Goal: Task Accomplishment & Management: Manage account settings

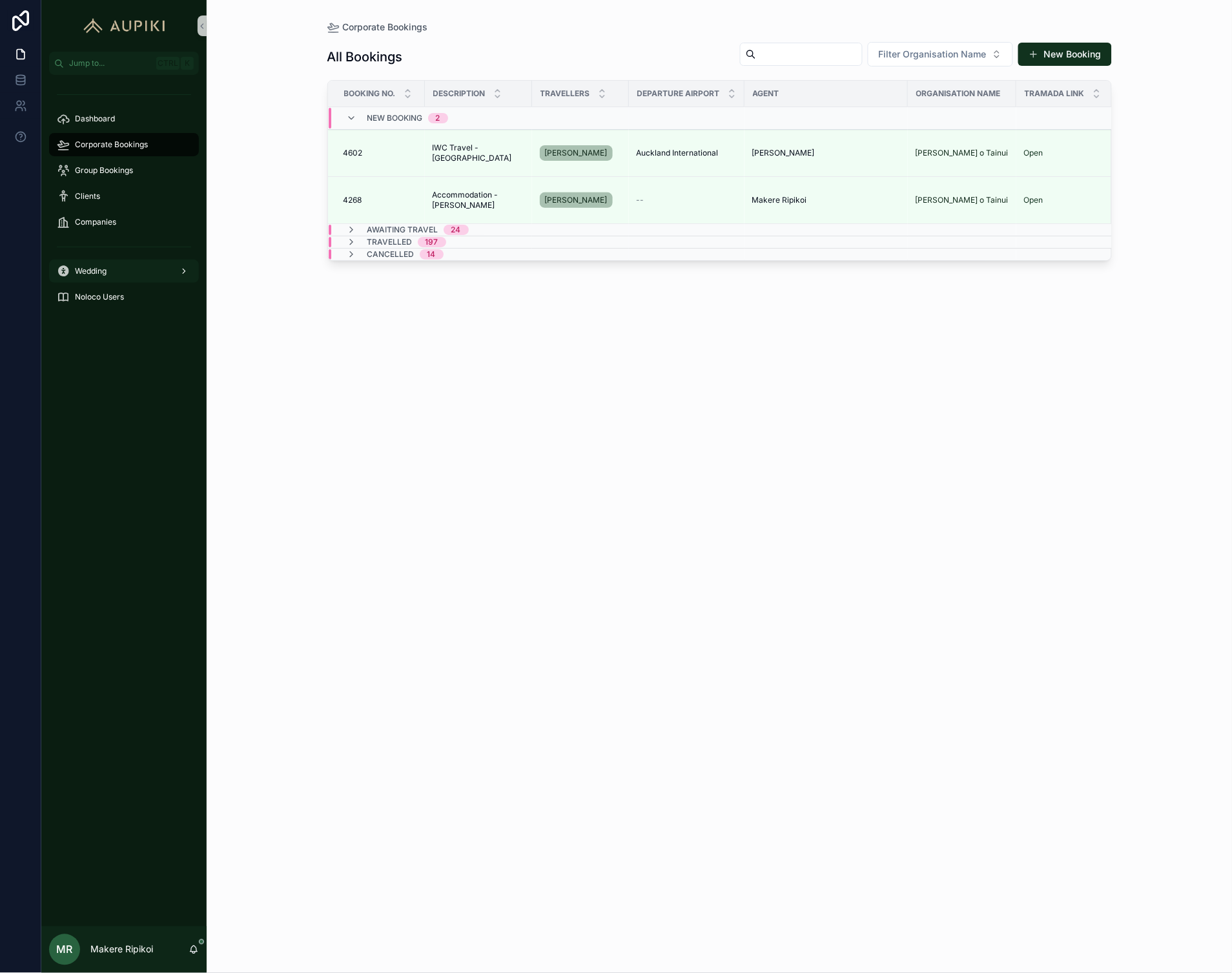
click at [137, 263] on div "Wedding" at bounding box center [124, 272] width 134 height 21
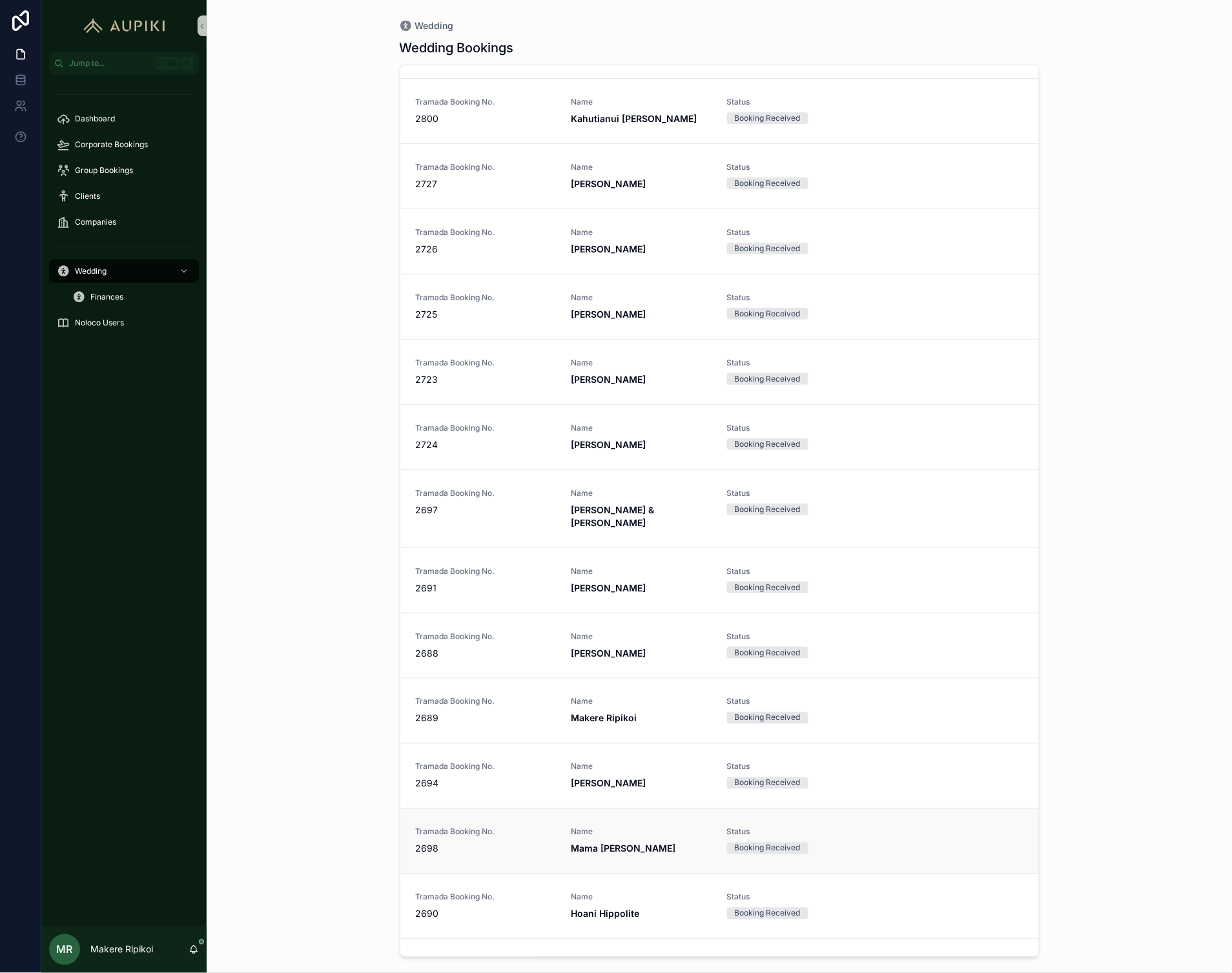
scroll to position [1913, 0]
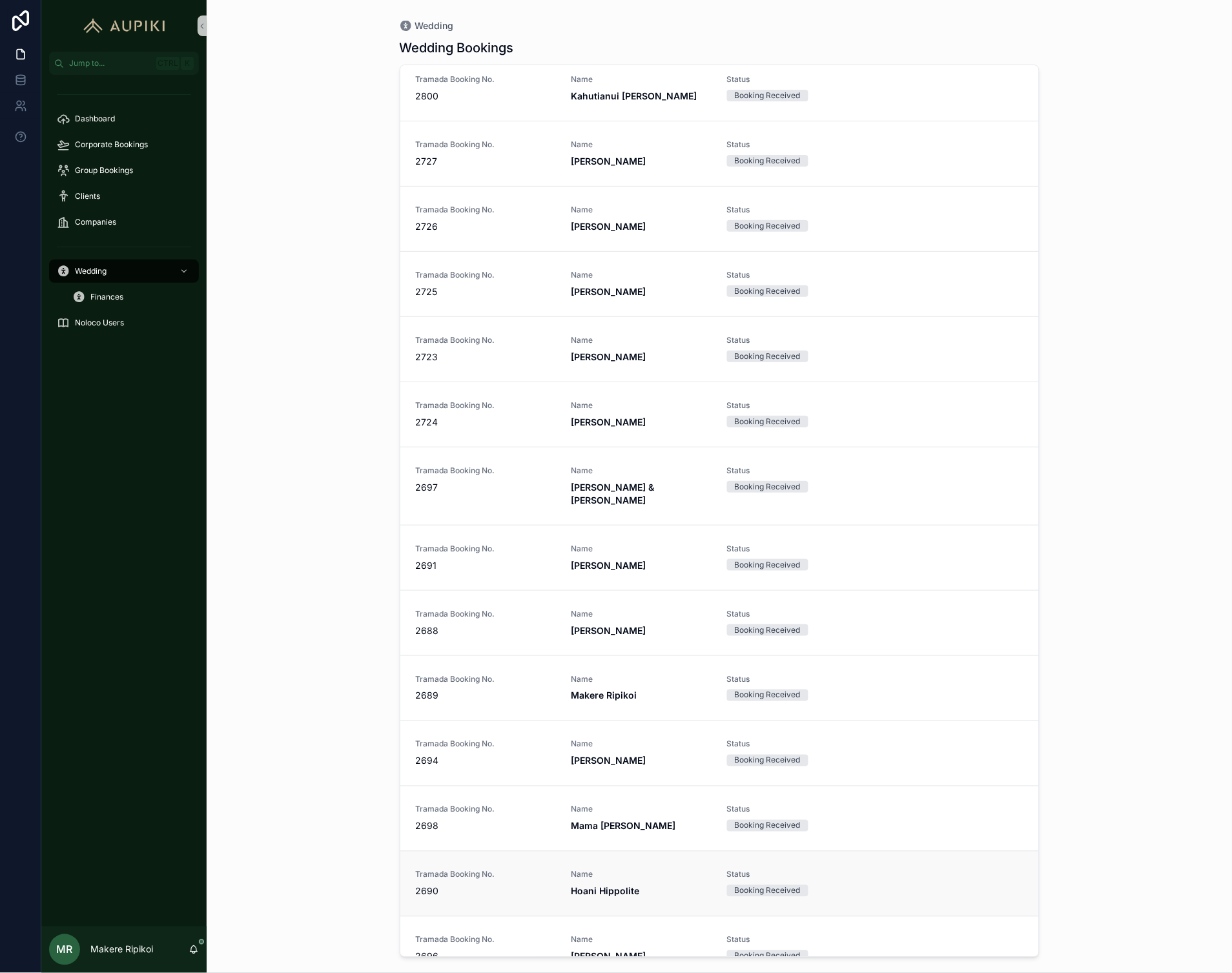
click at [502, 851] on link "Tramada Booking No. 2690 Name Hoani Hippolite Status Booking Received" at bounding box center [720, 883] width 639 height 65
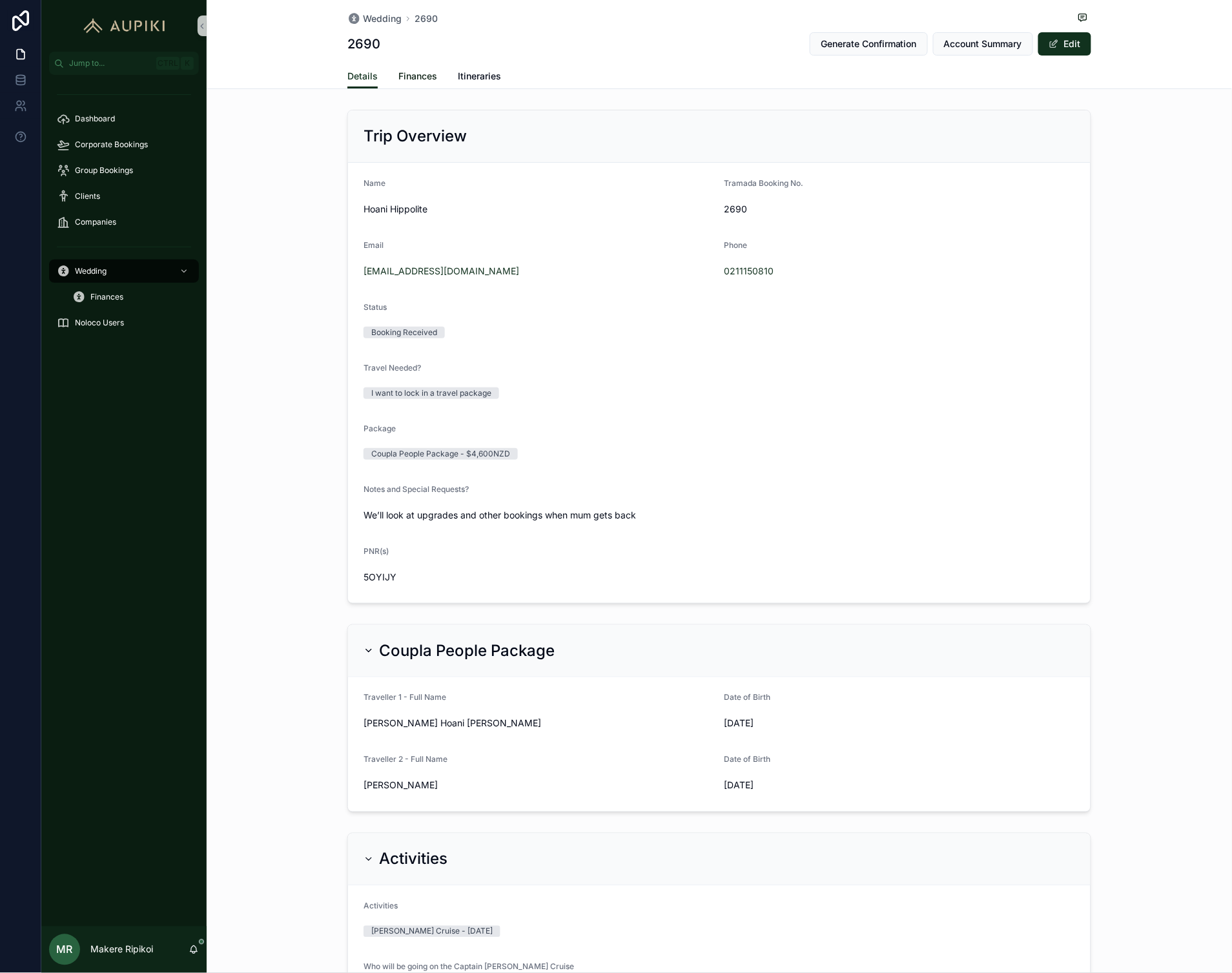
click at [417, 86] on link "Finances" at bounding box center [418, 77] width 39 height 26
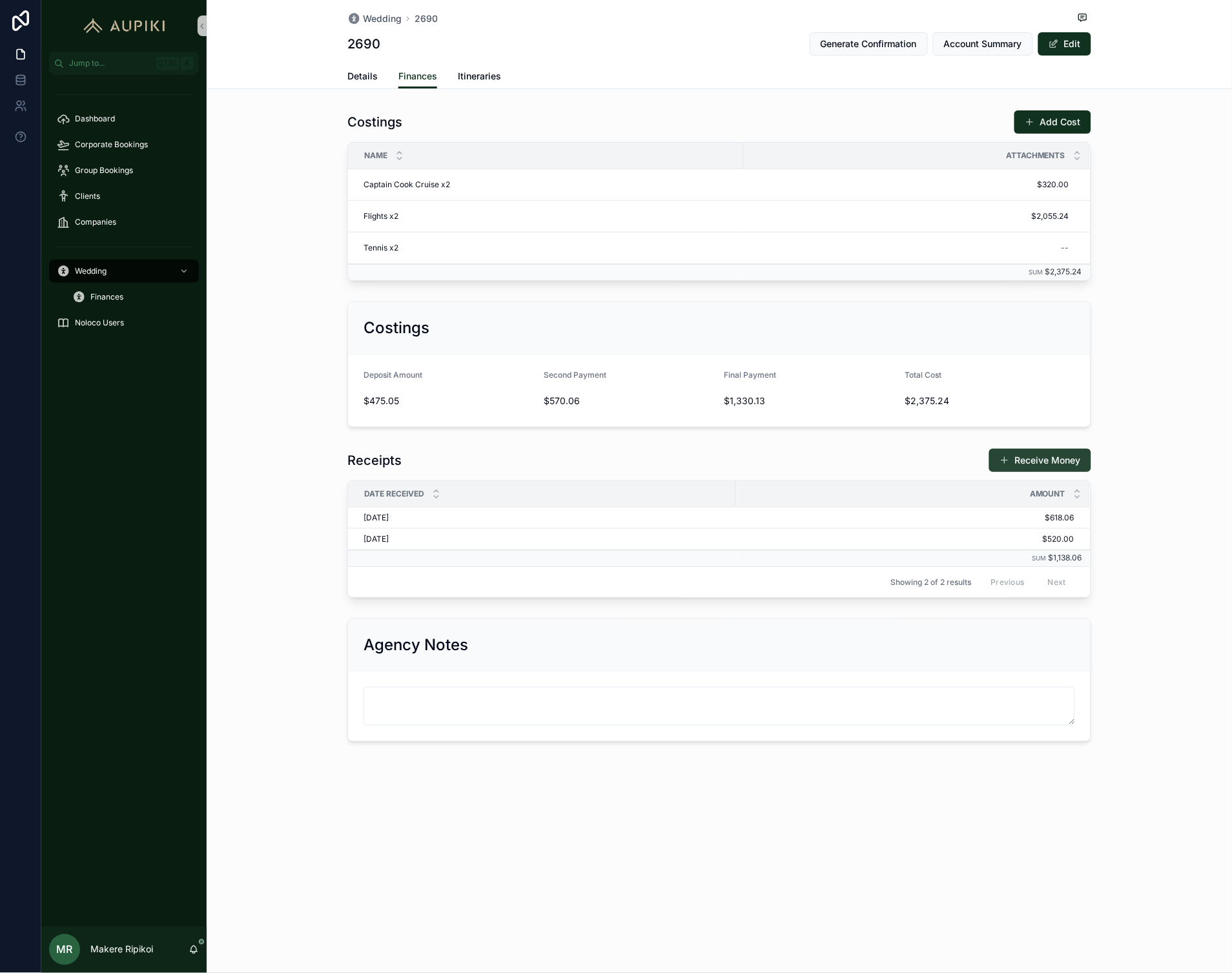
click at [1046, 465] on button "Receive Money" at bounding box center [1040, 460] width 102 height 23
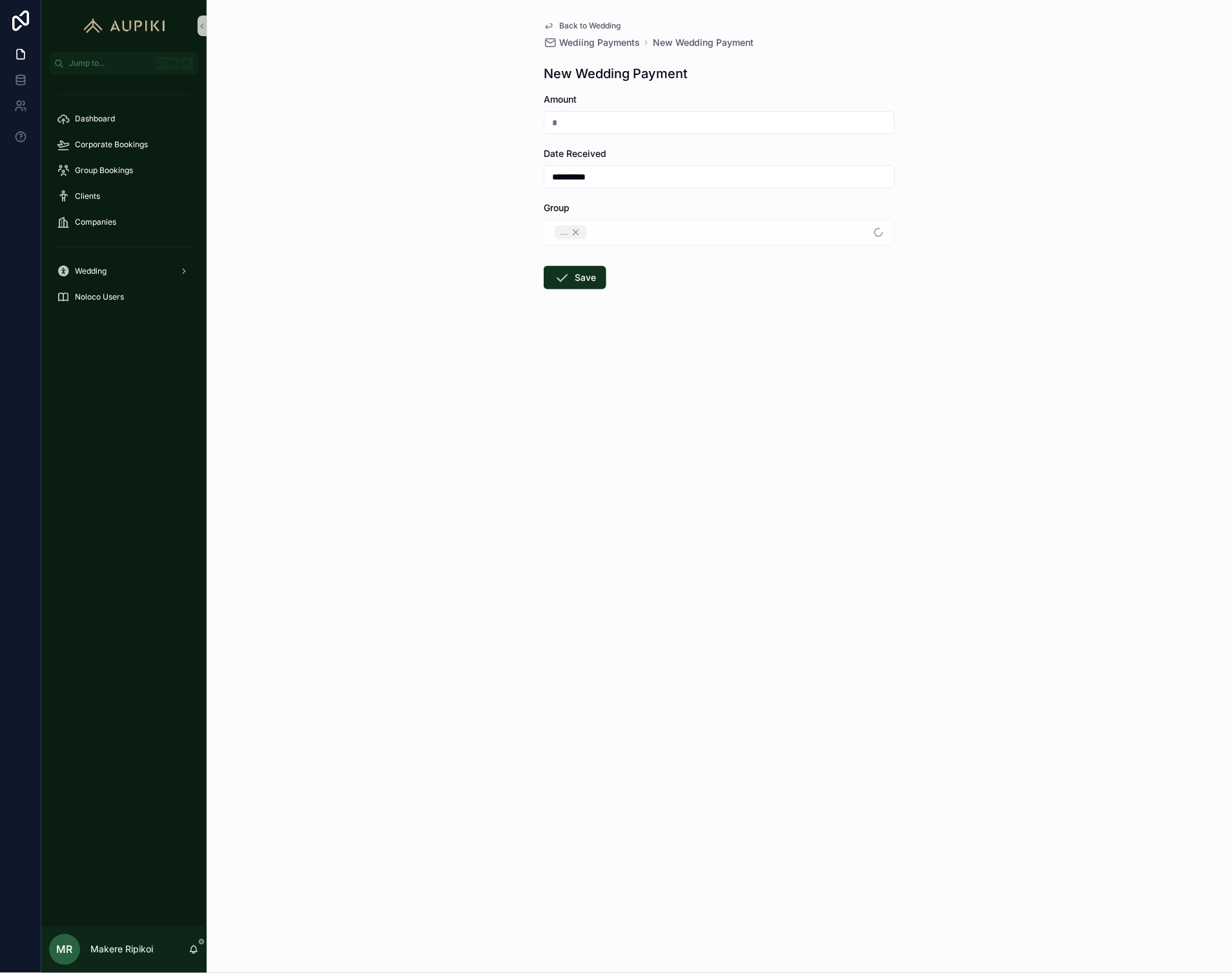
click at [654, 125] on input "scrollable content" at bounding box center [719, 123] width 350 height 18
type input "*********"
click at [563, 177] on input "**********" at bounding box center [719, 177] width 350 height 18
type input "**********"
click at [488, 304] on div "**********" at bounding box center [719, 486] width 1025 height 973
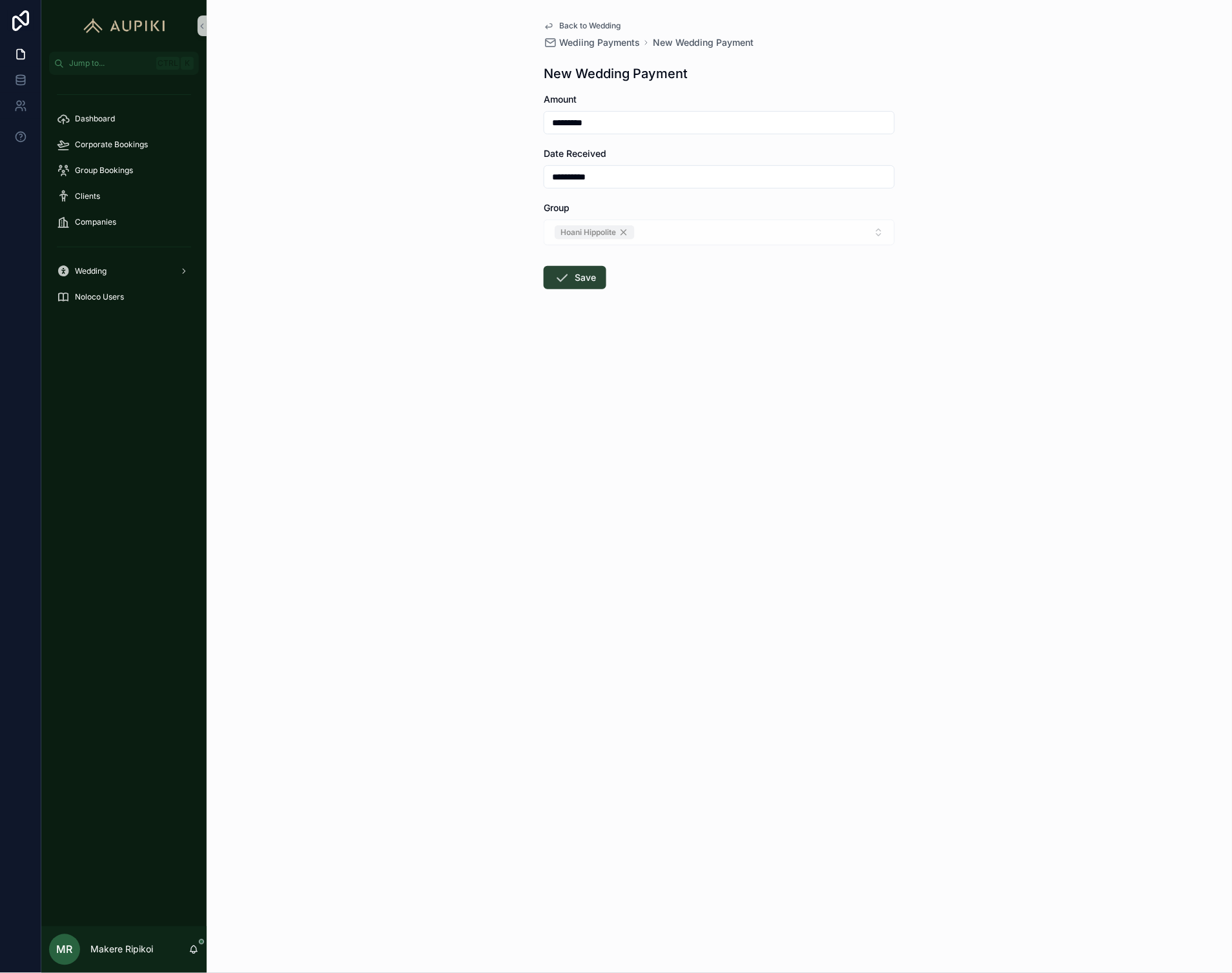
click at [573, 276] on button "Save" at bounding box center [575, 277] width 63 height 23
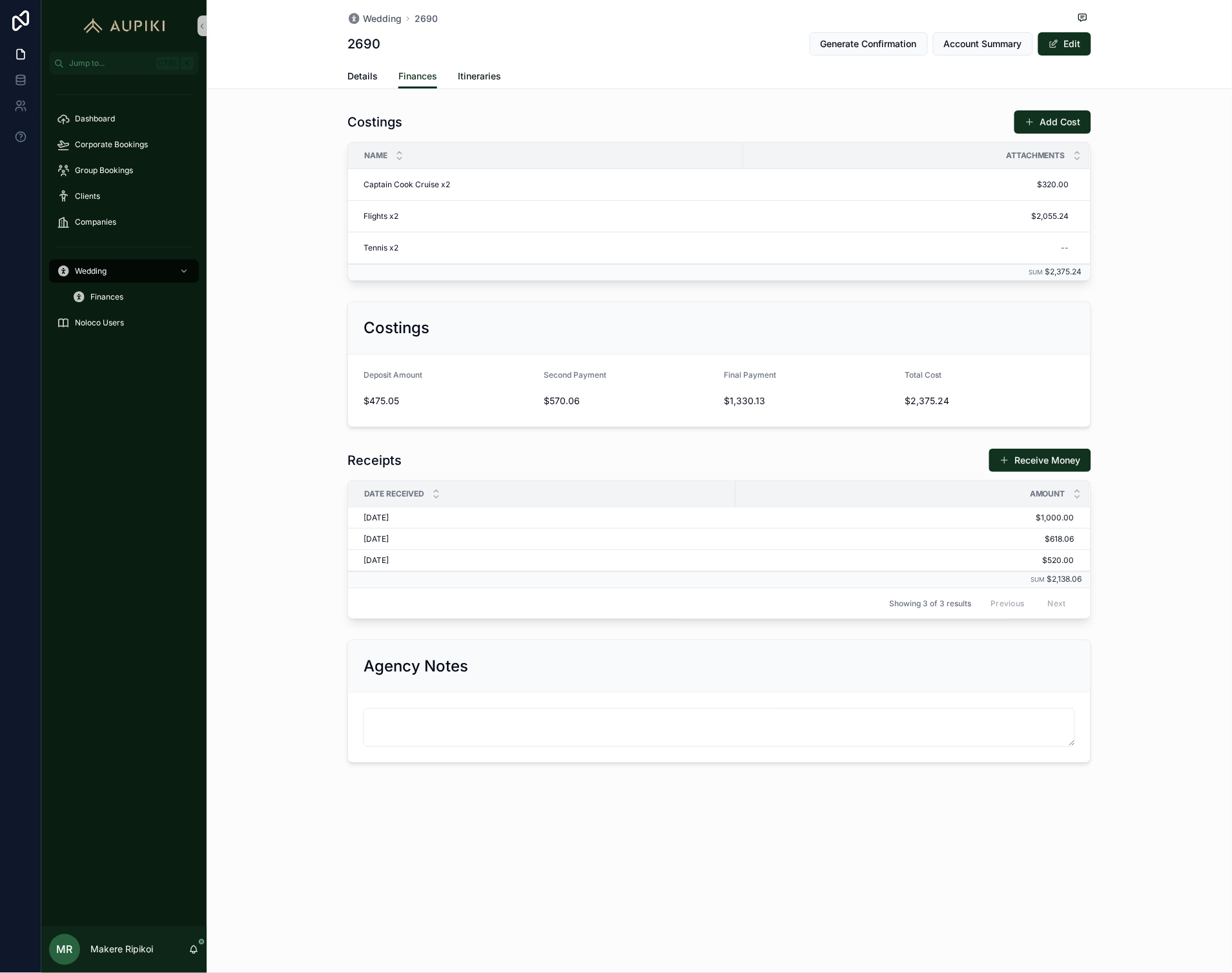
click at [472, 75] on span "Itineraries" at bounding box center [480, 76] width 43 height 13
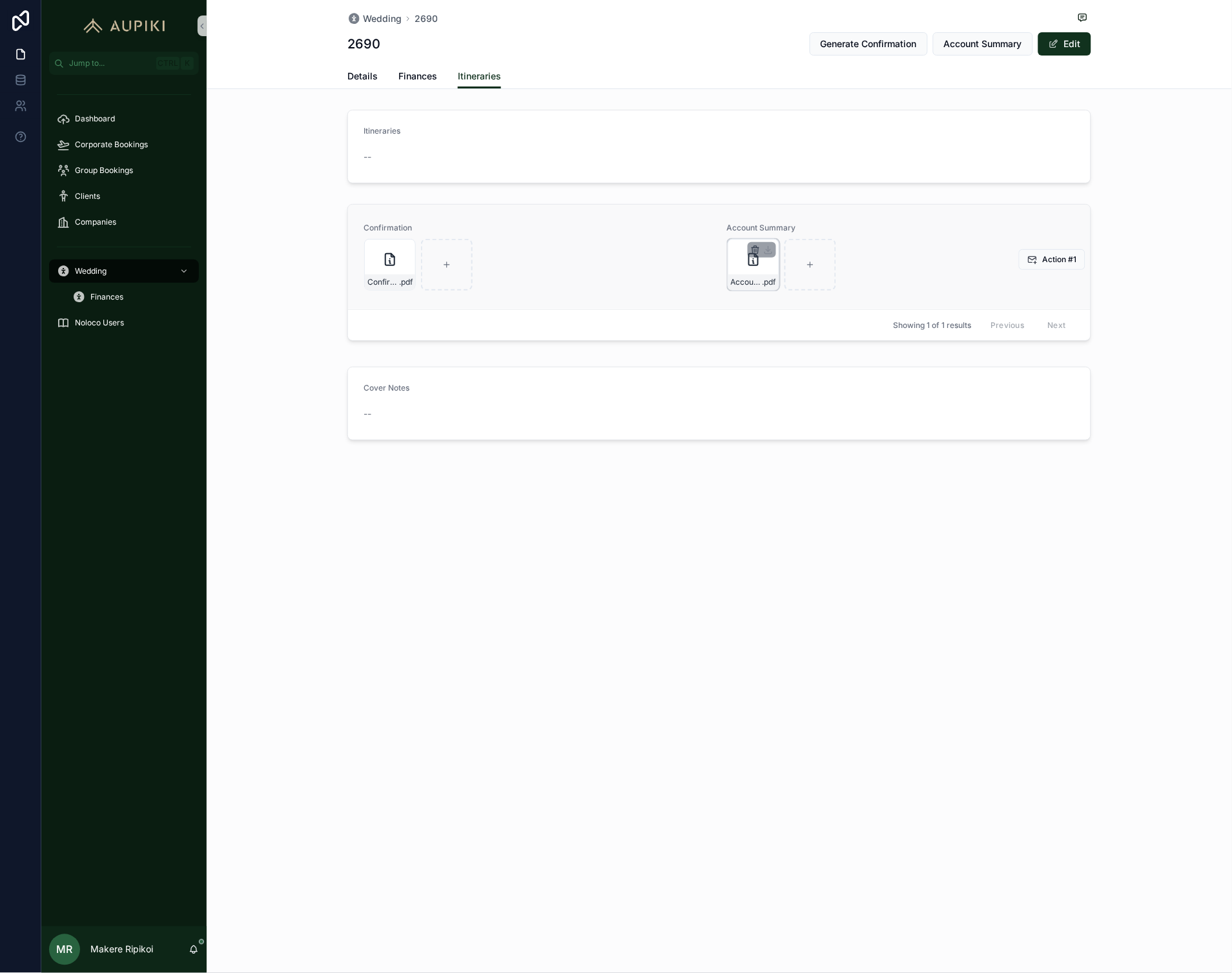
click at [755, 248] on icon "scrollable content" at bounding box center [756, 248] width 7 height 0
click at [778, 229] on icon "scrollable content" at bounding box center [782, 225] width 10 height 10
click at [957, 47] on span "Account Summary" at bounding box center [983, 44] width 78 height 13
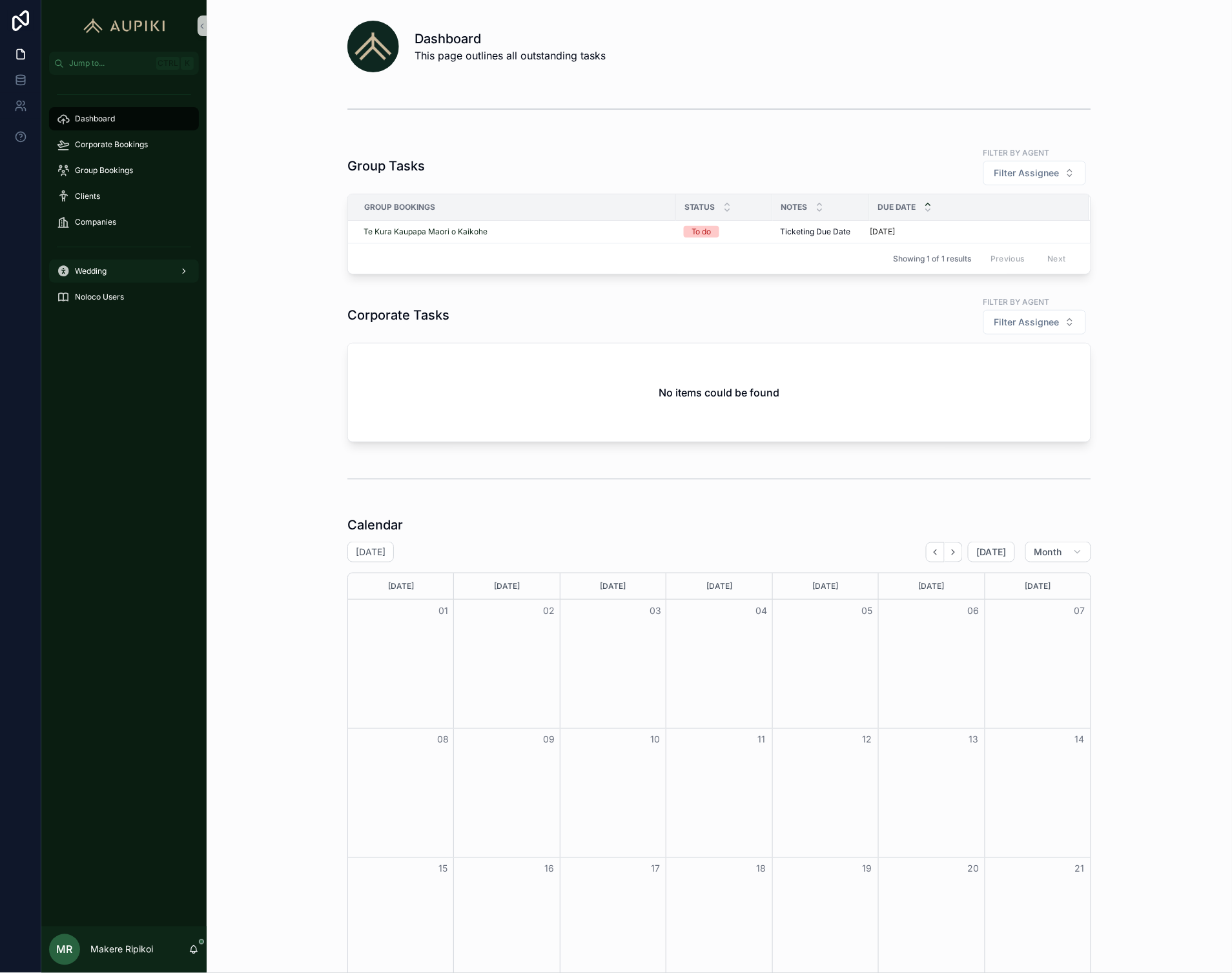
click at [130, 266] on div "Wedding" at bounding box center [124, 272] width 134 height 21
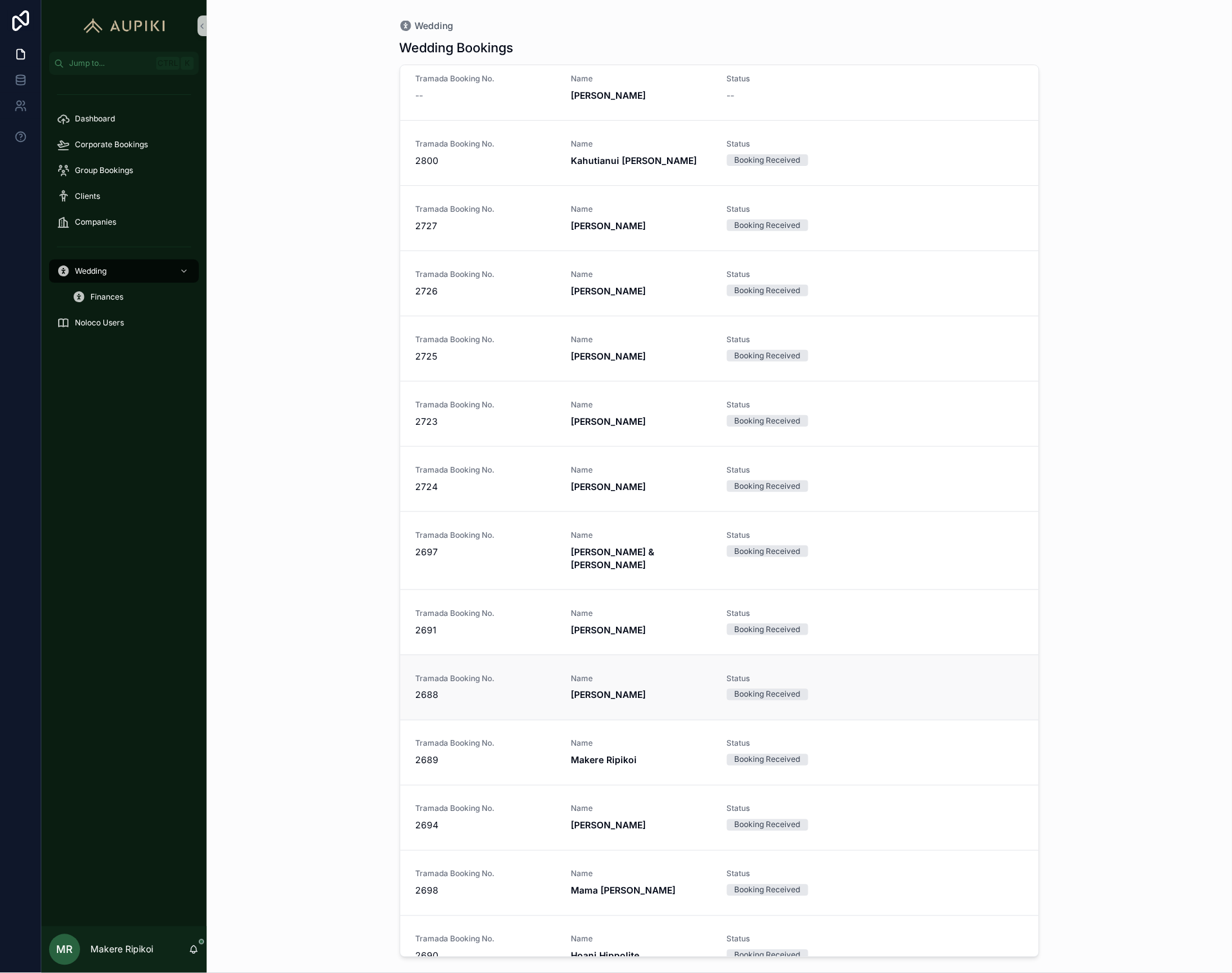
scroll to position [1913, 0]
click at [467, 885] on span "2690" at bounding box center [486, 891] width 140 height 13
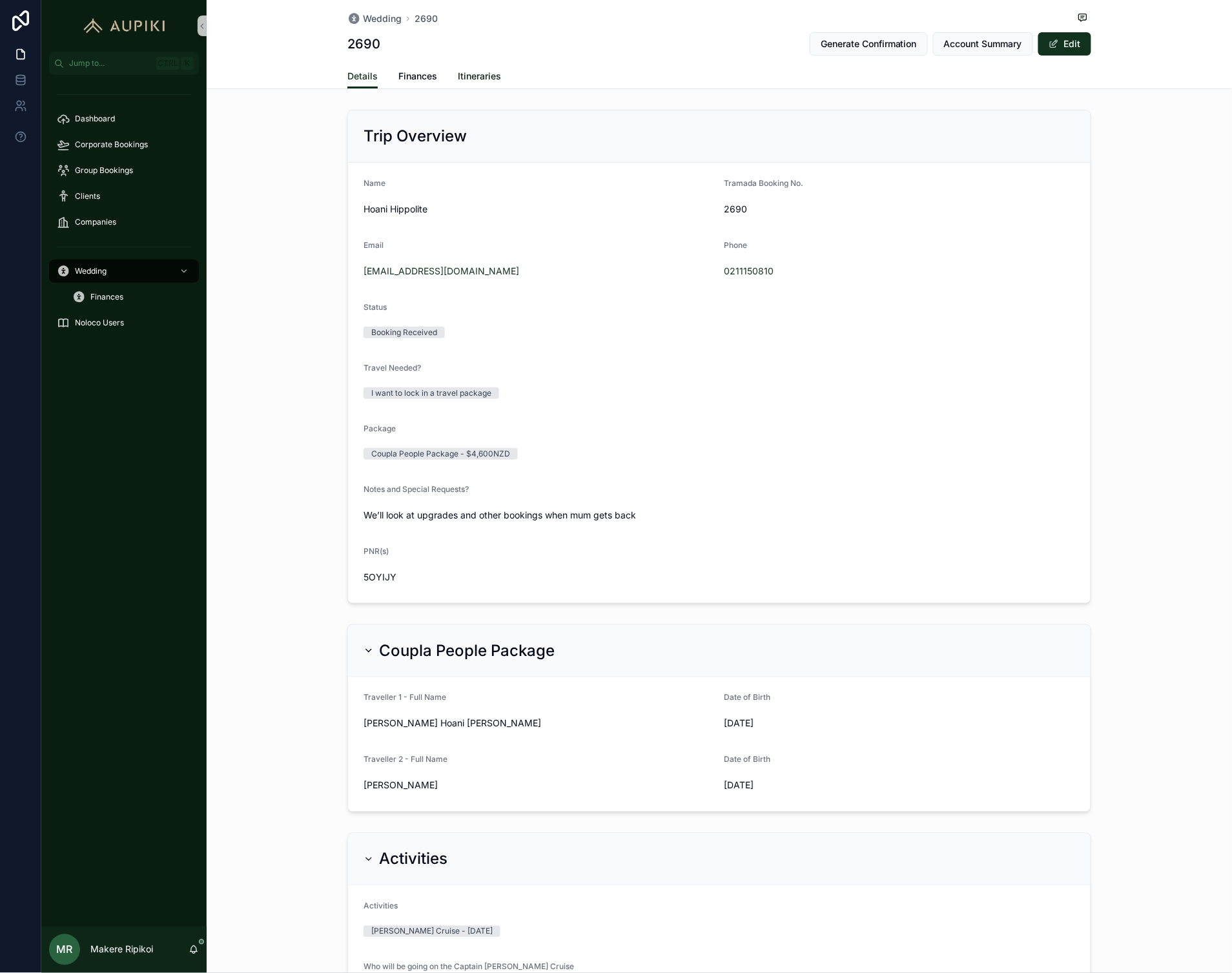
click at [466, 70] on span "Itineraries" at bounding box center [480, 76] width 43 height 13
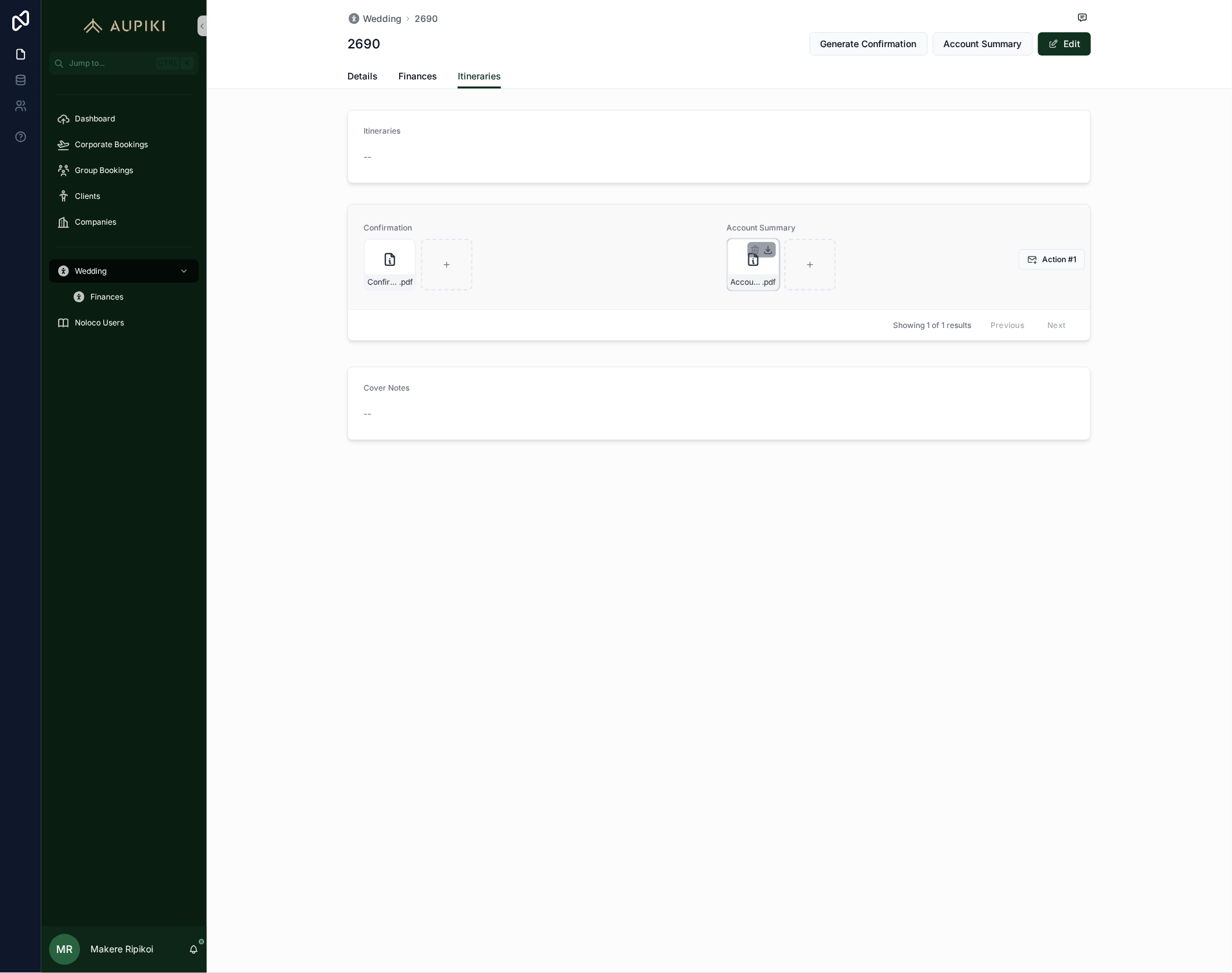
click at [766, 253] on icon "scrollable content" at bounding box center [768, 250] width 10 height 10
click at [73, 272] on div "Wedding" at bounding box center [124, 272] width 134 height 21
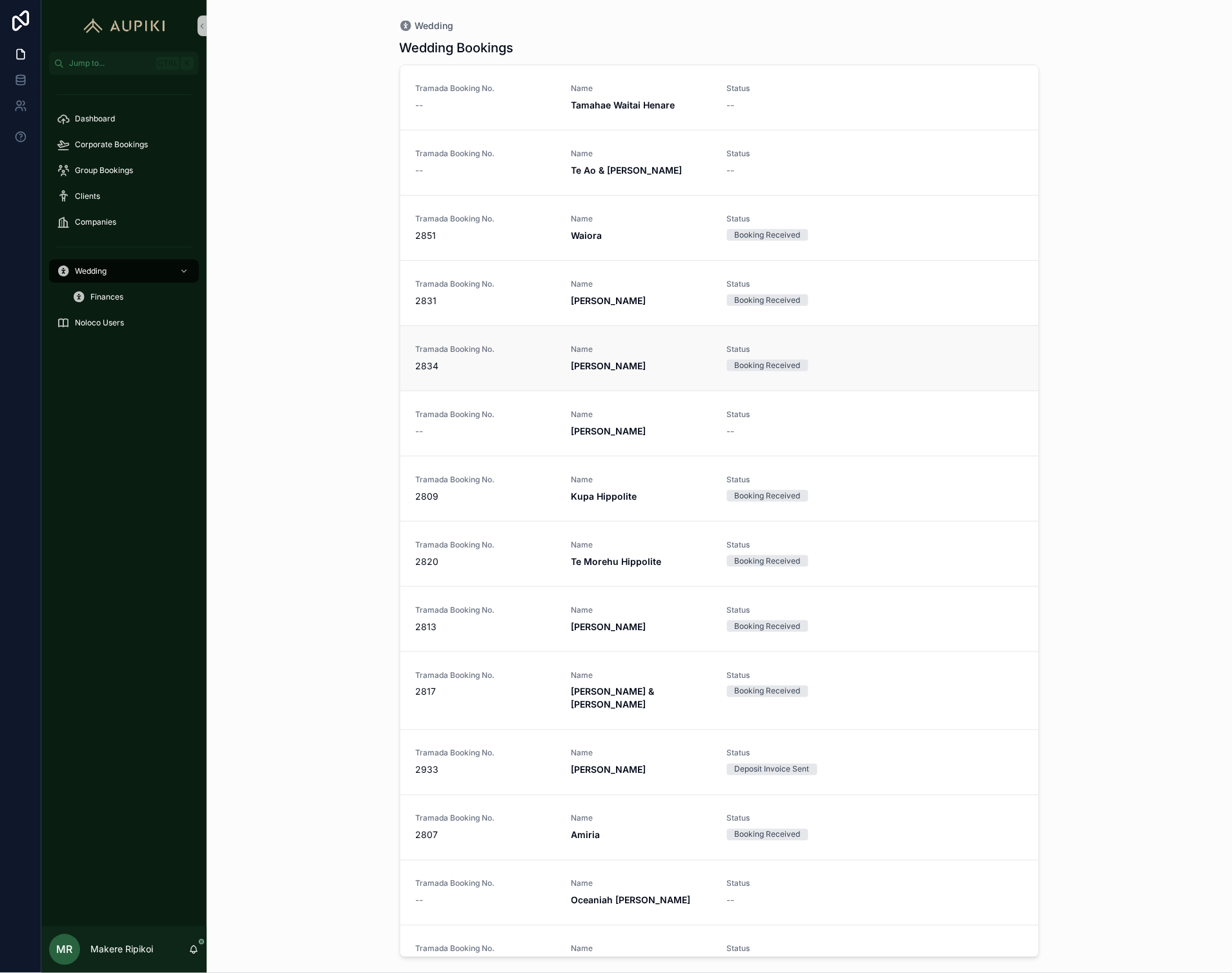
click at [534, 356] on div "Tramada Booking No. 2834" at bounding box center [486, 358] width 140 height 29
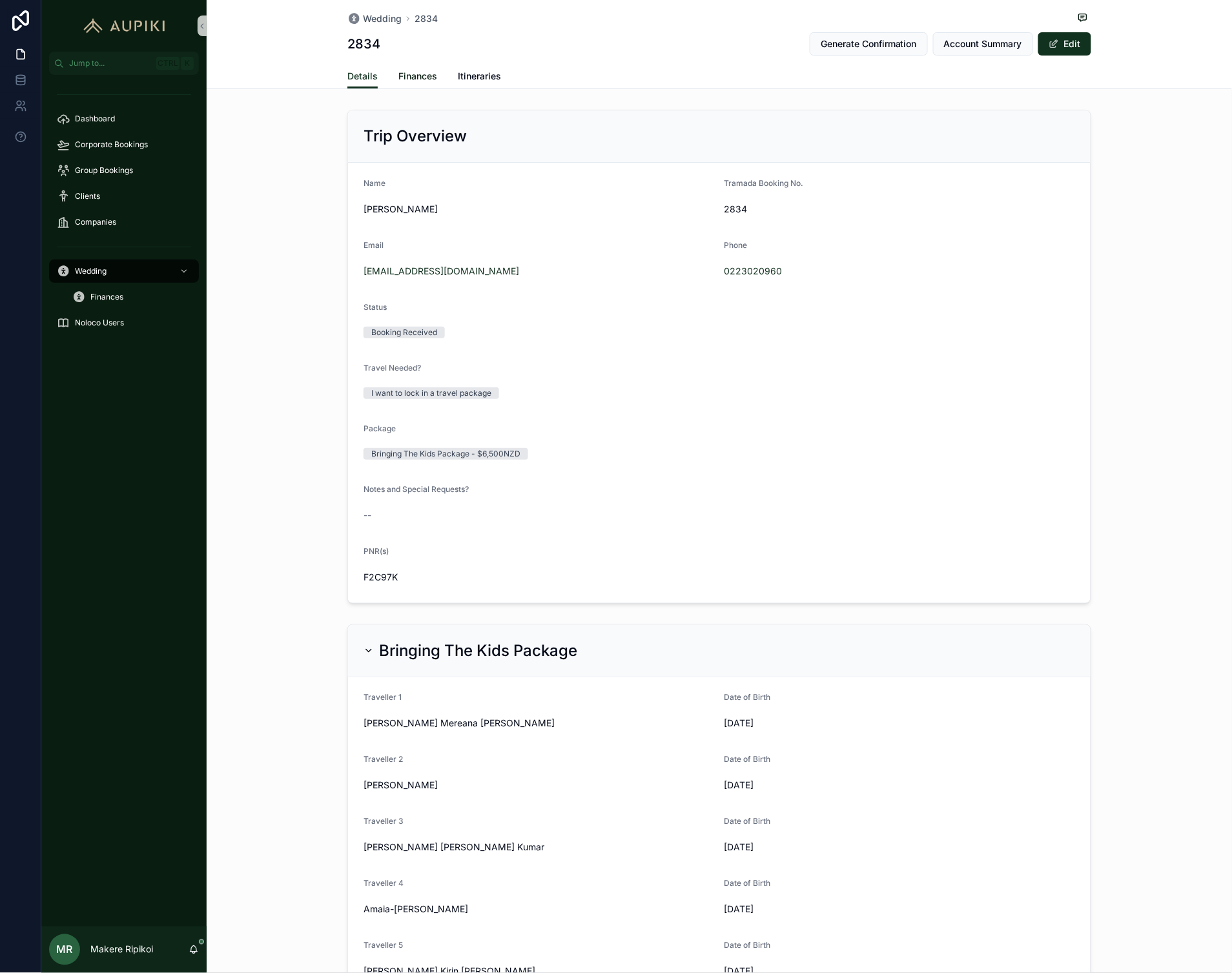
click at [420, 81] on span "Finances" at bounding box center [418, 76] width 39 height 13
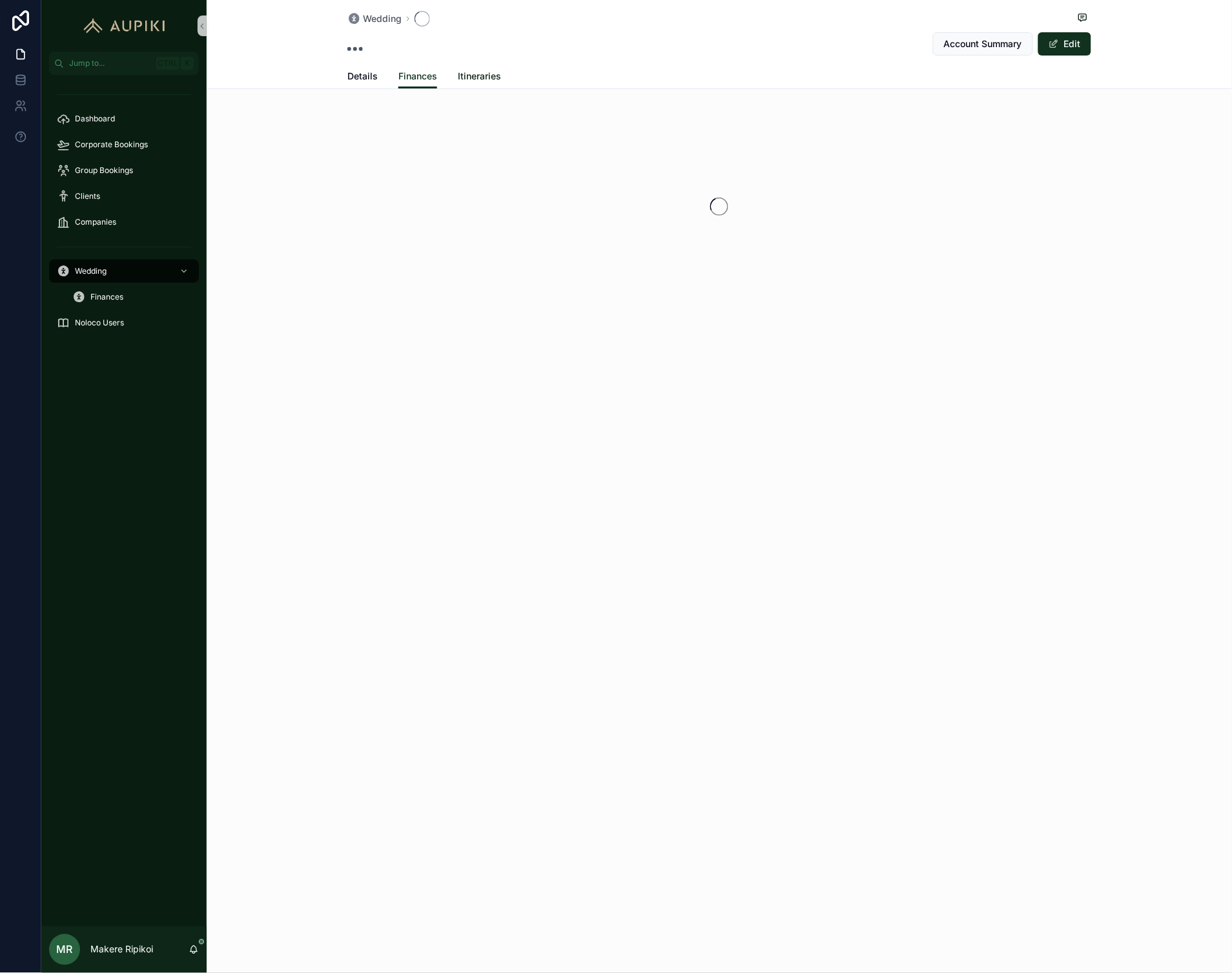
click at [473, 87] on link "Itineraries" at bounding box center [480, 77] width 43 height 26
click at [750, 251] on div "scrollable content" at bounding box center [762, 250] width 29 height 15
click at [755, 251] on icon "scrollable content" at bounding box center [755, 251] width 0 height 3
click at [782, 228] on icon "scrollable content" at bounding box center [782, 225] width 10 height 10
click at [754, 248] on icon "scrollable content" at bounding box center [755, 250] width 10 height 10
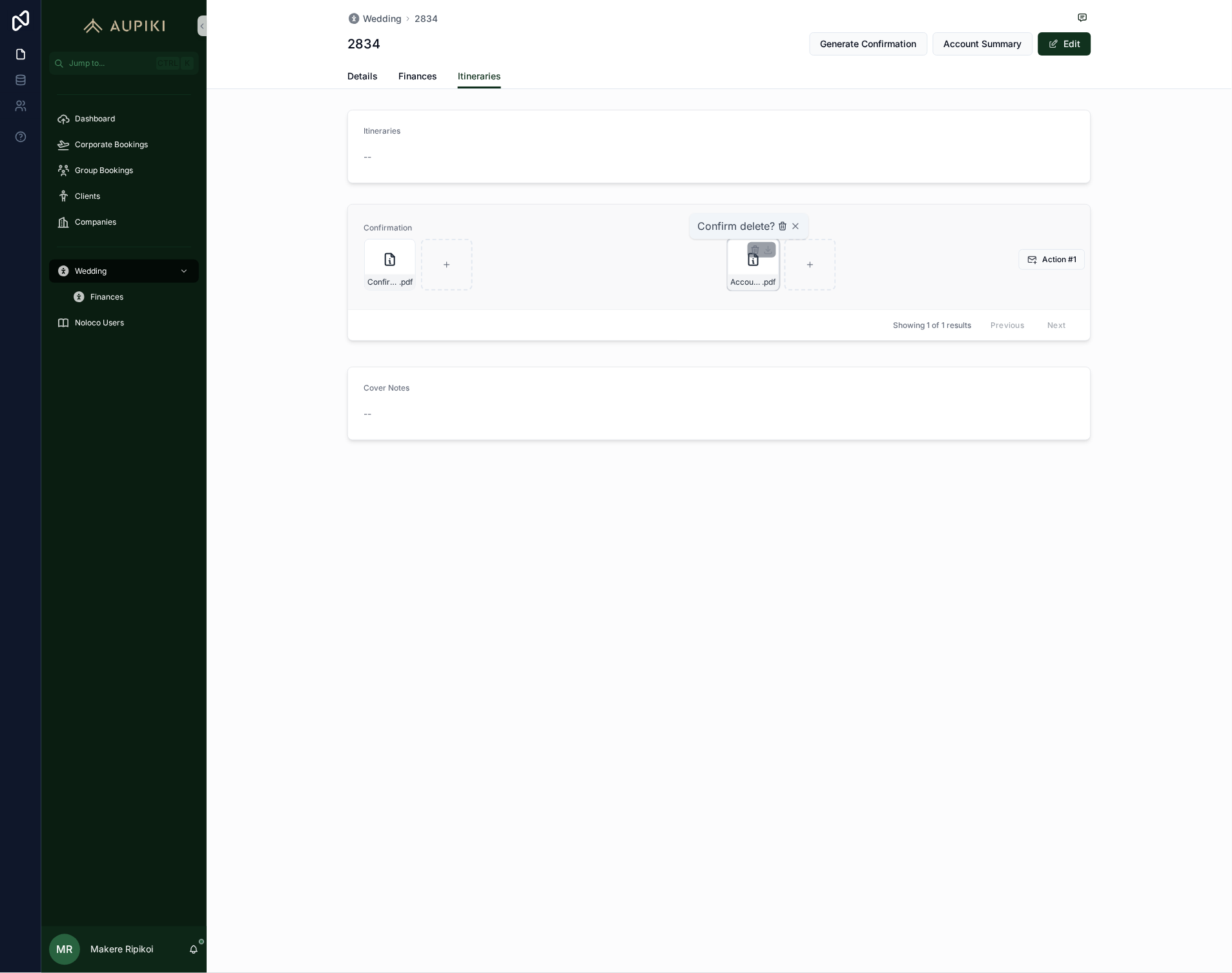
click at [782, 228] on icon "scrollable content" at bounding box center [782, 228] width 0 height 3
click at [607, 93] on div "Wedding 2834 2834 Generate Confirmation Account Summary Edit Itineraries Detail…" at bounding box center [719, 264] width 1025 height 528
click at [429, 73] on span "Finances" at bounding box center [418, 76] width 39 height 13
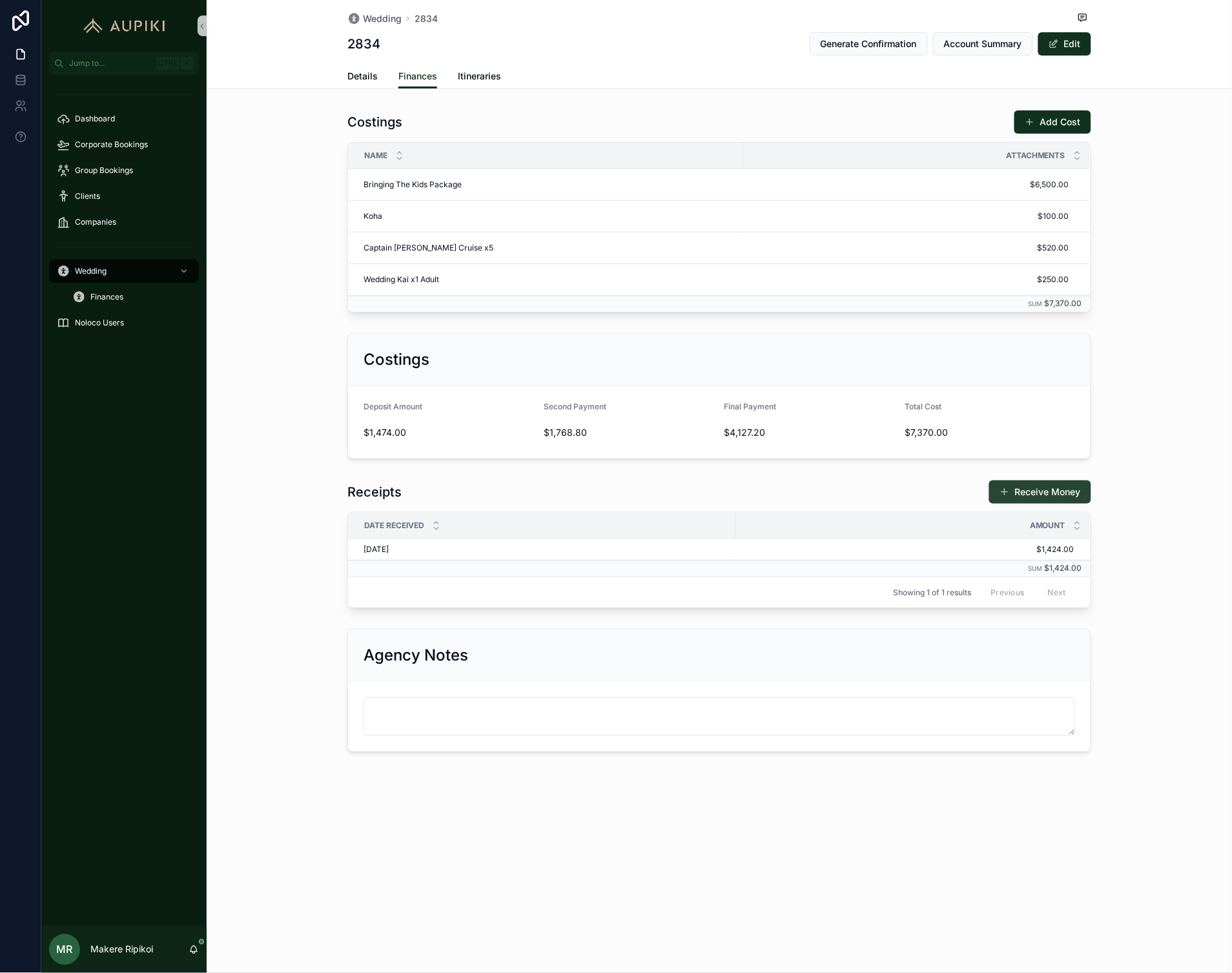
click at [1059, 502] on button "Receive Money" at bounding box center [1040, 491] width 102 height 23
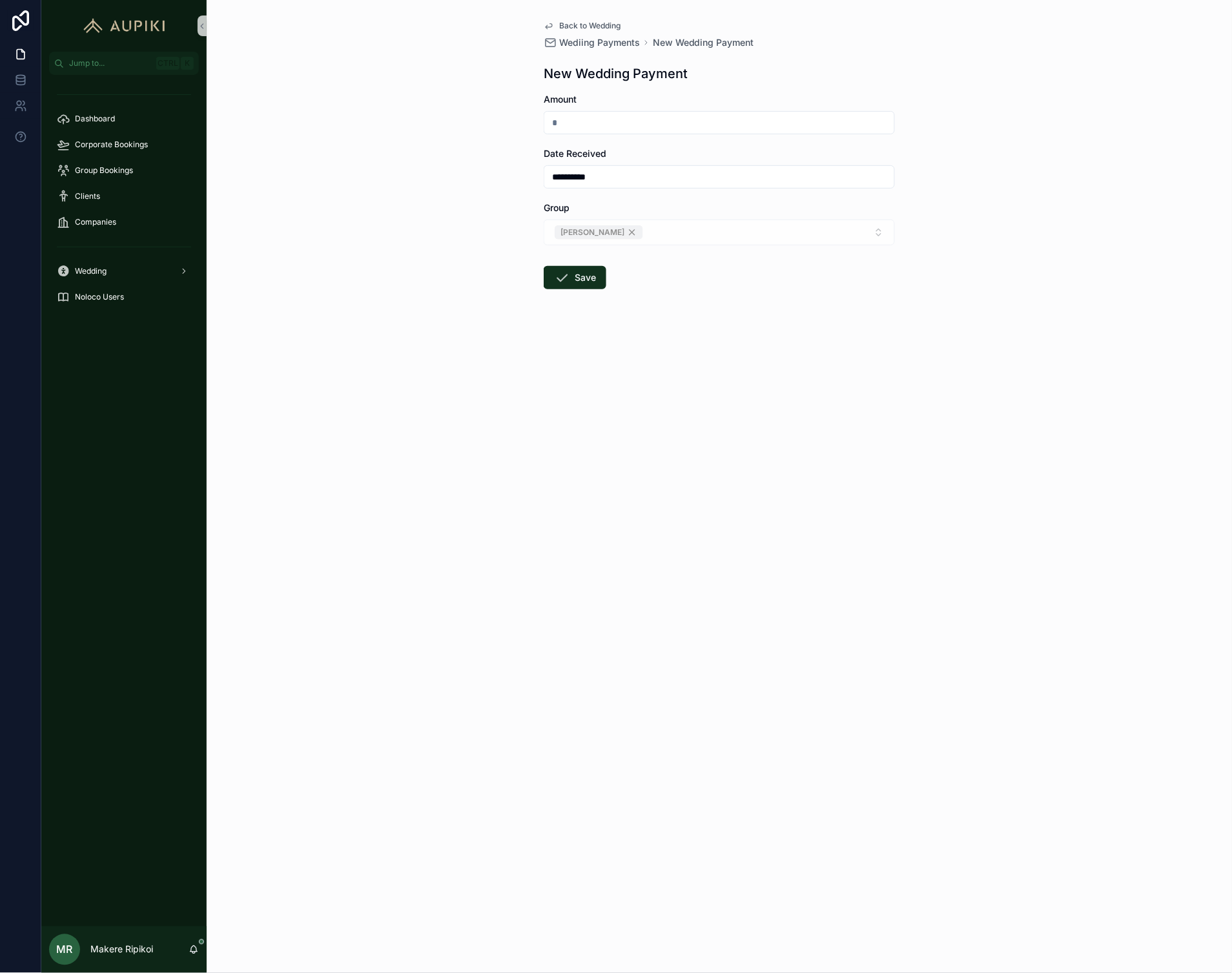
click at [705, 135] on form "**********" at bounding box center [719, 232] width 351 height 279
click at [698, 129] on input "scrollable content" at bounding box center [719, 123] width 350 height 18
type input "*********"
click at [539, 725] on div "**********" at bounding box center [719, 486] width 1025 height 973
click at [576, 281] on button "Save" at bounding box center [575, 277] width 63 height 23
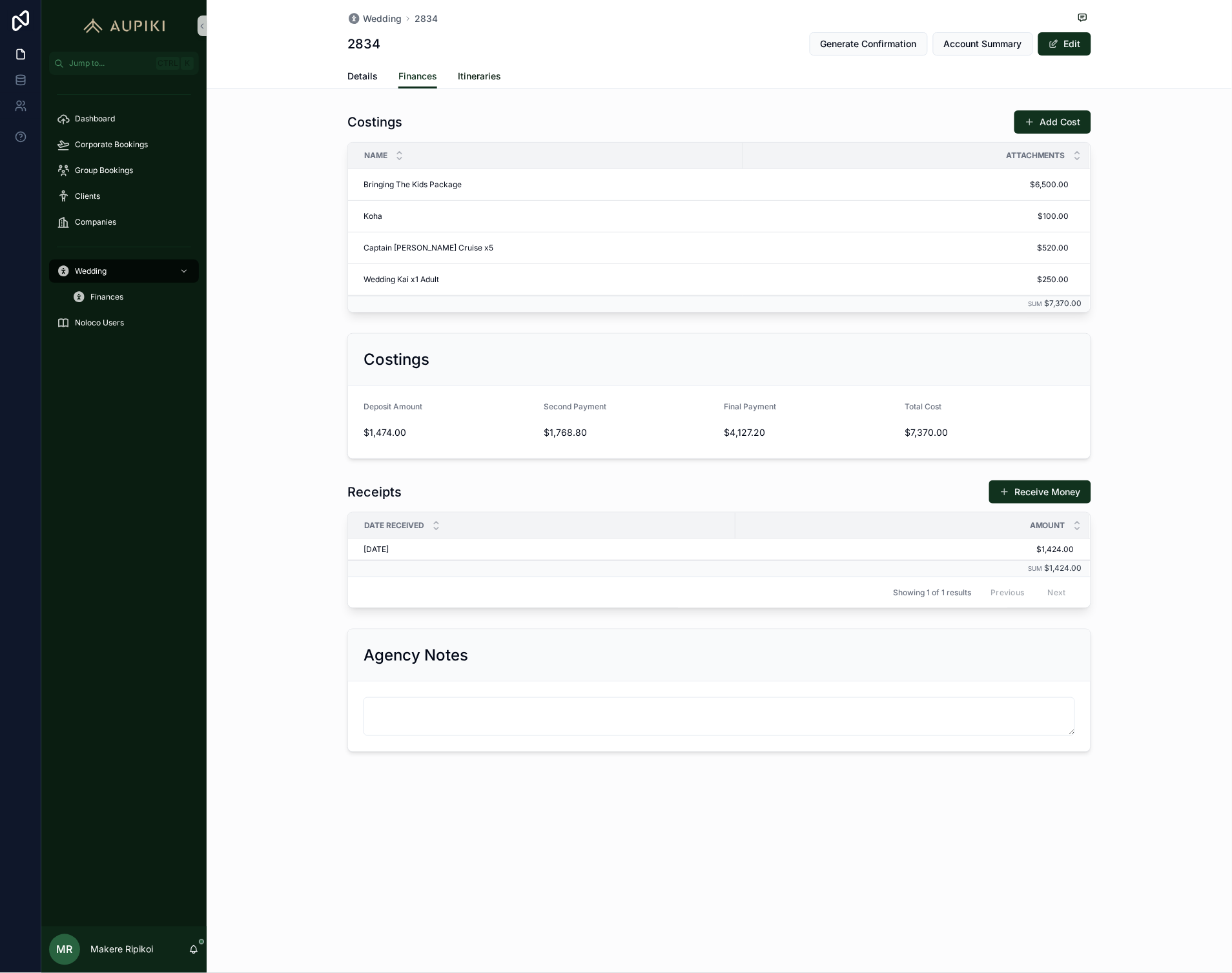
click at [494, 82] on span "Itineraries" at bounding box center [480, 76] width 43 height 13
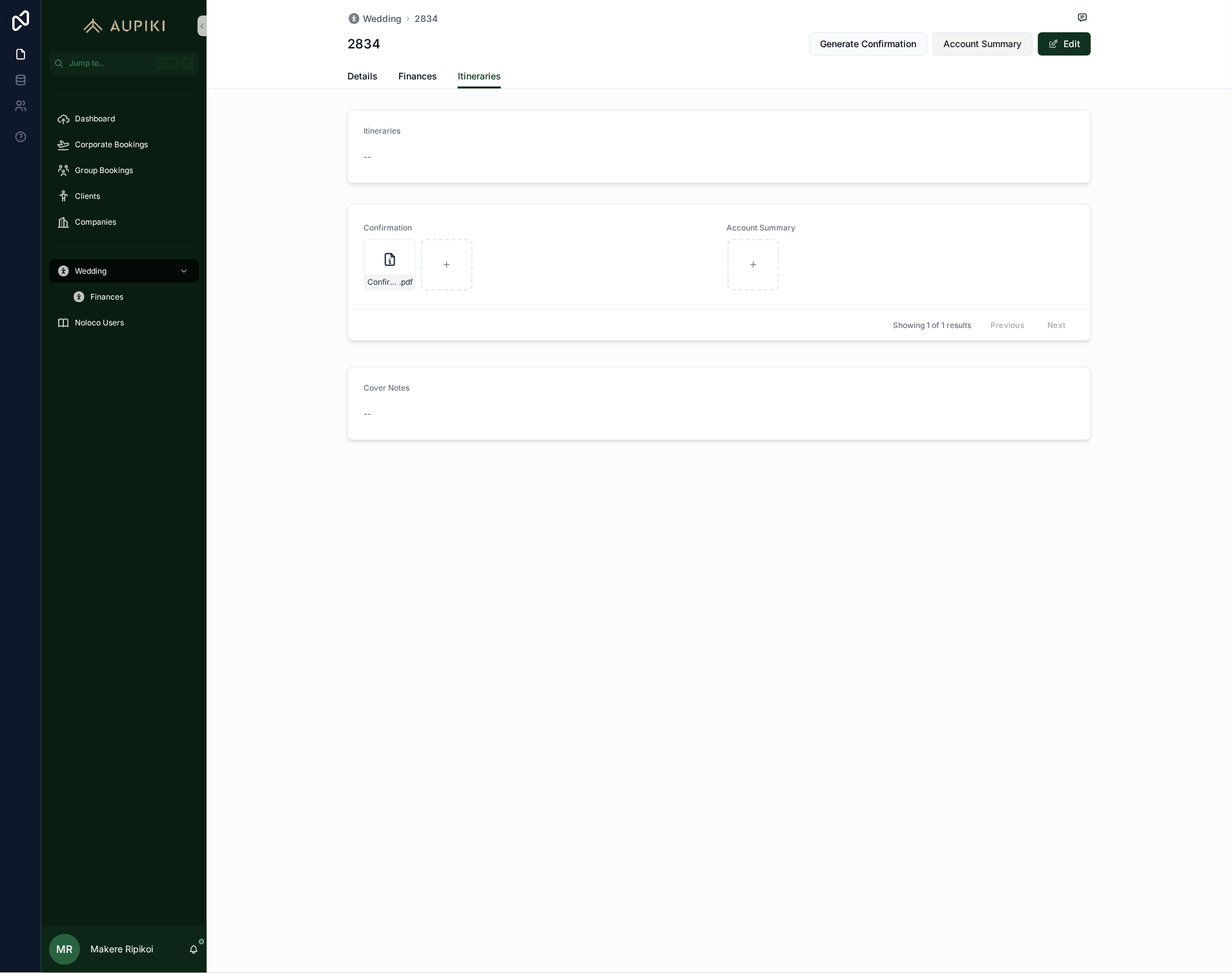
click at [1011, 43] on span "Account Summary" at bounding box center [983, 44] width 78 height 13
click at [749, 267] on icon "scrollable content" at bounding box center [753, 260] width 15 height 15
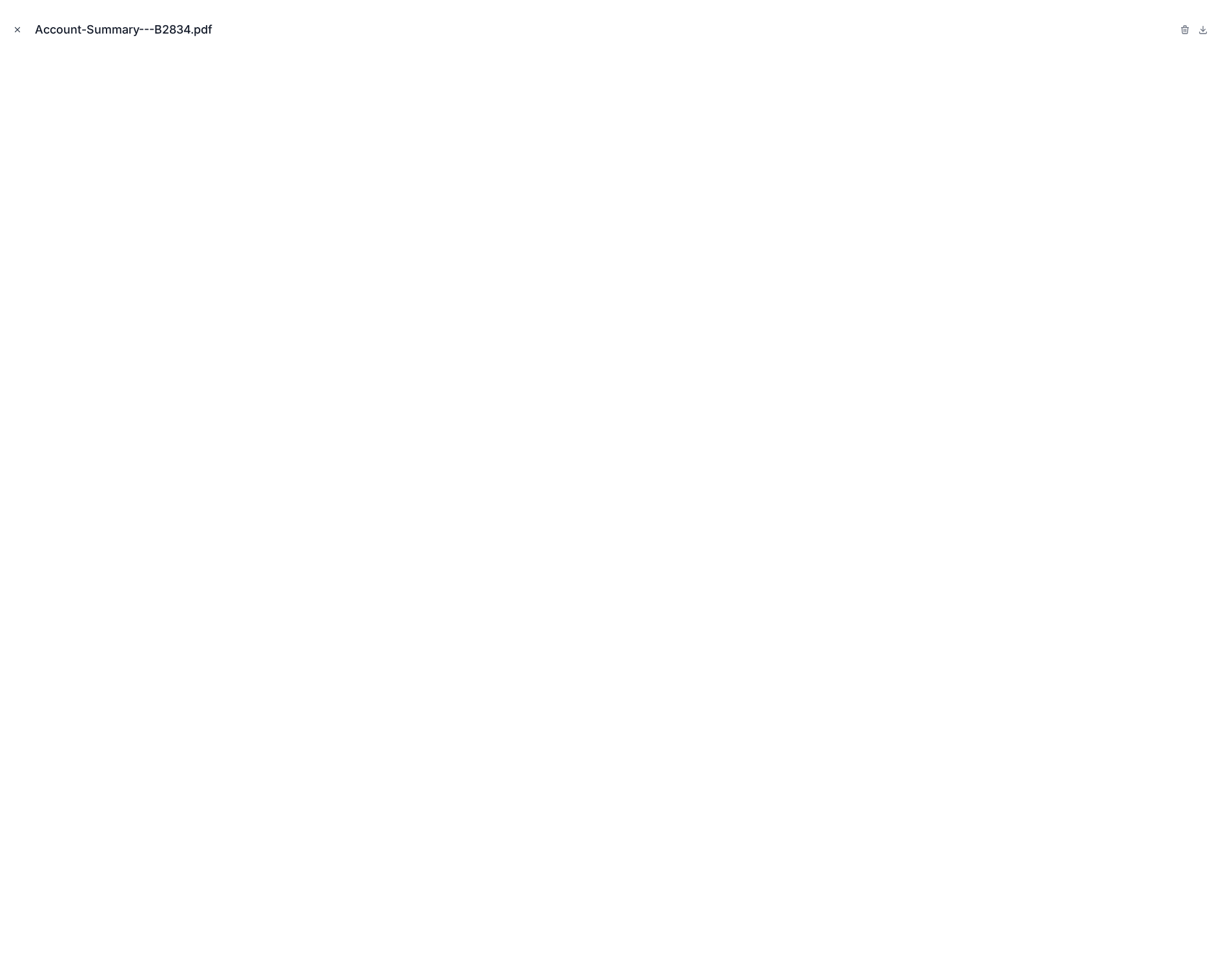
click at [21, 29] on icon "Close modal" at bounding box center [17, 29] width 9 height 9
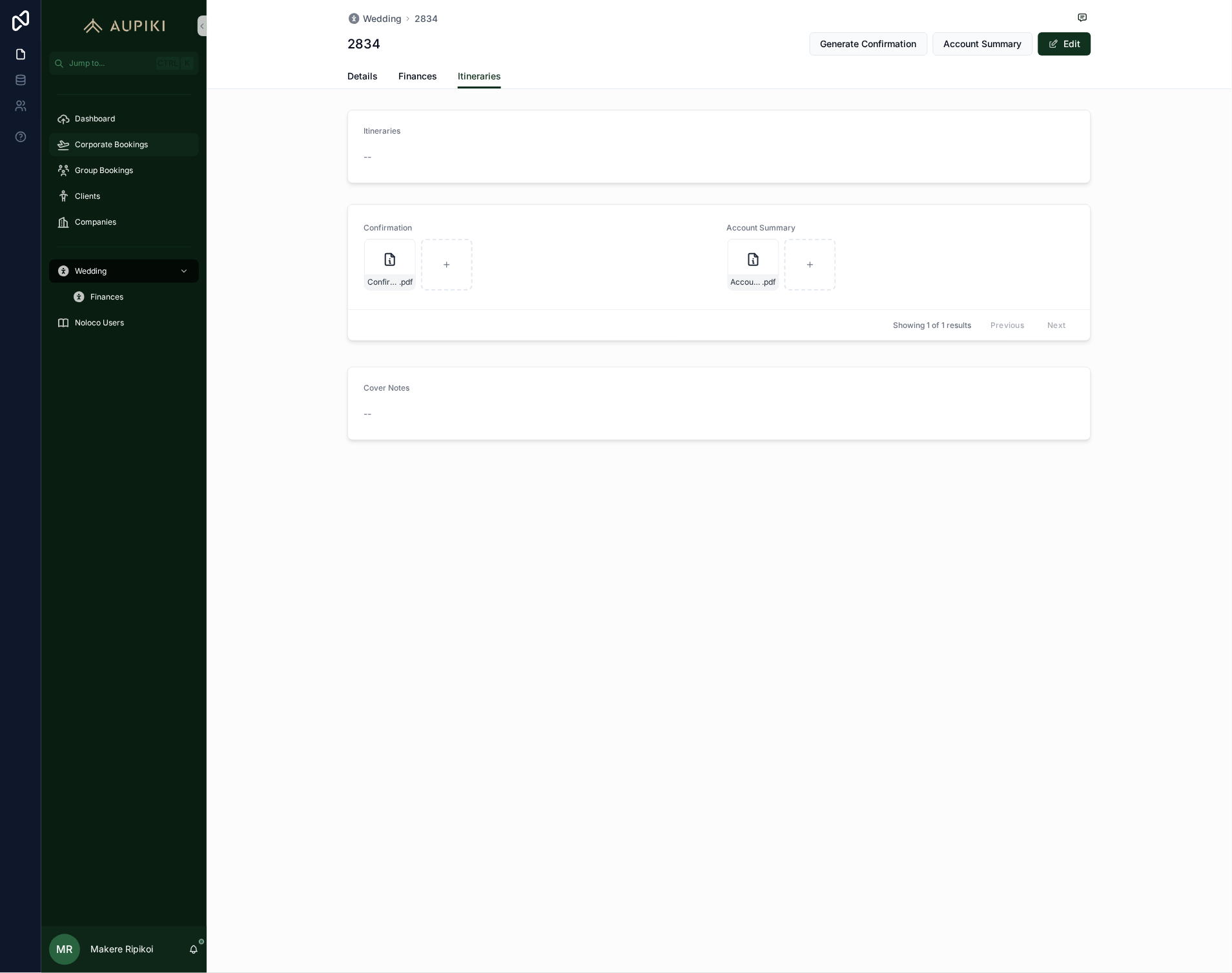
click at [119, 142] on span "Corporate Bookings" at bounding box center [111, 144] width 73 height 10
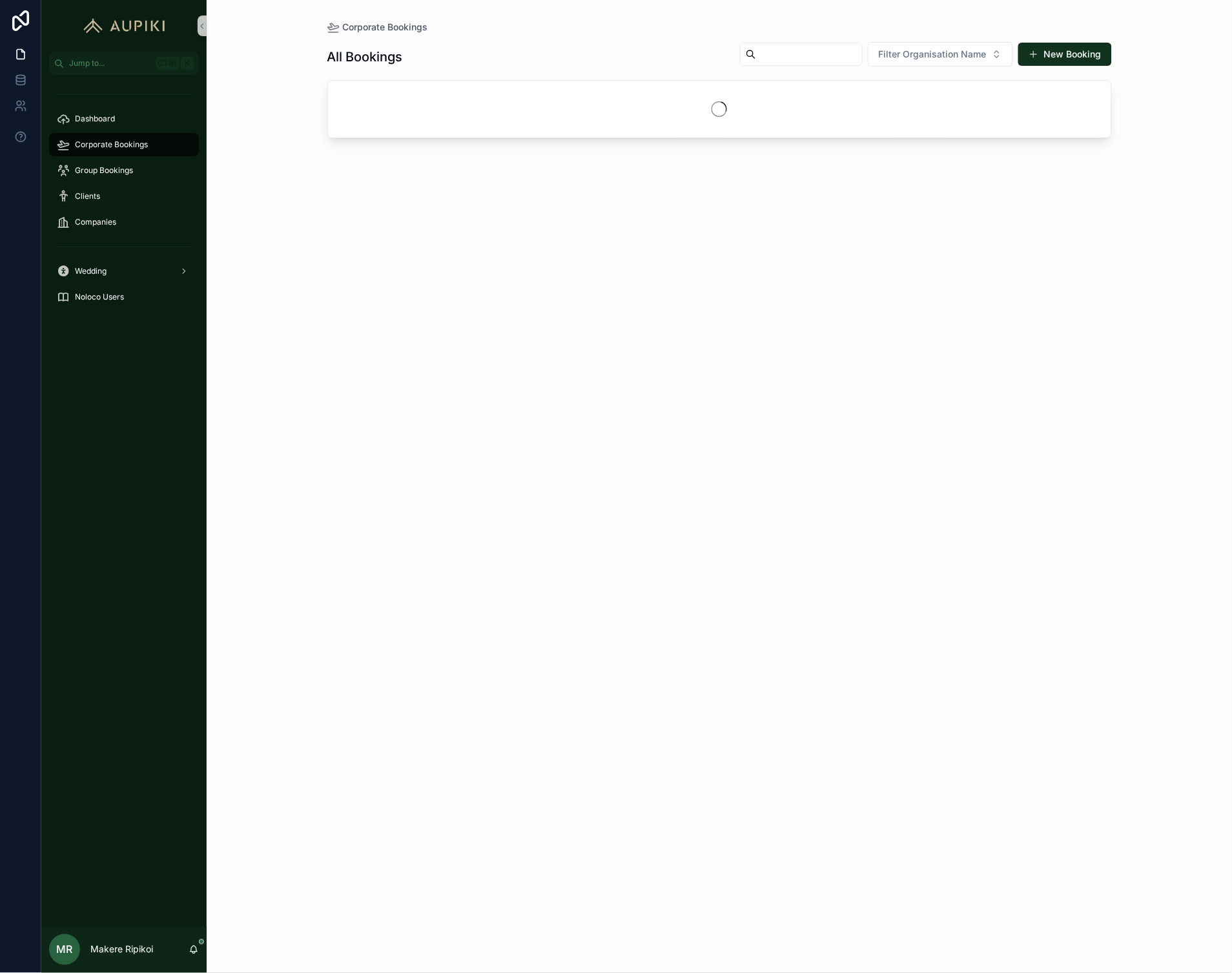
click at [988, 66] on div "Filter Organisation Name New Booking" at bounding box center [921, 54] width 383 height 26
click at [984, 57] on span "Filter Organisation Name" at bounding box center [933, 54] width 107 height 13
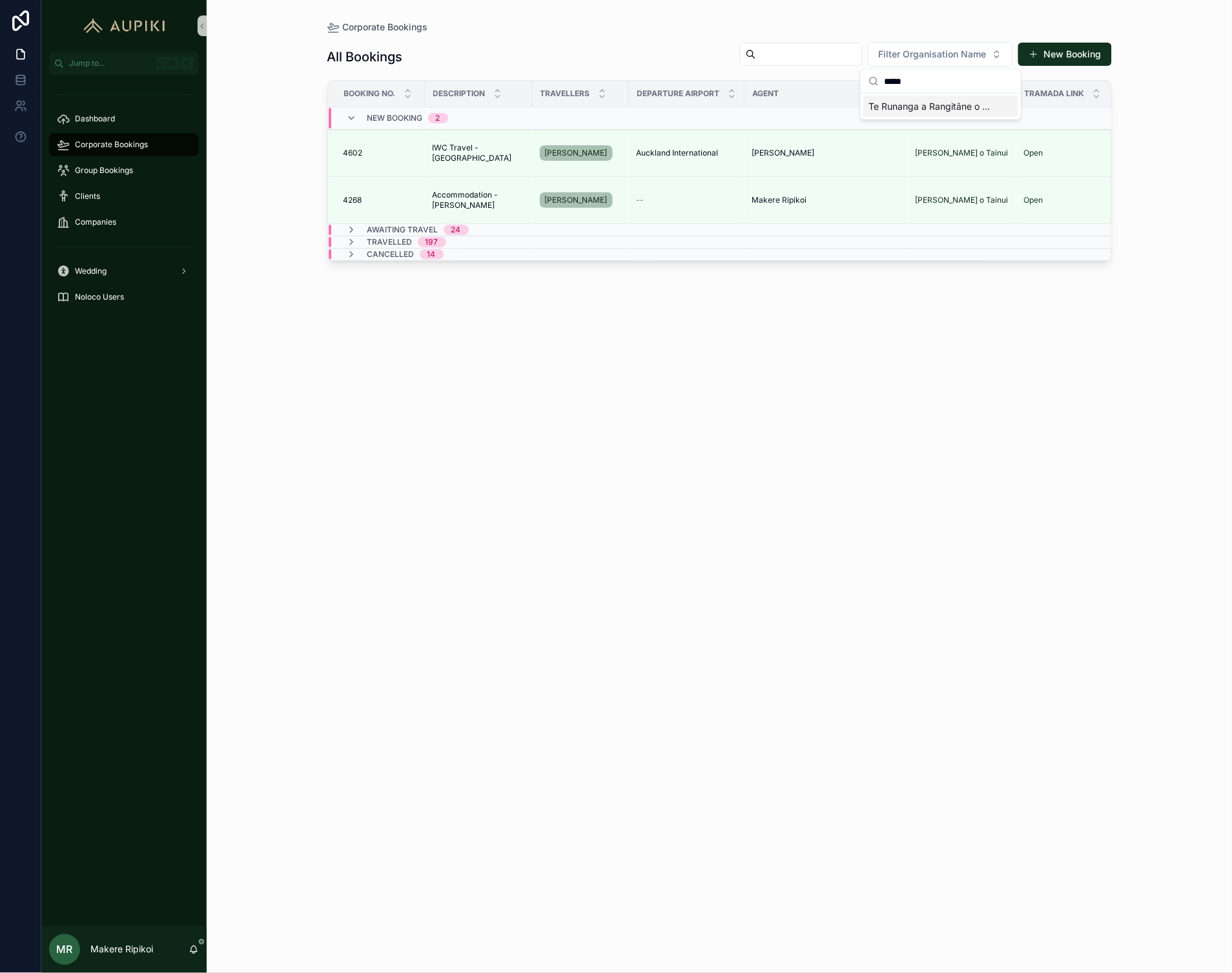
type input "*****"
click at [951, 102] on span "Te Runanga a Rangitāne o Wairau" at bounding box center [933, 106] width 129 height 13
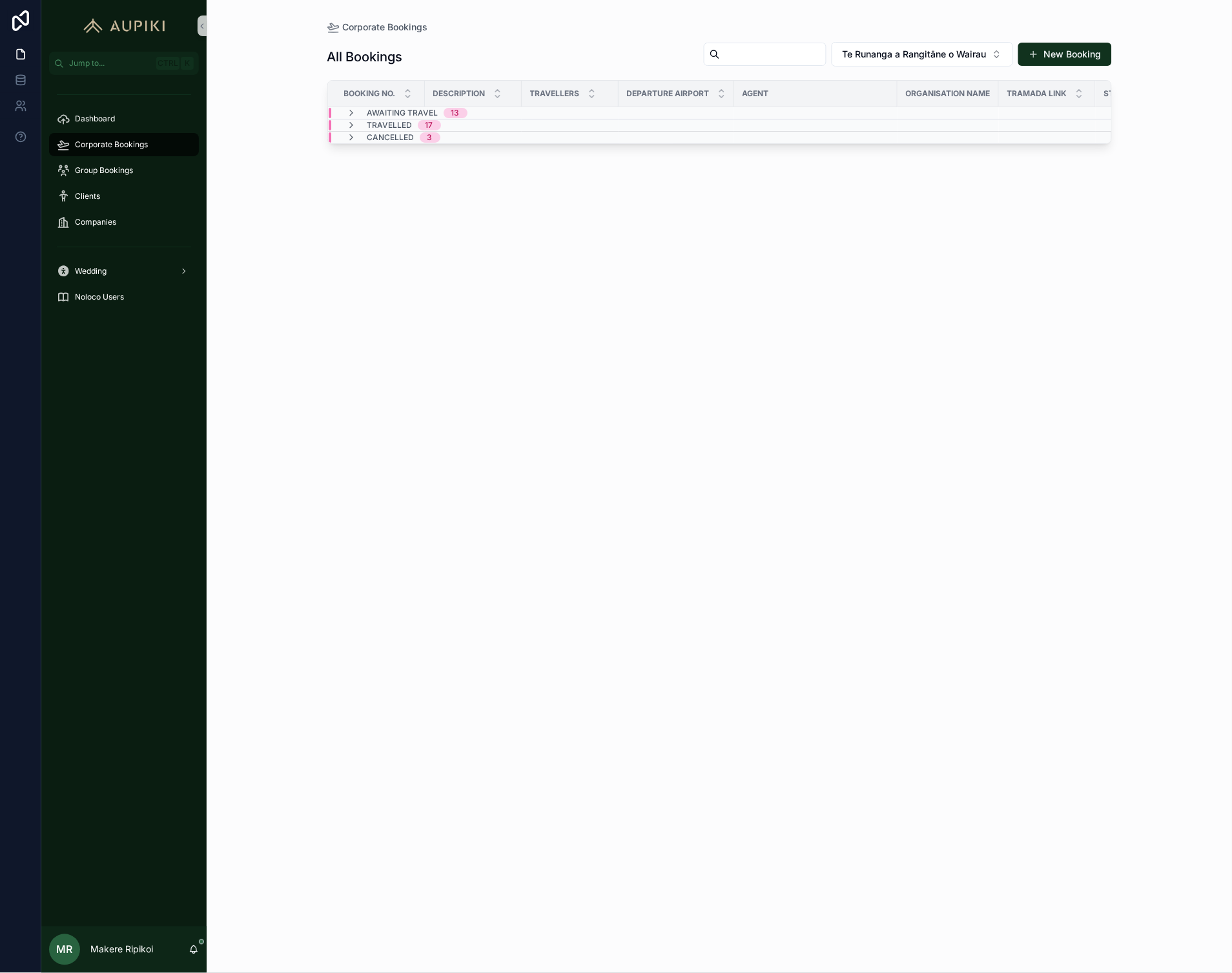
click at [391, 112] on span "Awaiting Travel" at bounding box center [403, 112] width 71 height 10
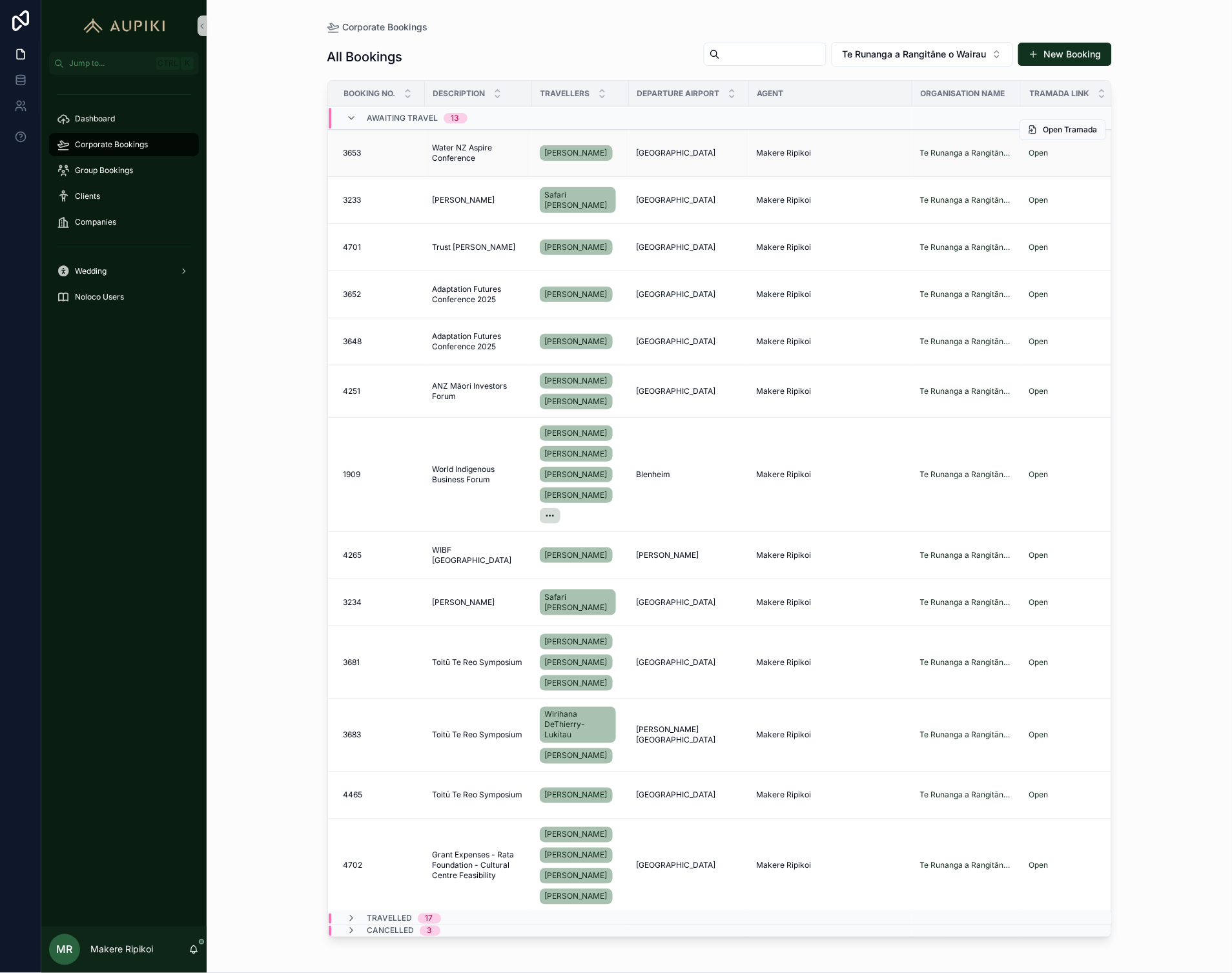
click at [450, 152] on span "Water NZ Aspire Conference" at bounding box center [478, 153] width 91 height 21
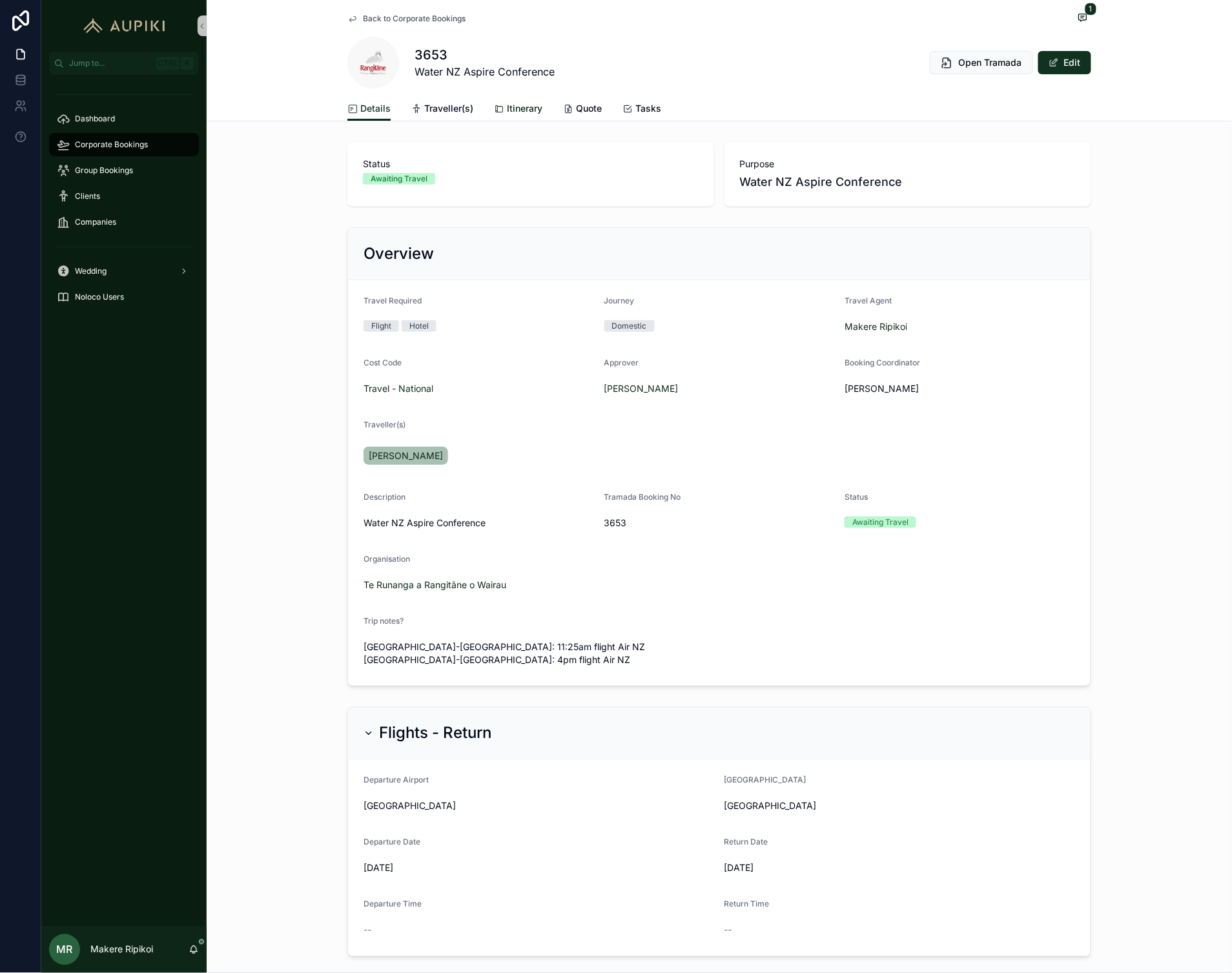
click at [507, 107] on span "Itinerary" at bounding box center [524, 108] width 36 height 13
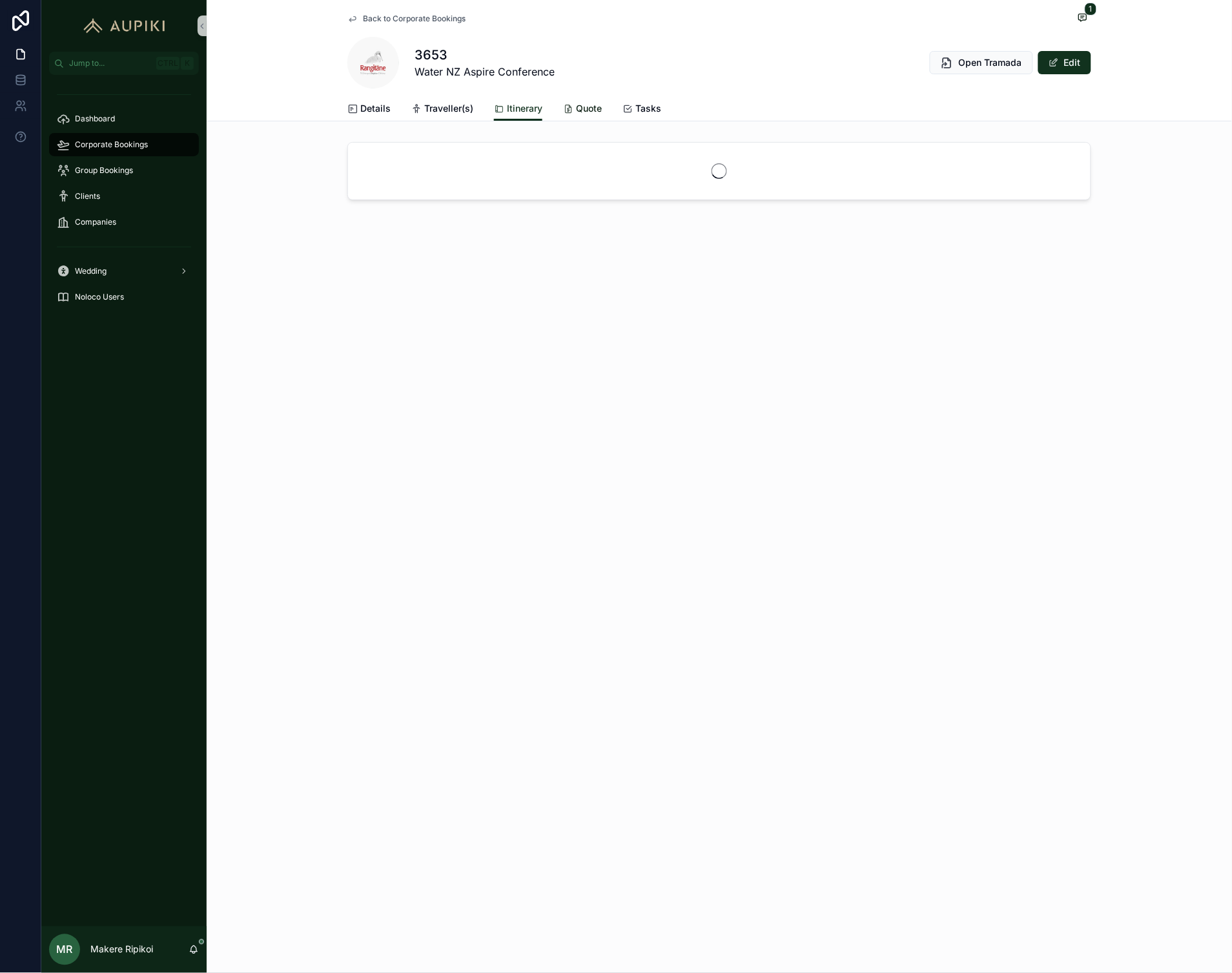
click at [589, 115] on link "Quote" at bounding box center [583, 110] width 39 height 26
click at [89, 151] on div "Corporate Bookings" at bounding box center [124, 144] width 134 height 21
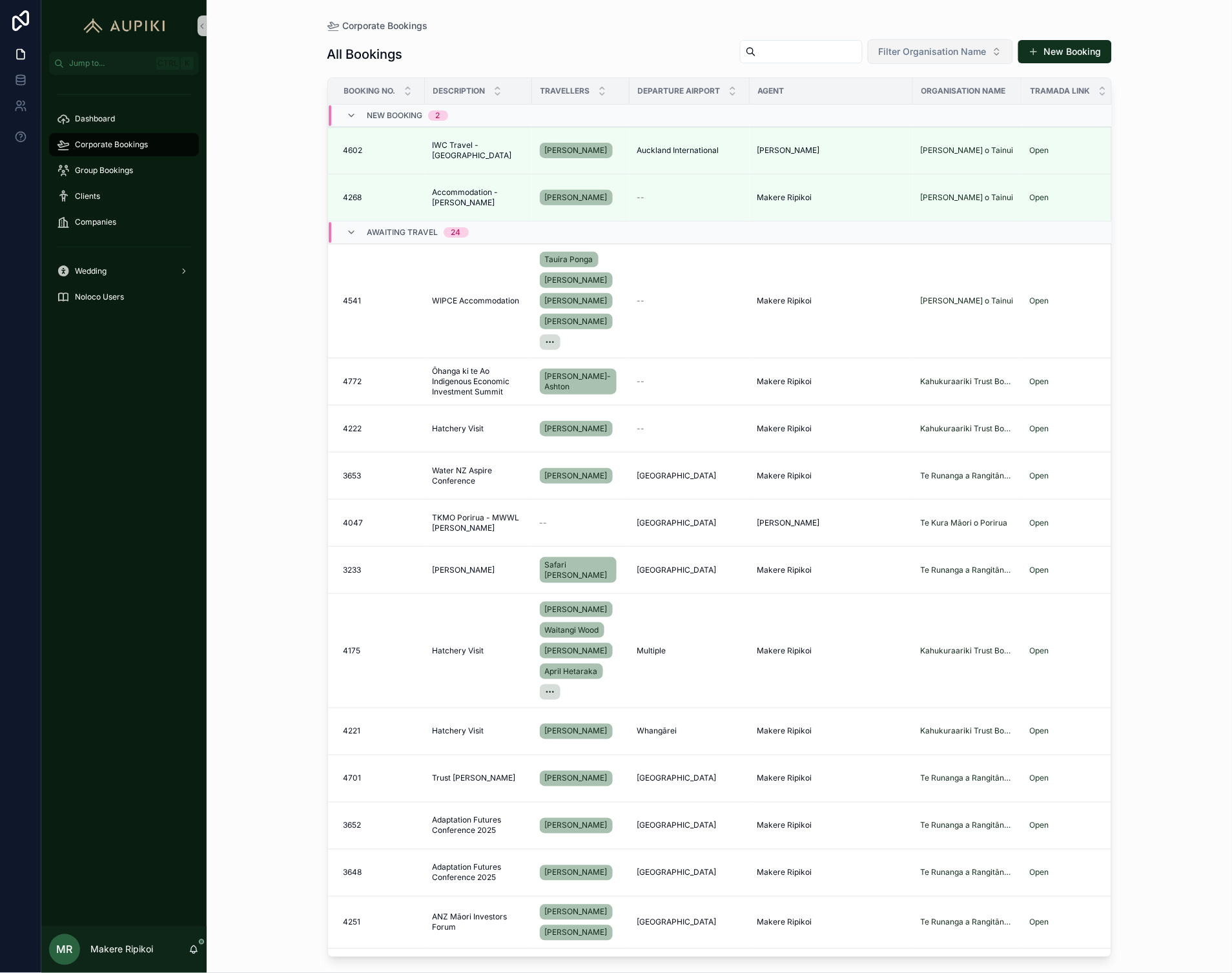
click at [947, 53] on span "Filter Organisation Name" at bounding box center [933, 52] width 107 height 13
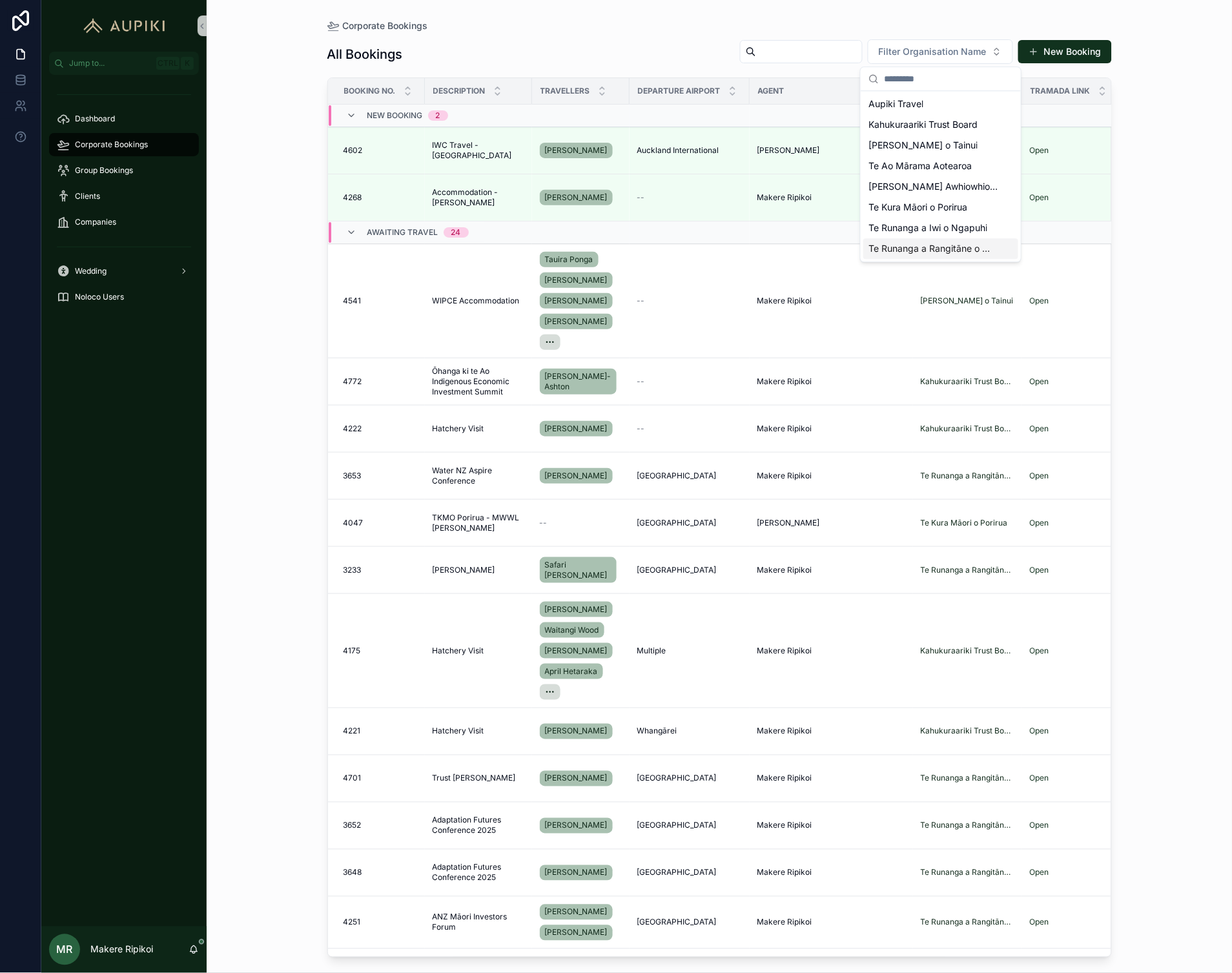
click at [944, 253] on span "Te Runanga a Rangitāne o Wairau" at bounding box center [933, 248] width 129 height 13
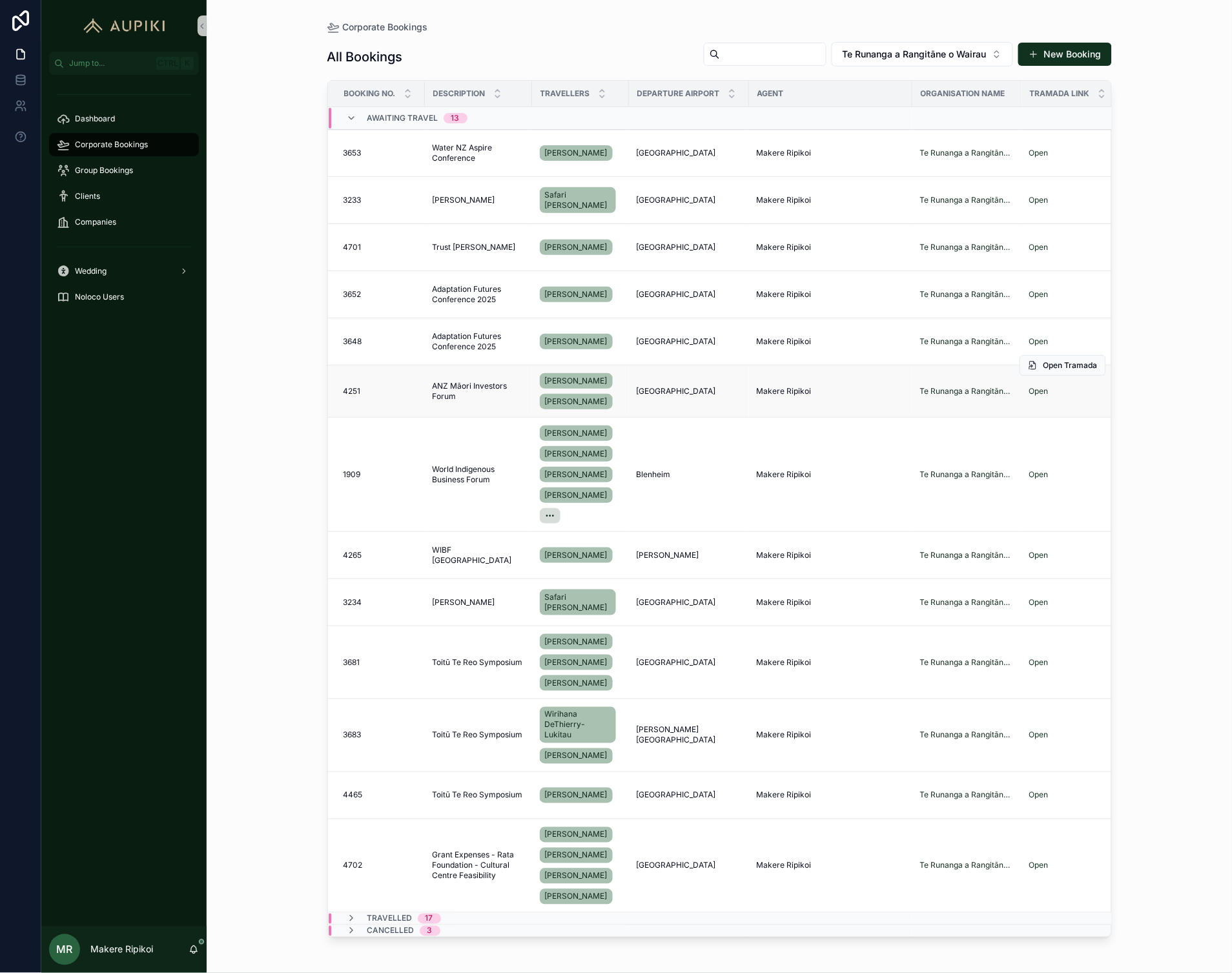
scroll to position [24, 0]
click at [395, 121] on span "Awaiting Travel" at bounding box center [403, 118] width 71 height 10
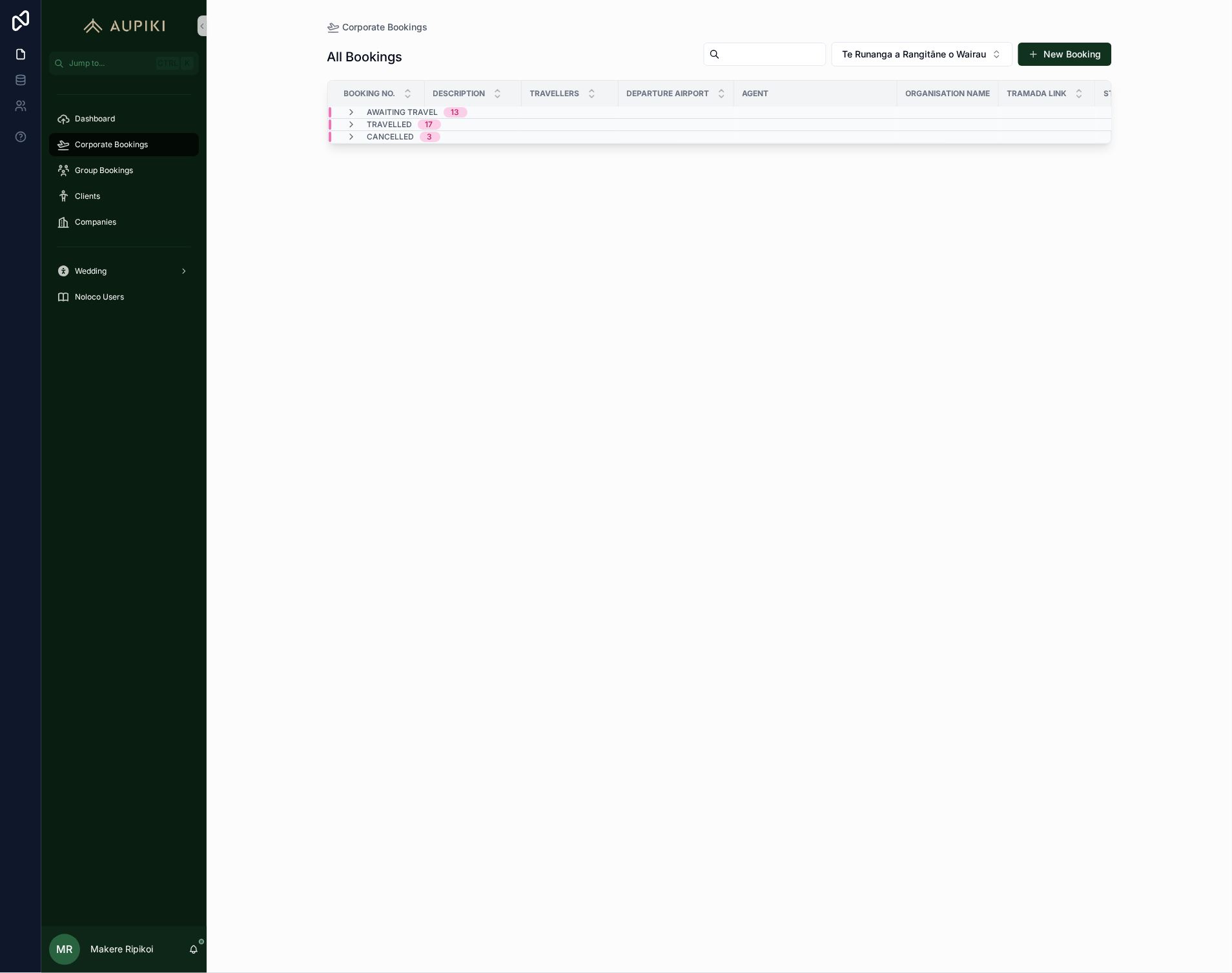
scroll to position [1, 0]
click at [414, 119] on div "Travelled 17" at bounding box center [403, 124] width 73 height 10
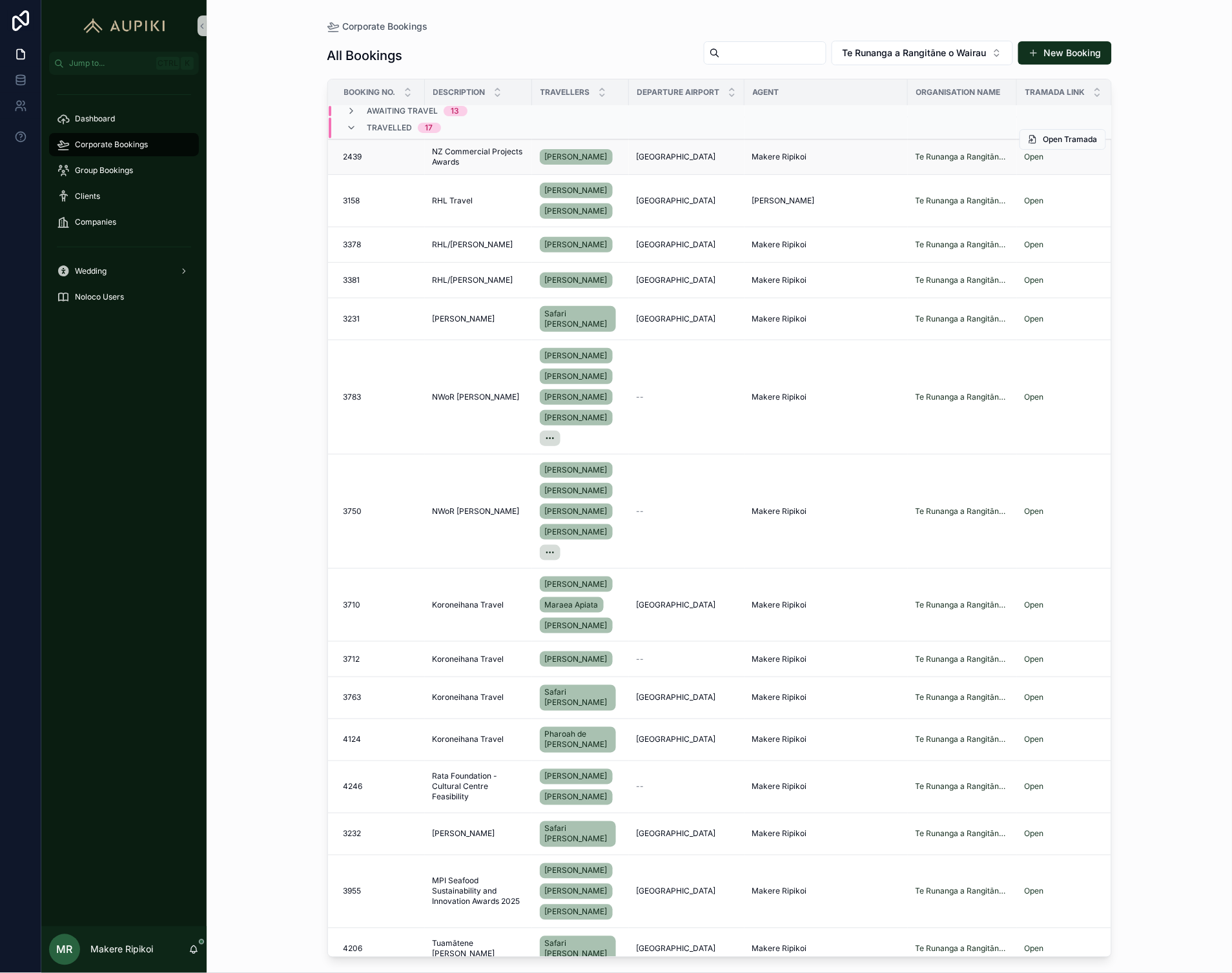
scroll to position [24, 0]
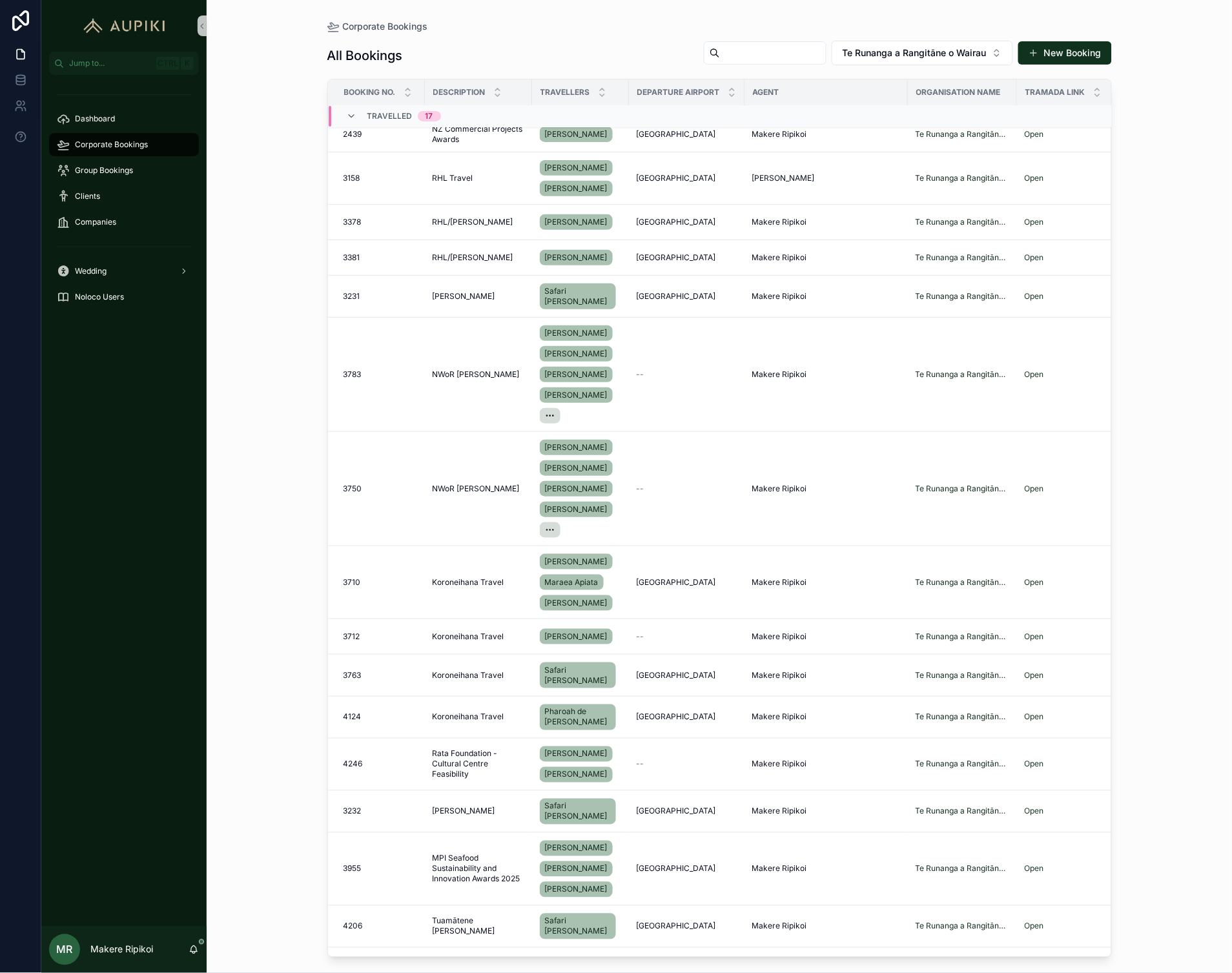
click at [500, 29] on div "Corporate Bookings" at bounding box center [720, 27] width 785 height 12
click at [451, 681] on span "Koroneihana Travel" at bounding box center [468, 675] width 72 height 10
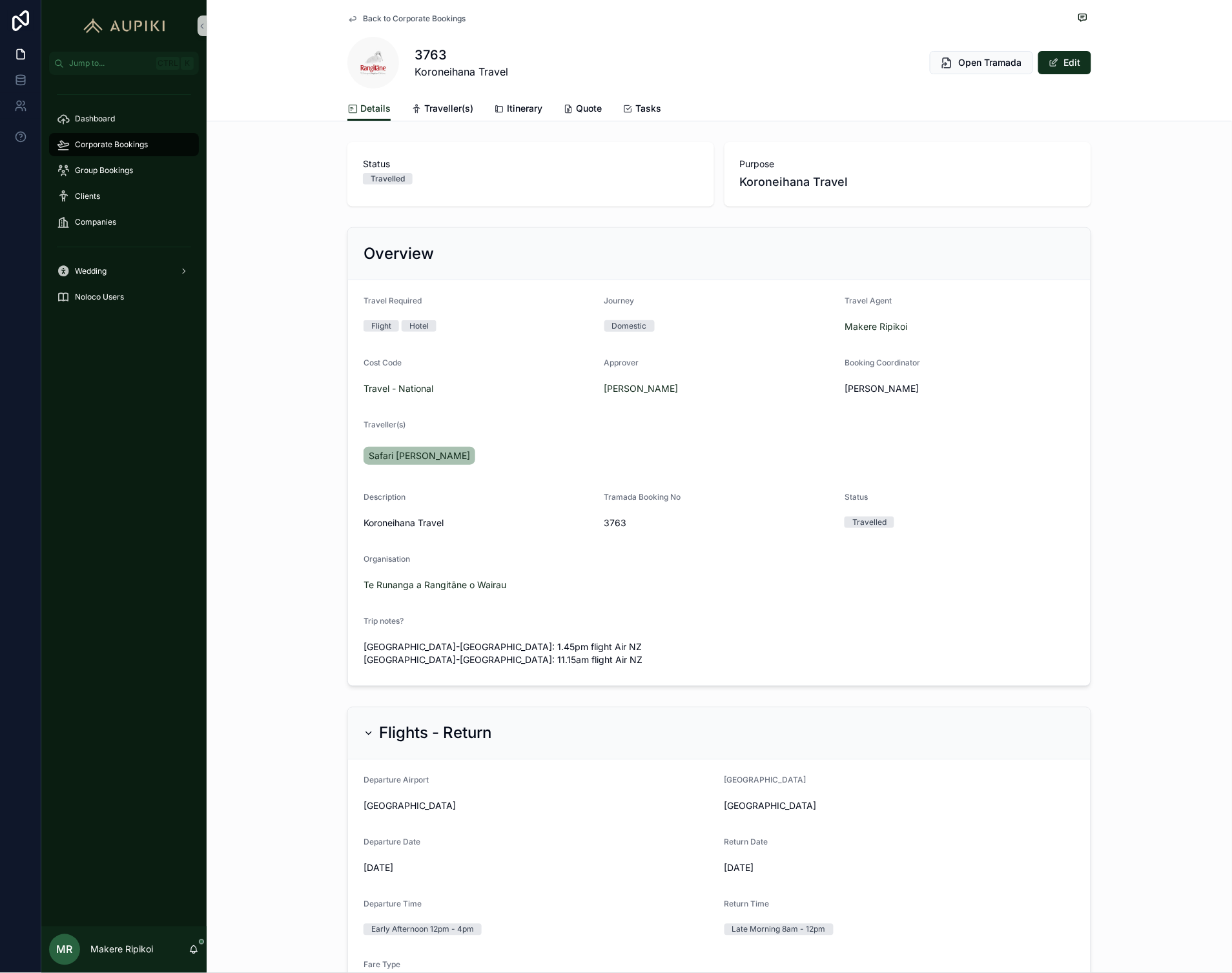
click at [450, 18] on span "Back to Corporate Bookings" at bounding box center [414, 18] width 103 height 10
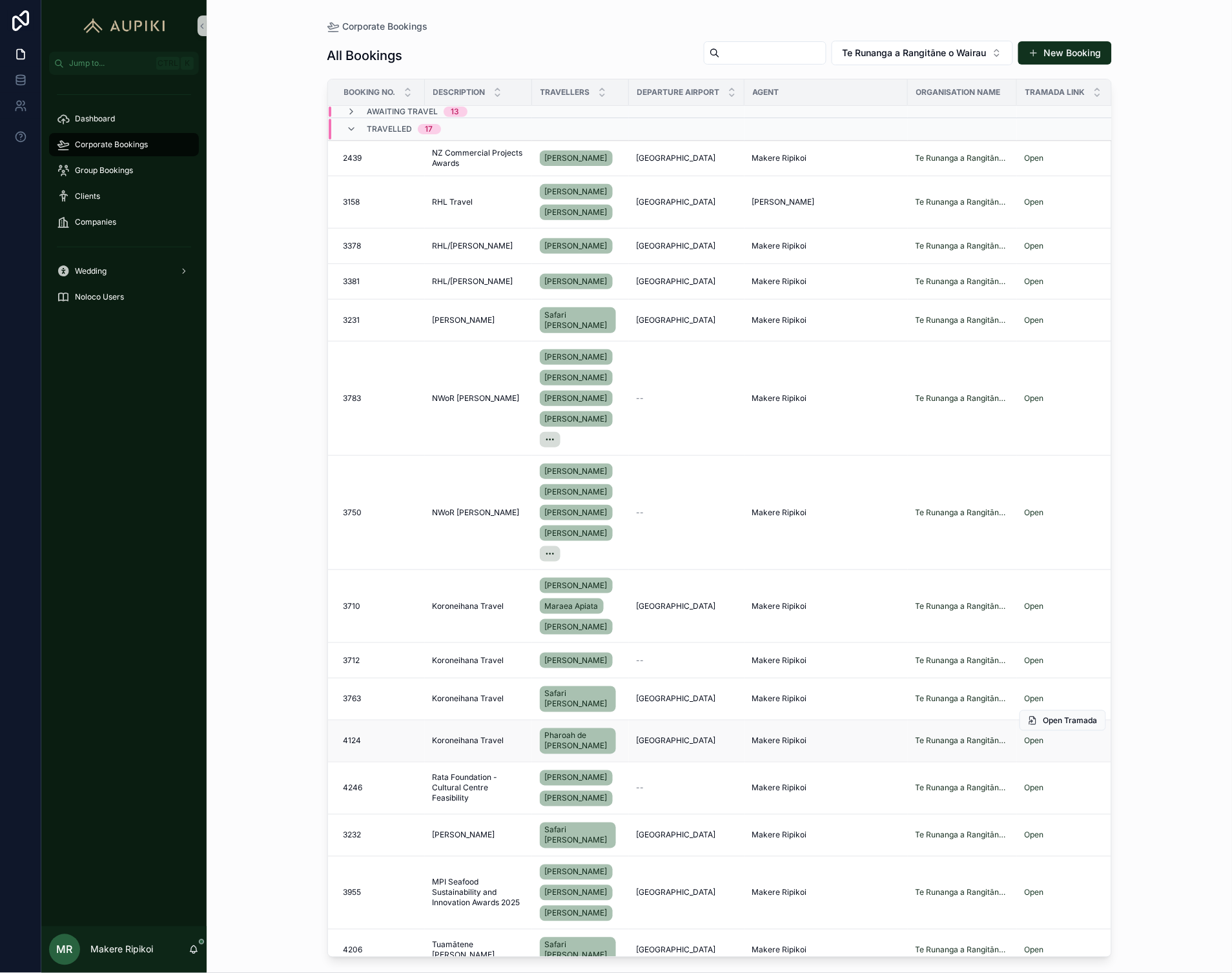
click at [466, 746] on span "Koroneihana Travel" at bounding box center [468, 741] width 72 height 10
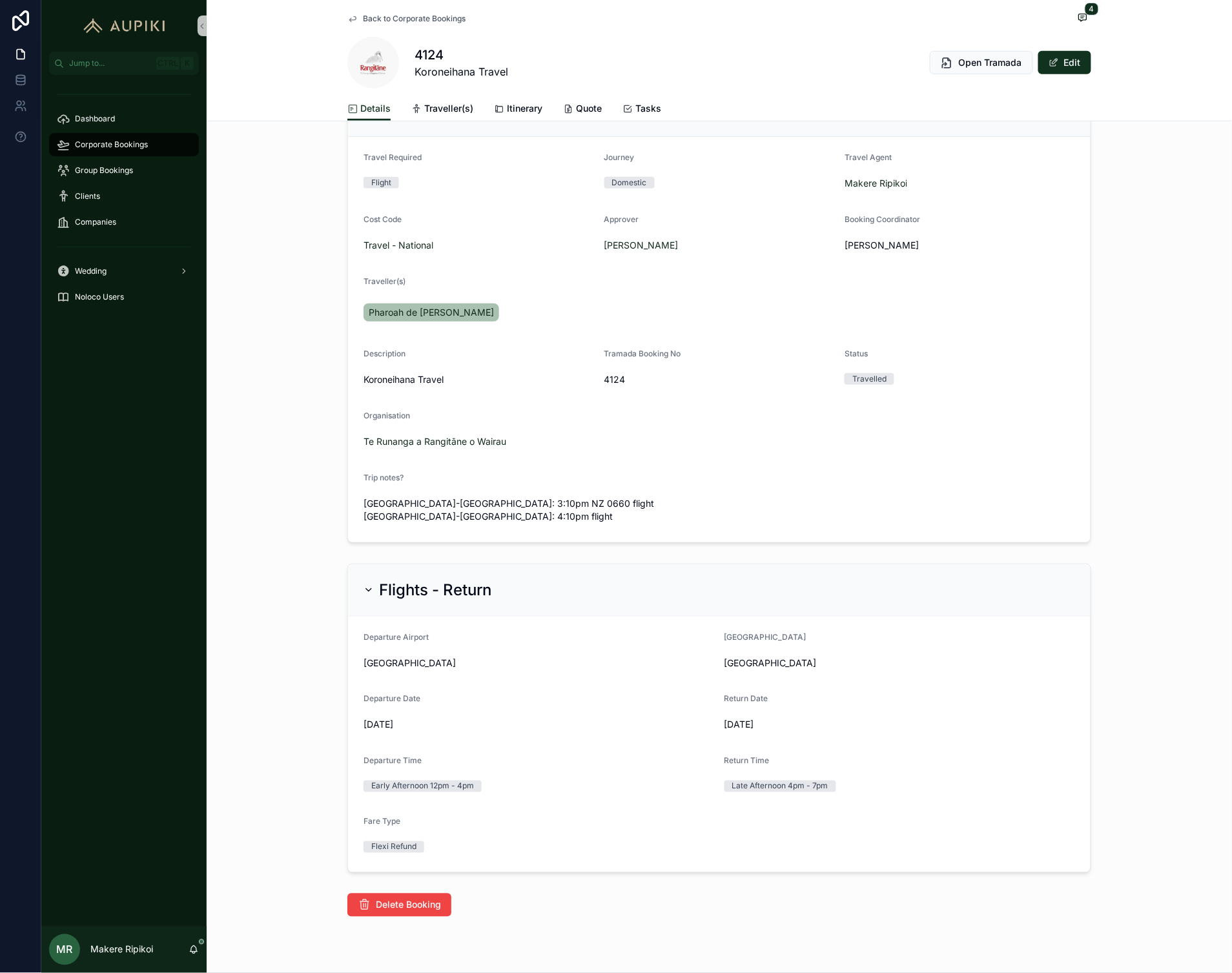
scroll to position [174, 0]
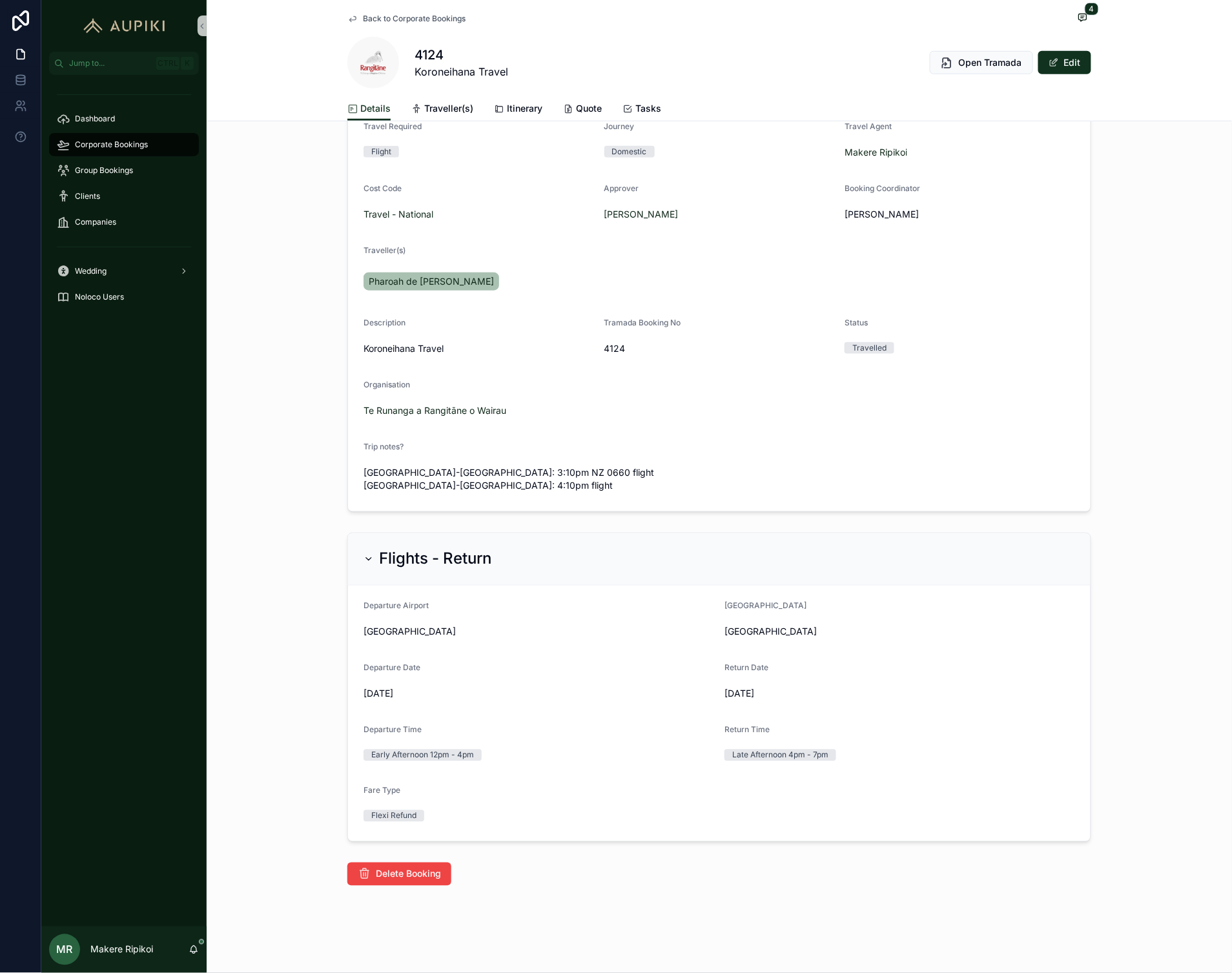
click at [134, 145] on span "Corporate Bookings" at bounding box center [111, 144] width 73 height 10
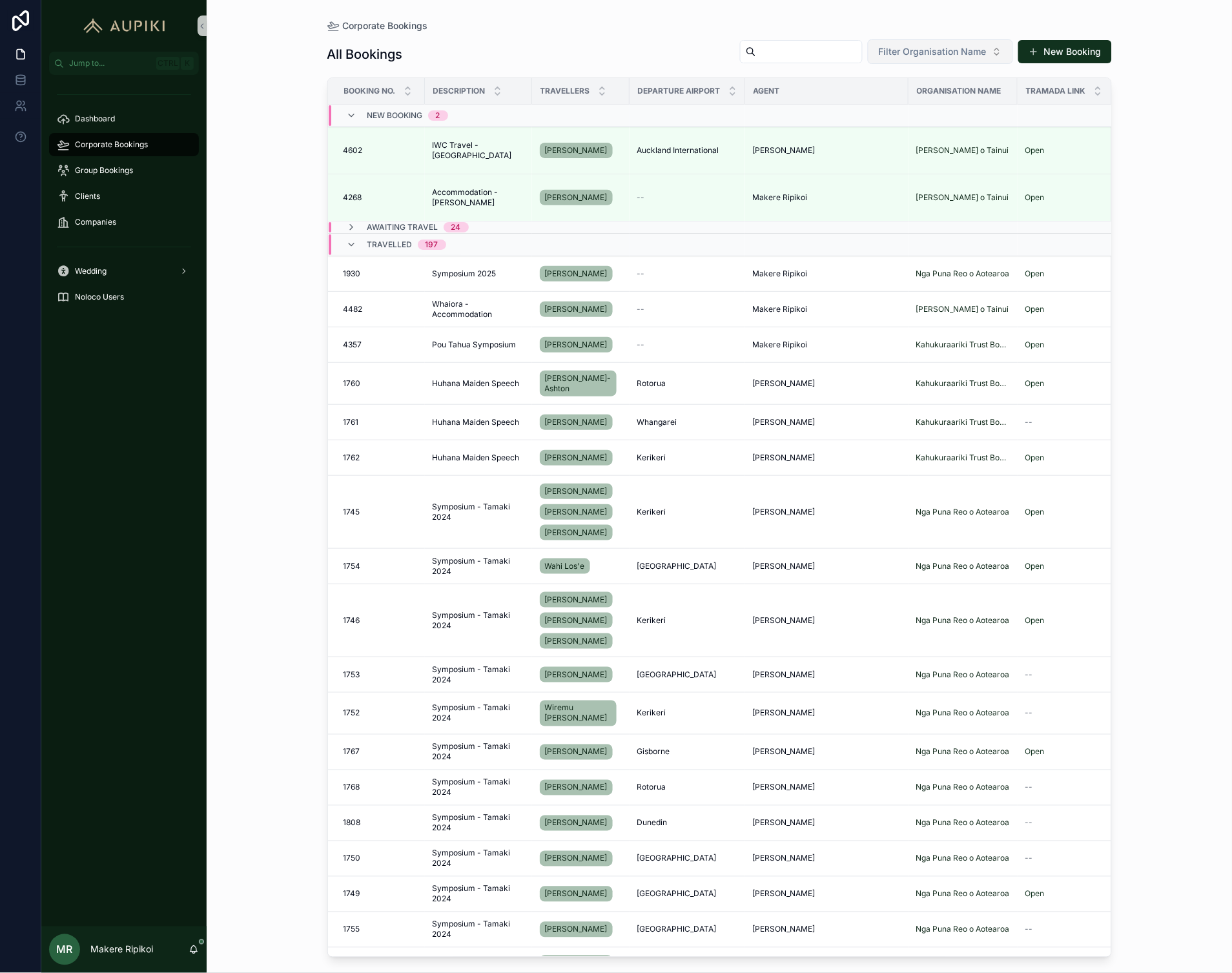
click at [923, 57] on span "Filter Organisation Name" at bounding box center [933, 52] width 107 height 13
type input "******"
click at [939, 99] on span "Te Runanga a Rangitāne o Wairau" at bounding box center [933, 104] width 129 height 13
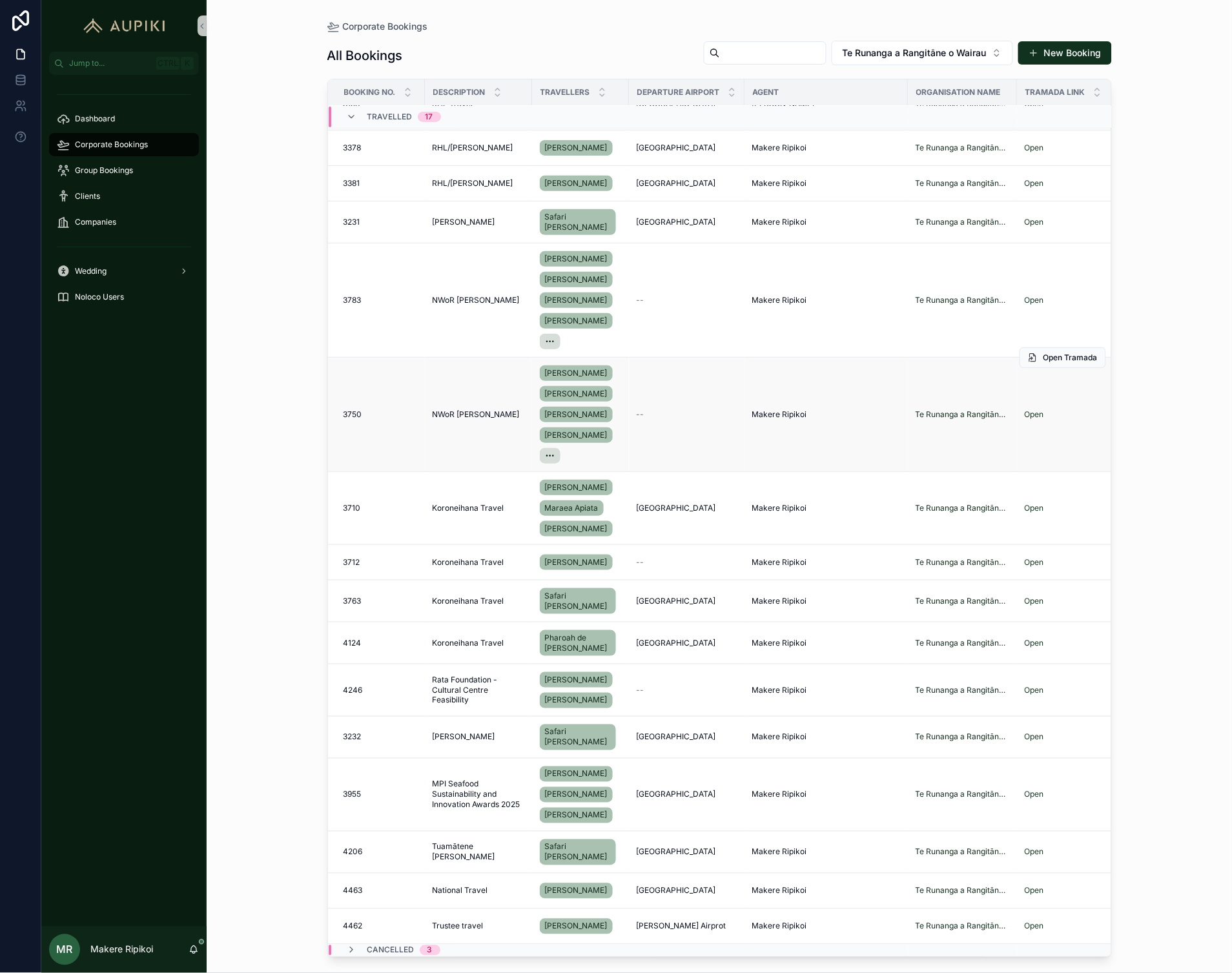
scroll to position [157, 0]
click at [478, 503] on span "Koroneihana Travel" at bounding box center [468, 508] width 72 height 10
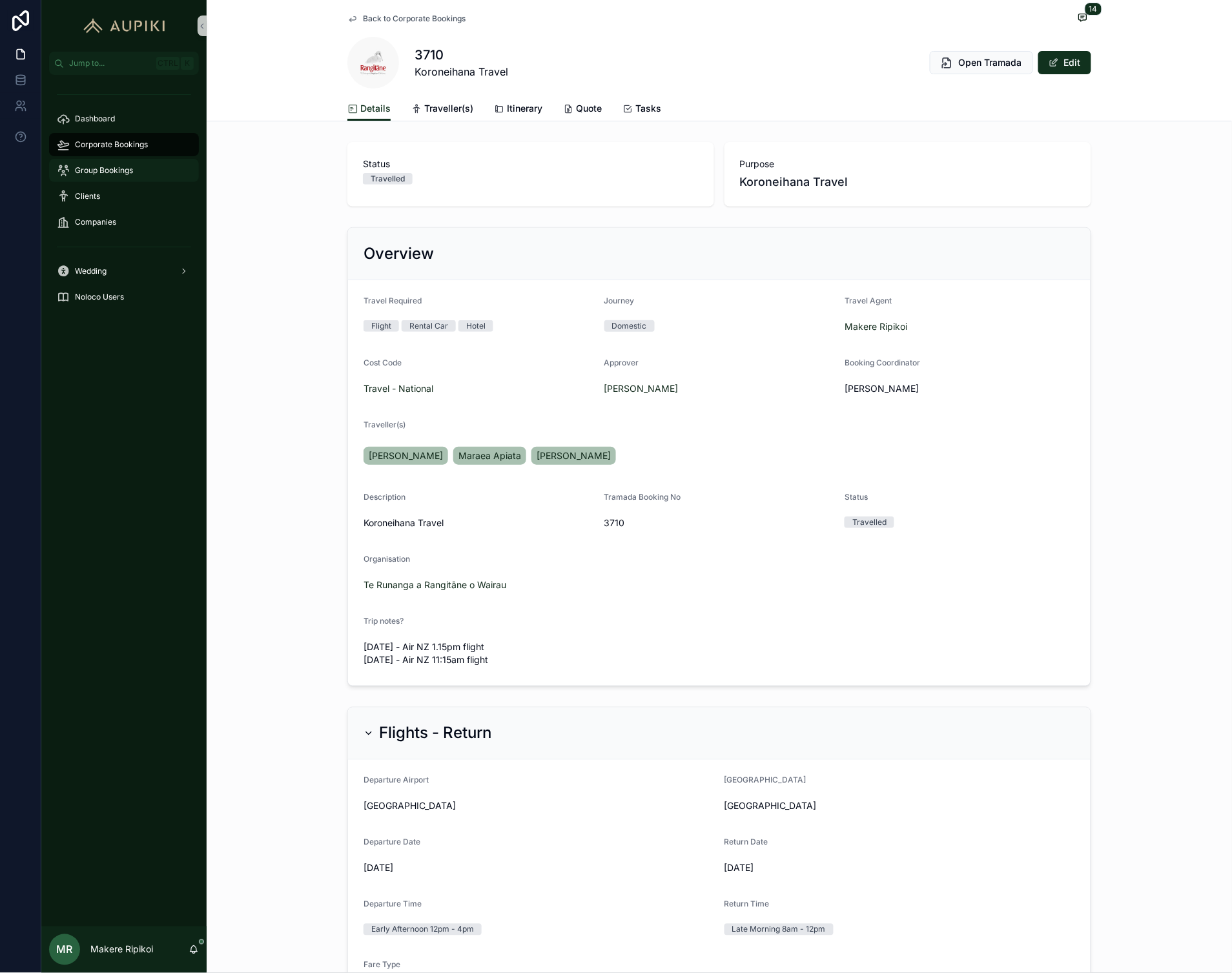
click at [97, 168] on span "Group Bookings" at bounding box center [103, 170] width 58 height 10
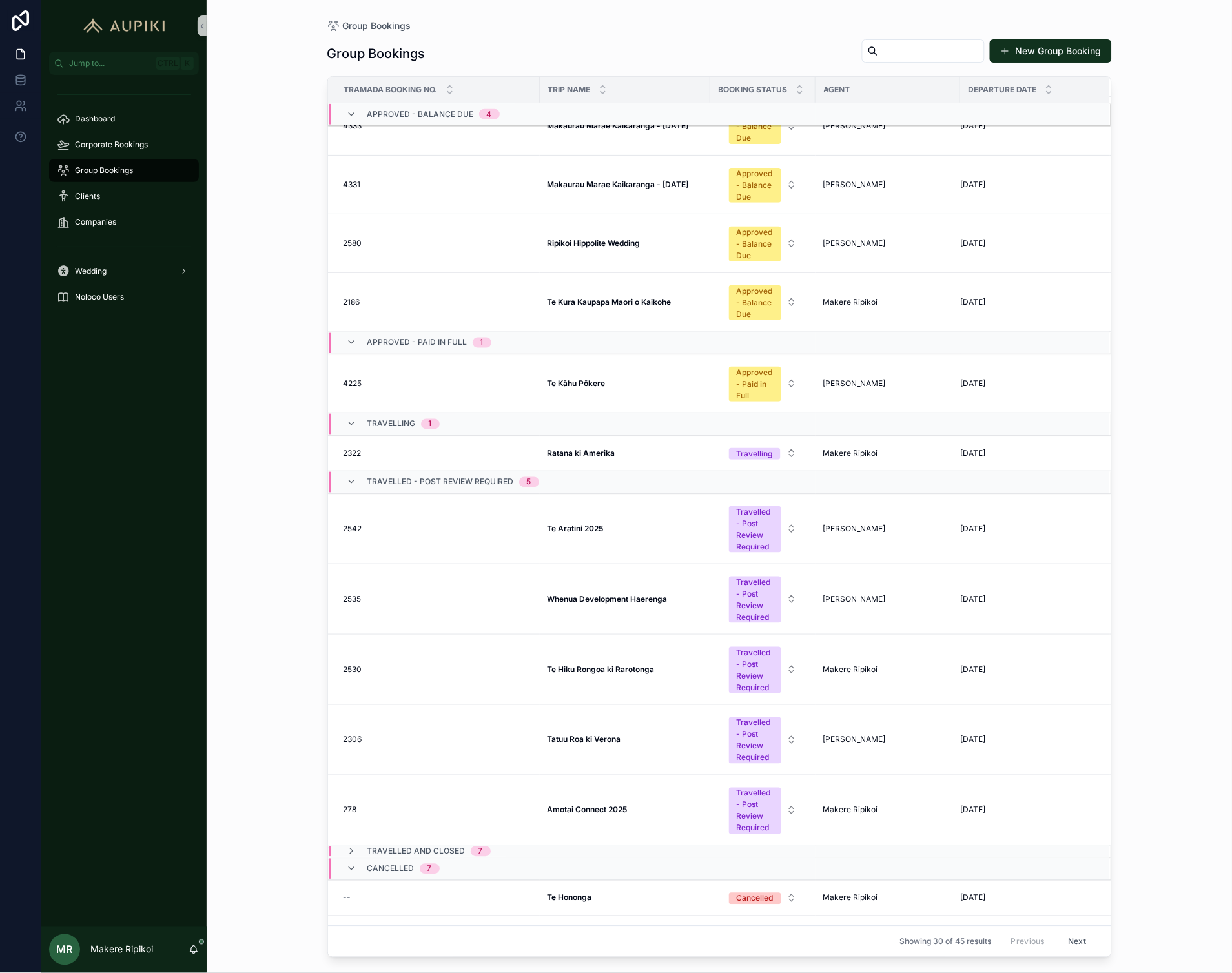
click at [443, 484] on span "Travelled - Post Review Required" at bounding box center [440, 482] width 147 height 10
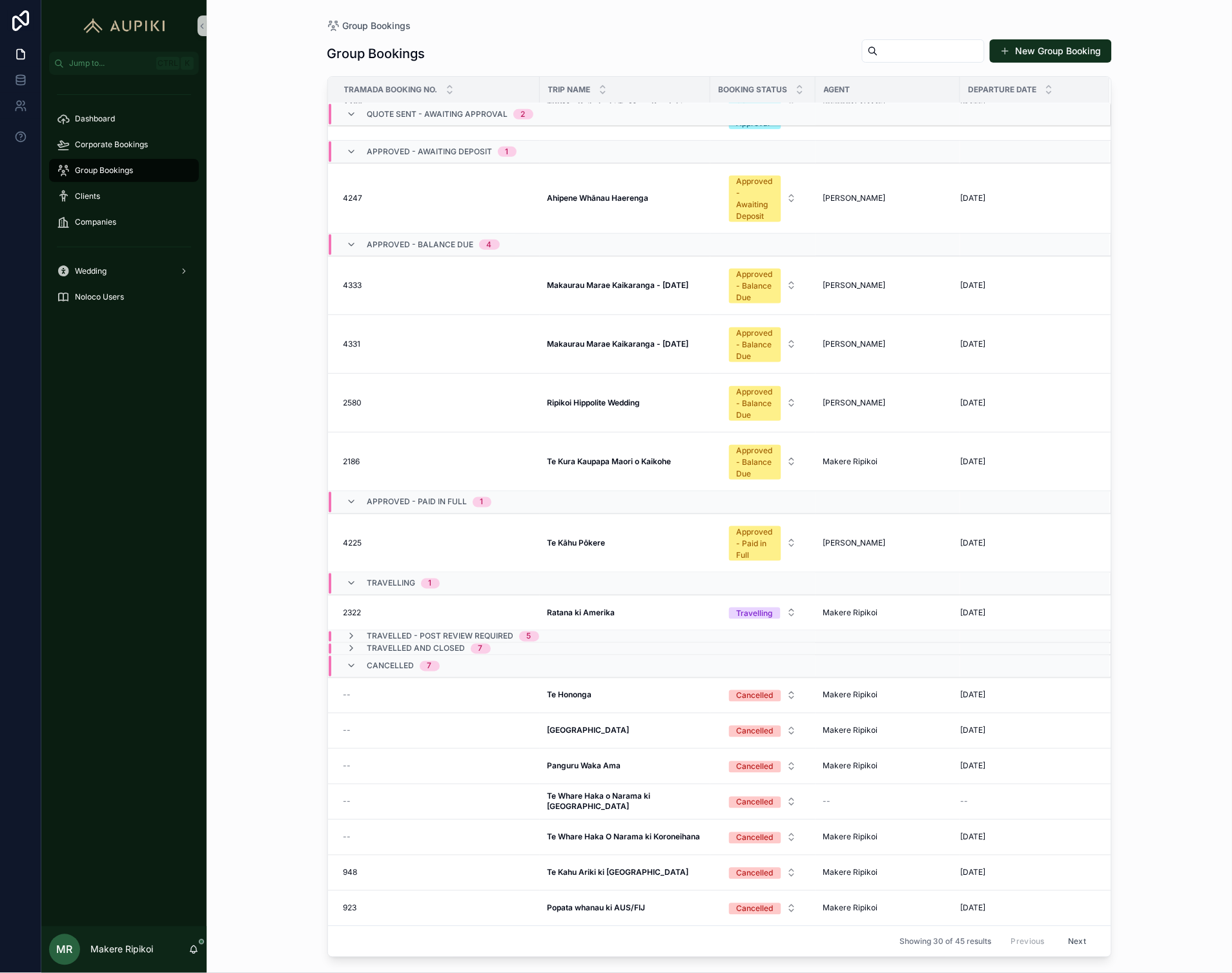
scroll to position [278, 0]
click at [429, 644] on span "Travelled and Closed" at bounding box center [416, 648] width 98 height 10
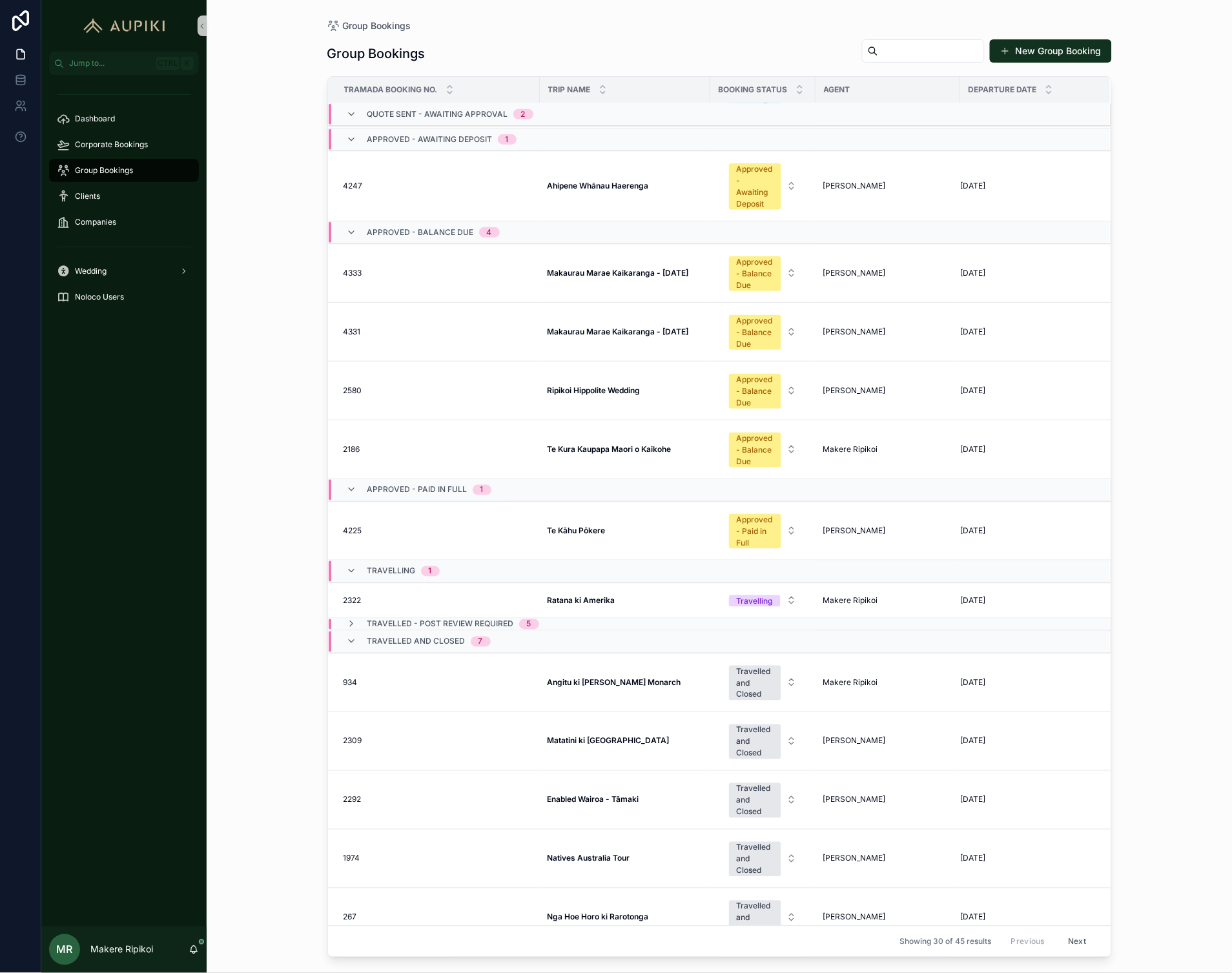
scroll to position [425, 0]
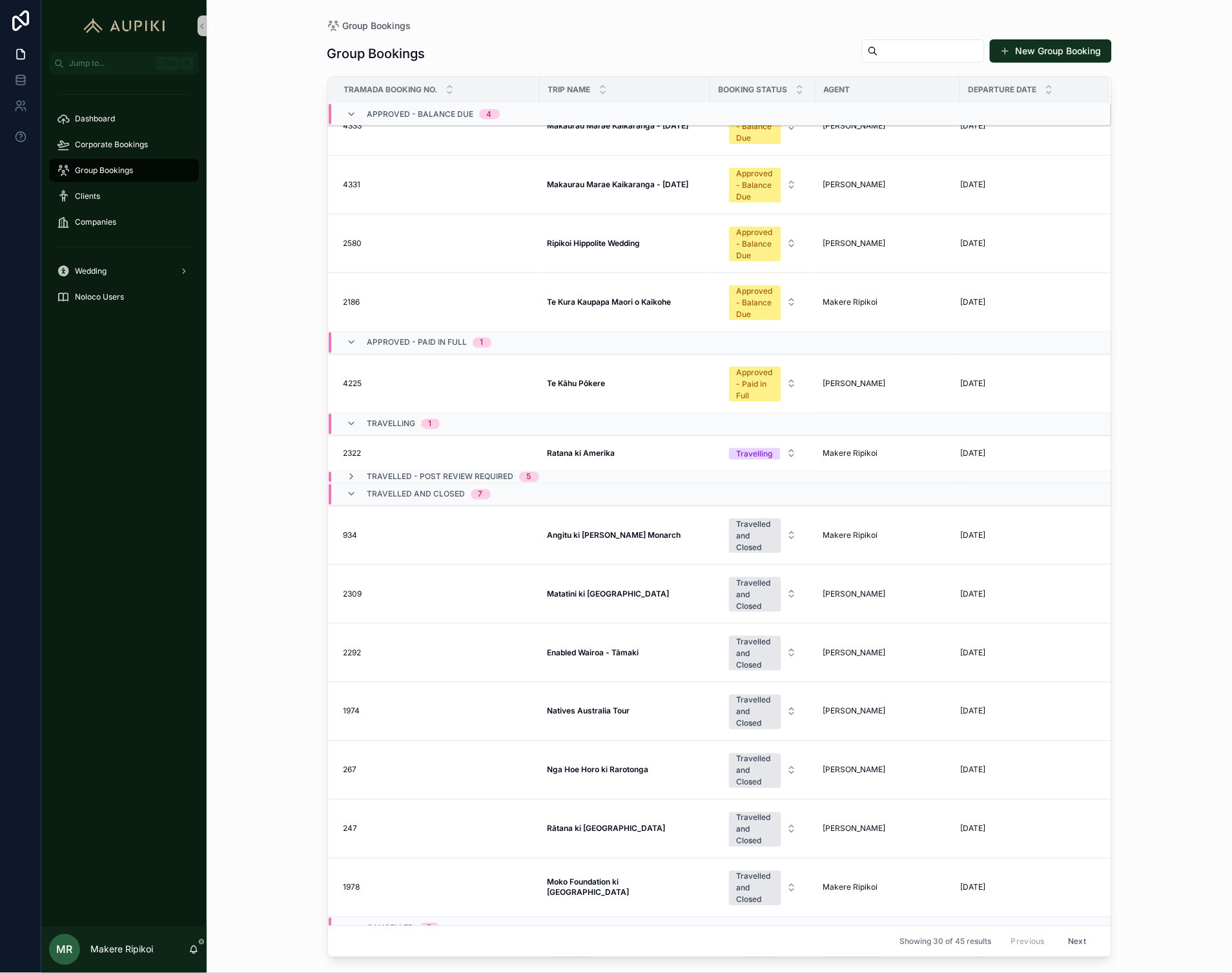
click at [427, 500] on span "Travelled and Closed" at bounding box center [416, 494] width 98 height 10
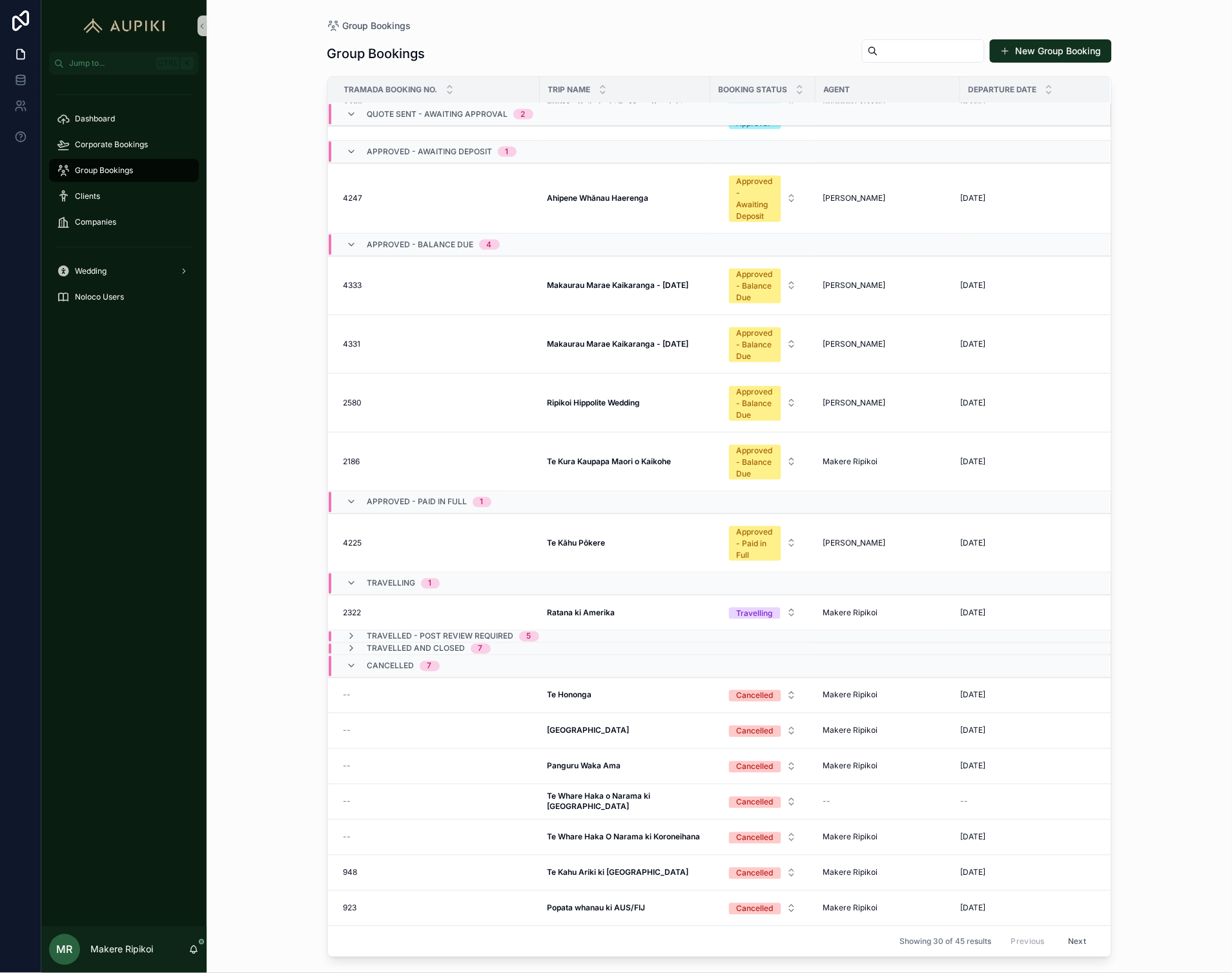
scroll to position [278, 0]
click at [408, 579] on span "Travelling" at bounding box center [391, 584] width 48 height 10
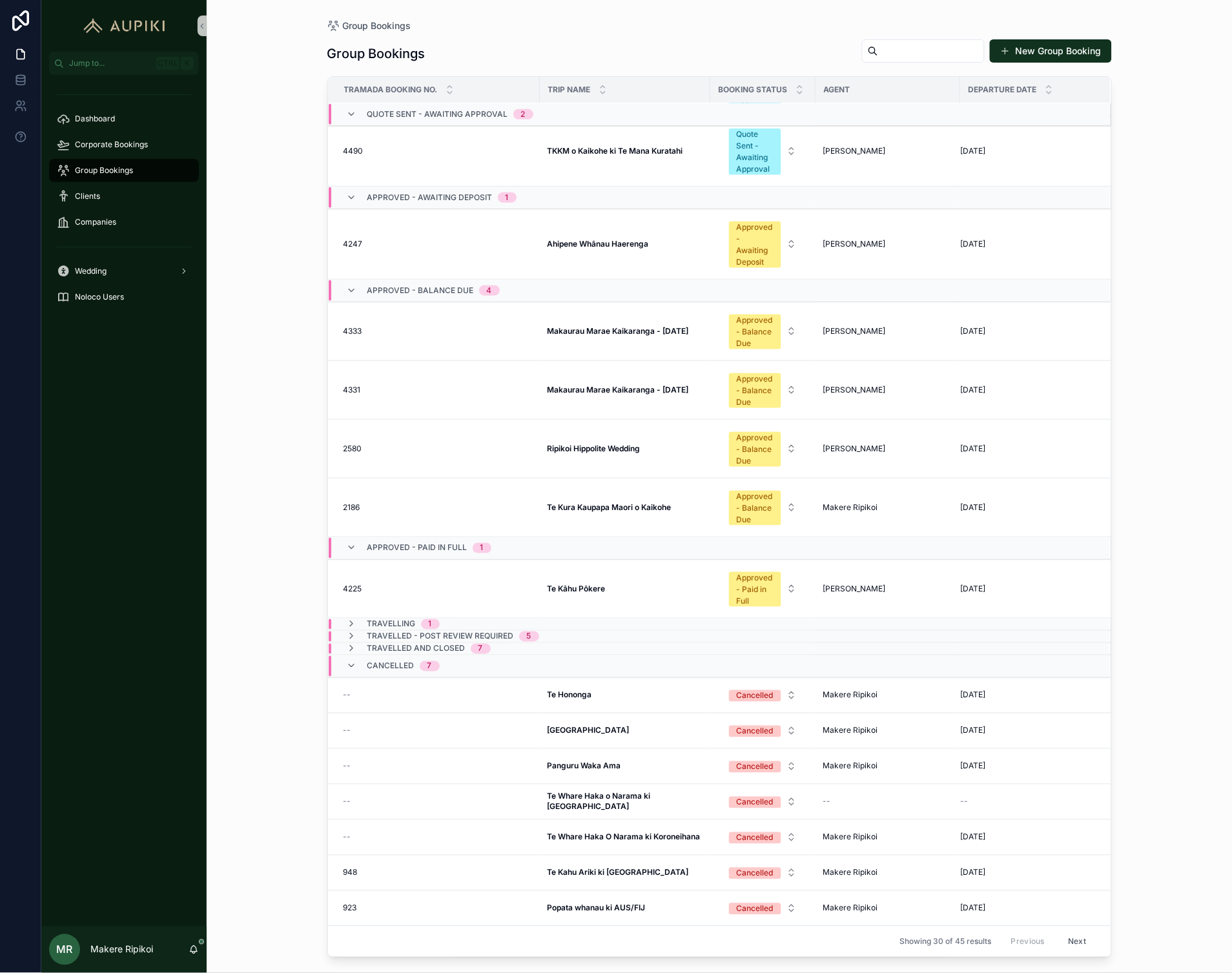
scroll to position [231, 0]
click at [387, 661] on span "Cancelled" at bounding box center [391, 666] width 47 height 10
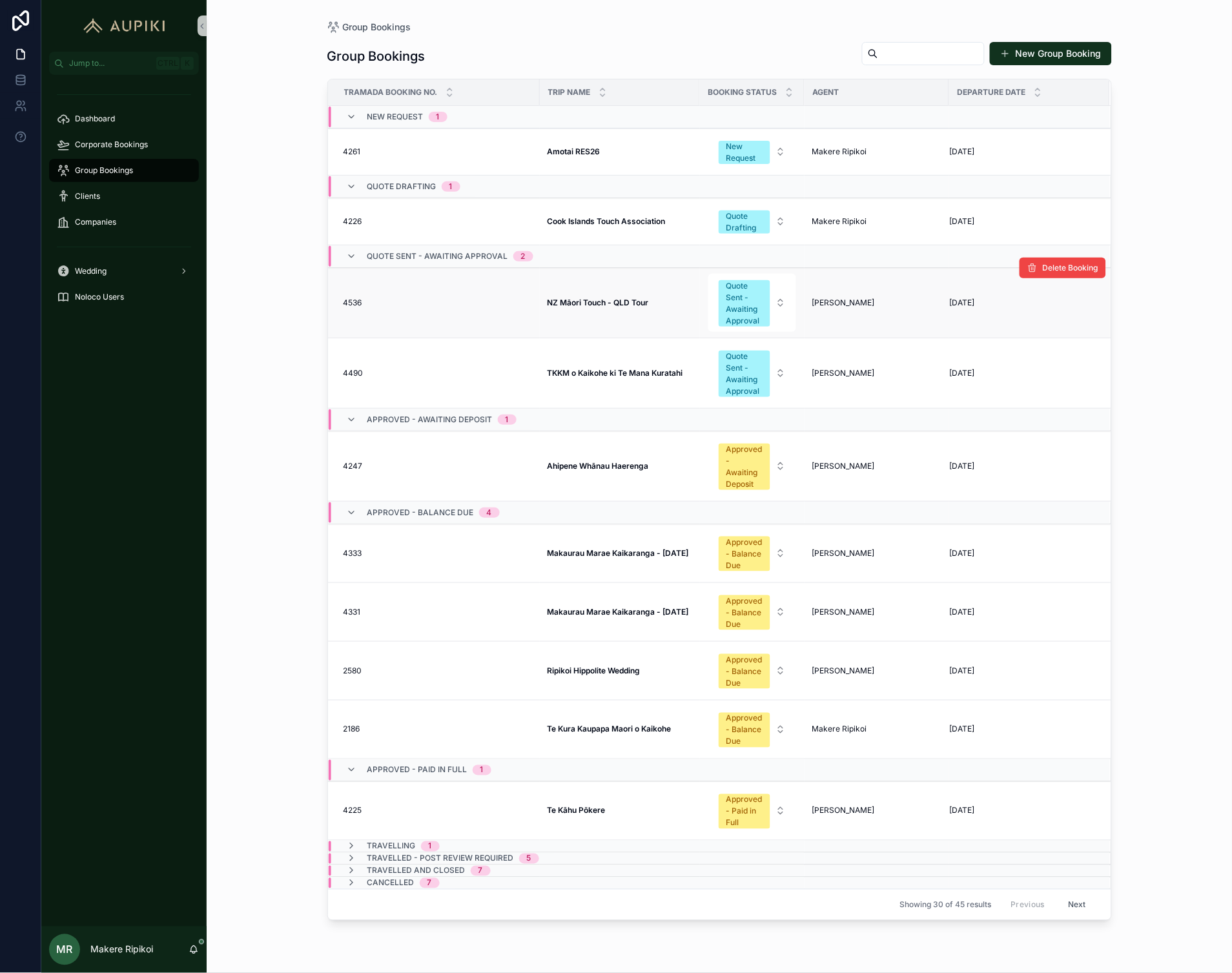
click at [590, 301] on strong "NZ Māori Touch - QLD Tour" at bounding box center [598, 302] width 101 height 10
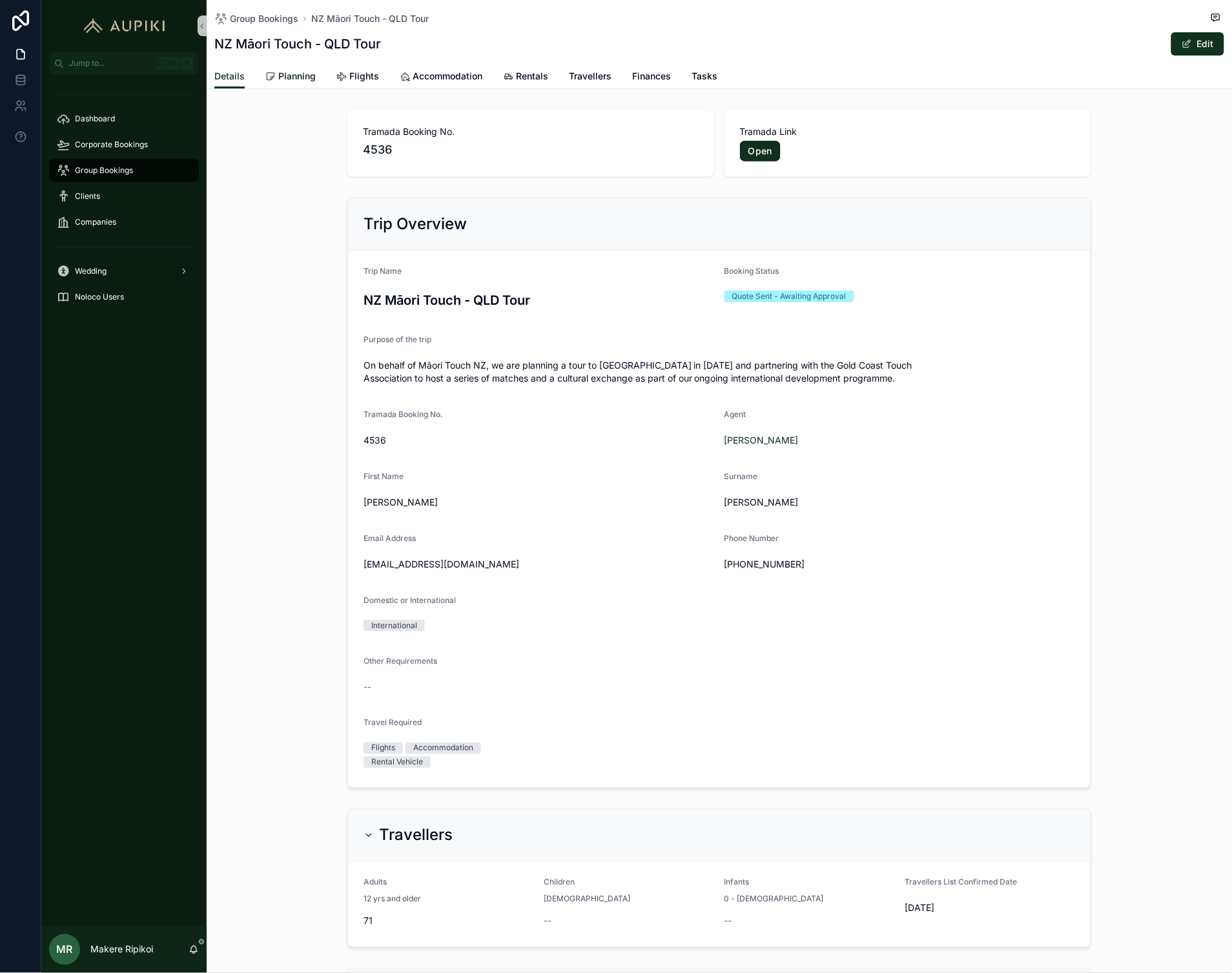
click at [301, 77] on span "Planning" at bounding box center [297, 76] width 38 height 13
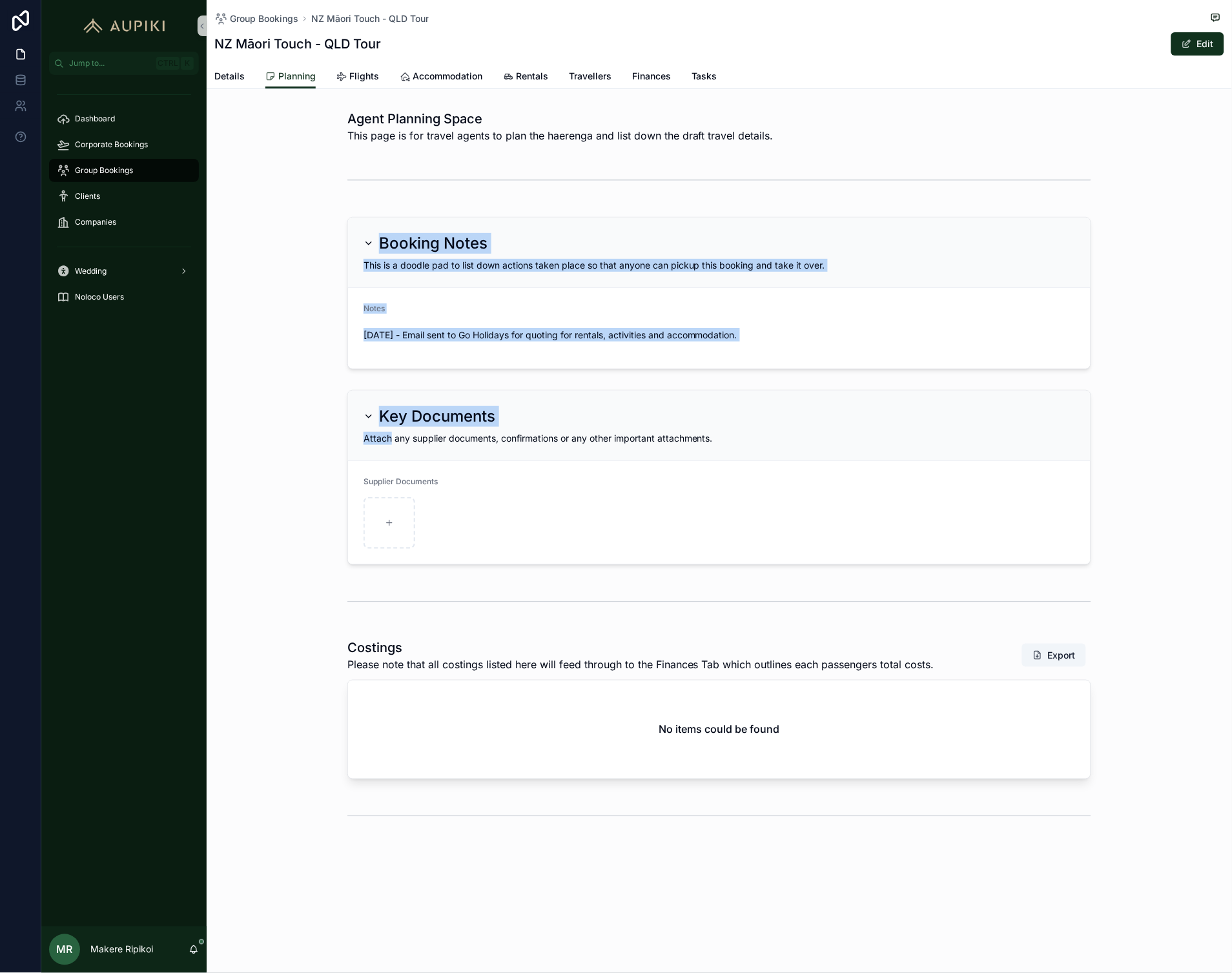
drag, startPoint x: 320, startPoint y: 204, endPoint x: 379, endPoint y: 446, distance: 249.1
click at [379, 446] on div "Agent Planning Space This page is for travel agents to plan the haerenga and li…" at bounding box center [719, 471] width 1025 height 733
drag, startPoint x: 379, startPoint y: 446, endPoint x: 294, endPoint y: 411, distance: 91.9
click at [294, 411] on div "Key Documents Attach any supplier documents, confirmations or any other importa…" at bounding box center [719, 477] width 1025 height 185
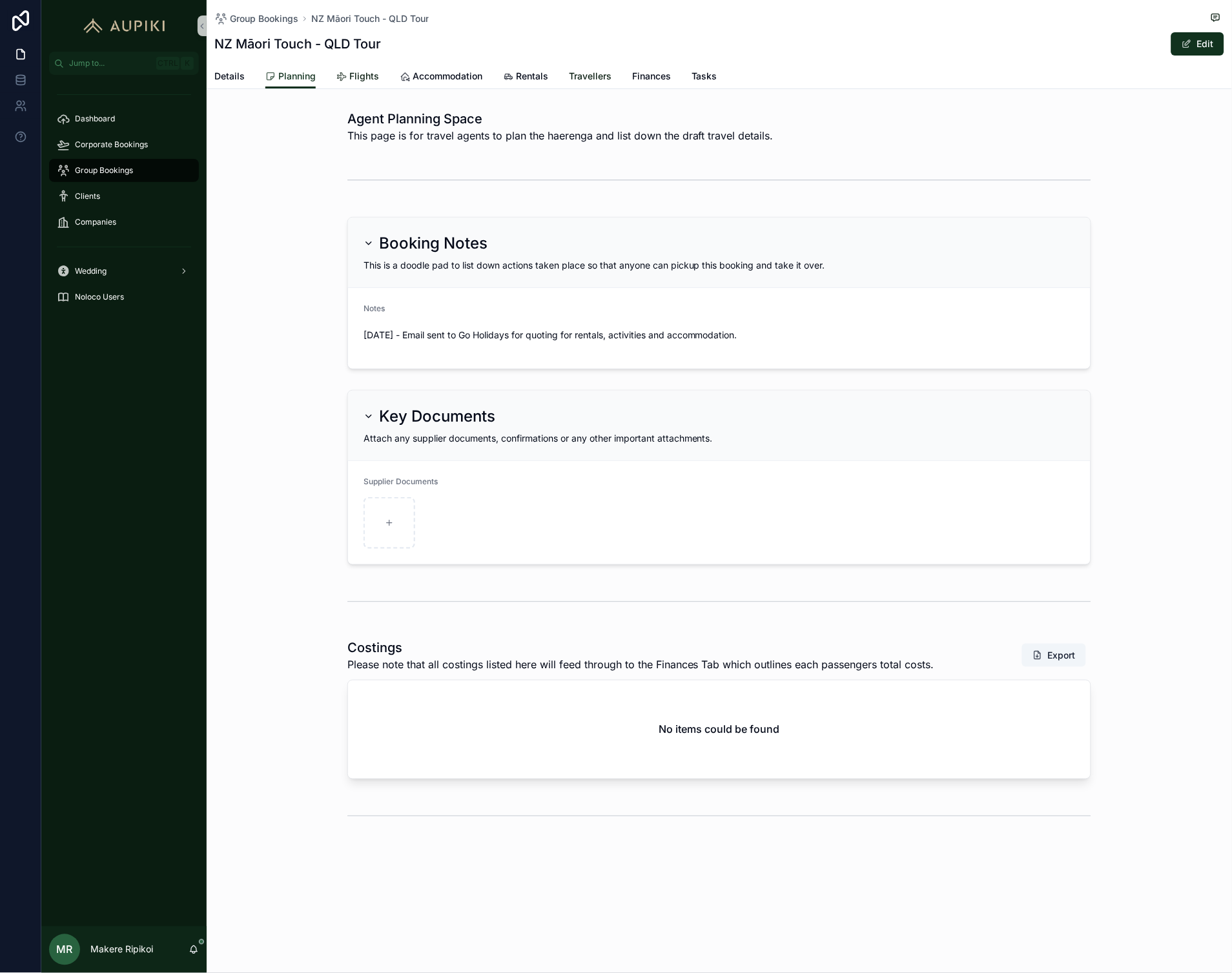
click at [339, 85] on link "Flights" at bounding box center [357, 77] width 43 height 26
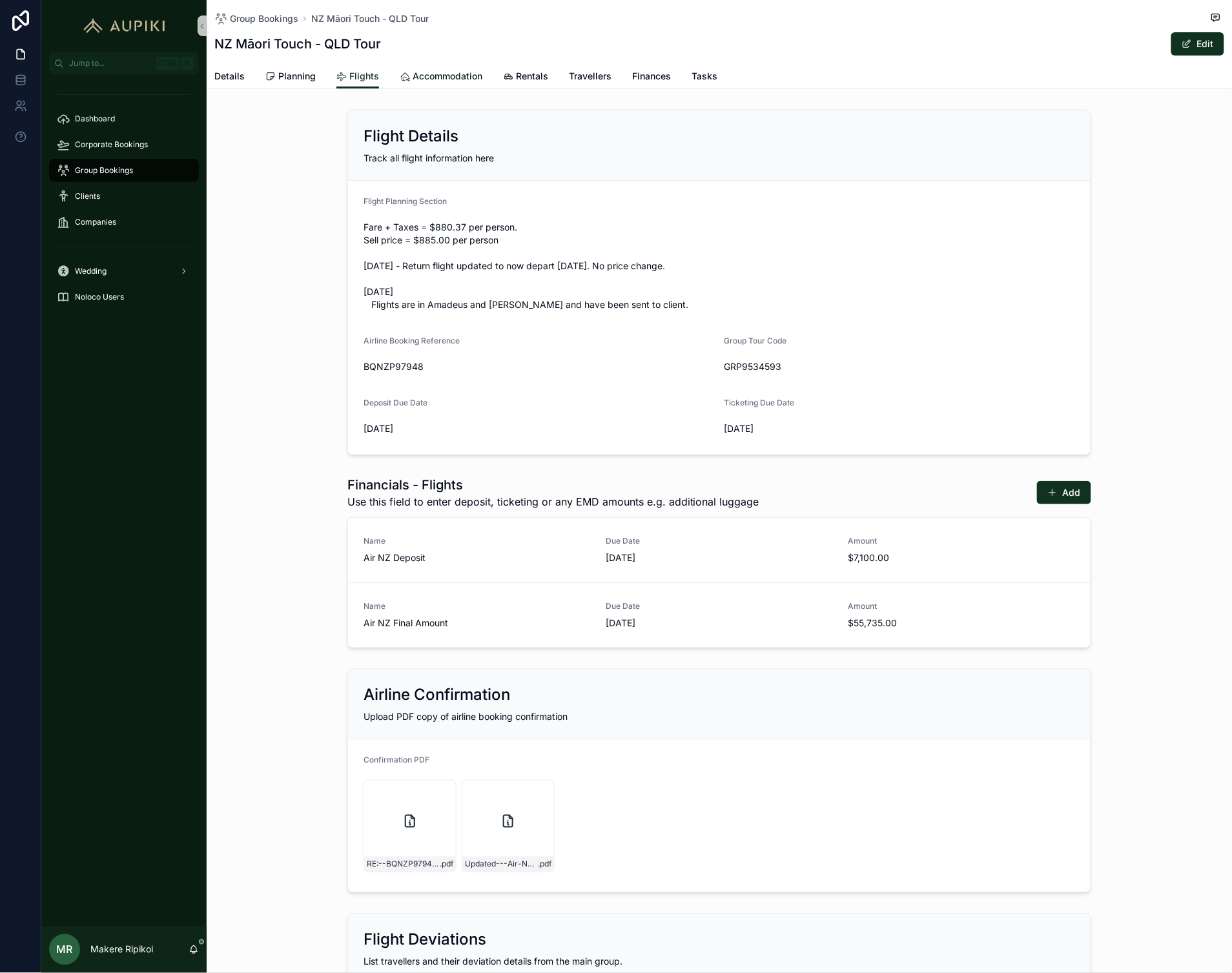
click at [443, 80] on span "Accommodation" at bounding box center [447, 76] width 70 height 13
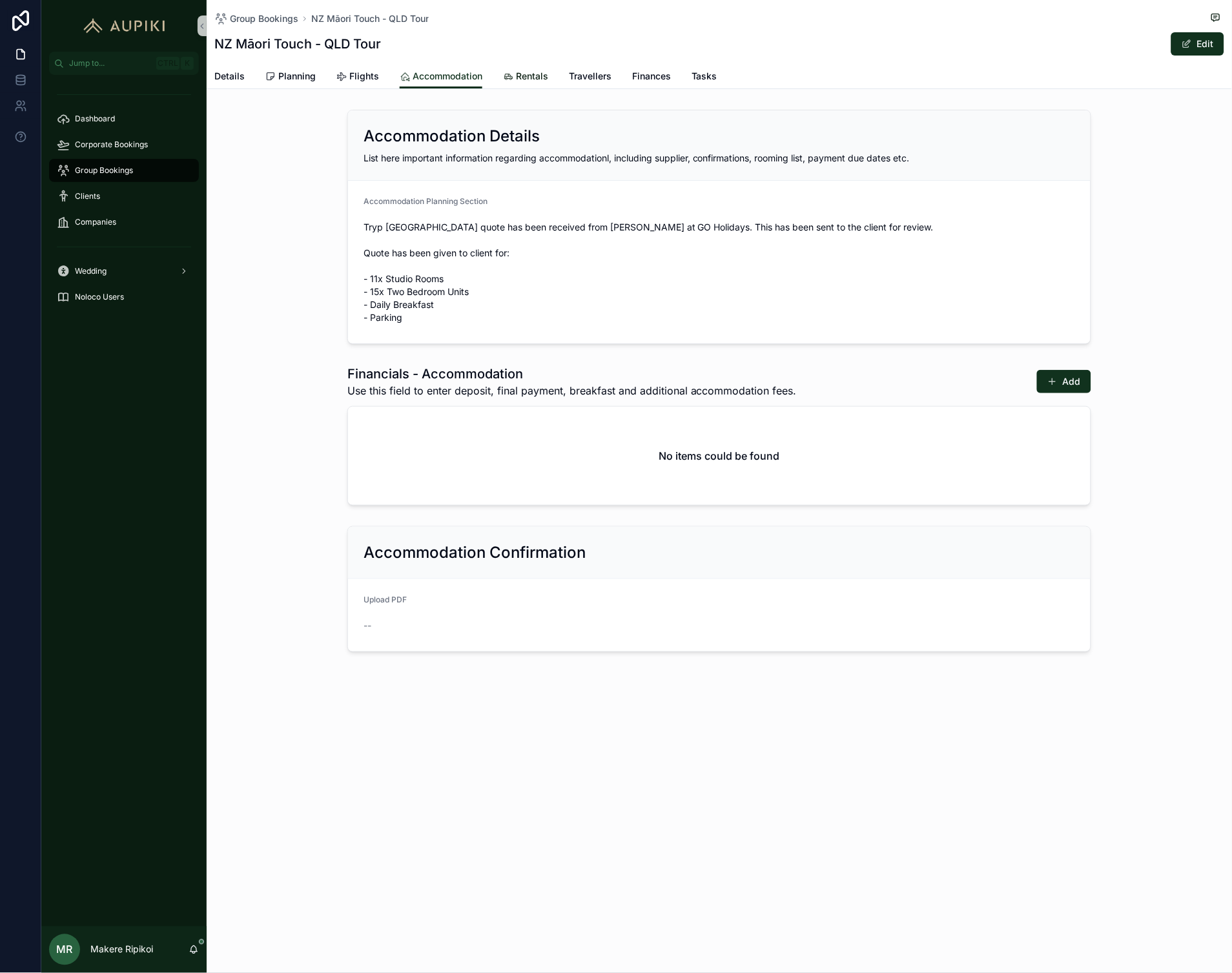
click at [534, 72] on span "Rentals" at bounding box center [532, 76] width 32 height 13
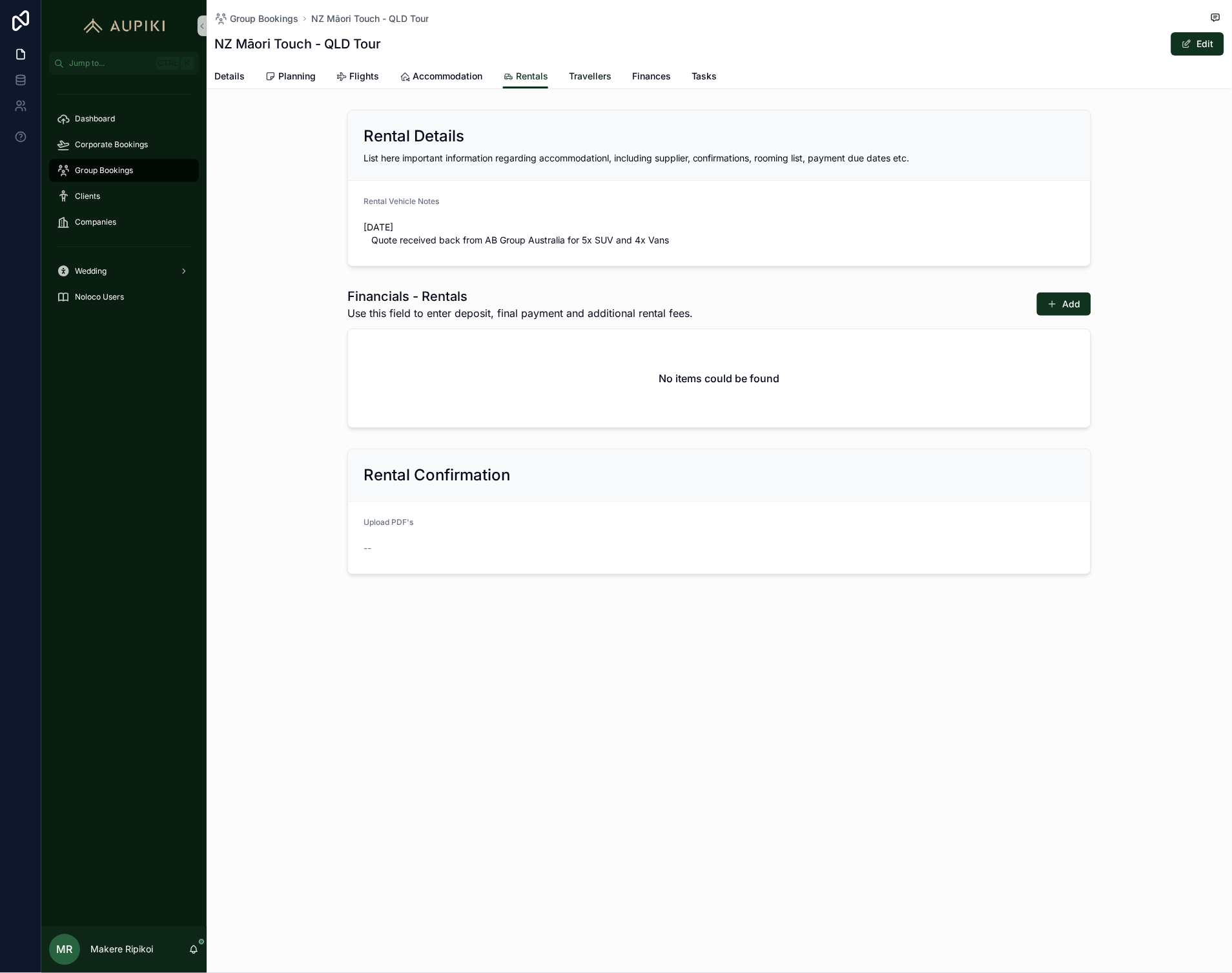
click at [602, 78] on span "Travellers" at bounding box center [590, 76] width 43 height 13
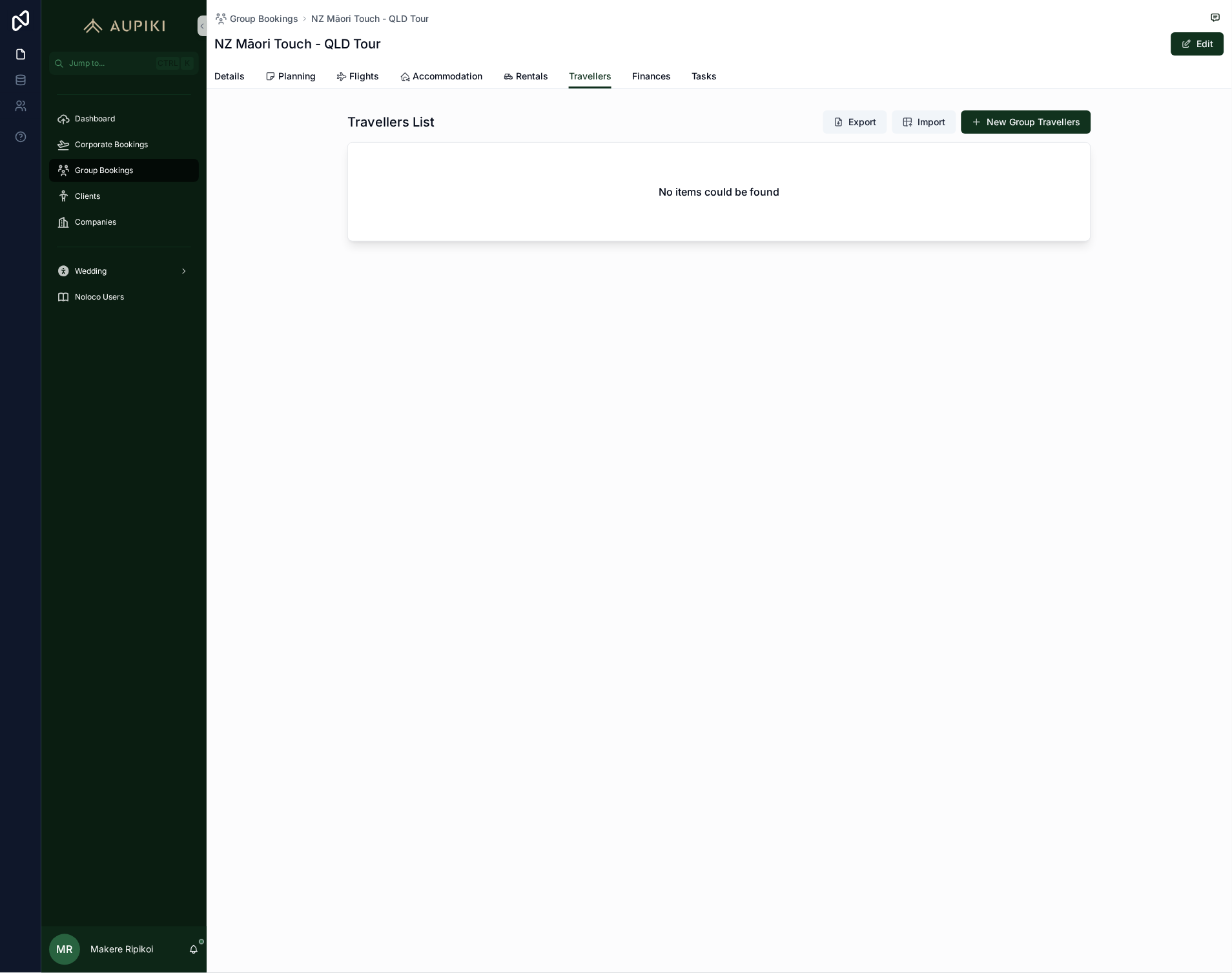
drag, startPoint x: 563, startPoint y: 412, endPoint x: 546, endPoint y: 362, distance: 52.8
click at [558, 397] on div "Group Bookings NZ Māori Touch - QLD Tour NZ Māori Touch - QLD Tour Edit Travell…" at bounding box center [719, 486] width 1025 height 973
click at [126, 172] on span "Group Bookings" at bounding box center [103, 170] width 58 height 10
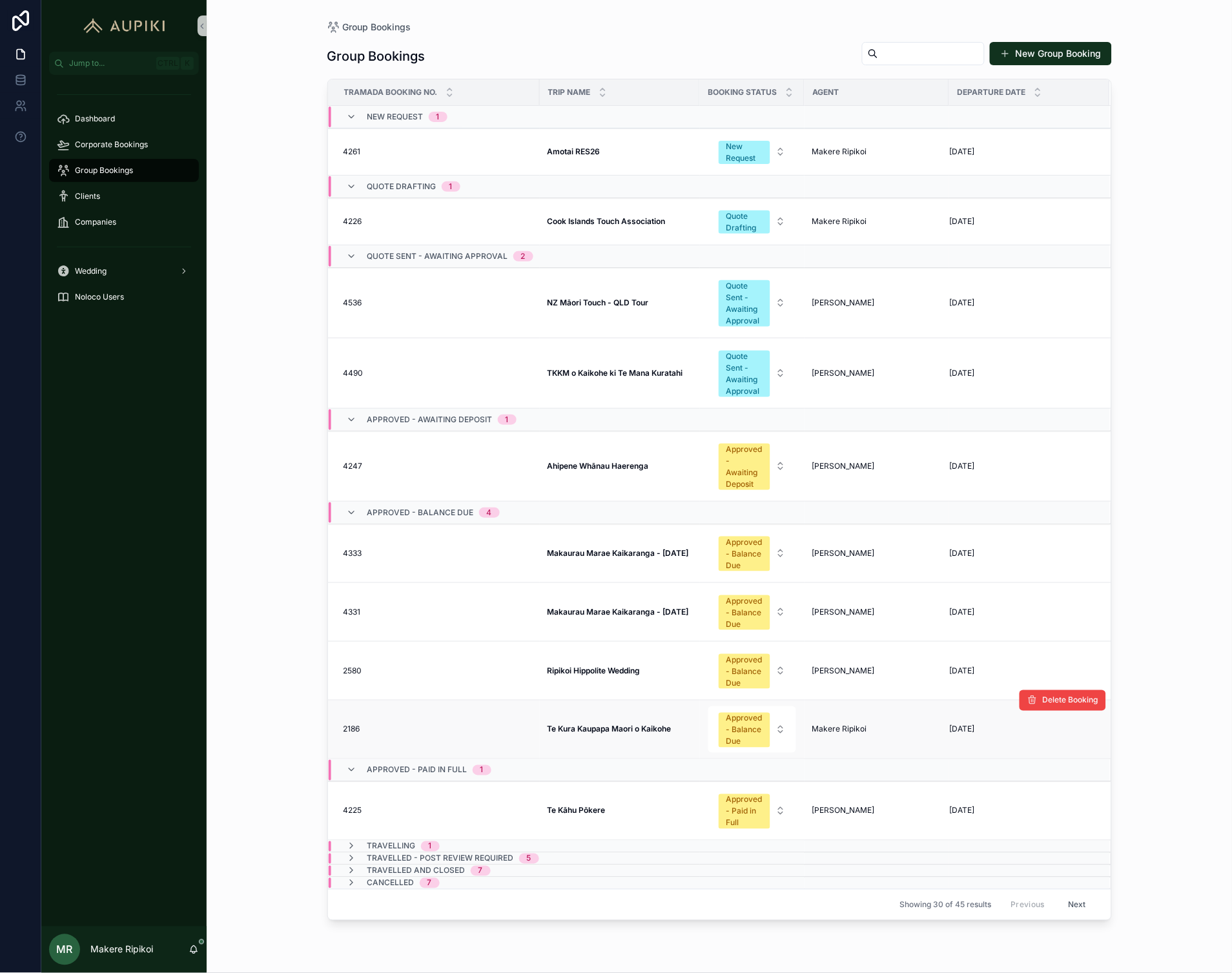
click at [615, 735] on span "Te Kura Kaupapa Maori o Kaikohe" at bounding box center [609, 729] width 124 height 10
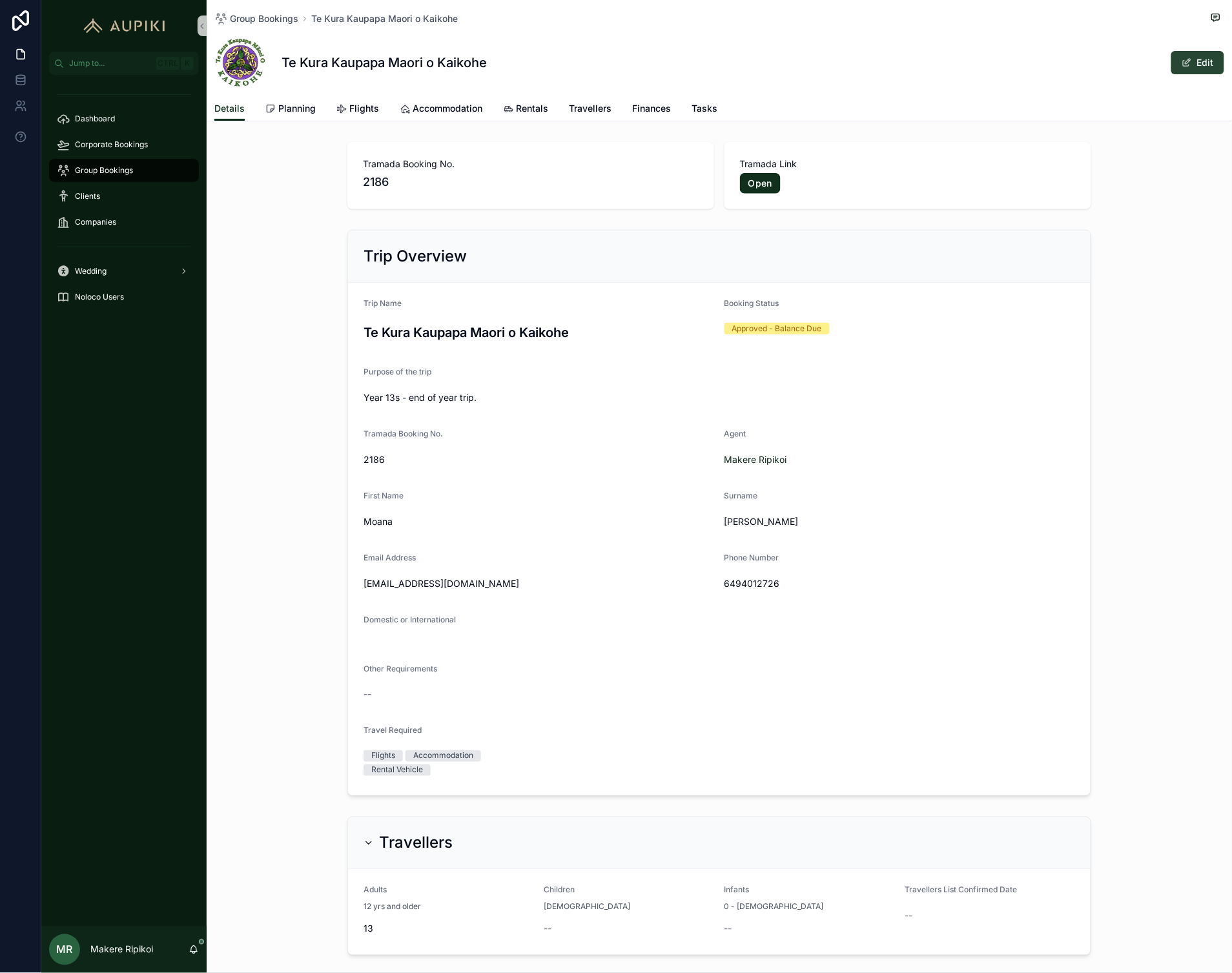
click at [1192, 58] on button "Edit" at bounding box center [1198, 62] width 53 height 23
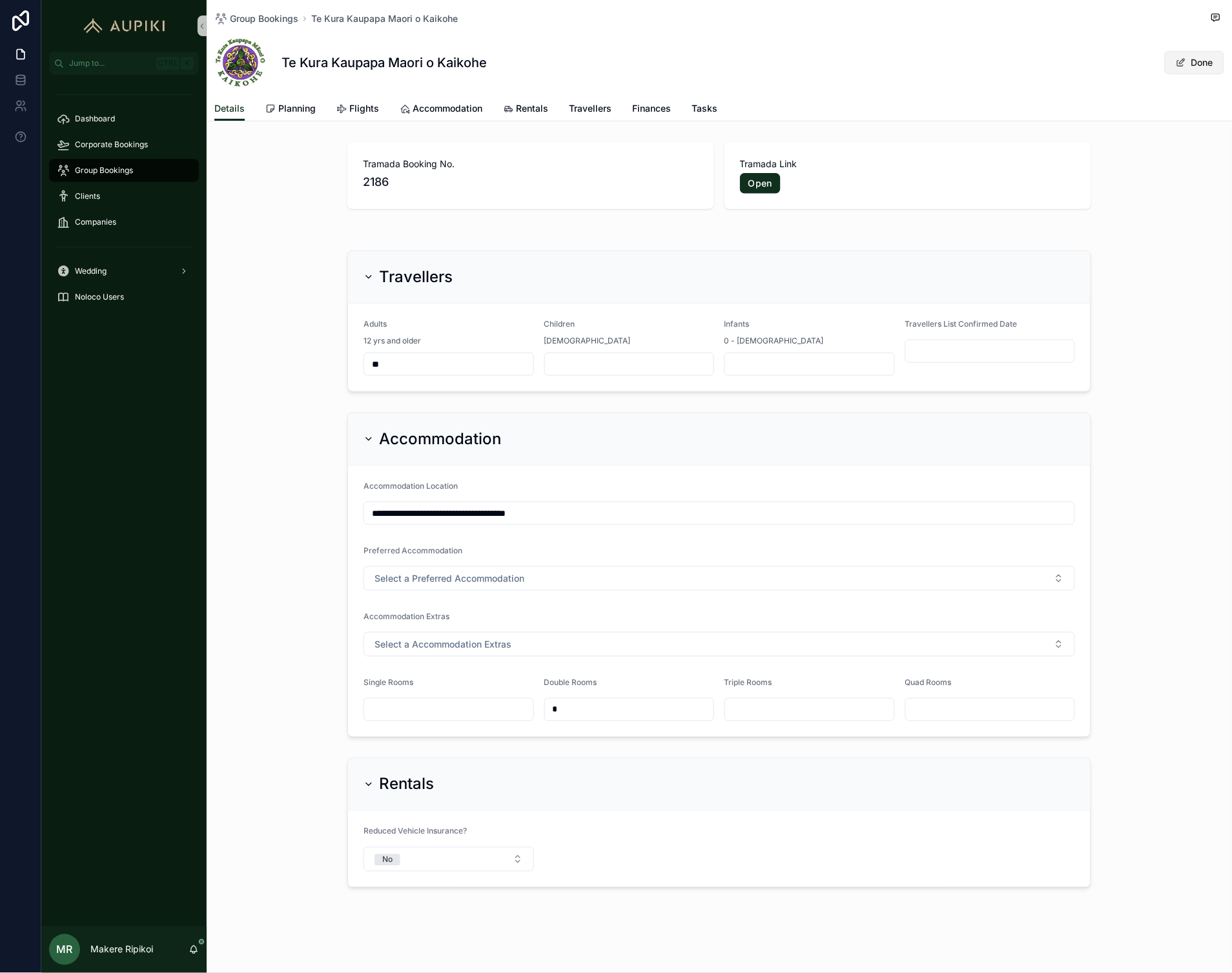
click at [1175, 64] on button "Done" at bounding box center [1194, 62] width 59 height 23
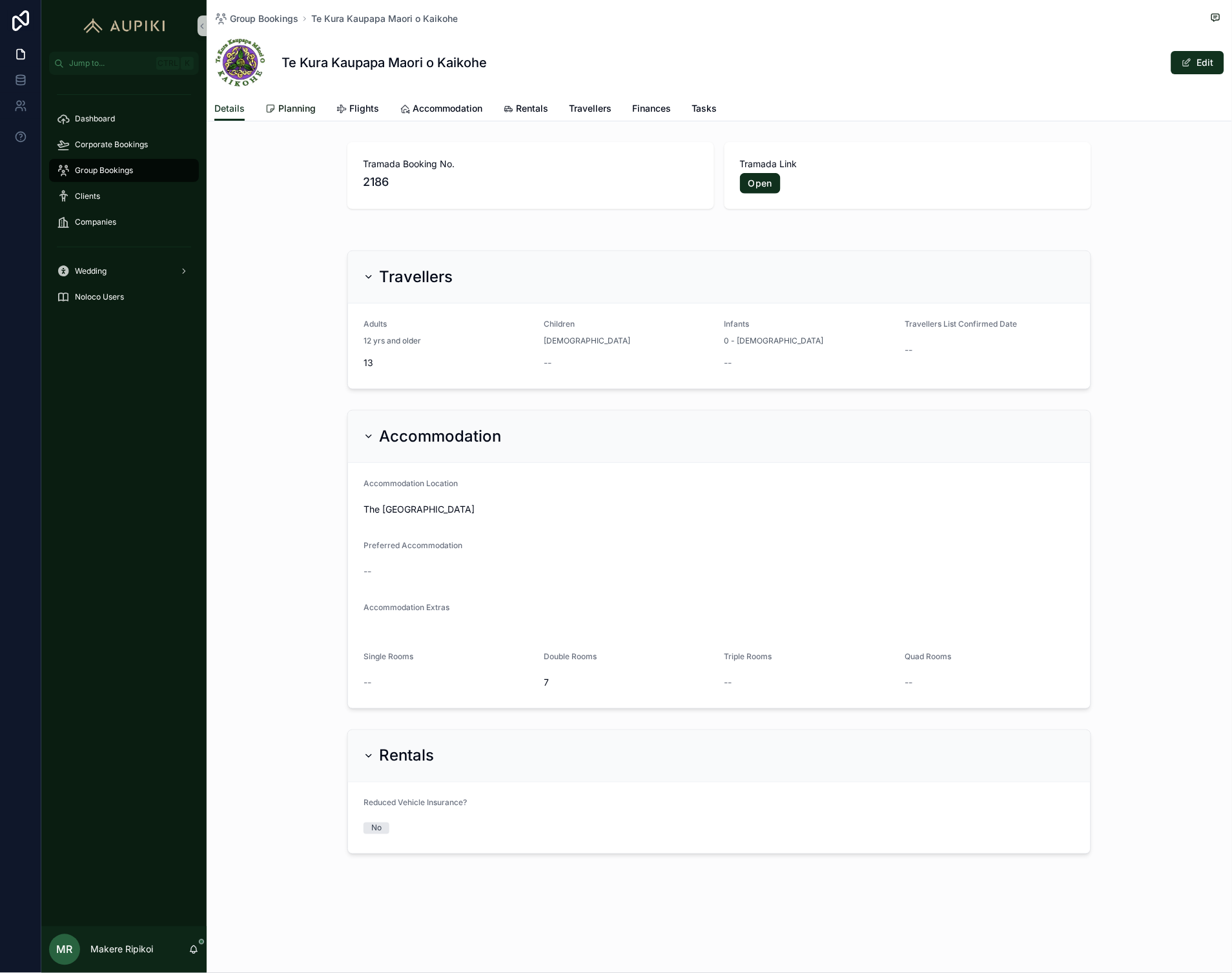
click at [280, 98] on link "Planning" at bounding box center [290, 110] width 50 height 26
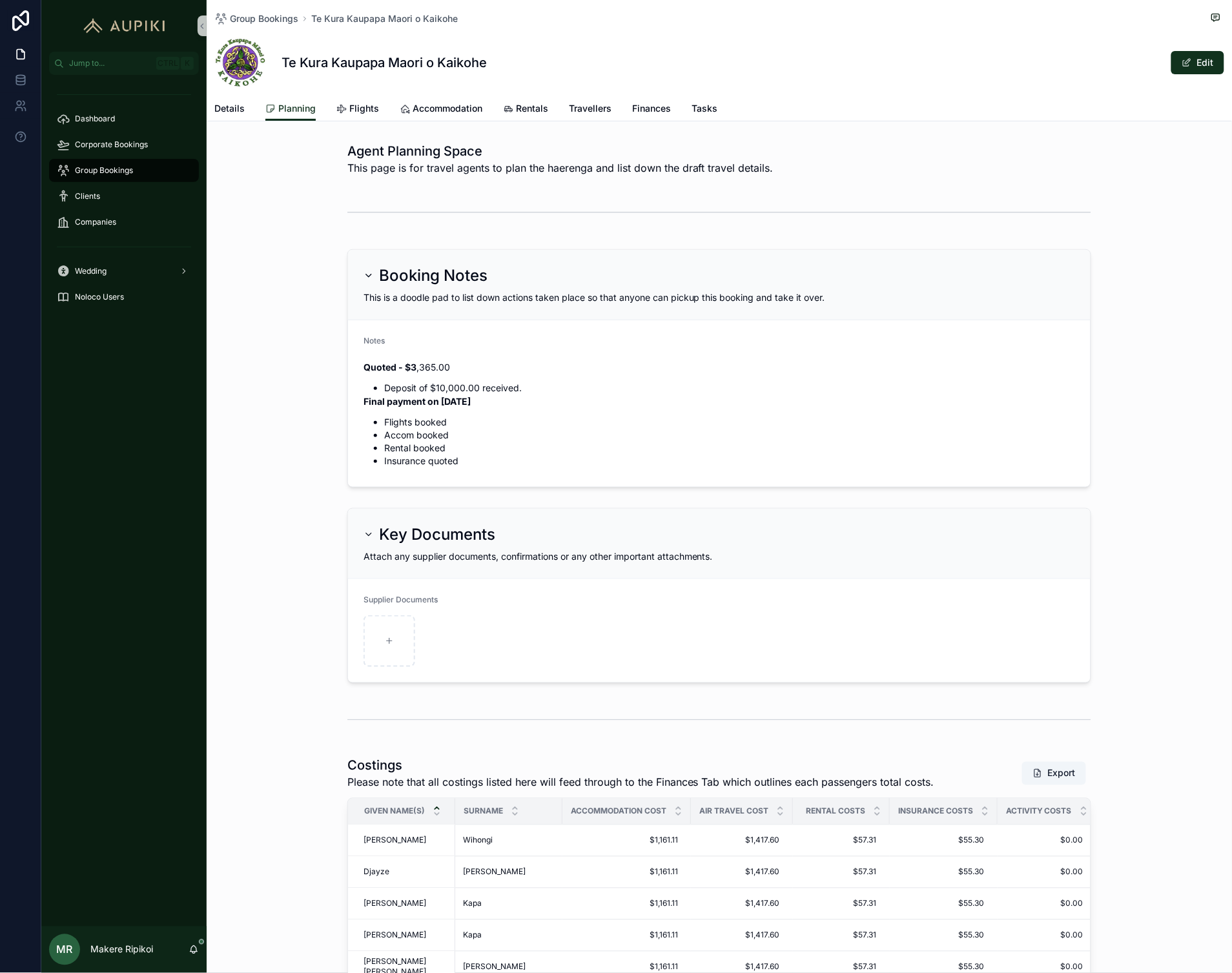
click at [117, 165] on span "Group Bookings" at bounding box center [103, 170] width 58 height 10
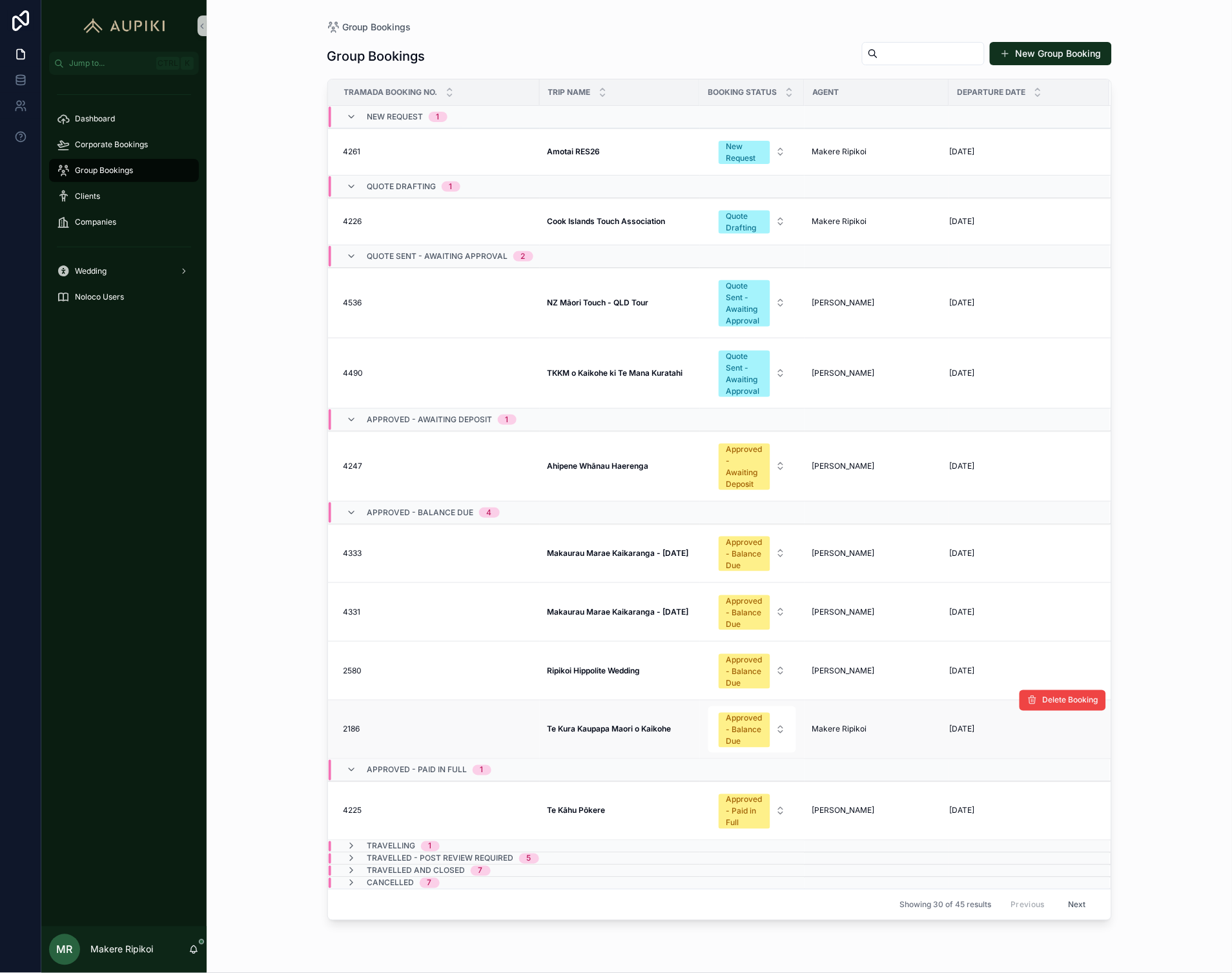
click at [634, 728] on strong "Te Kura Kaupapa Maori o Kaikohe" at bounding box center [609, 729] width 124 height 10
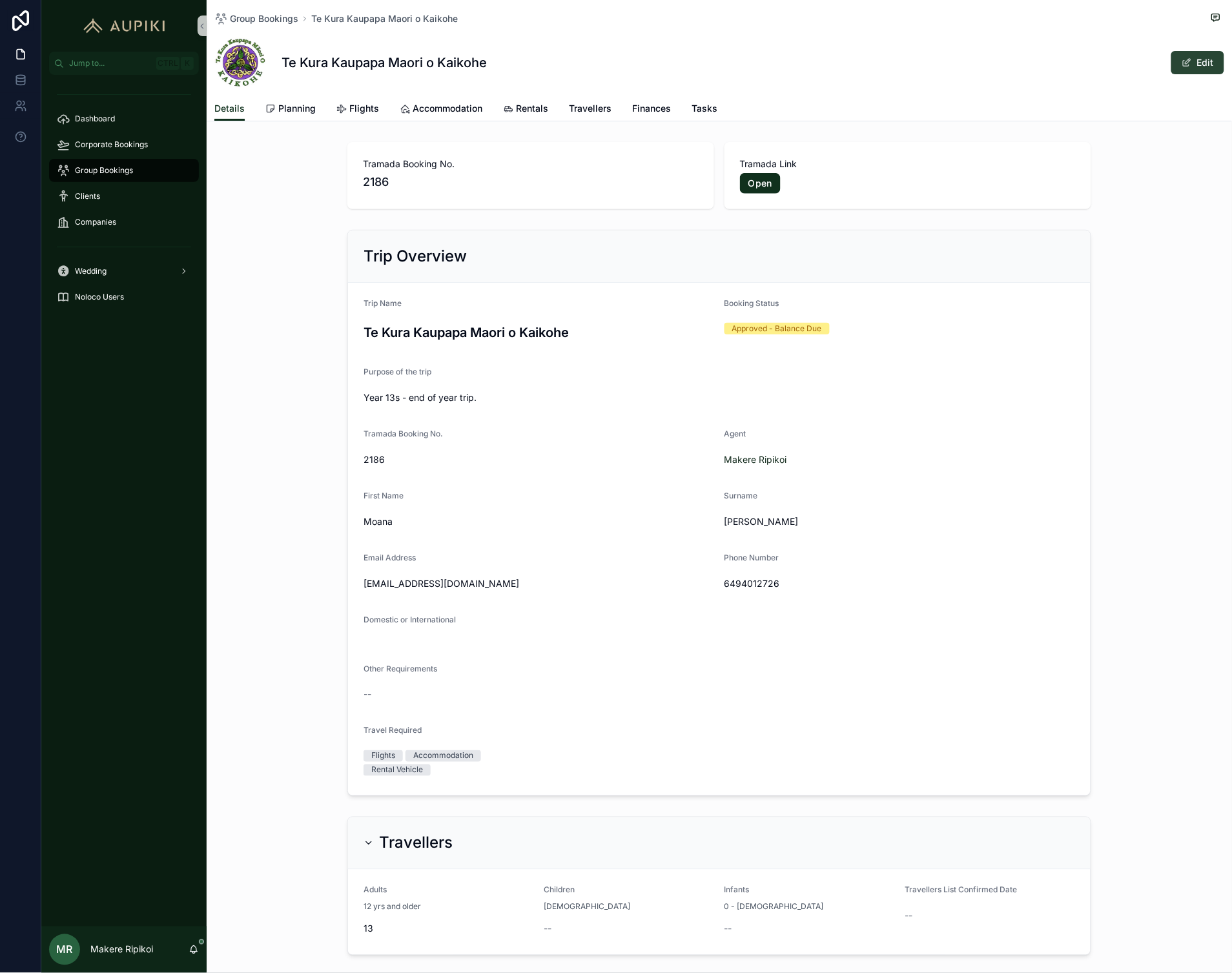
click at [1190, 68] on button "Edit" at bounding box center [1198, 62] width 53 height 23
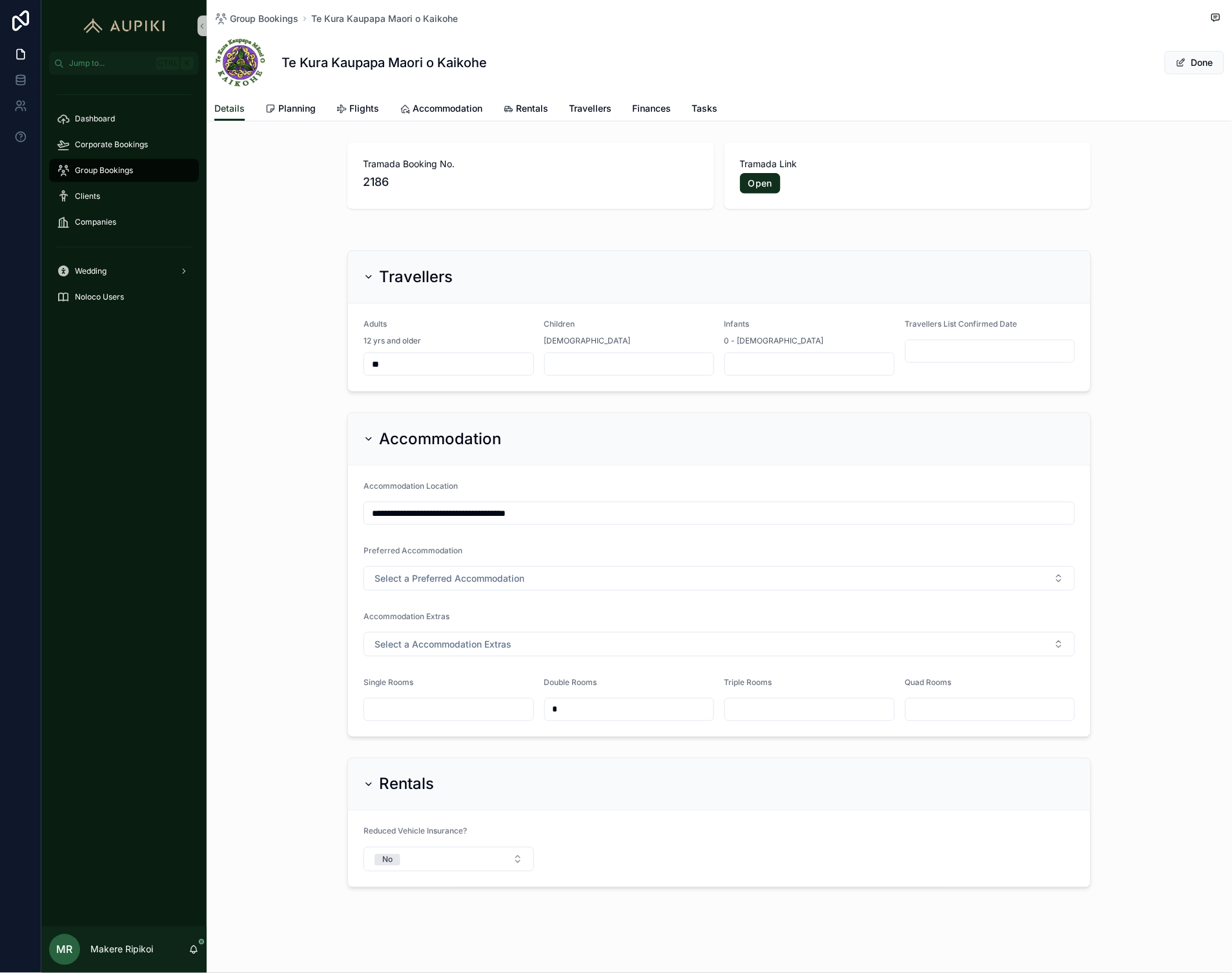
click at [454, 55] on h1 "Te Kura Kaupapa Maori o Kaikohe" at bounding box center [384, 63] width 205 height 18
click at [453, 57] on h1 "Te Kura Kaupapa Maori o Kaikohe" at bounding box center [384, 63] width 205 height 18
click at [297, 107] on span "Planning" at bounding box center [297, 108] width 38 height 13
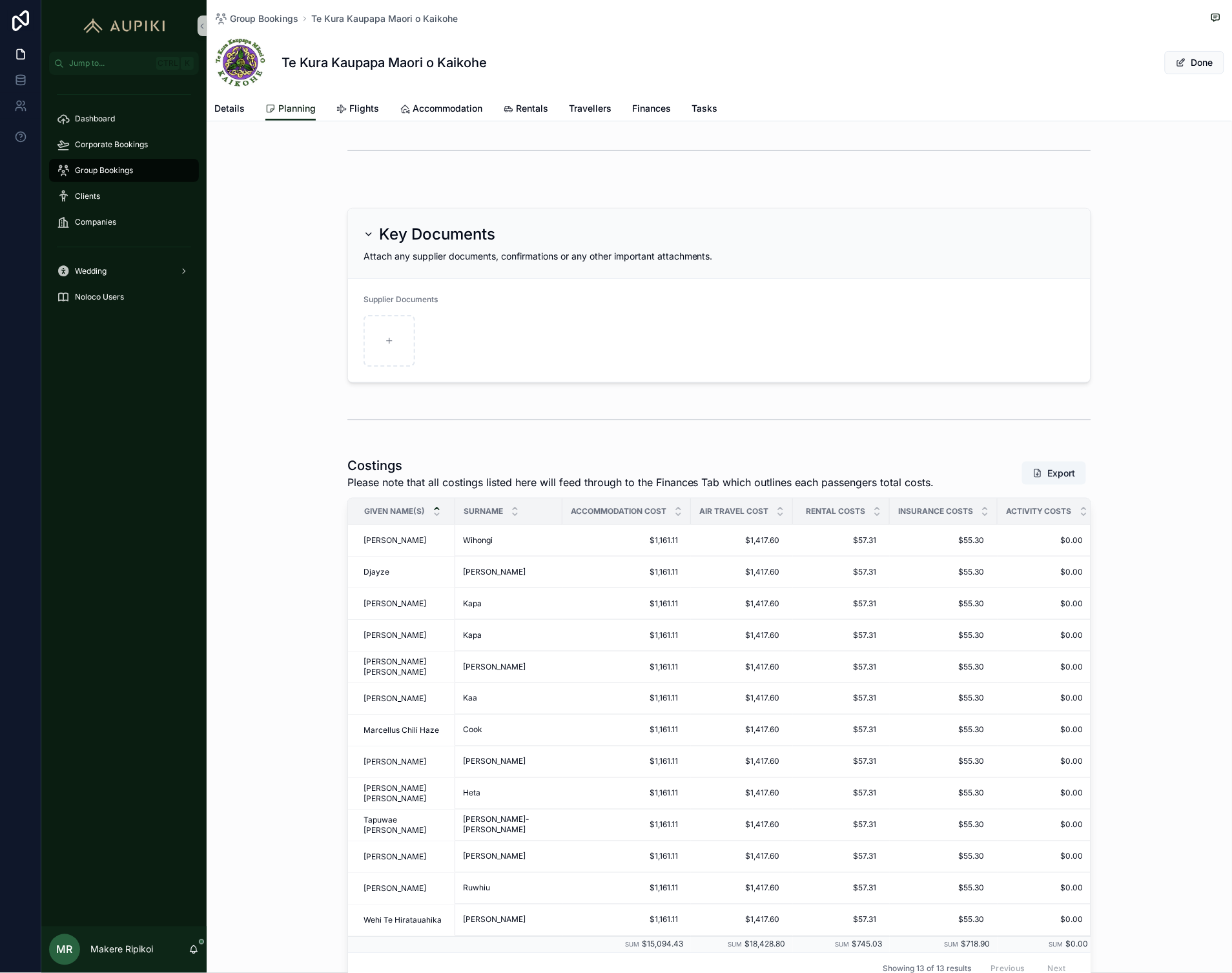
scroll to position [221, 0]
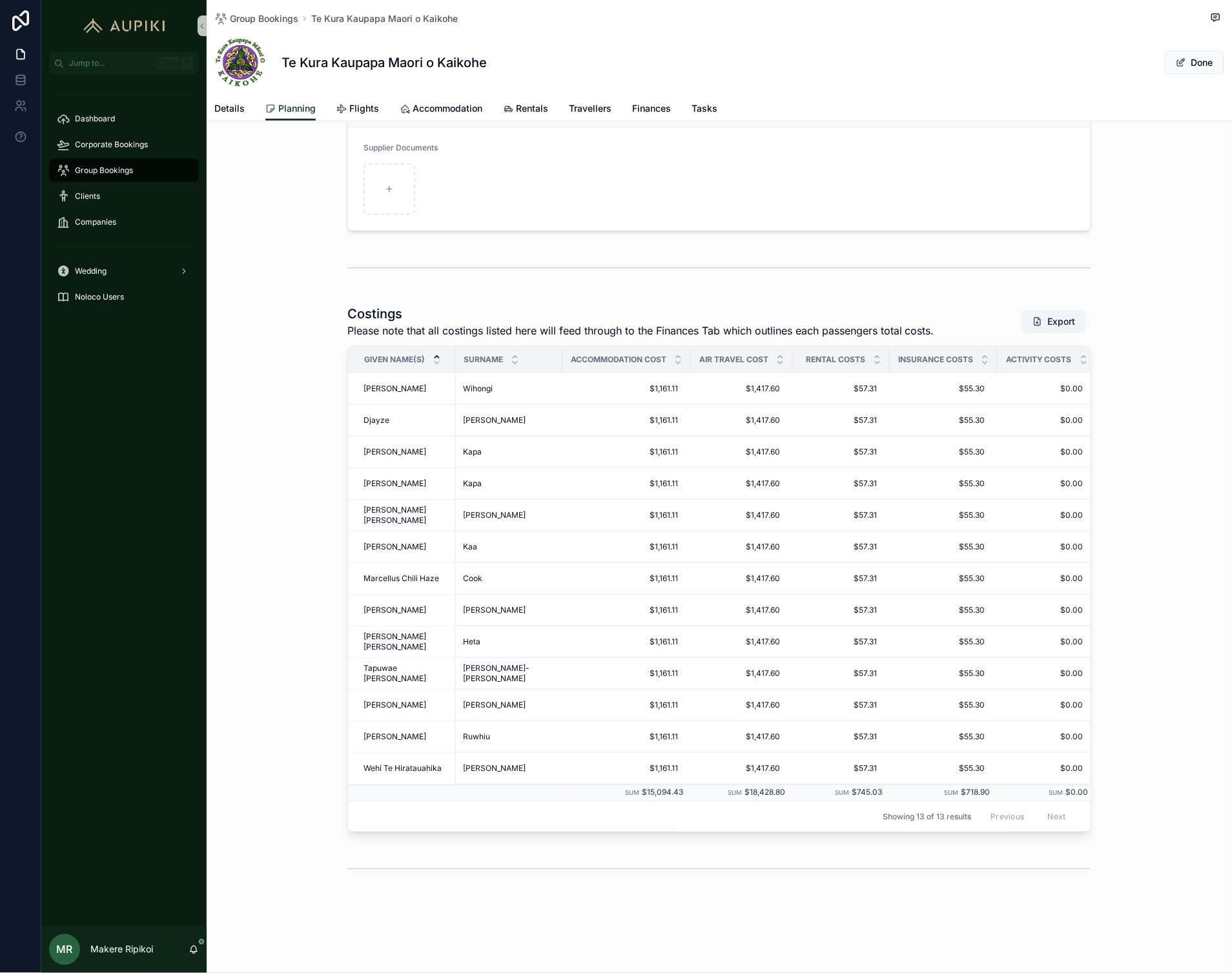
click at [687, 105] on div "Details Planning Flights Accommodation Rentals Travellers Finances Tasks" at bounding box center [719, 108] width 1010 height 24
click at [639, 99] on link "Finances" at bounding box center [652, 110] width 39 height 26
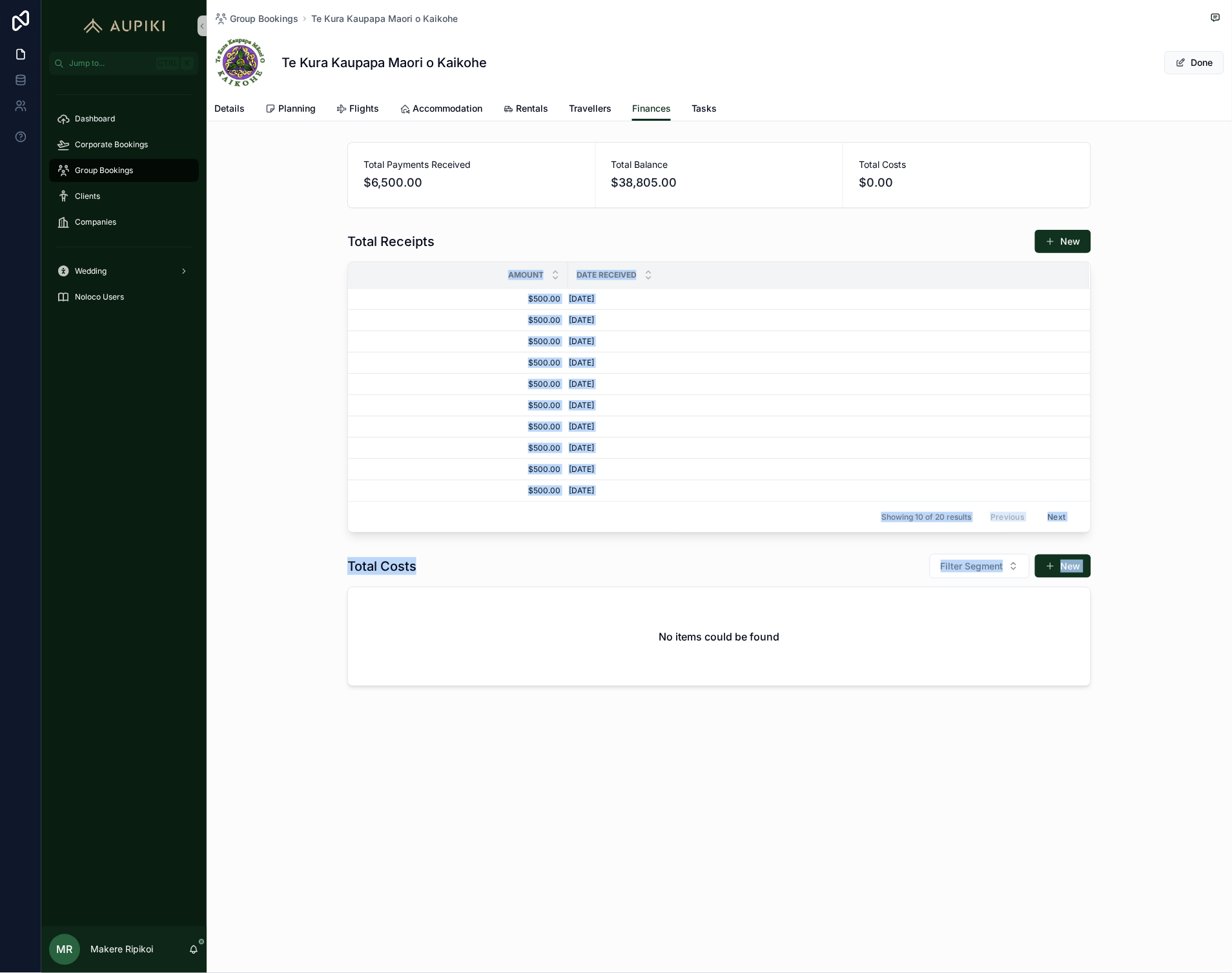
drag, startPoint x: 297, startPoint y: 343, endPoint x: 343, endPoint y: 704, distance: 363.9
click at [343, 704] on div "Group Bookings Te Kura Kaupapa Maori o Kaikohe Te Kura Kaupapa Maori o Kaikohe …" at bounding box center [719, 387] width 1025 height 774
drag, startPoint x: 343, startPoint y: 704, endPoint x: 369, endPoint y: 651, distance: 59.0
click at [334, 753] on div "Group Bookings Te Kura Kaupapa Maori o Kaikohe Te Kura Kaupapa Maori o Kaikohe …" at bounding box center [719, 387] width 1025 height 774
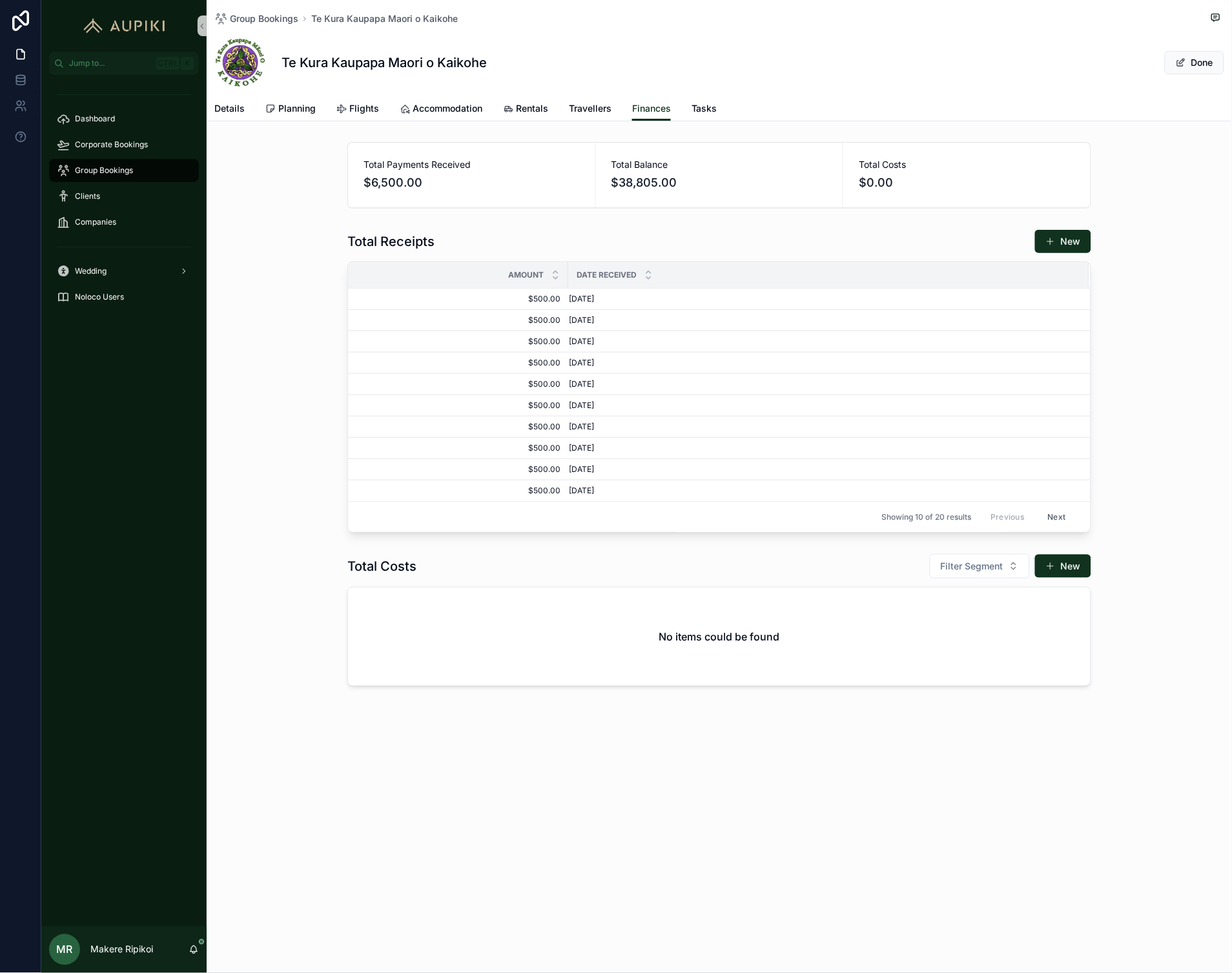
click at [150, 176] on div "Group Bookings" at bounding box center [124, 170] width 134 height 21
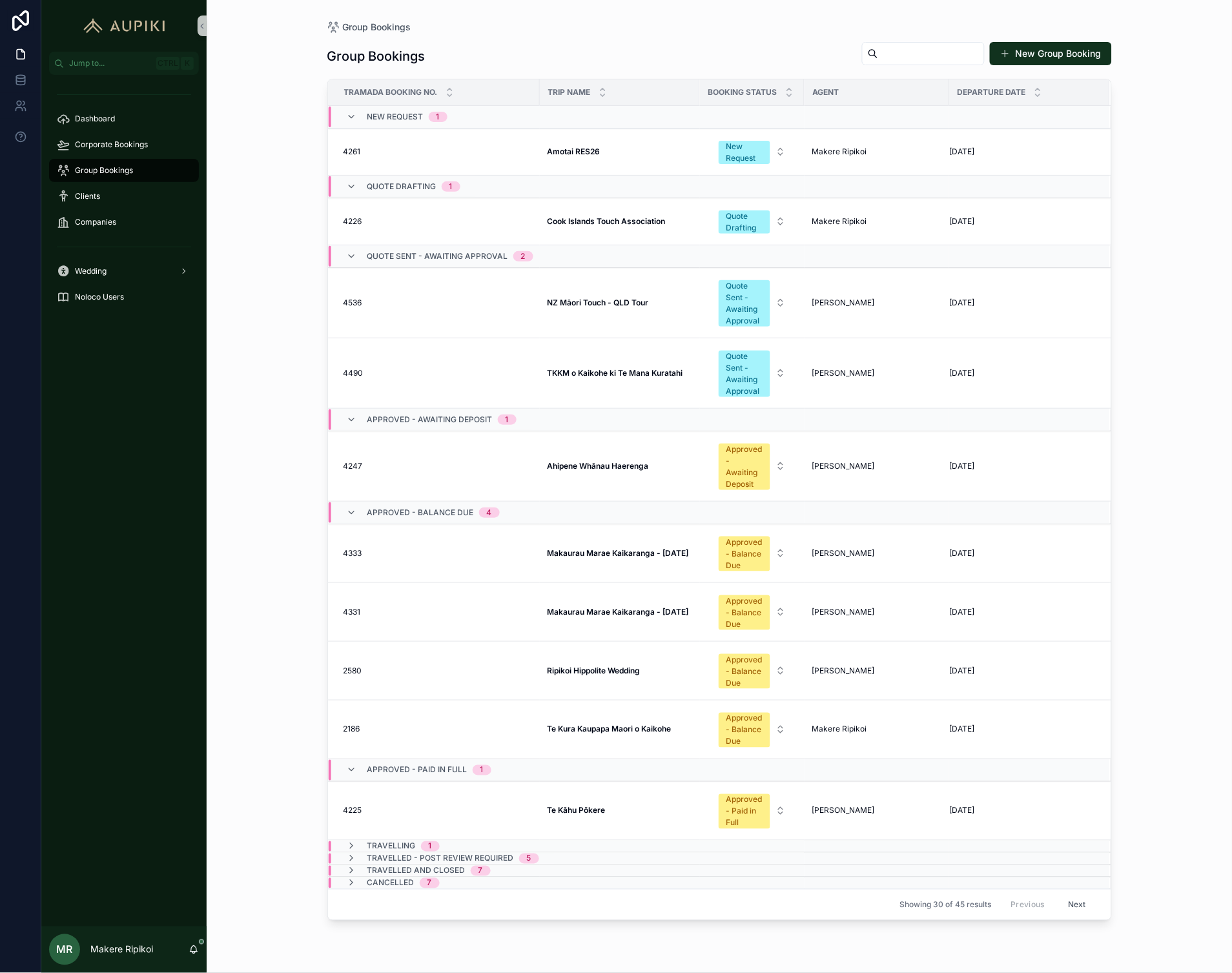
click at [288, 254] on div "Group Bookings Group Bookings New Group Booking Tramada Booking No. Trip Name B…" at bounding box center [719, 486] width 1025 height 973
click at [630, 558] on span "Makaurau Marae Kaikaranga - [DATE]" at bounding box center [618, 553] width 142 height 10
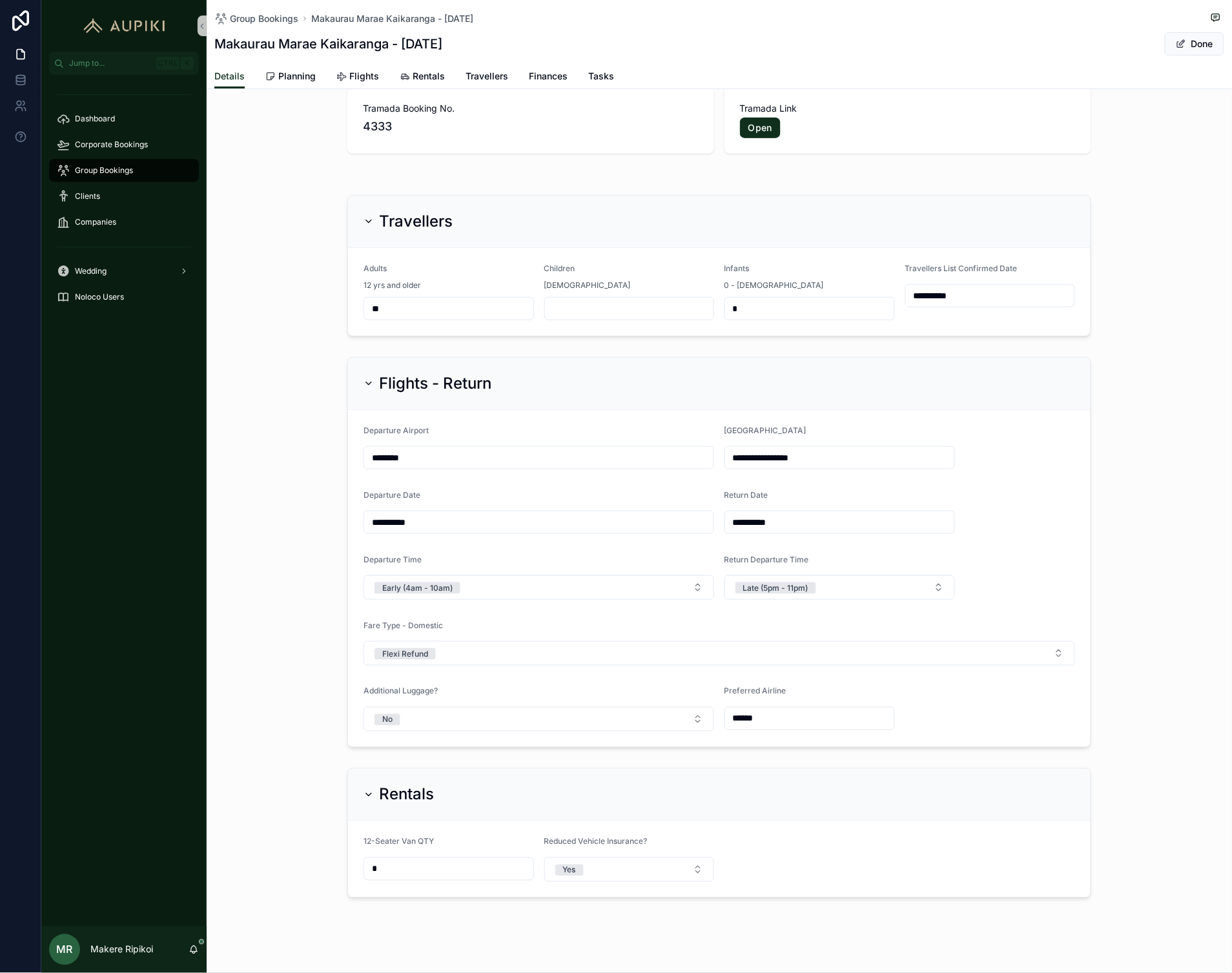
scroll to position [36, 0]
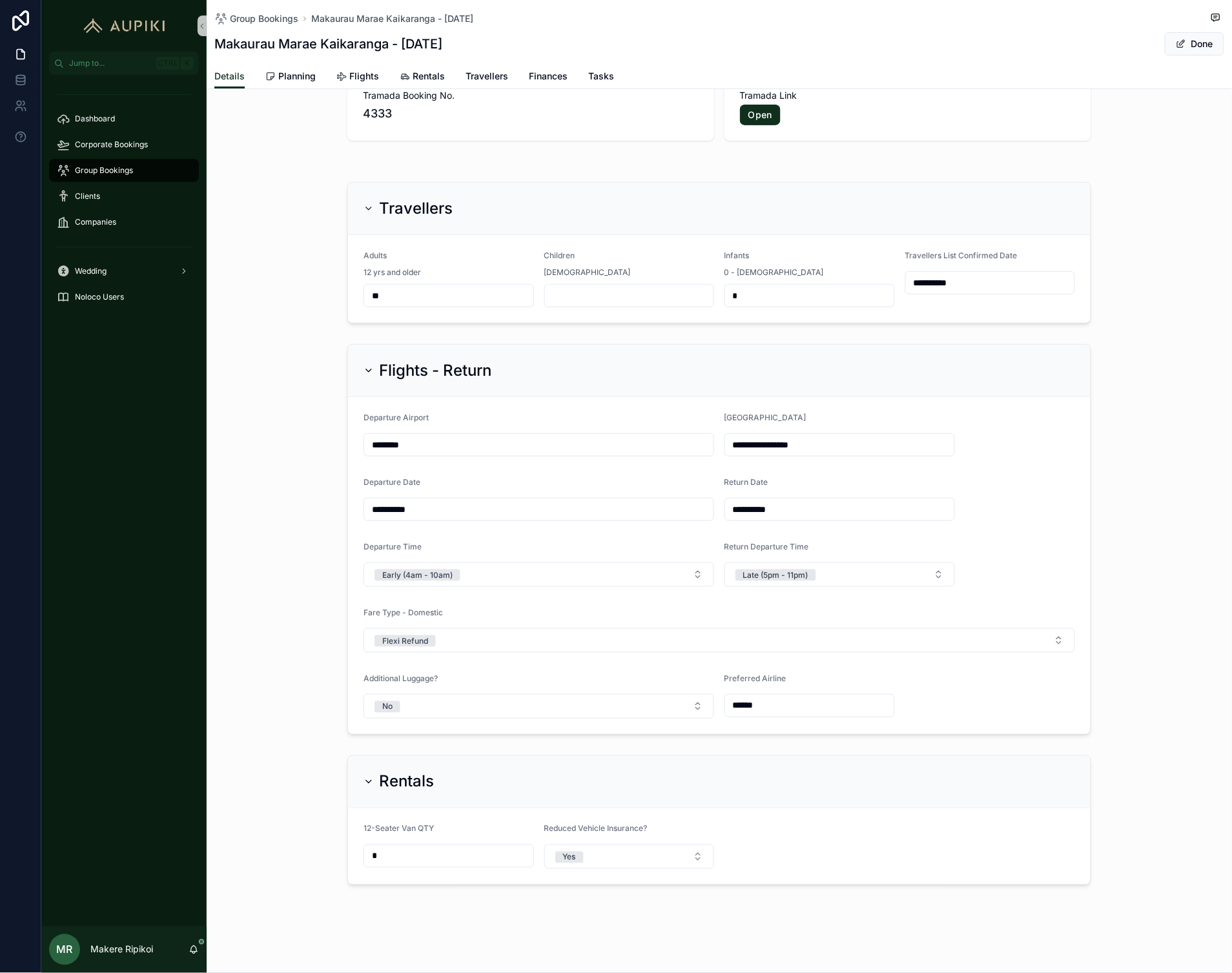
click at [80, 168] on span "Group Bookings" at bounding box center [103, 170] width 58 height 10
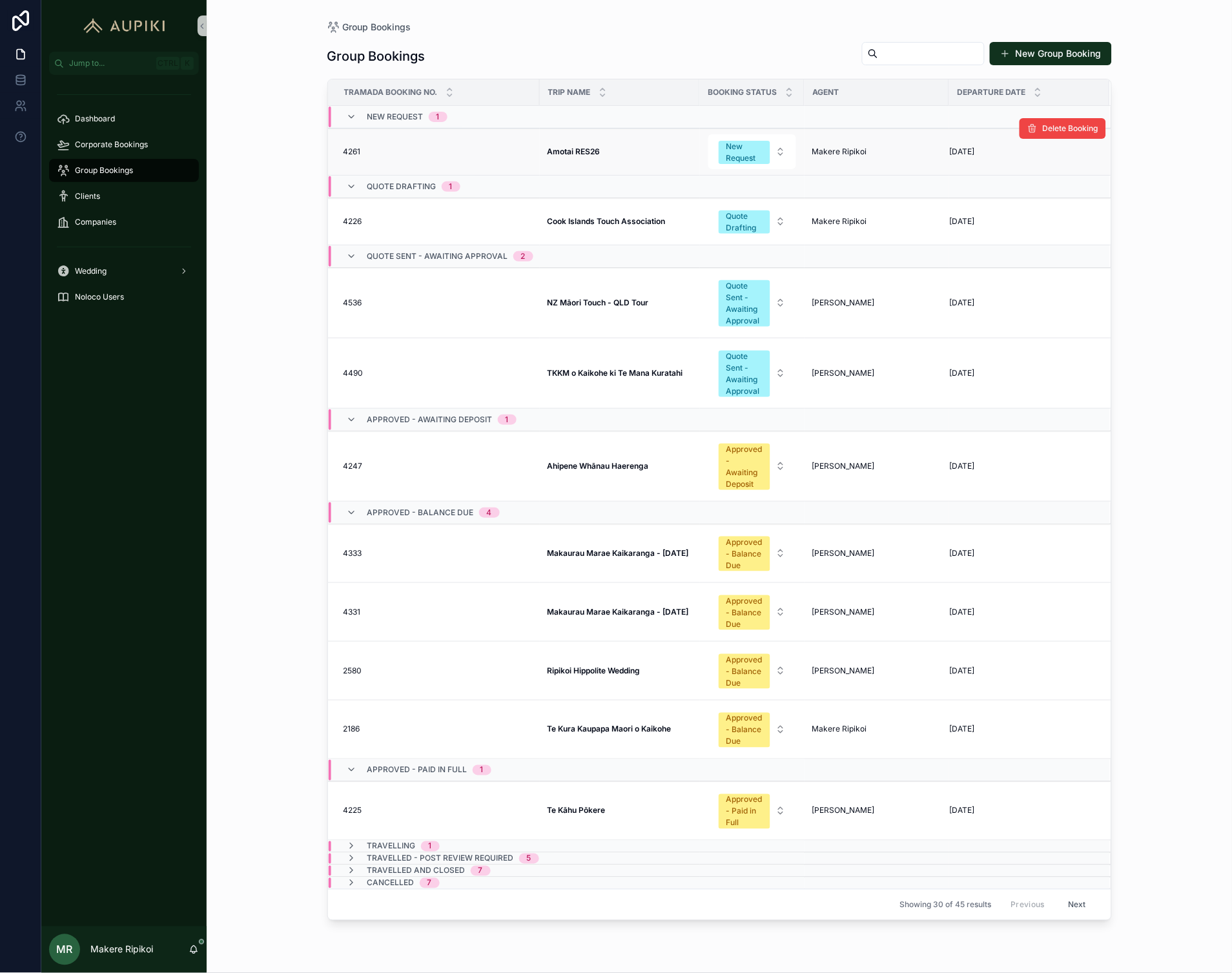
click at [570, 149] on strong "Amotai RES26" at bounding box center [574, 151] width 53 height 10
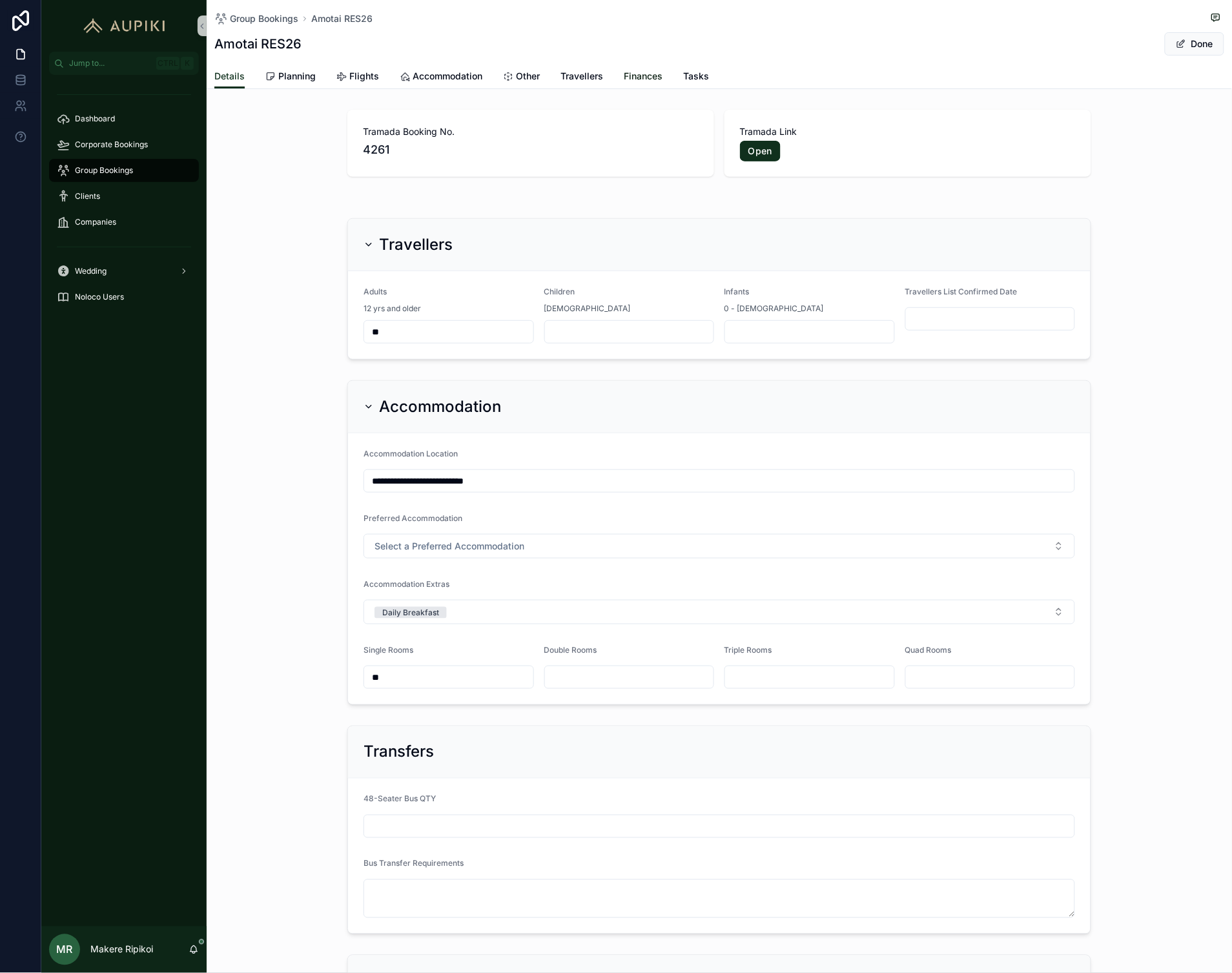
click at [660, 70] on span "Finances" at bounding box center [644, 76] width 39 height 13
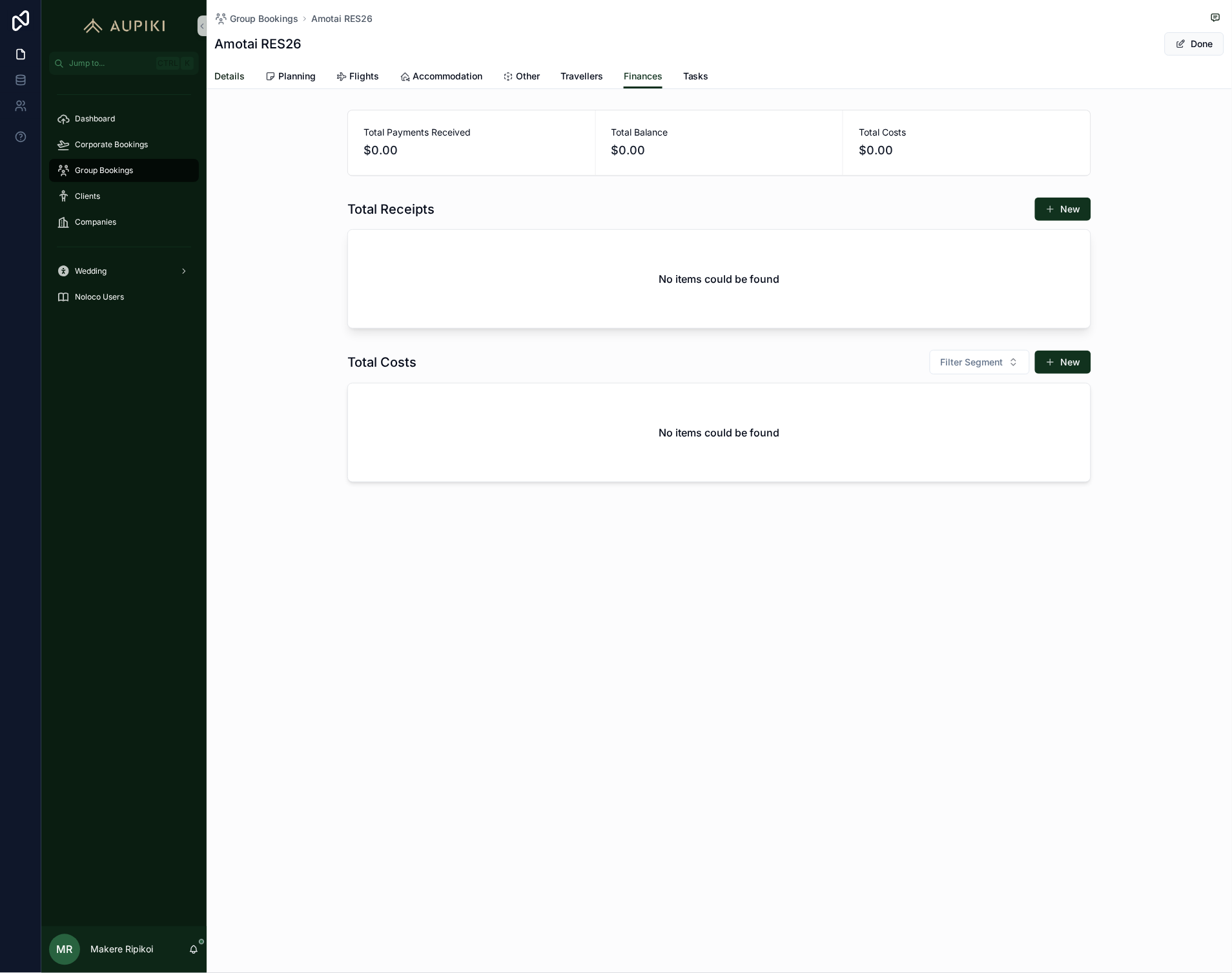
click at [221, 73] on span "Details" at bounding box center [229, 76] width 30 height 13
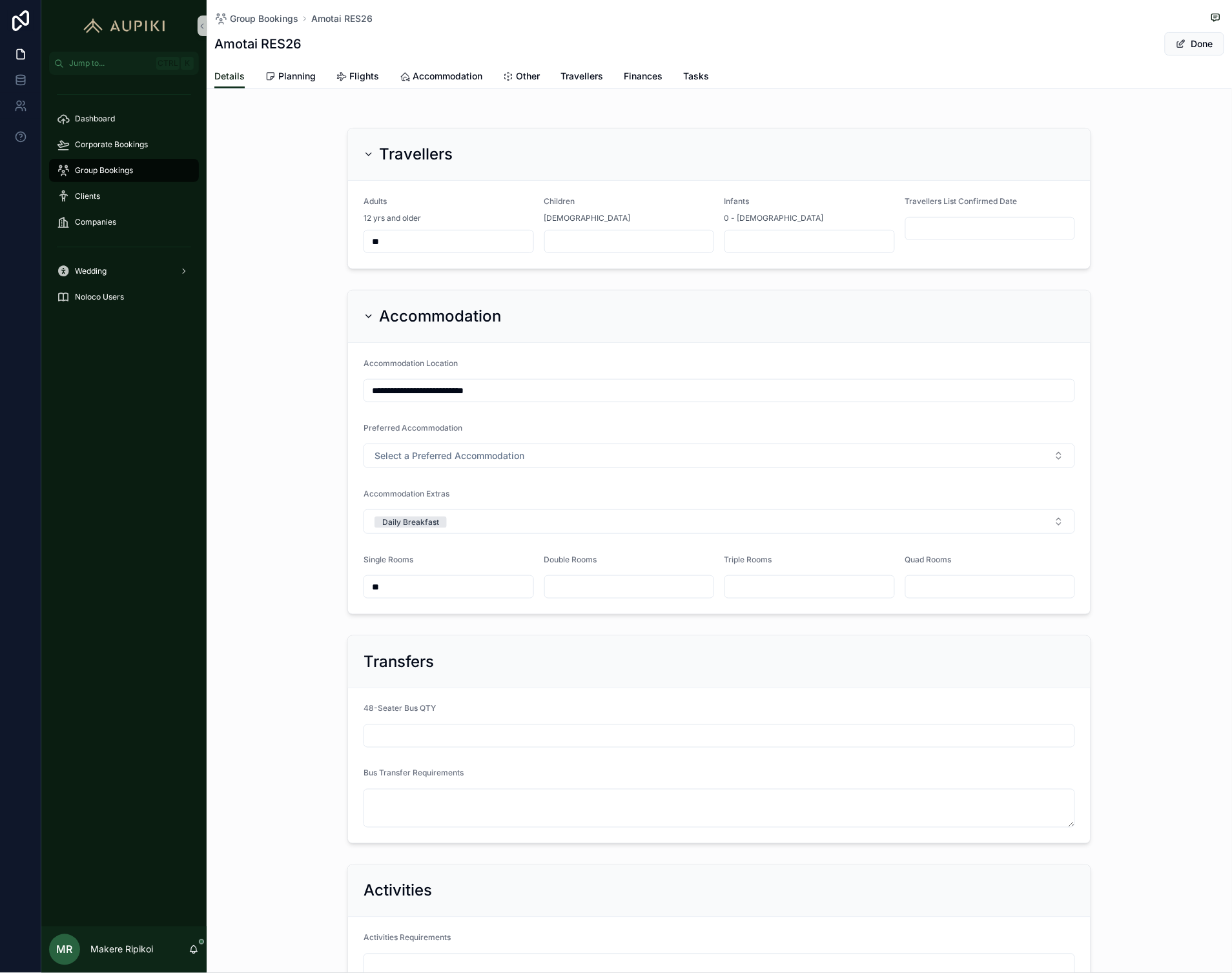
scroll to position [214, 0]
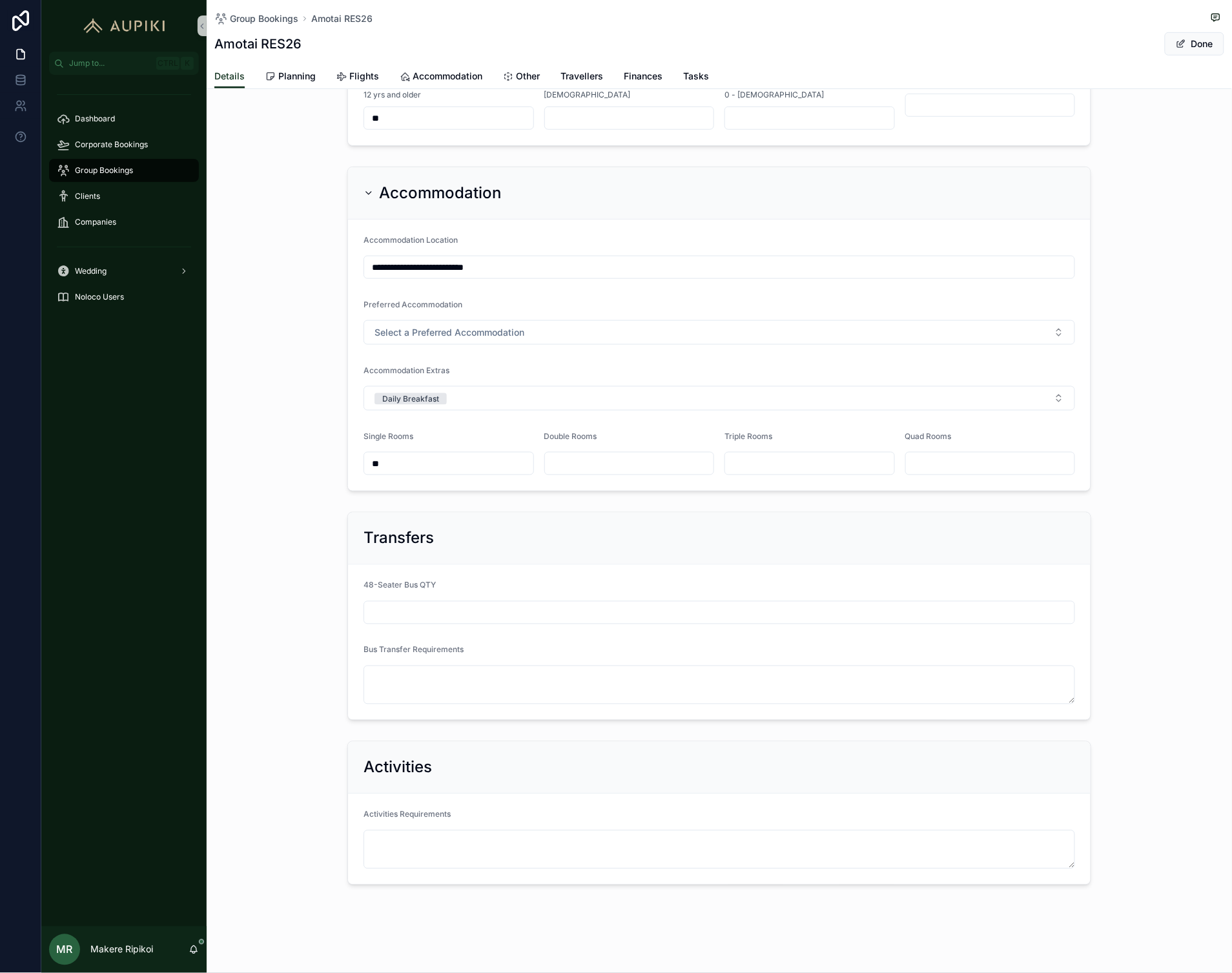
click at [91, 174] on span "Group Bookings" at bounding box center [103, 170] width 58 height 10
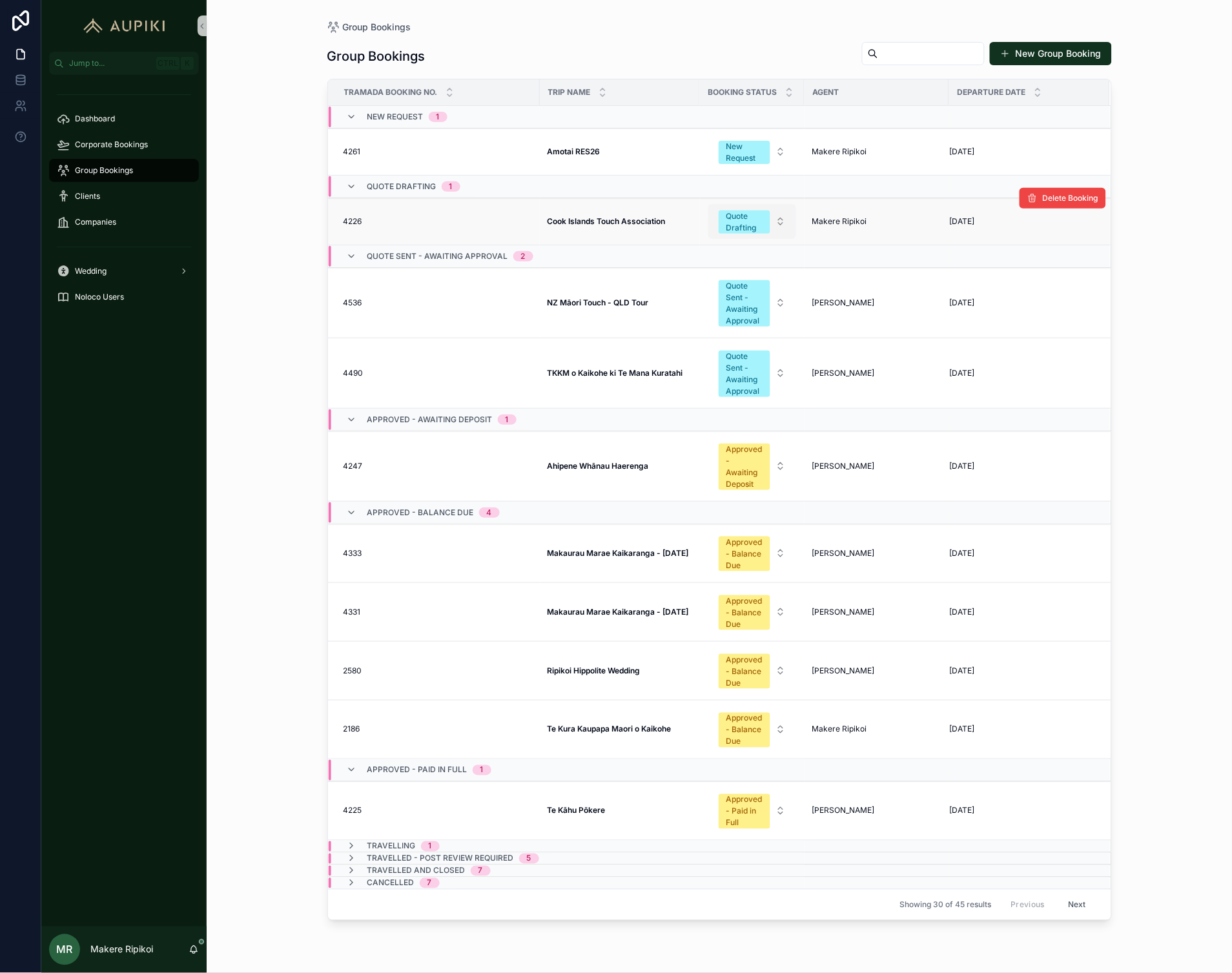
click at [762, 225] on div "Quote Drafting" at bounding box center [745, 222] width 36 height 23
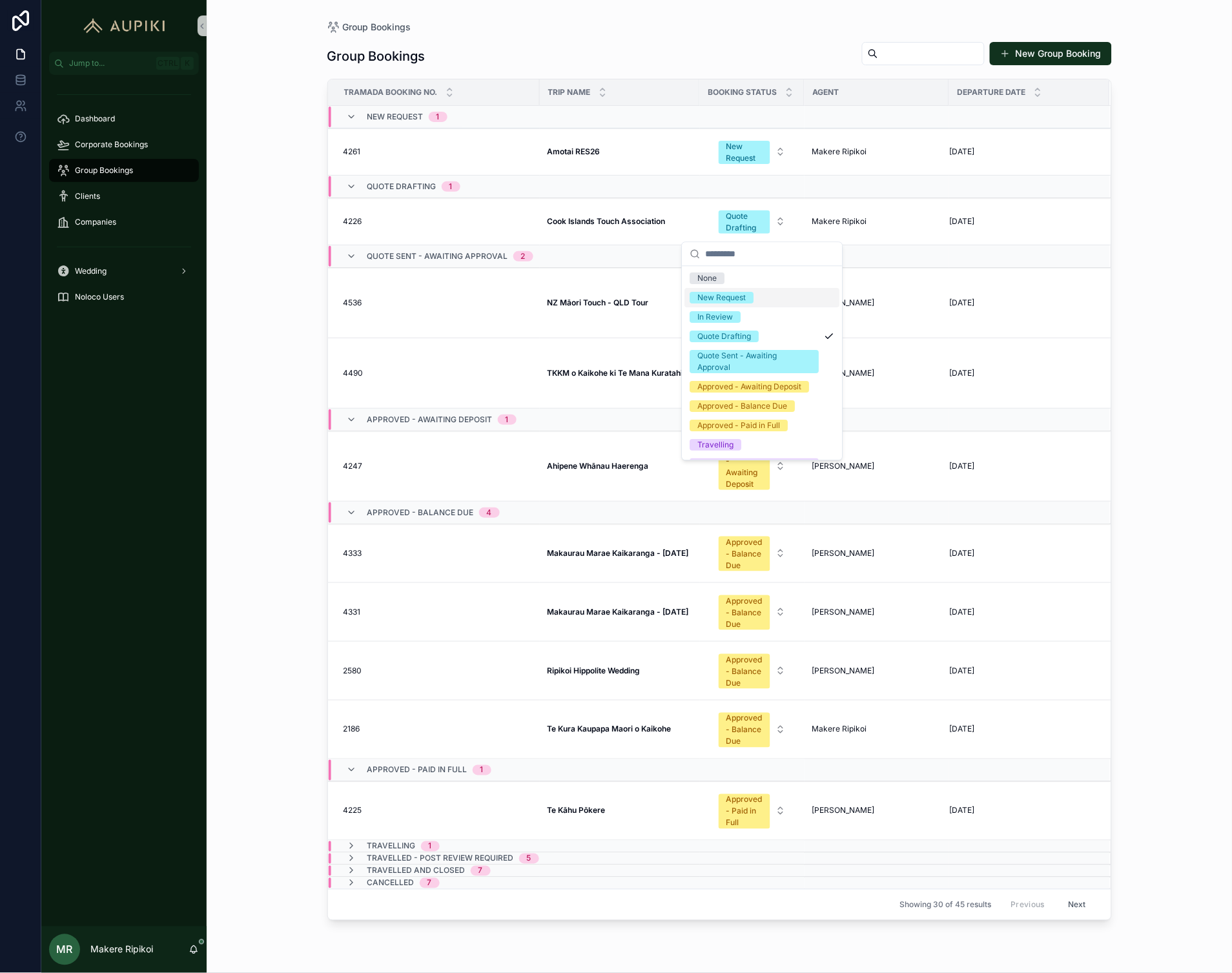
click at [737, 298] on div "New Request" at bounding box center [722, 297] width 48 height 12
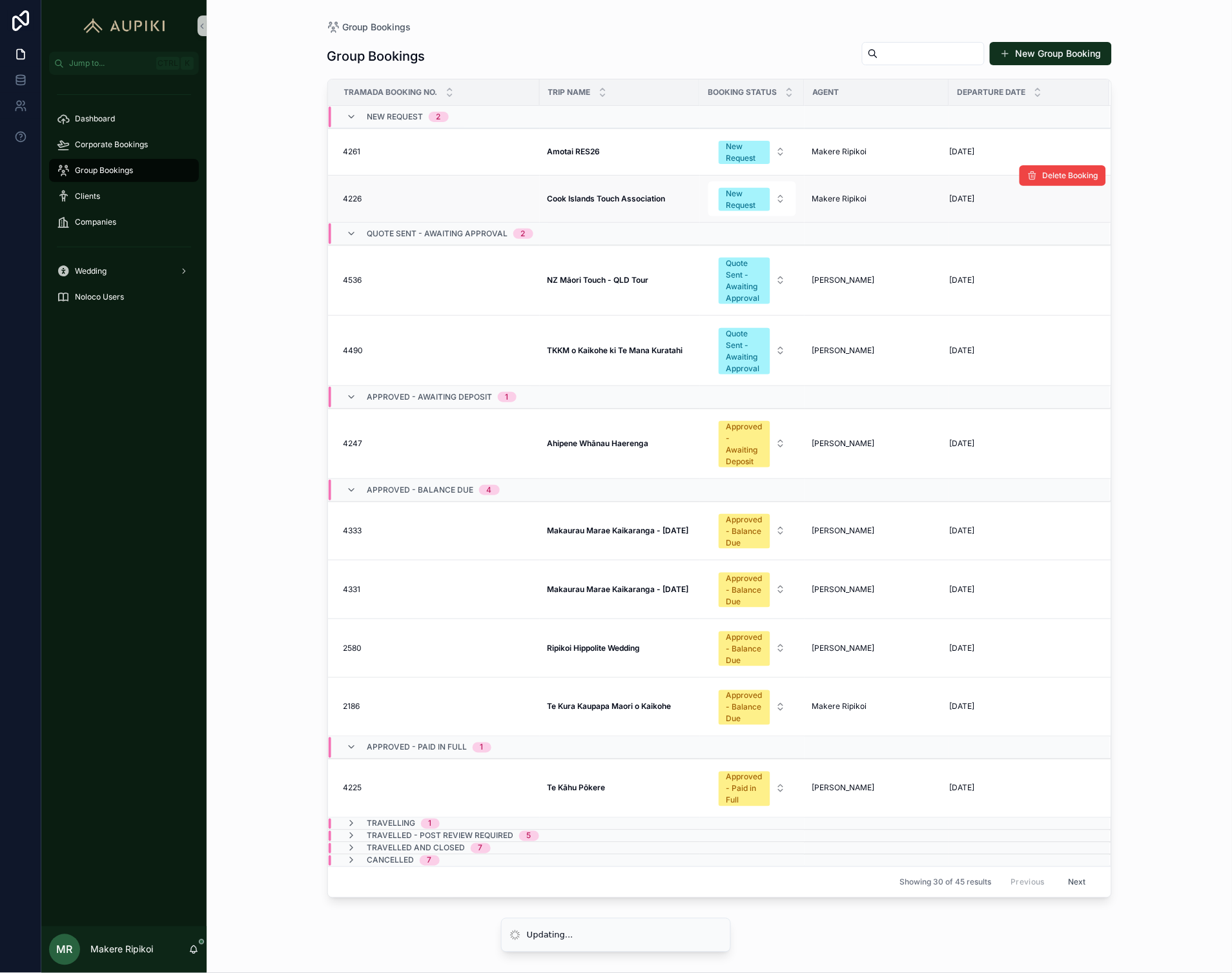
click at [586, 198] on strong "Cook Islands Touch Association" at bounding box center [606, 199] width 118 height 10
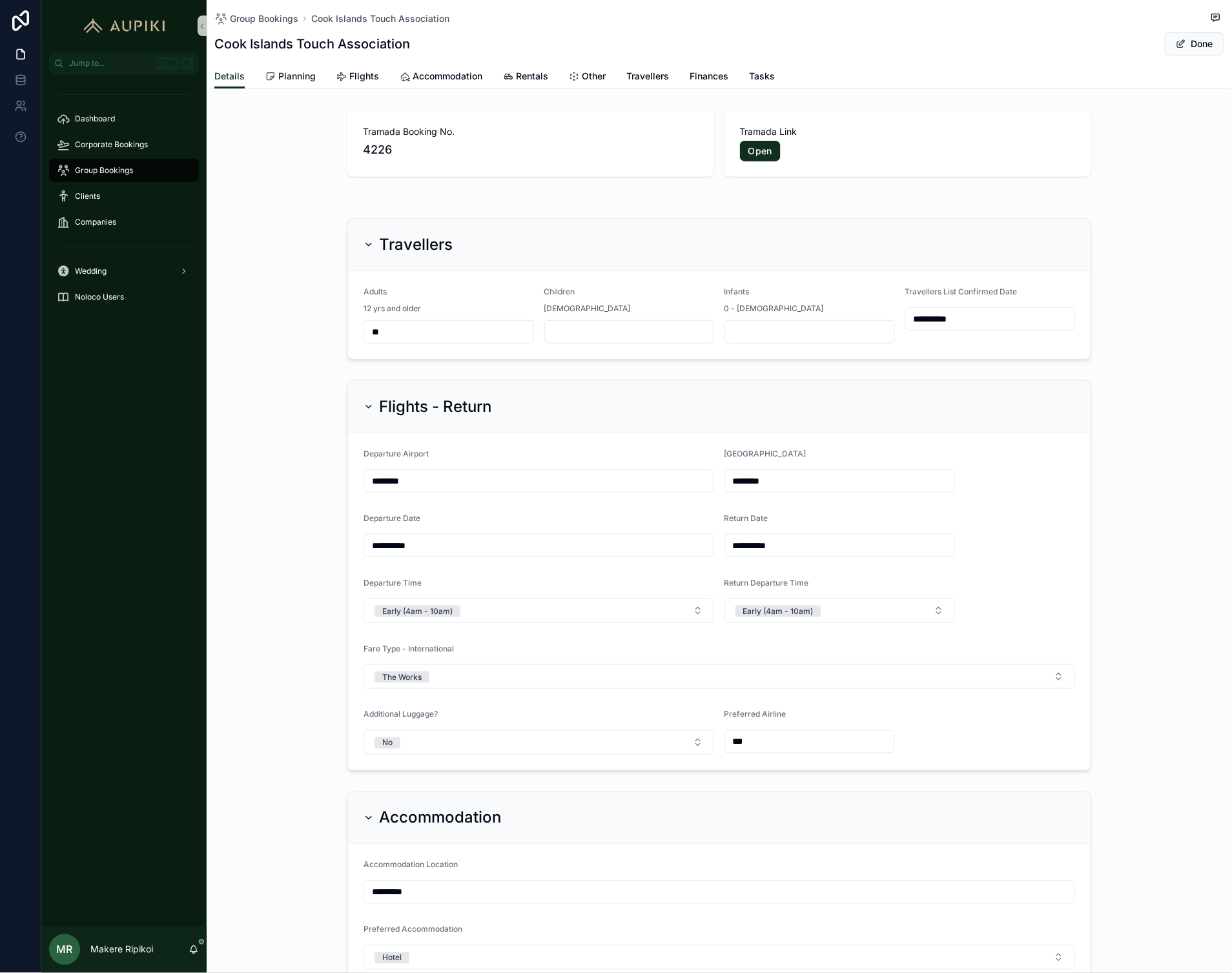
click at [286, 77] on span "Planning" at bounding box center [297, 76] width 38 height 13
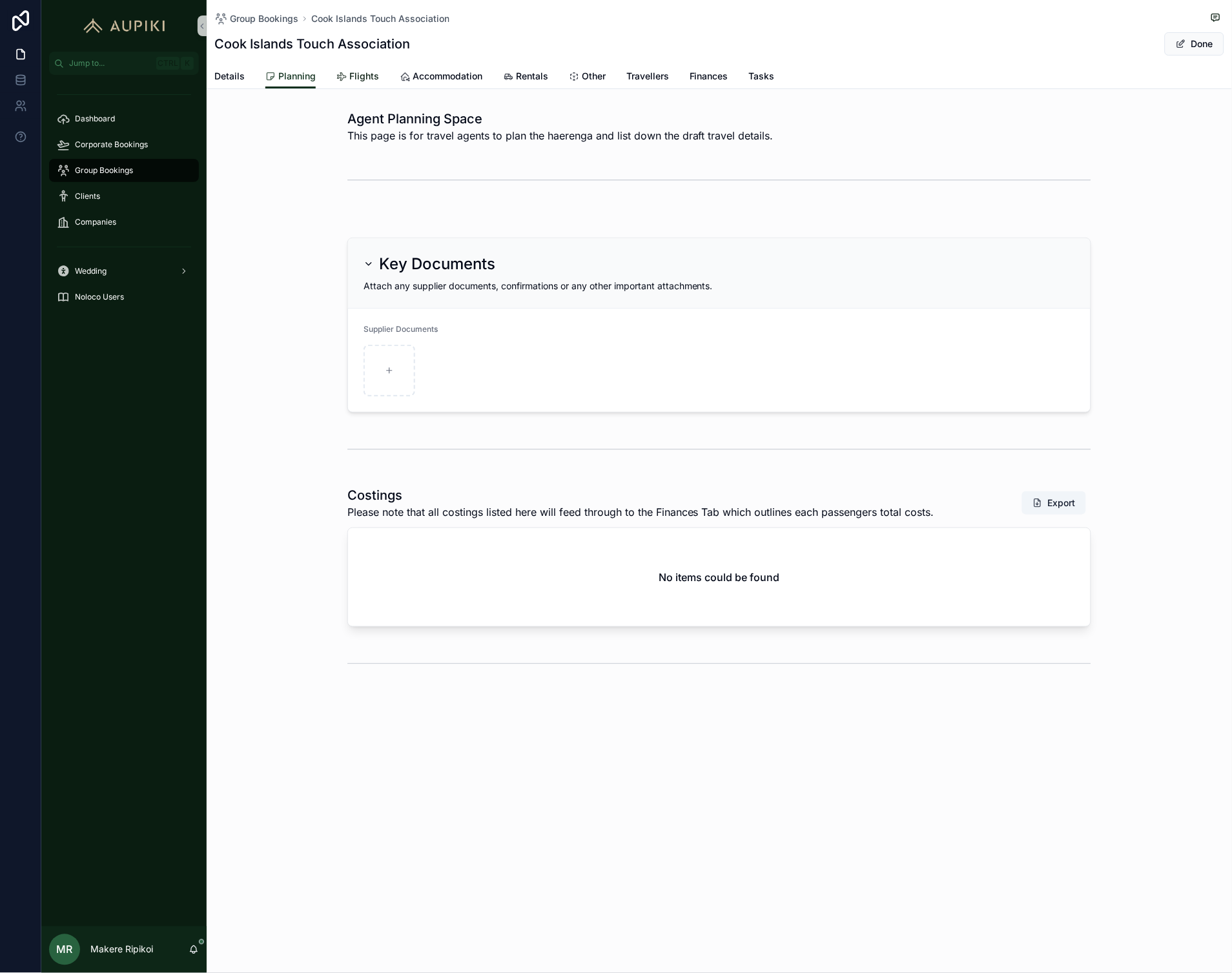
click at [346, 67] on link "Flights" at bounding box center [357, 77] width 43 height 26
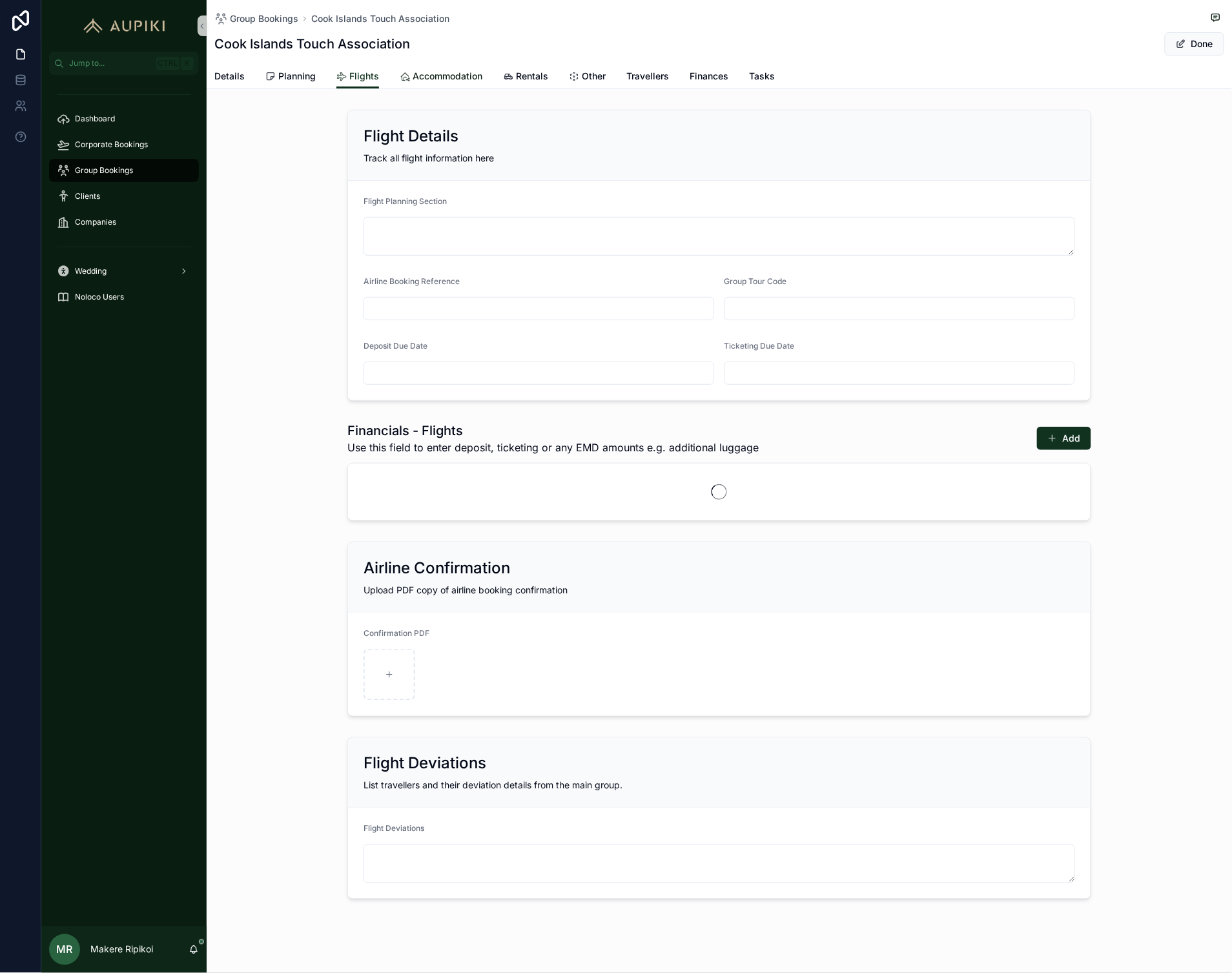
click at [459, 76] on span "Accommodation" at bounding box center [447, 76] width 70 height 13
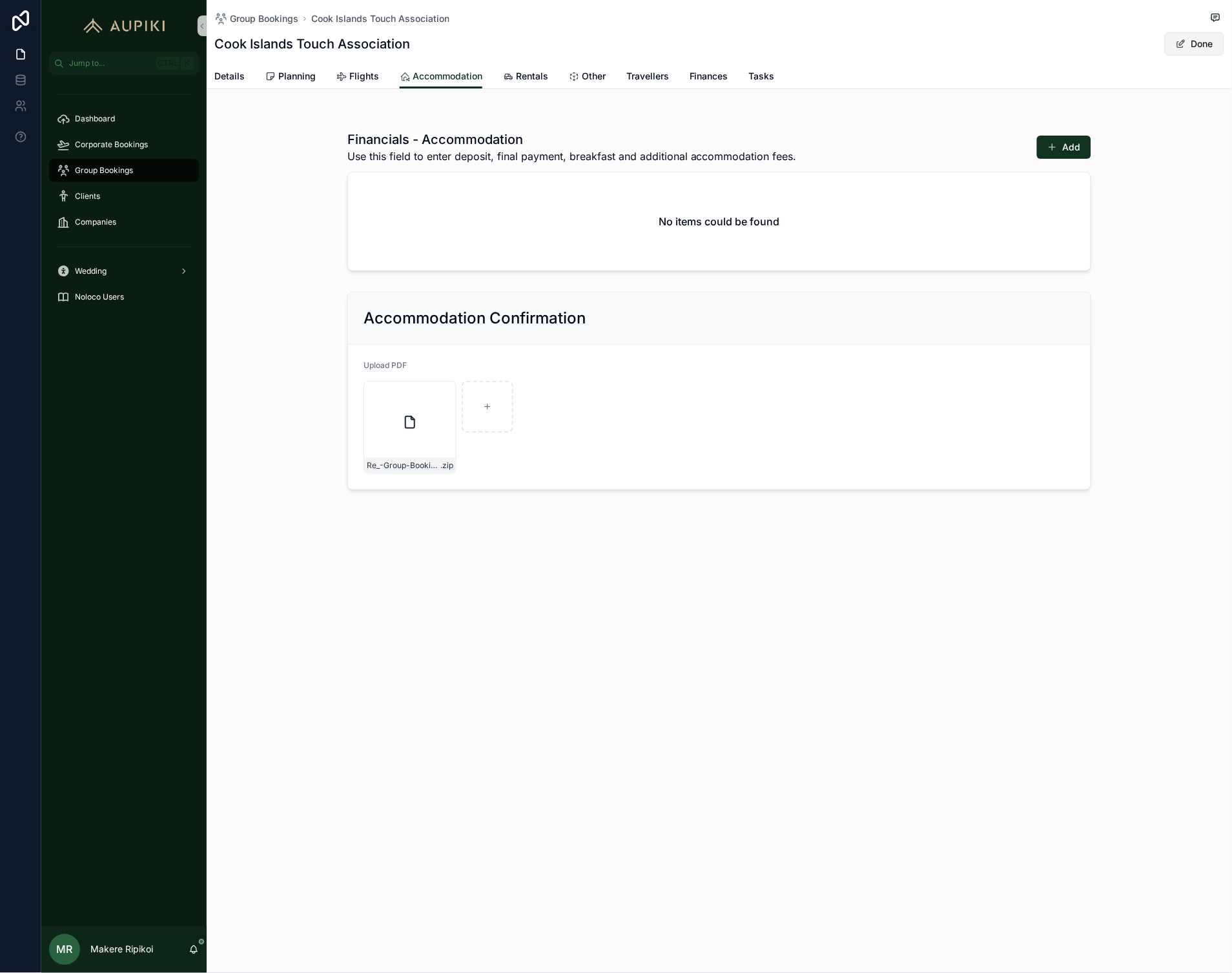
click at [1193, 50] on button "Done" at bounding box center [1194, 43] width 59 height 23
click at [295, 70] on span "Planning" at bounding box center [297, 76] width 38 height 13
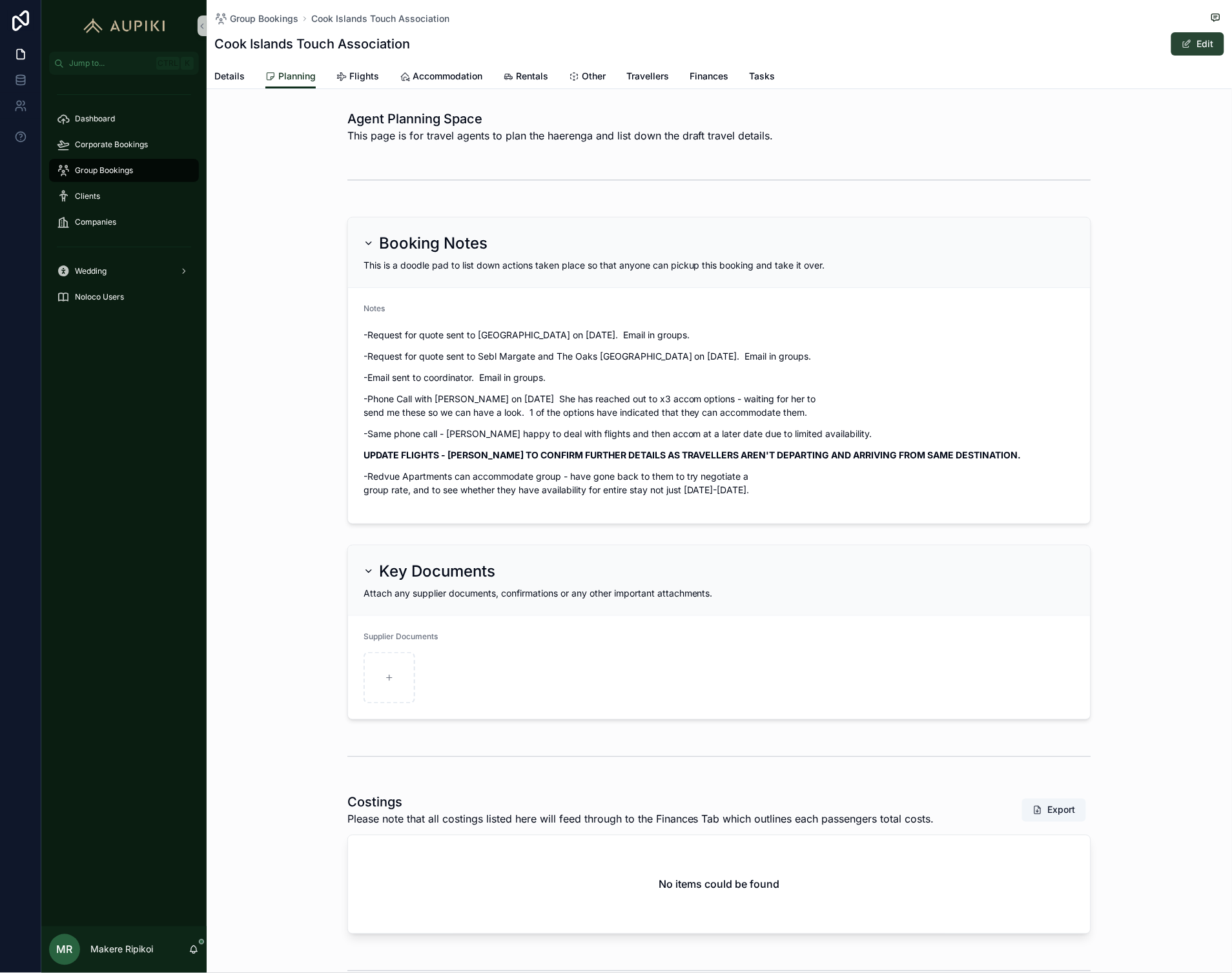
click at [1191, 34] on button "Edit" at bounding box center [1198, 43] width 53 height 23
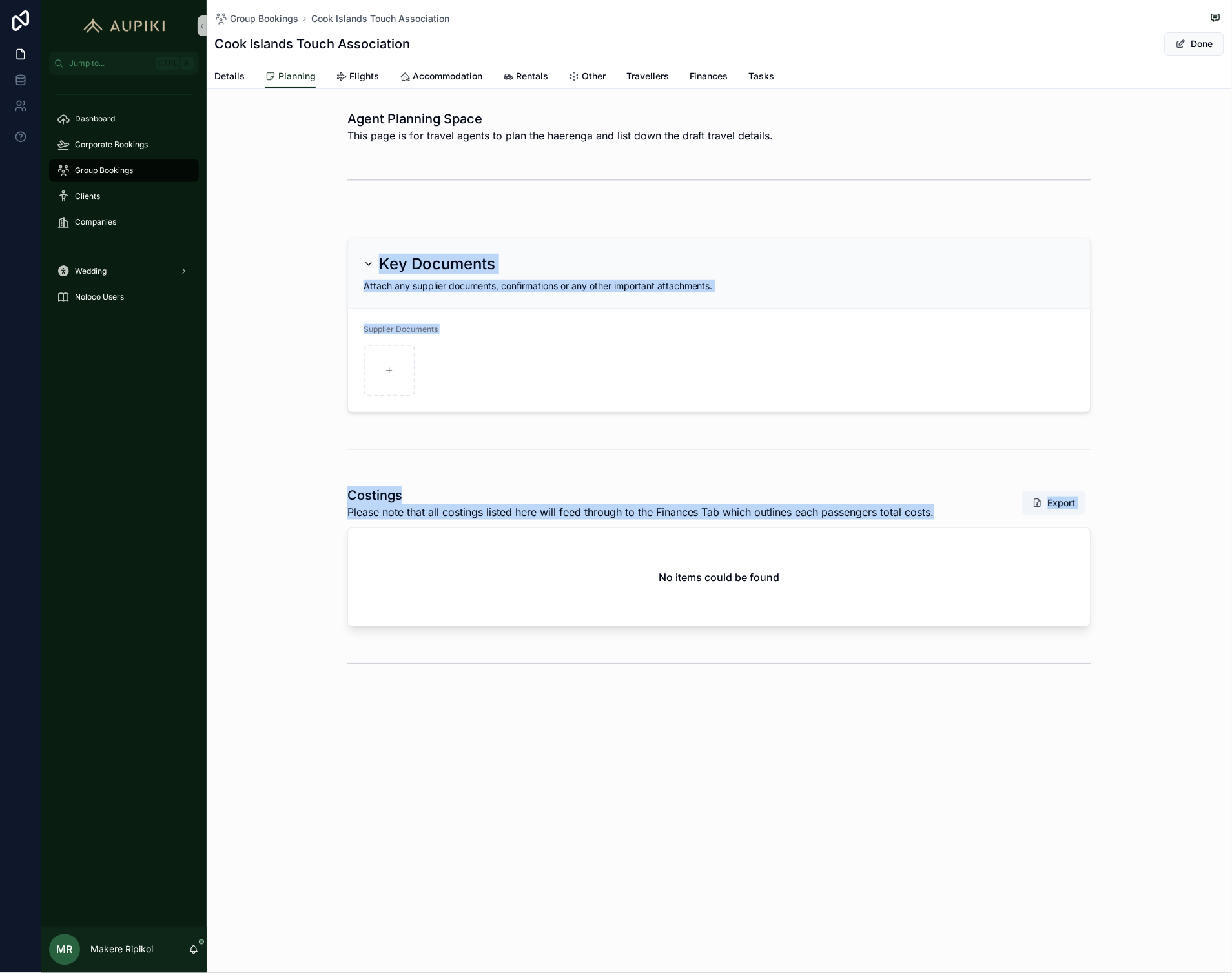
drag, startPoint x: 484, startPoint y: 197, endPoint x: 549, endPoint y: 617, distance: 425.0
click at [549, 617] on div "Agent Planning Space This page is for travel agents to plan the haerenga and li…" at bounding box center [719, 395] width 1025 height 581
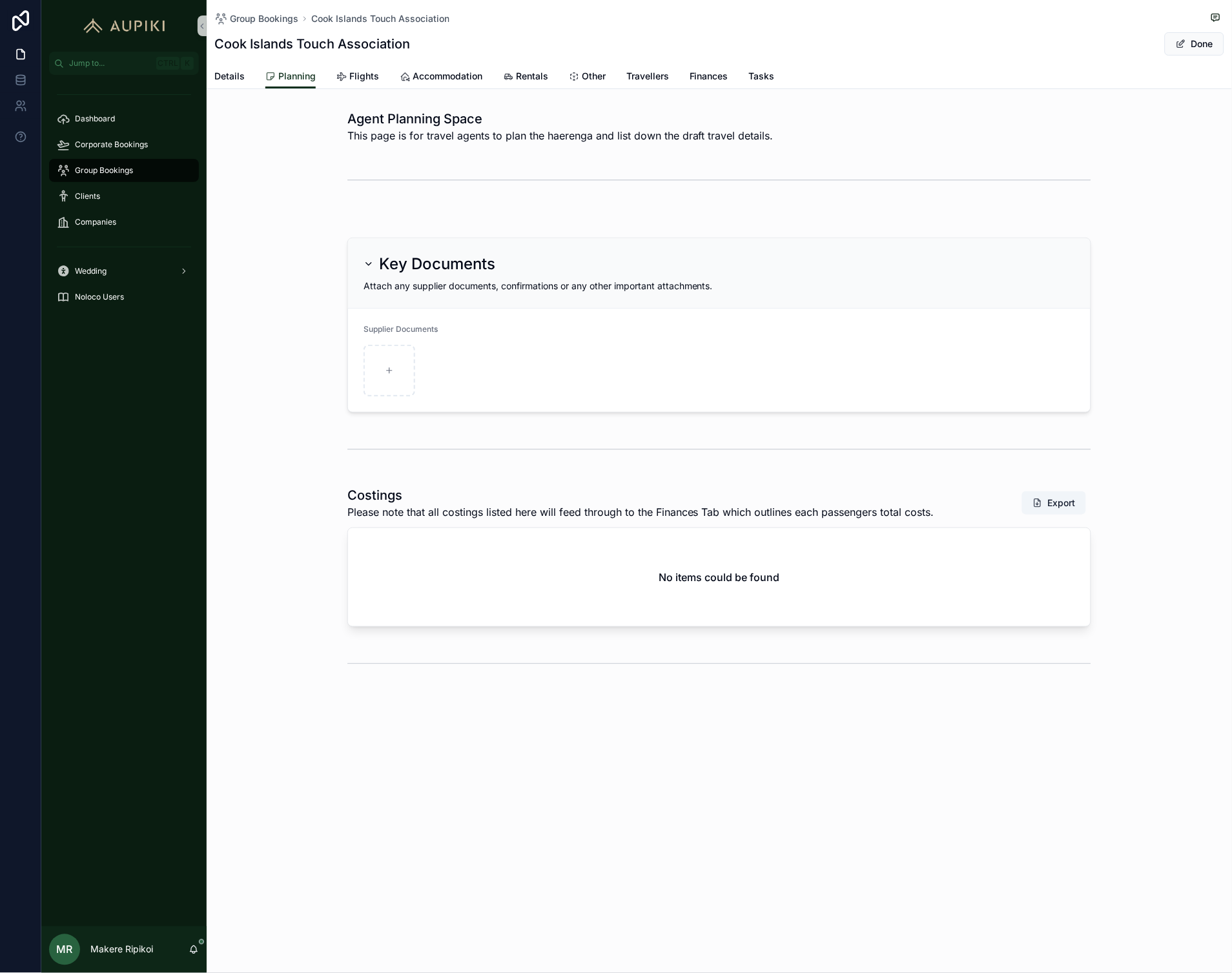
drag, startPoint x: 549, startPoint y: 617, endPoint x: 499, endPoint y: 734, distance: 127.2
click at [499, 734] on div "Group Bookings Cook Islands Touch Association Cook Islands Touch Association Do…" at bounding box center [719, 384] width 1025 height 768
click at [1229, 47] on div "Group Bookings Cook Islands Touch Association Cook Islands Touch Association Do…" at bounding box center [719, 45] width 1025 height 89
click at [1216, 44] on button "Done" at bounding box center [1194, 43] width 59 height 23
drag, startPoint x: 343, startPoint y: 211, endPoint x: 354, endPoint y: 439, distance: 228.3
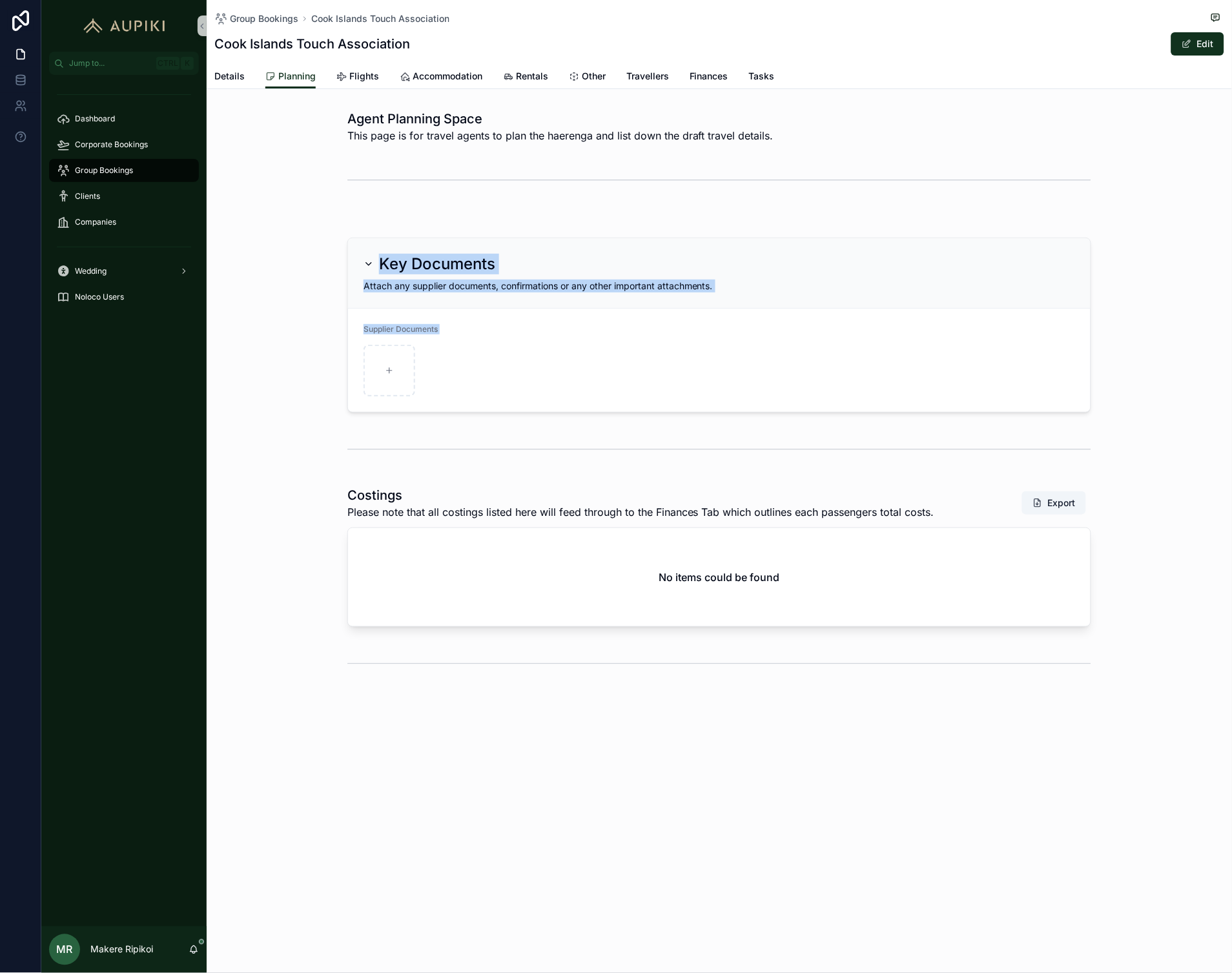
click at [354, 439] on div "Agent Planning Space This page is for travel agents to plan the haerenga and li…" at bounding box center [719, 395] width 1025 height 581
click at [242, 75] on span "Details" at bounding box center [229, 76] width 30 height 13
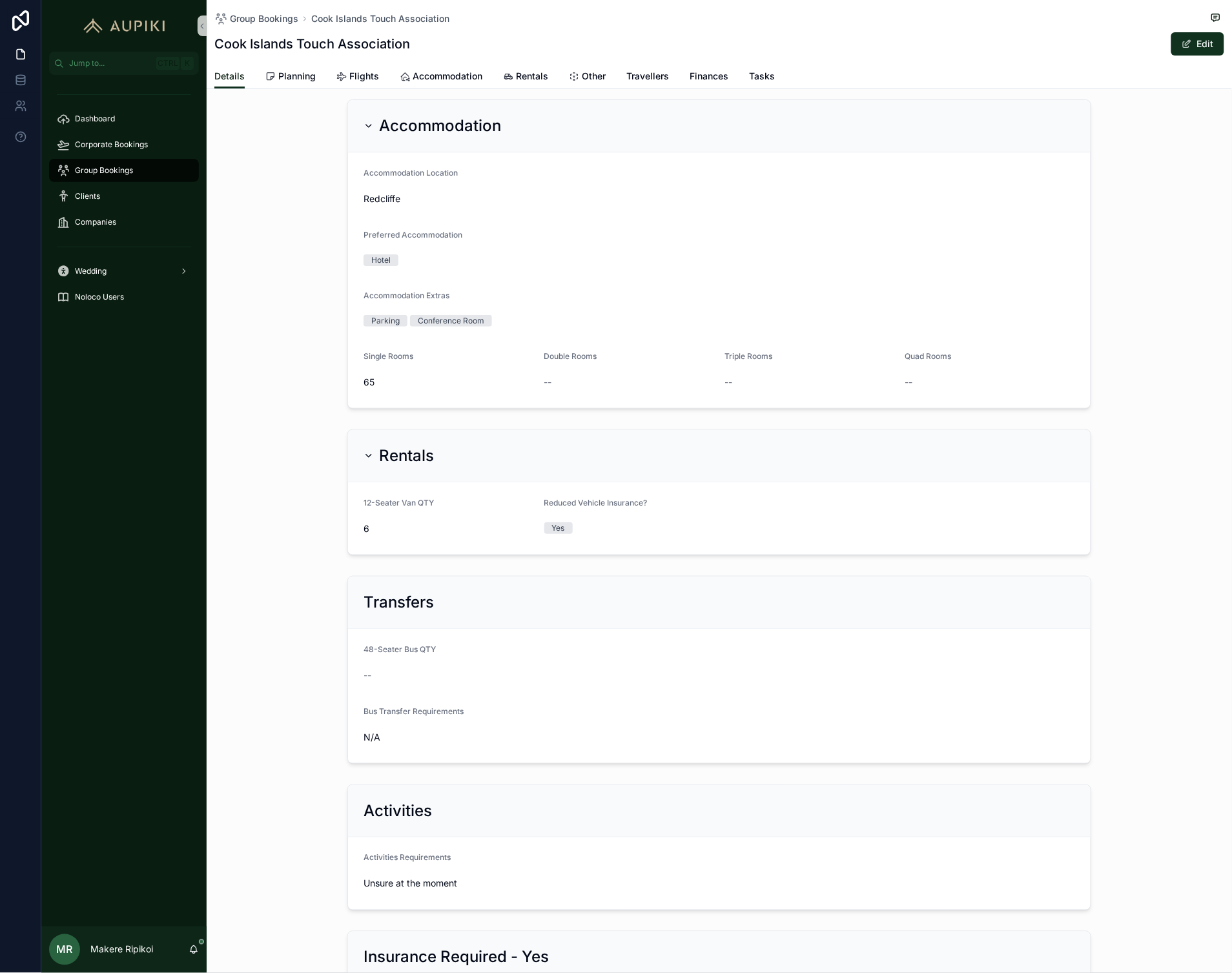
scroll to position [859, 0]
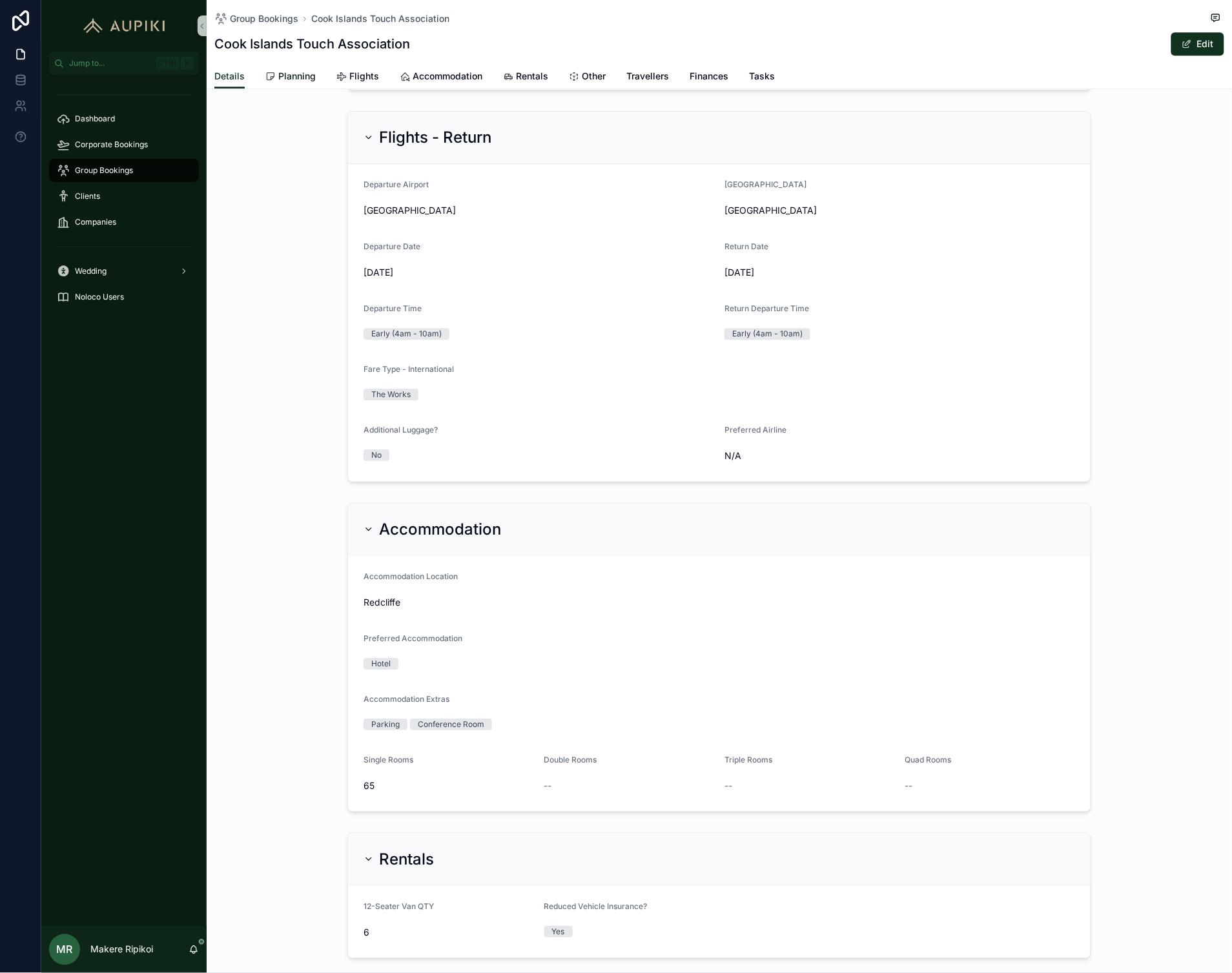
click at [279, 75] on span "Planning" at bounding box center [297, 76] width 38 height 13
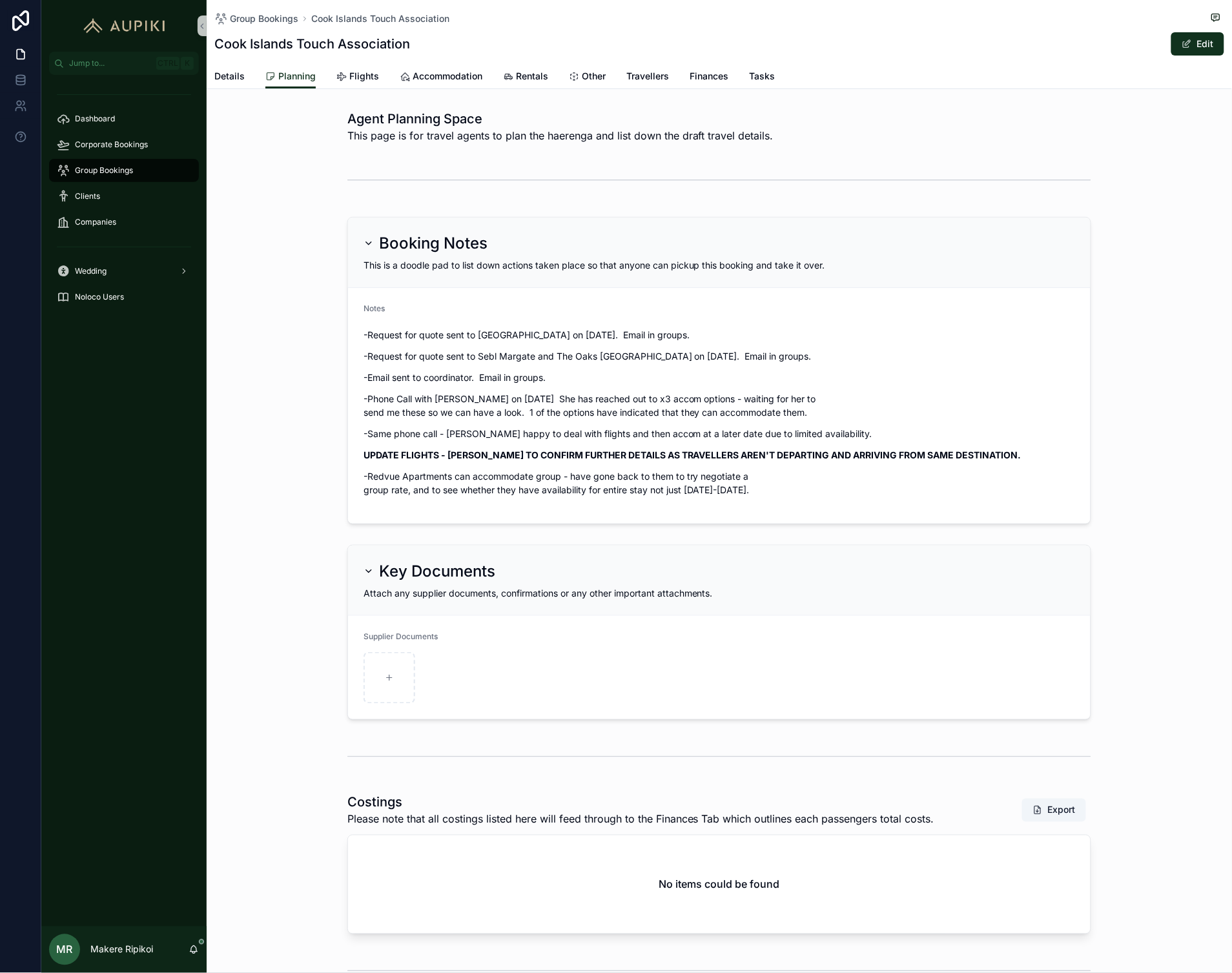
click at [478, 337] on p "-Request for quote sent to [GEOGRAPHIC_DATA] on [DATE]. Email in groups." at bounding box center [719, 334] width 711 height 13
click at [491, 352] on p "-Request for quote sent to Sebl Margate and The Oaks [GEOGRAPHIC_DATA] on [DATE…" at bounding box center [719, 355] width 711 height 13
click at [1182, 48] on span "scrollable content" at bounding box center [1187, 44] width 10 height 10
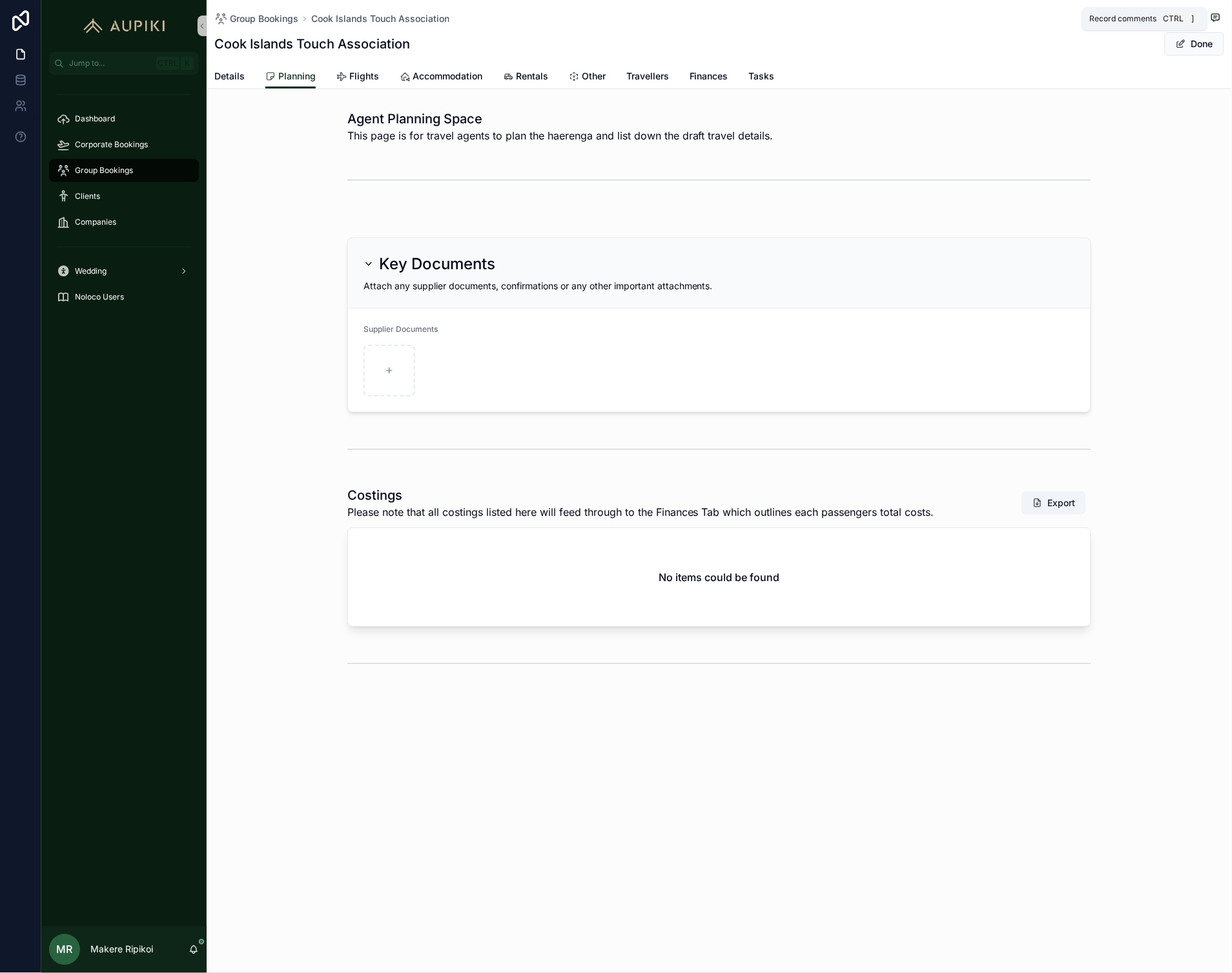
click at [1214, 20] on icon "scrollable content" at bounding box center [1215, 17] width 10 height 10
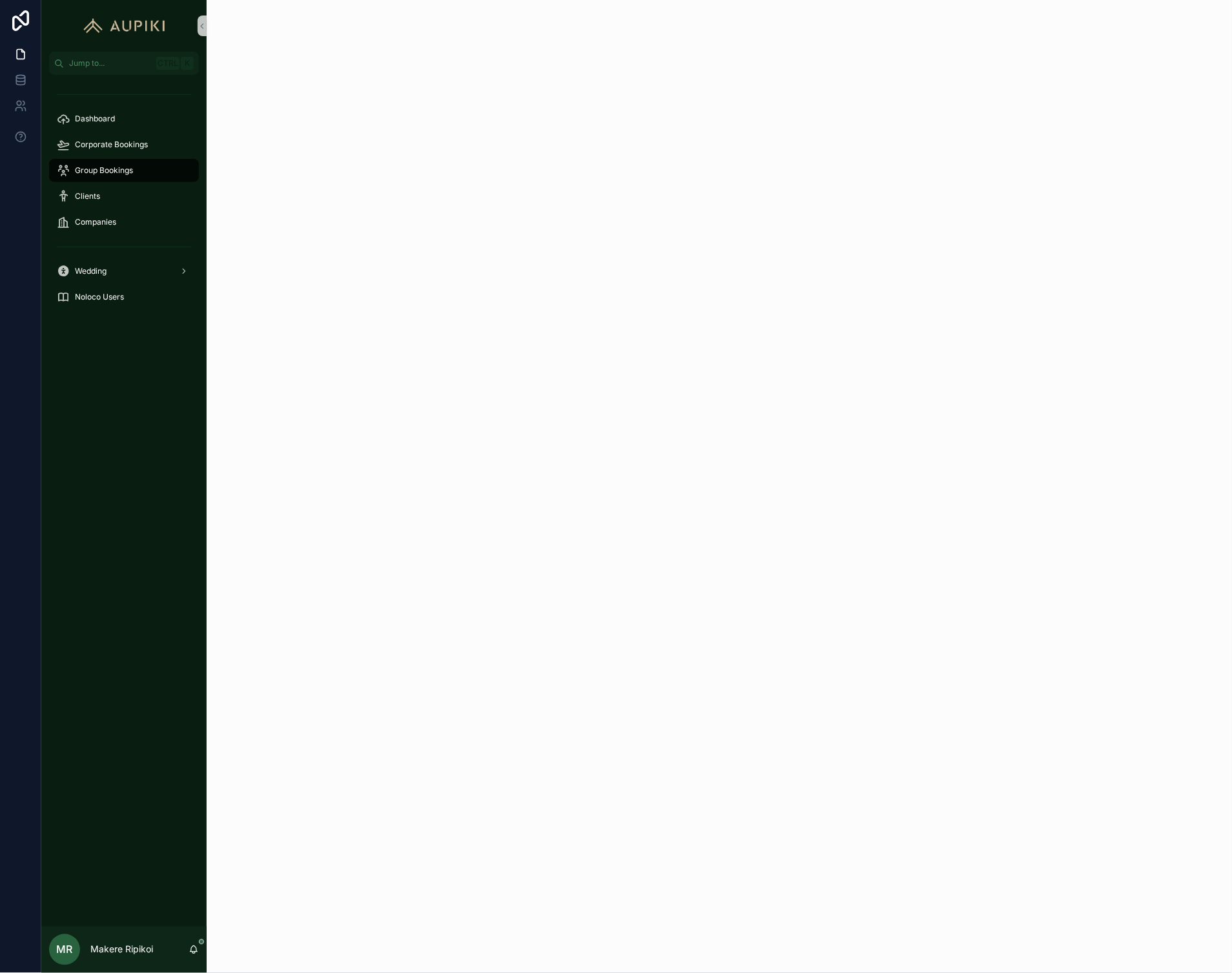
click at [131, 166] on span "Group Bookings" at bounding box center [103, 170] width 58 height 10
click at [102, 168] on span "Group Bookings" at bounding box center [103, 170] width 58 height 10
click at [106, 171] on span "Group Bookings" at bounding box center [103, 170] width 58 height 10
click at [108, 441] on div "Dashboard Corporate Bookings Group Bookings Clients Companies Wedding Noloco Us…" at bounding box center [124, 500] width 165 height 852
click at [119, 163] on div "Group Bookings" at bounding box center [124, 170] width 134 height 21
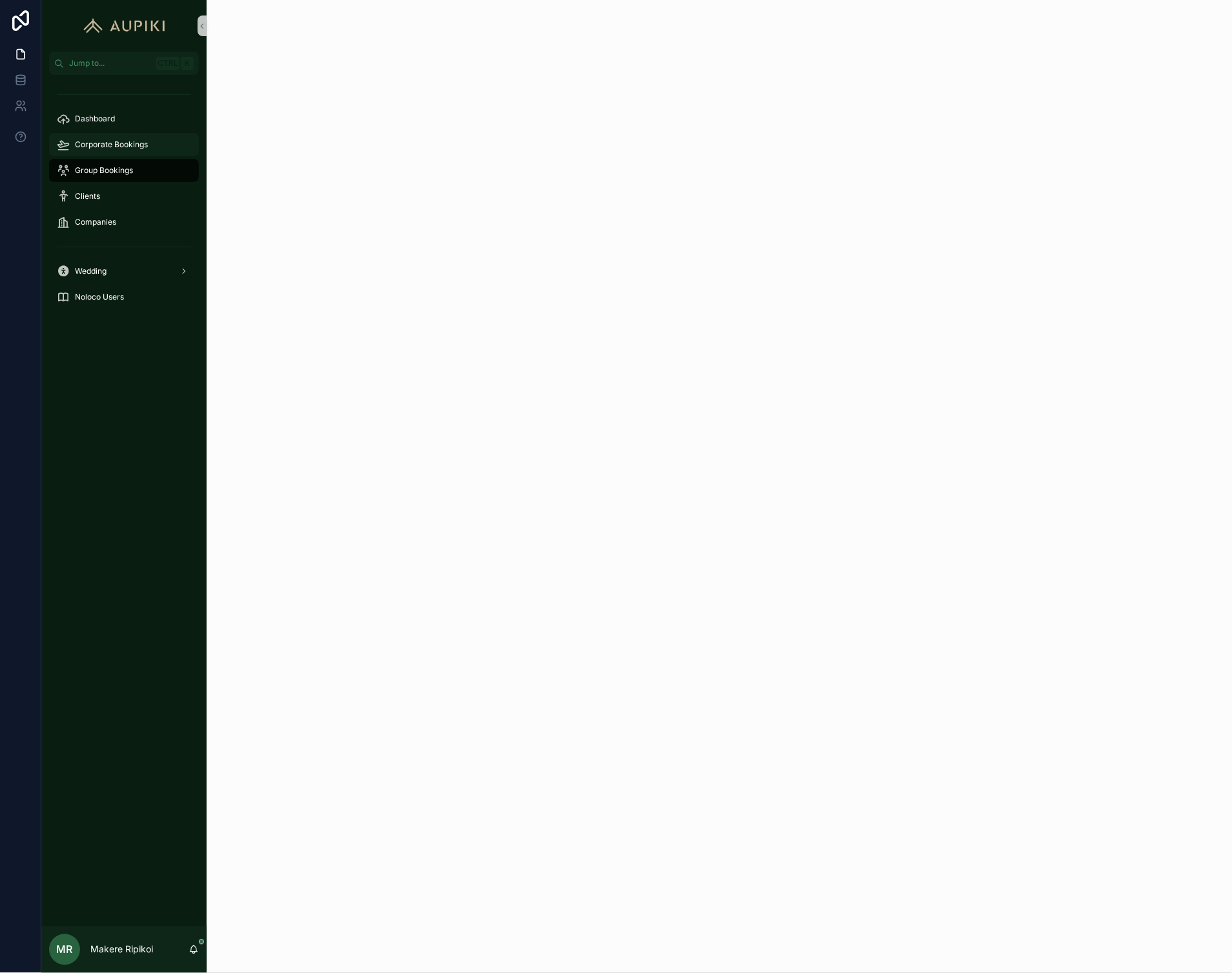
click at [125, 135] on div "Corporate Bookings" at bounding box center [124, 144] width 134 height 21
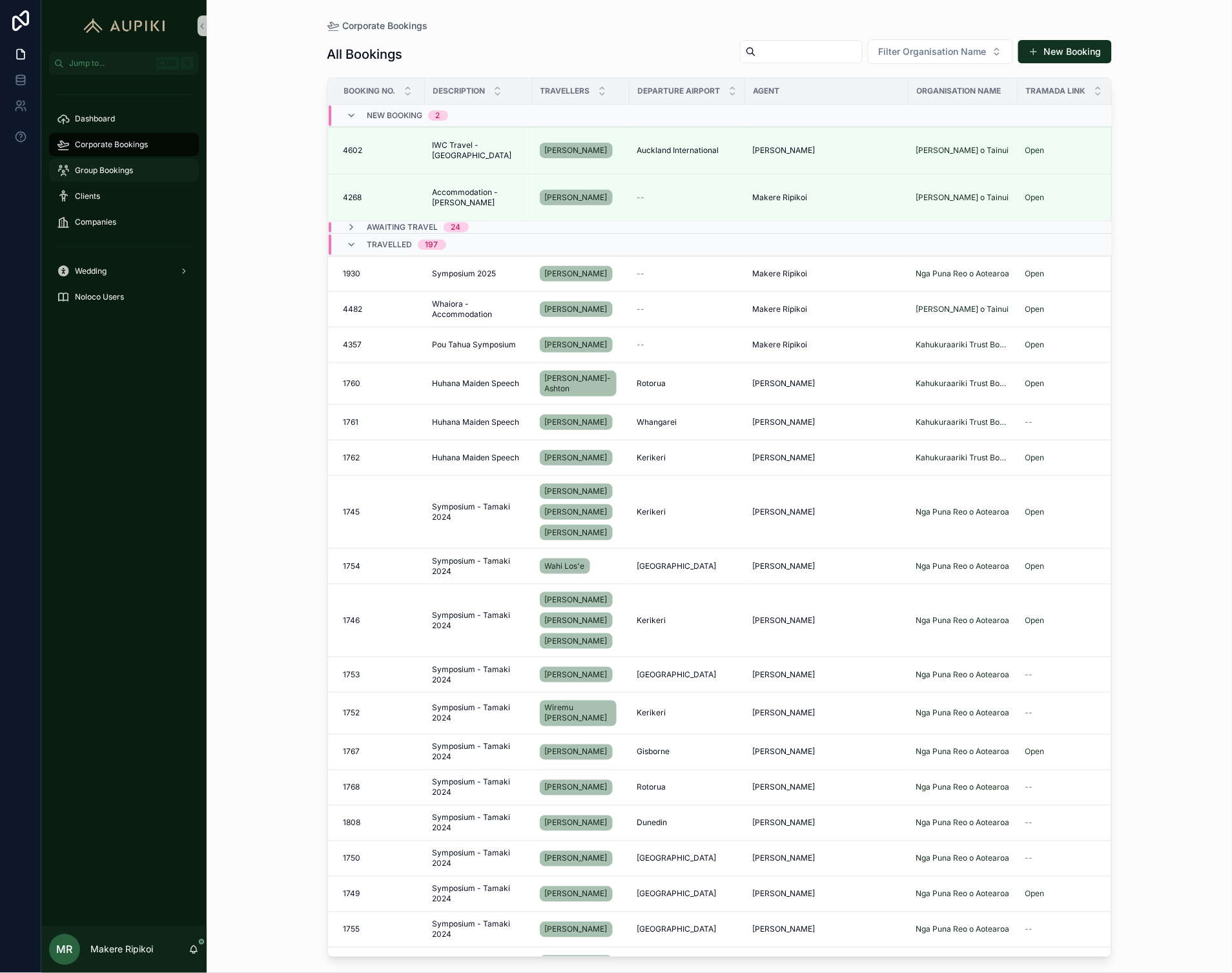
click at [124, 173] on span "Group Bookings" at bounding box center [103, 170] width 58 height 10
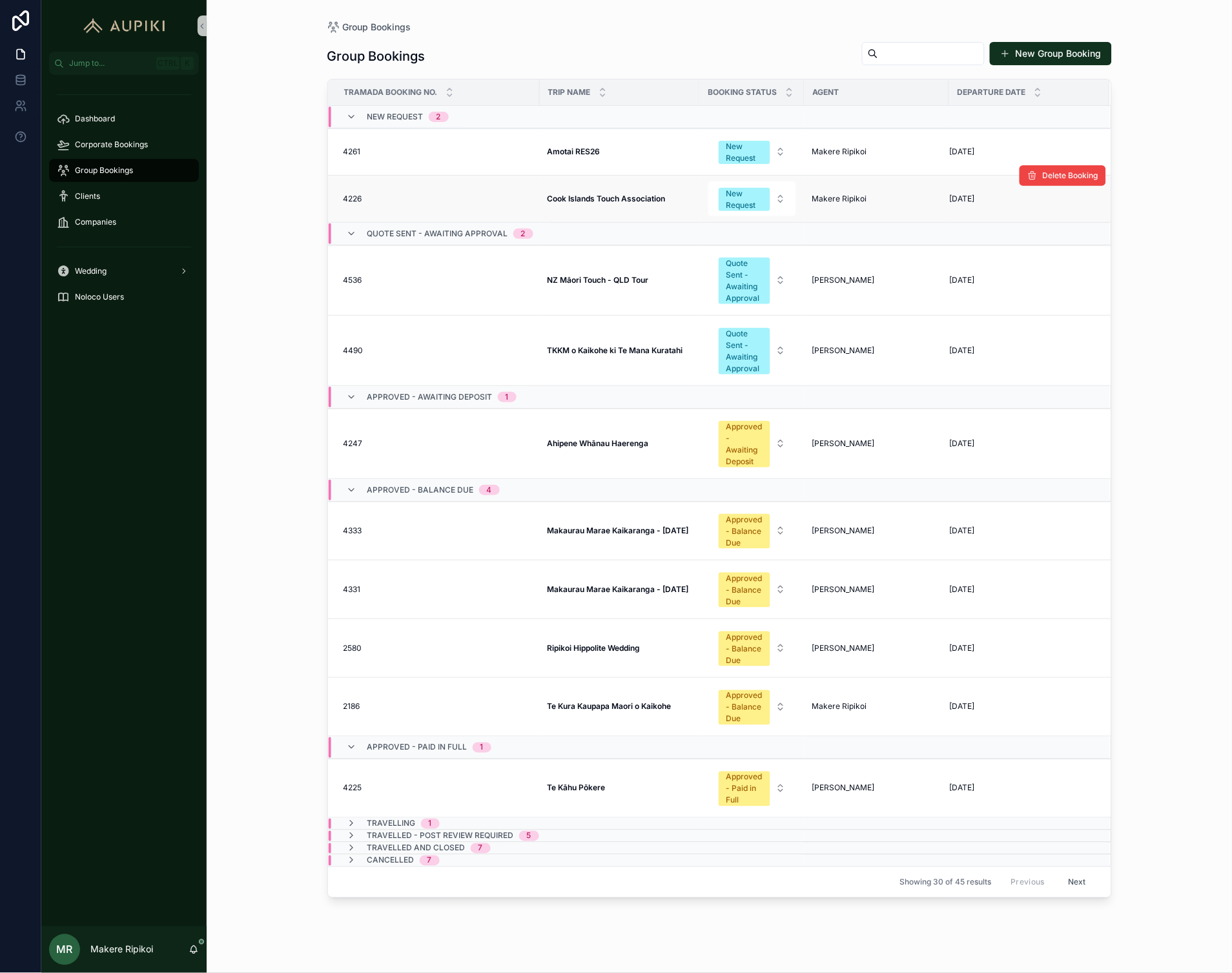
click at [581, 189] on td "Cook Islands Touch Association Cook Islands Touch Association" at bounding box center [619, 200] width 160 height 47
click at [581, 196] on strong "Cook Islands Touch Association" at bounding box center [606, 199] width 118 height 10
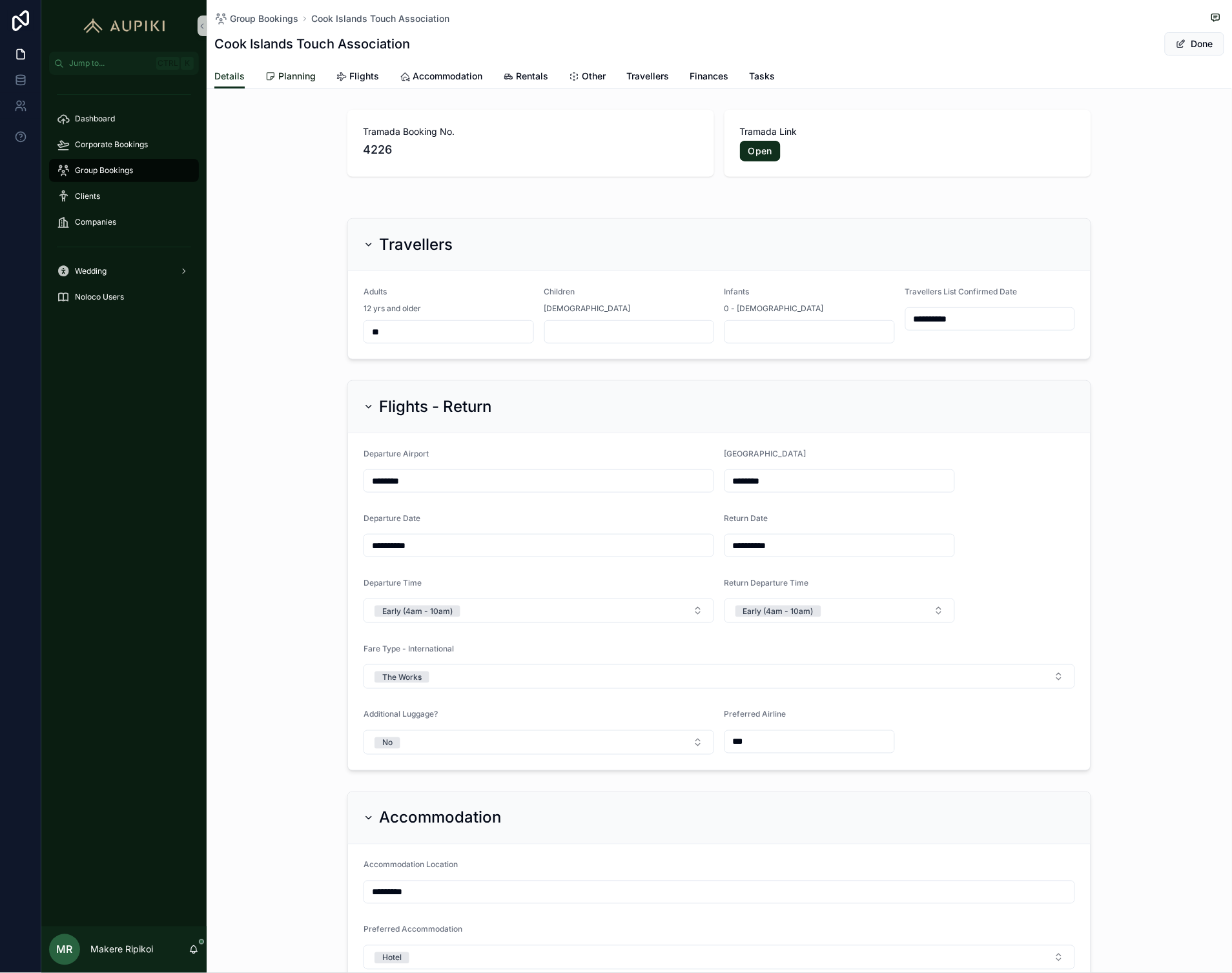
click at [301, 73] on span "Planning" at bounding box center [297, 76] width 38 height 13
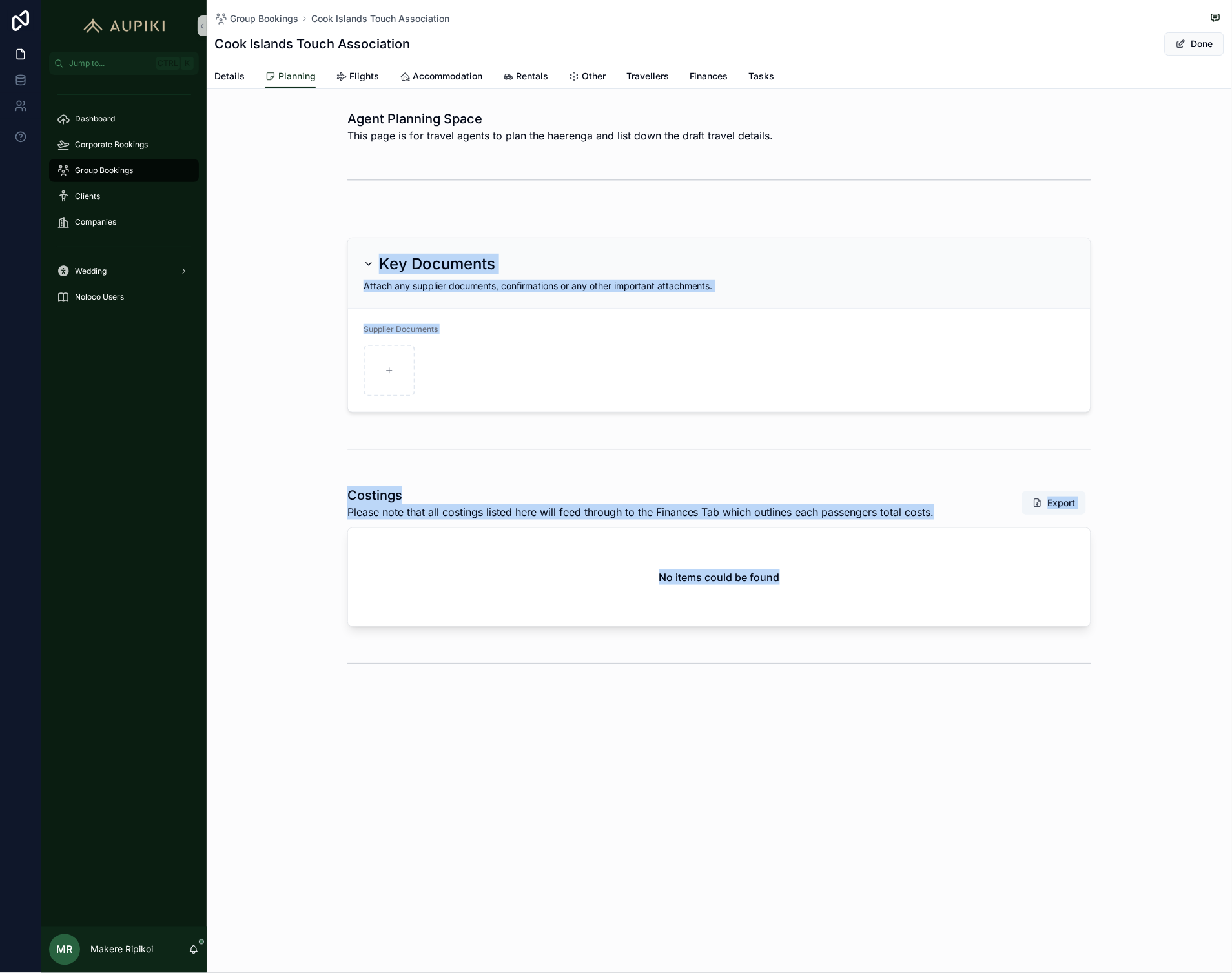
drag, startPoint x: 272, startPoint y: 258, endPoint x: 346, endPoint y: 660, distance: 408.8
click at [346, 660] on div "Agent Planning Space This page is for travel agents to plan the haerenga and li…" at bounding box center [719, 395] width 1025 height 581
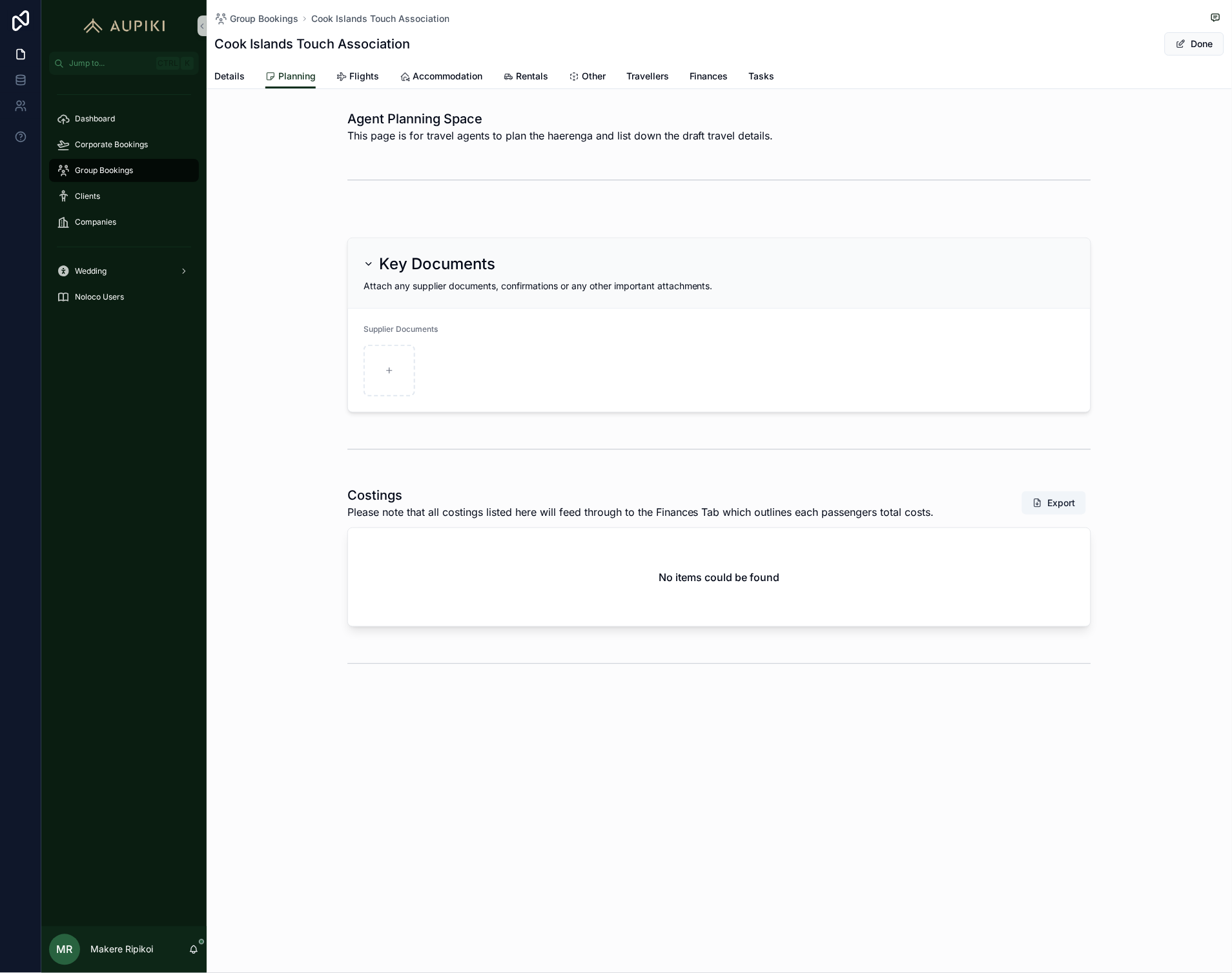
drag, startPoint x: 346, startPoint y: 660, endPoint x: 354, endPoint y: 759, distance: 99.3
click at [362, 788] on div "Group Bookings Cook Islands Touch Association Cook Islands Touch Association Do…" at bounding box center [719, 486] width 1025 height 973
click at [1171, 47] on button "Done" at bounding box center [1194, 43] width 59 height 23
click at [1196, 47] on button "Edit" at bounding box center [1198, 43] width 53 height 23
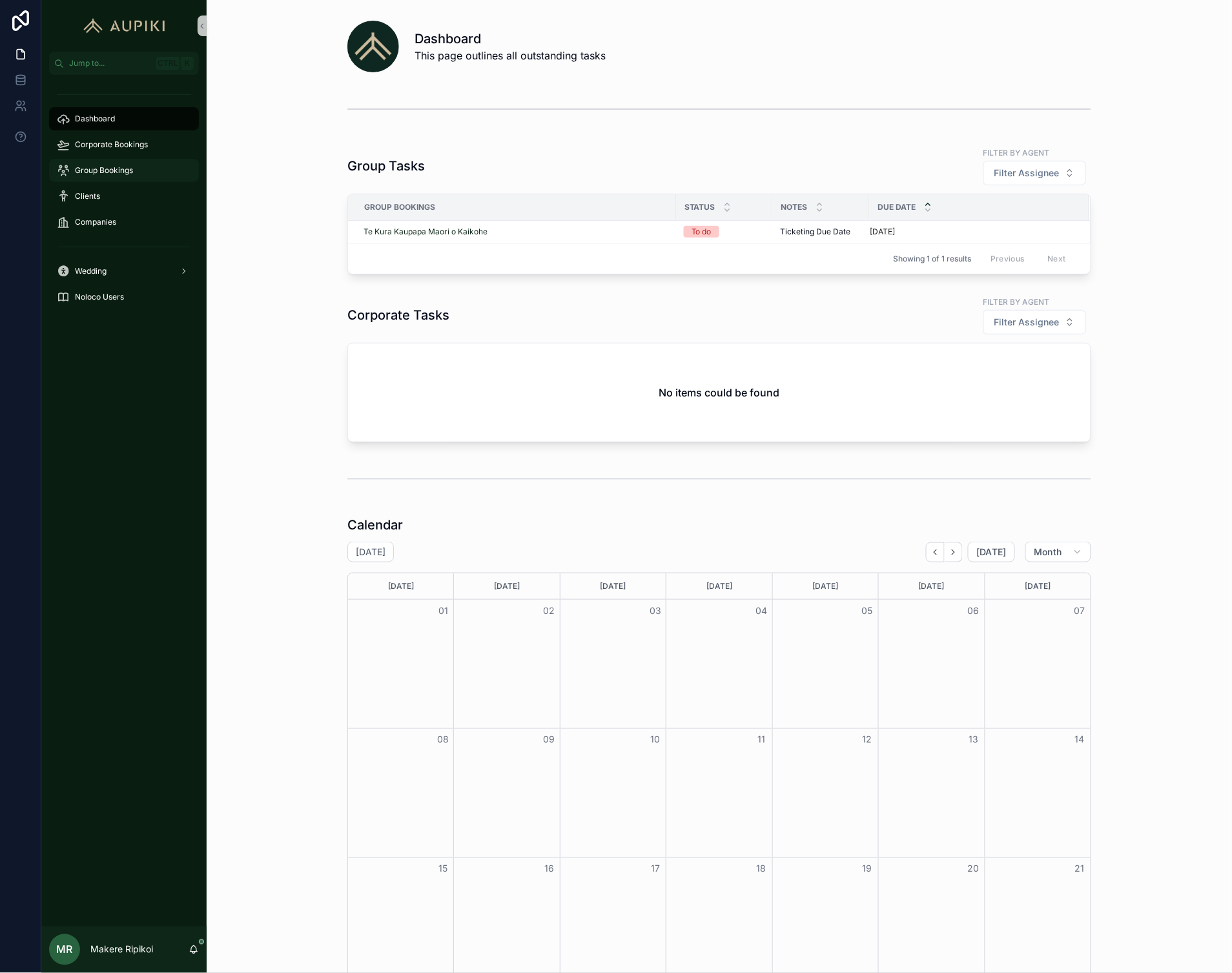
click at [124, 173] on span "Group Bookings" at bounding box center [103, 170] width 58 height 10
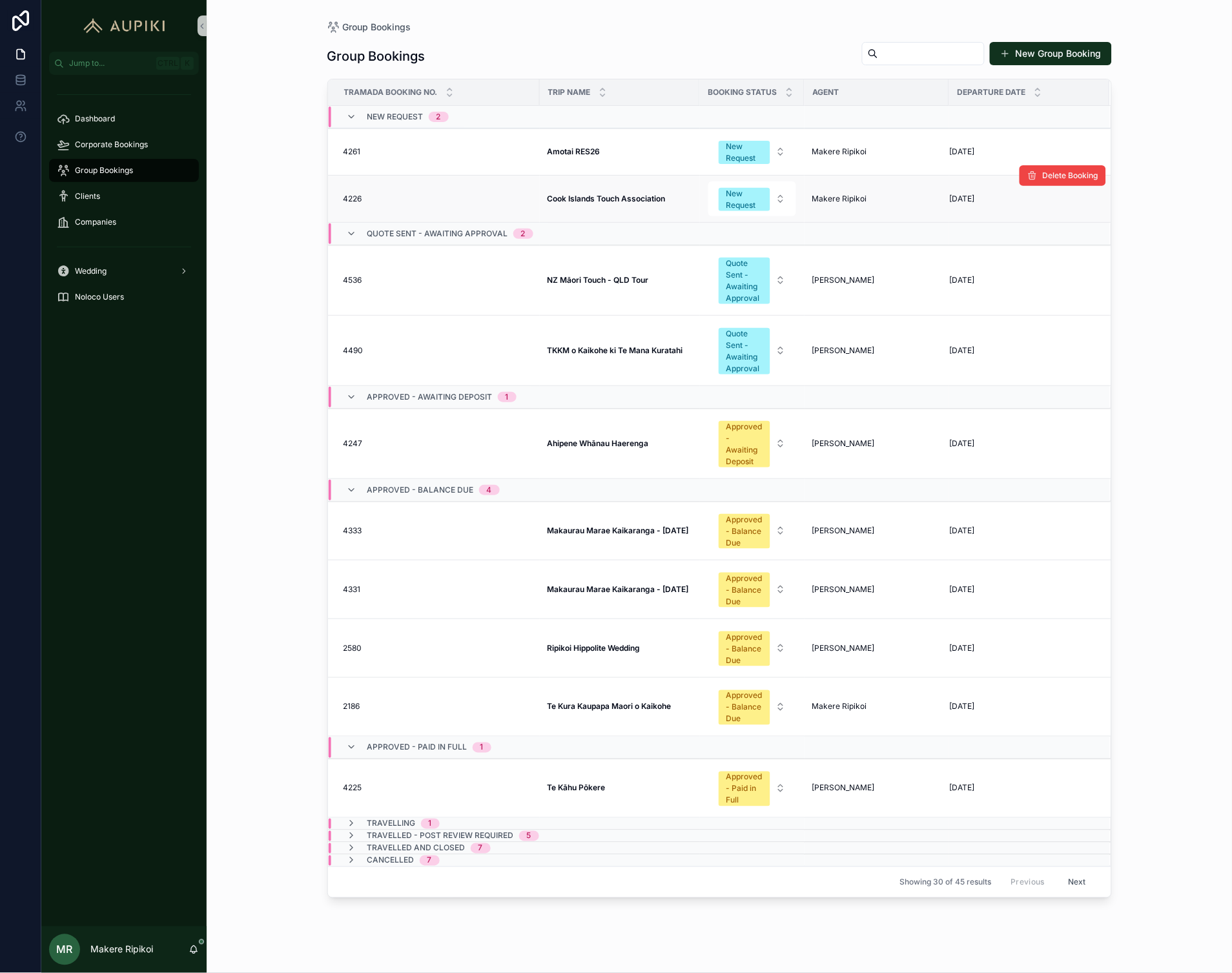
click at [547, 195] on strong "Cook Islands Touch Association" at bounding box center [606, 199] width 118 height 10
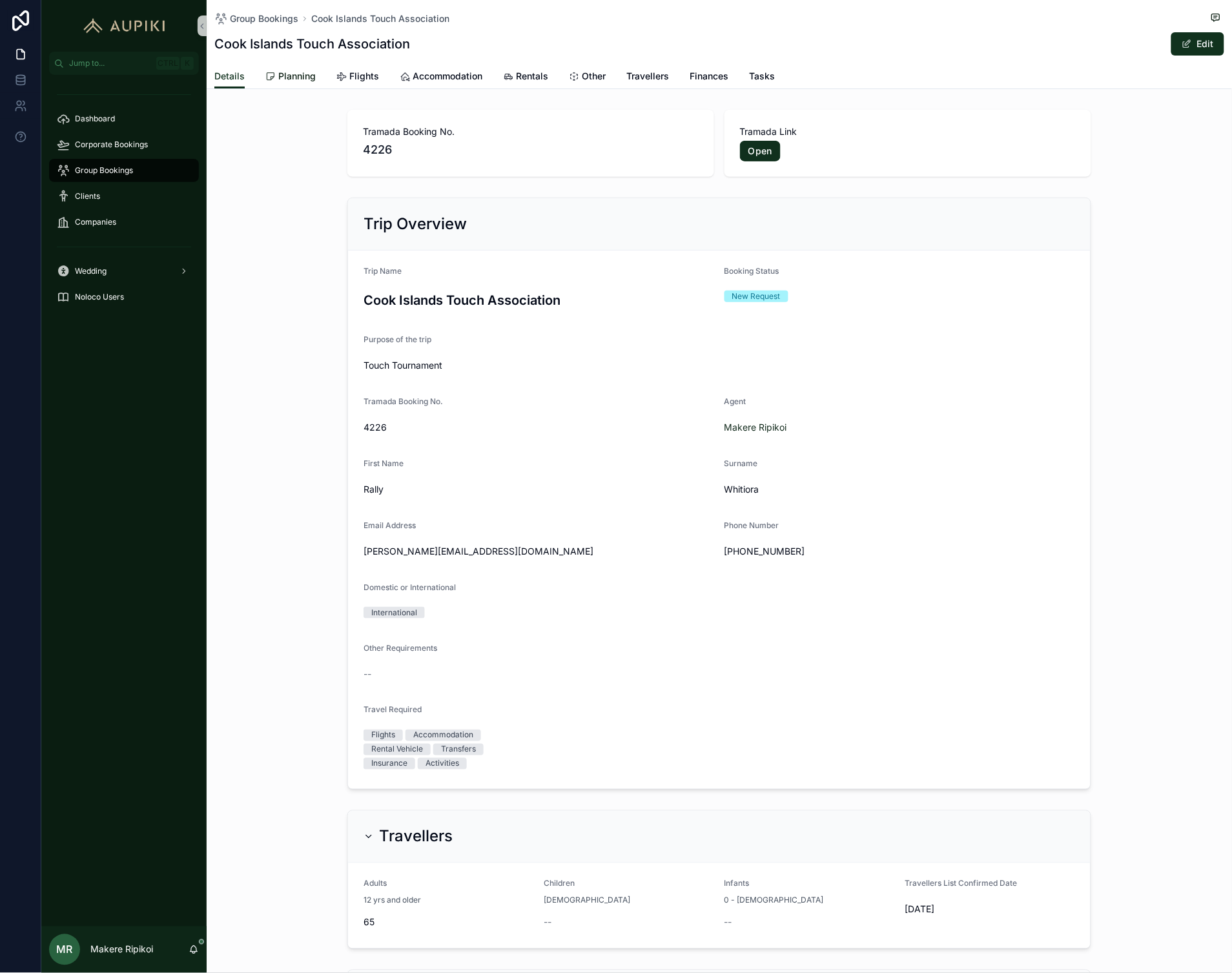
click at [280, 73] on span "Planning" at bounding box center [297, 76] width 38 height 13
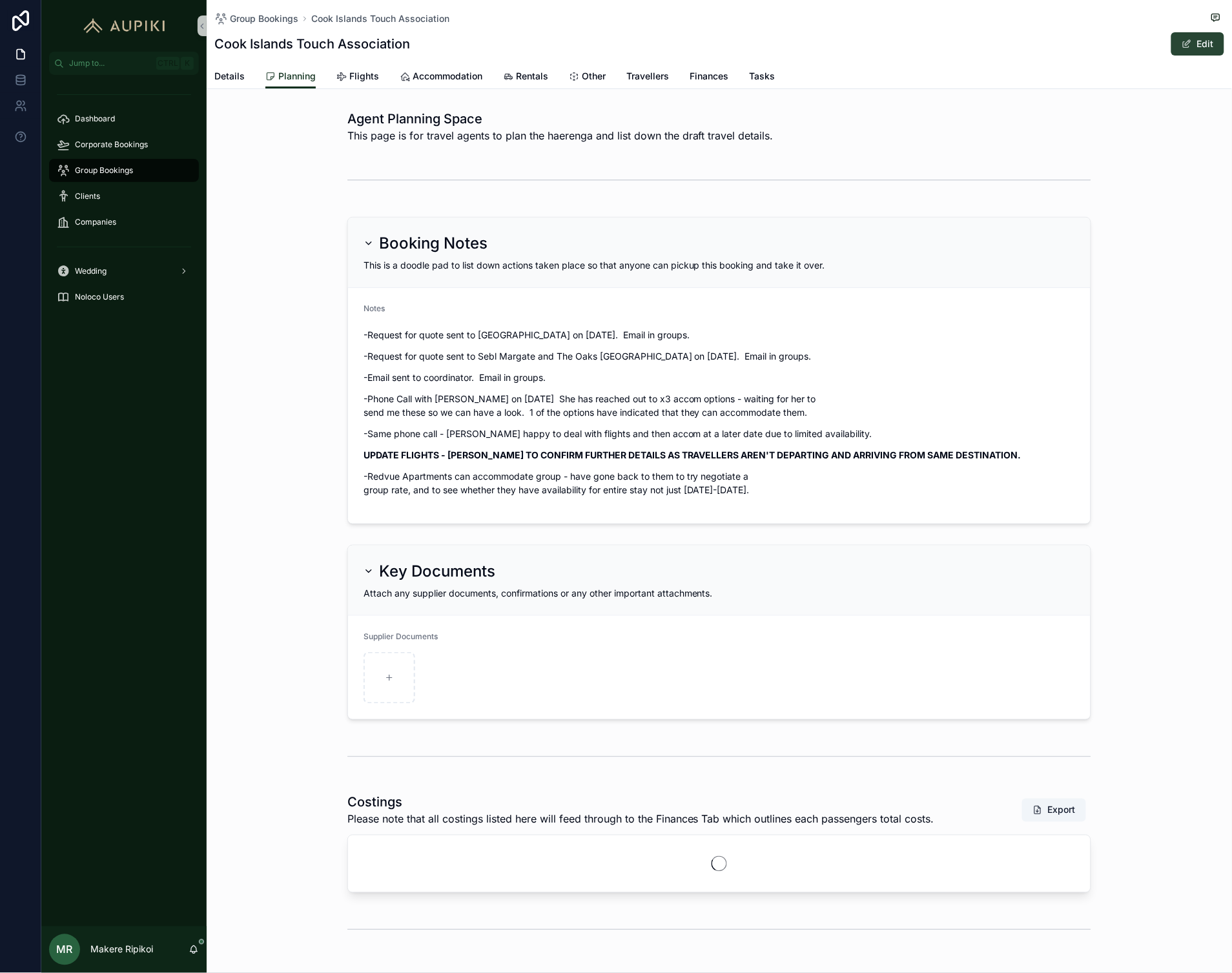
click at [1204, 41] on button "Edit" at bounding box center [1198, 43] width 53 height 23
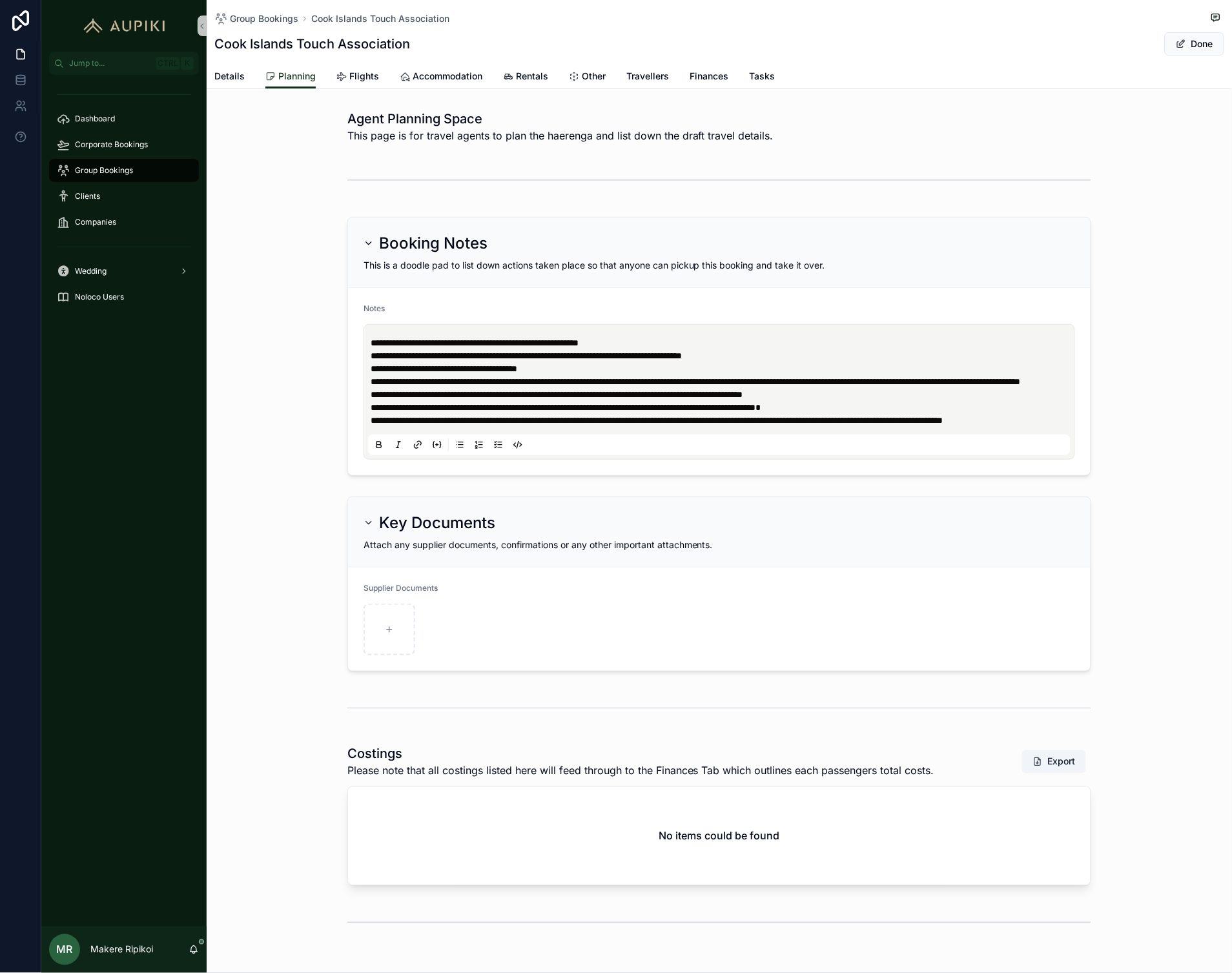
click at [507, 357] on span "**********" at bounding box center [526, 355] width 311 height 9
click at [447, 426] on p "**********" at bounding box center [722, 420] width 702 height 13
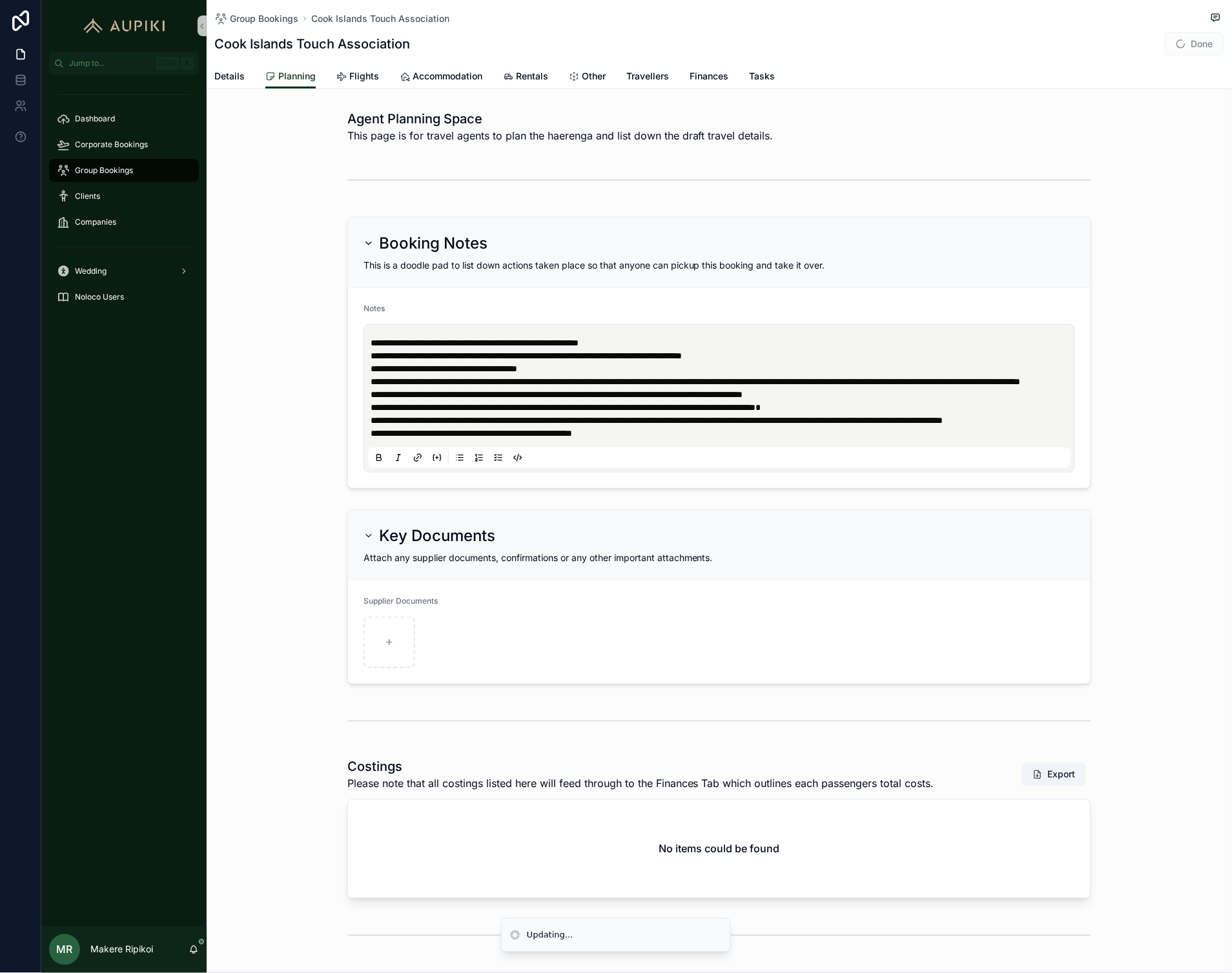
click at [1178, 53] on span "Done" at bounding box center [1194, 43] width 59 height 23
drag, startPoint x: 1171, startPoint y: 40, endPoint x: 1159, endPoint y: 40, distance: 12.0
click at [1175, 40] on span "scrollable content" at bounding box center [1180, 44] width 10 height 10
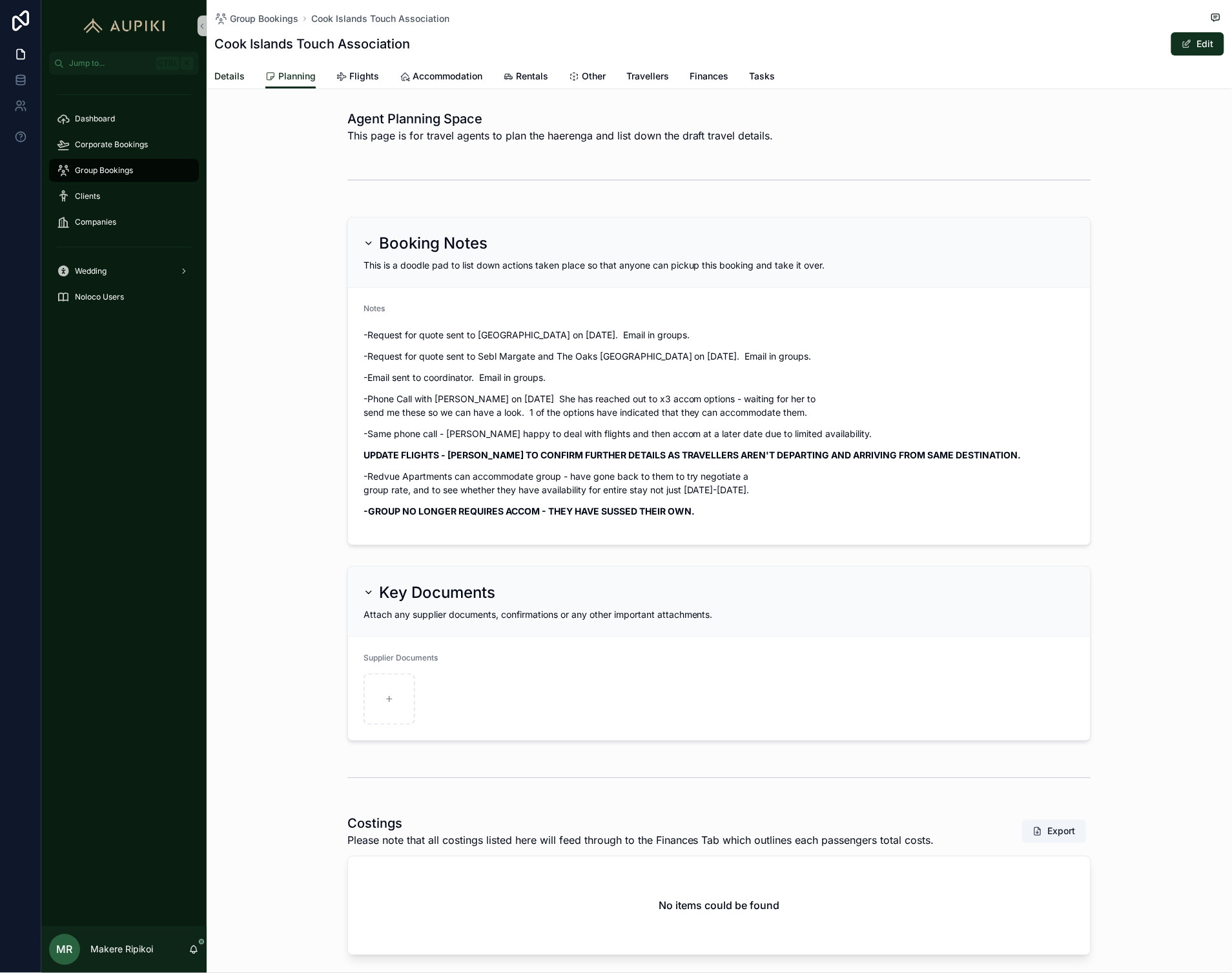
click at [221, 78] on span "Details" at bounding box center [229, 76] width 30 height 13
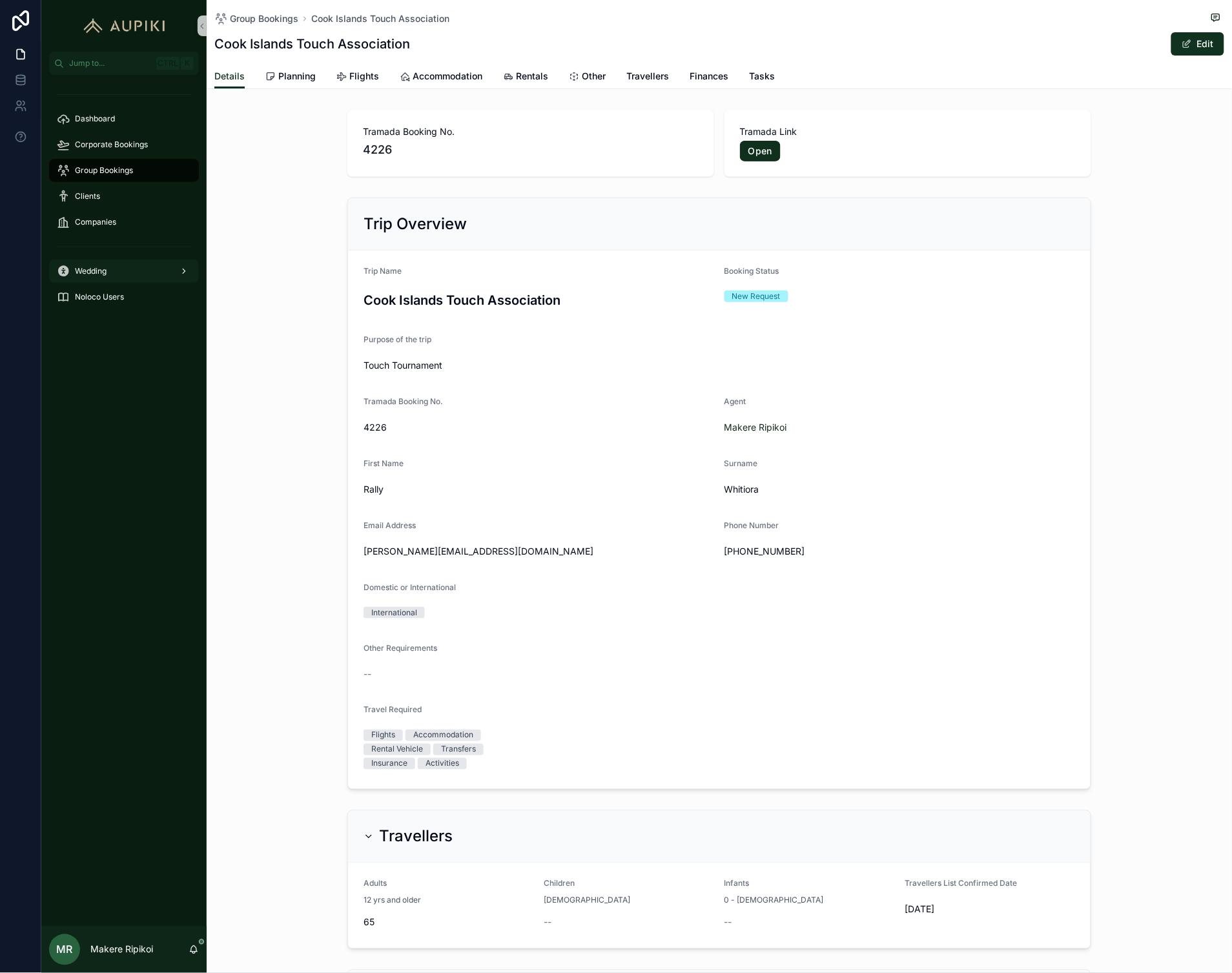
click at [119, 274] on div "Wedding" at bounding box center [124, 272] width 134 height 21
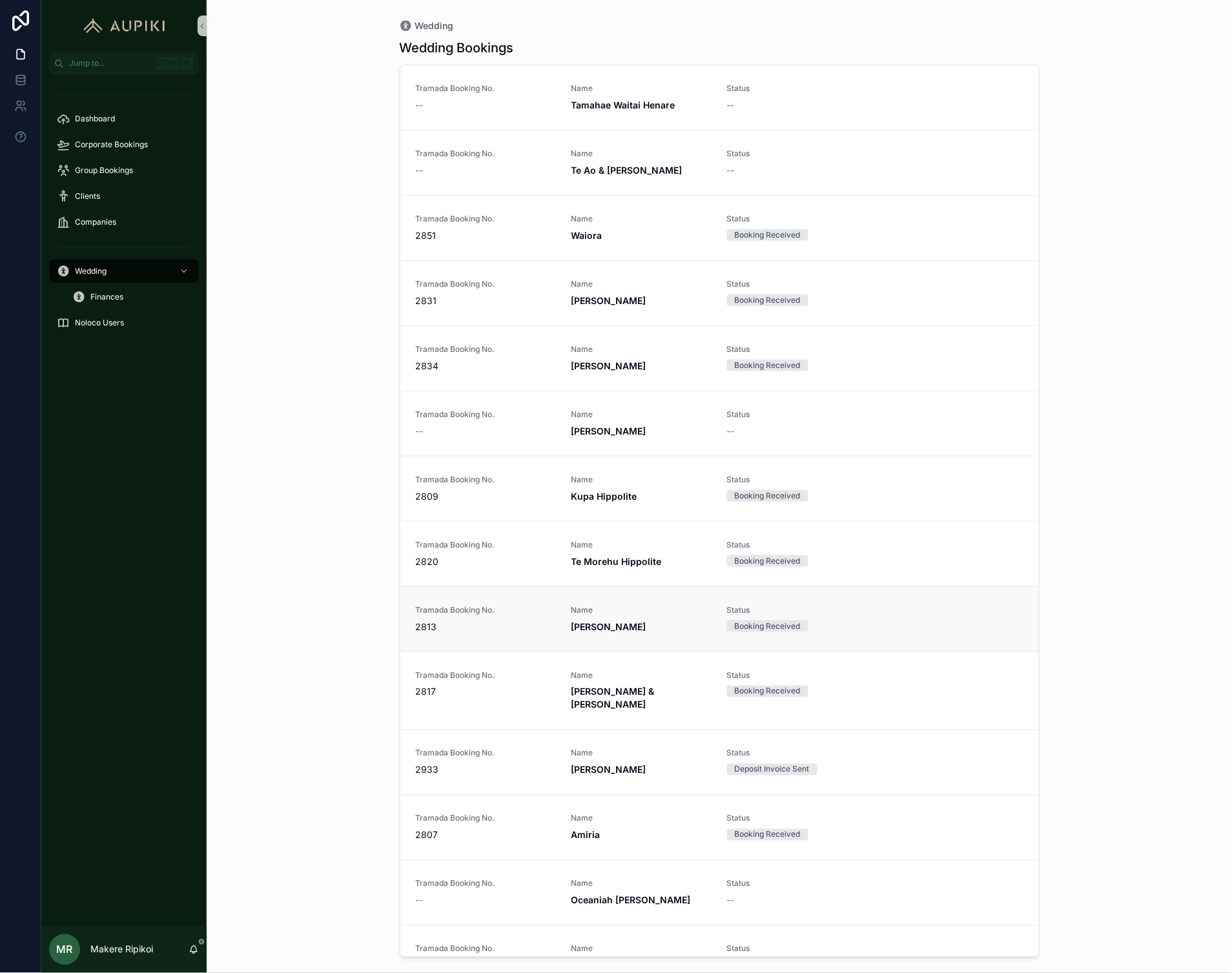
click at [506, 648] on link "Tramada Booking No. 2813 Name [PERSON_NAME] Status Booking Received" at bounding box center [720, 618] width 639 height 65
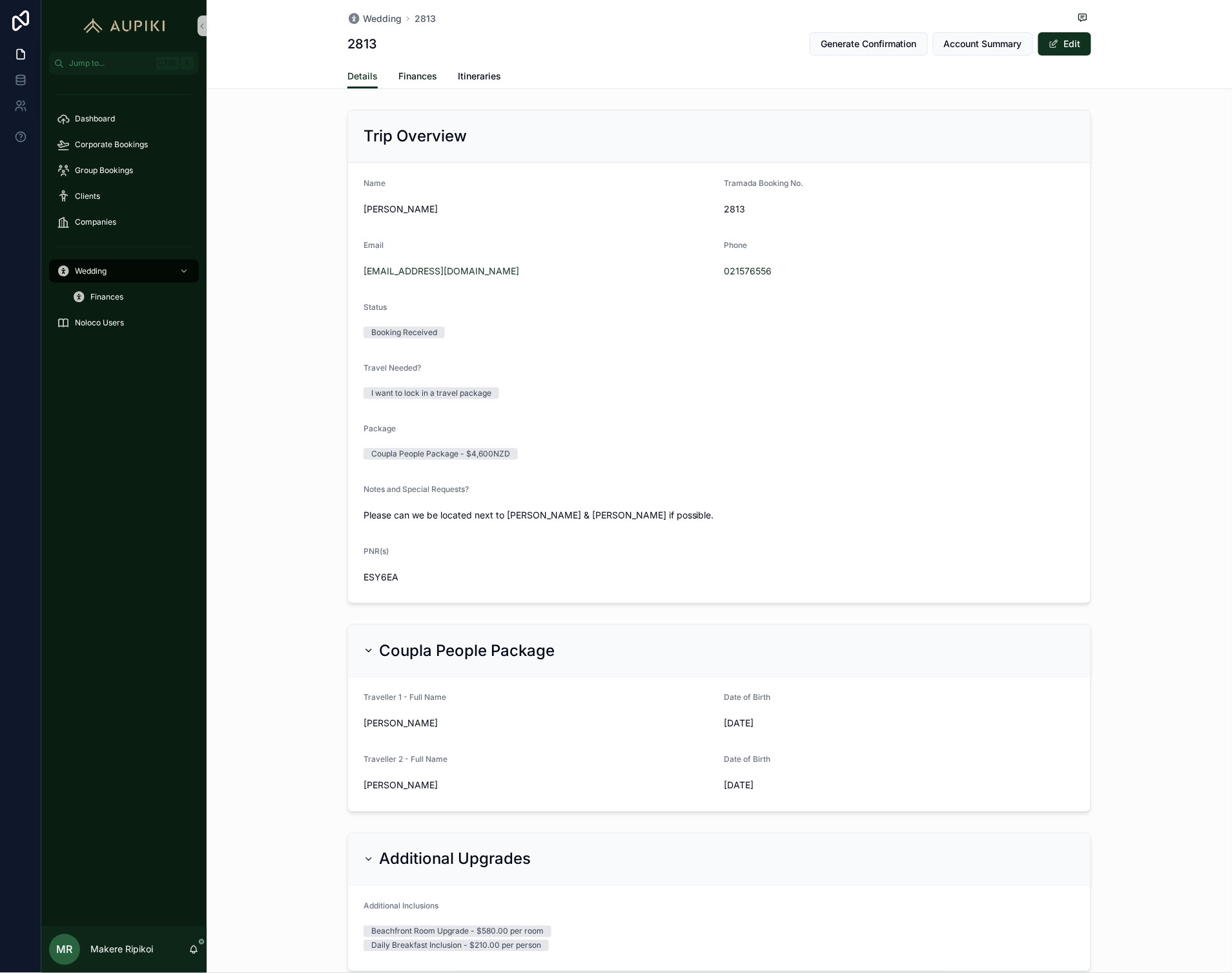
click at [426, 78] on span "Finances" at bounding box center [418, 76] width 39 height 13
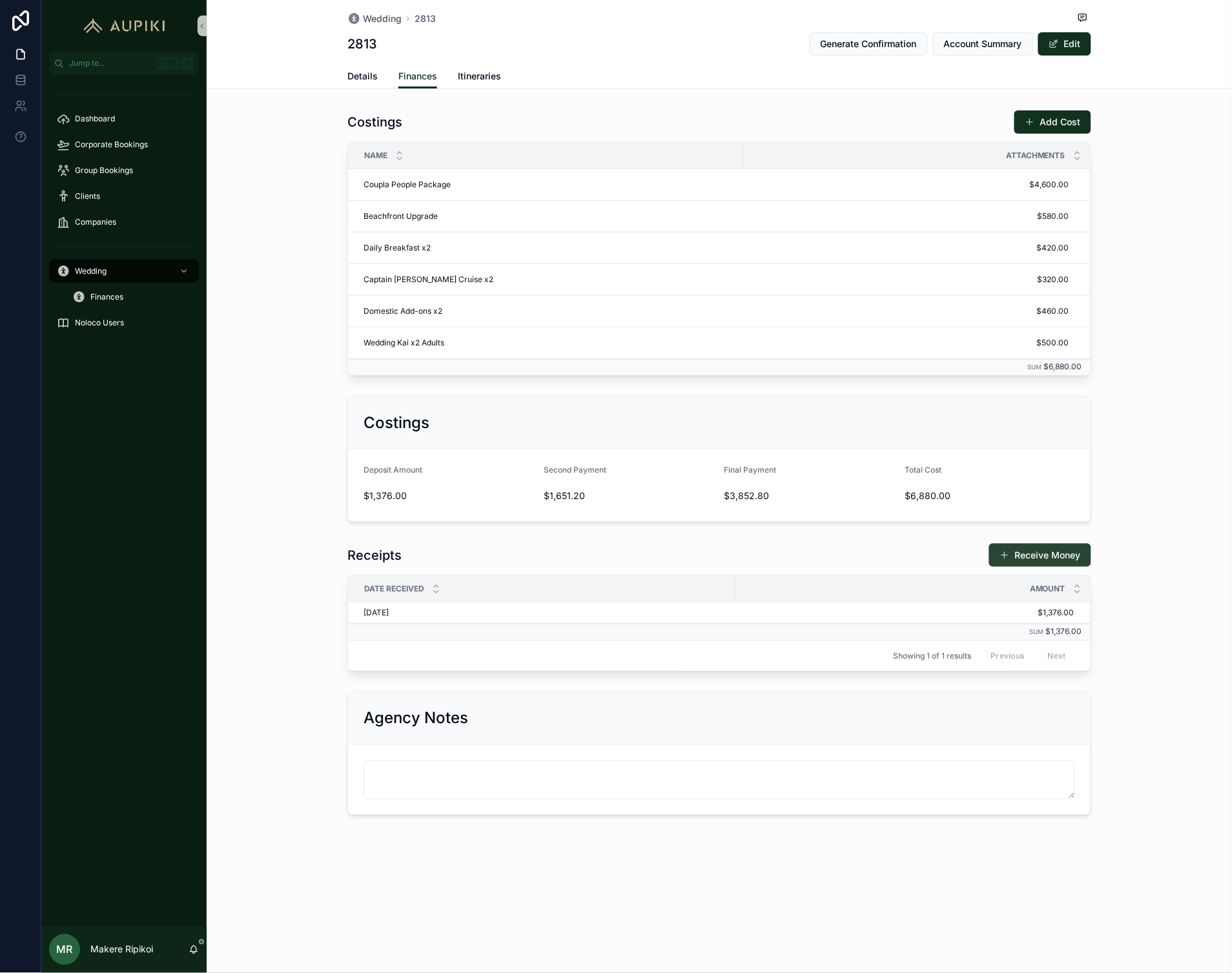
click at [1028, 567] on button "Receive Money" at bounding box center [1040, 555] width 102 height 23
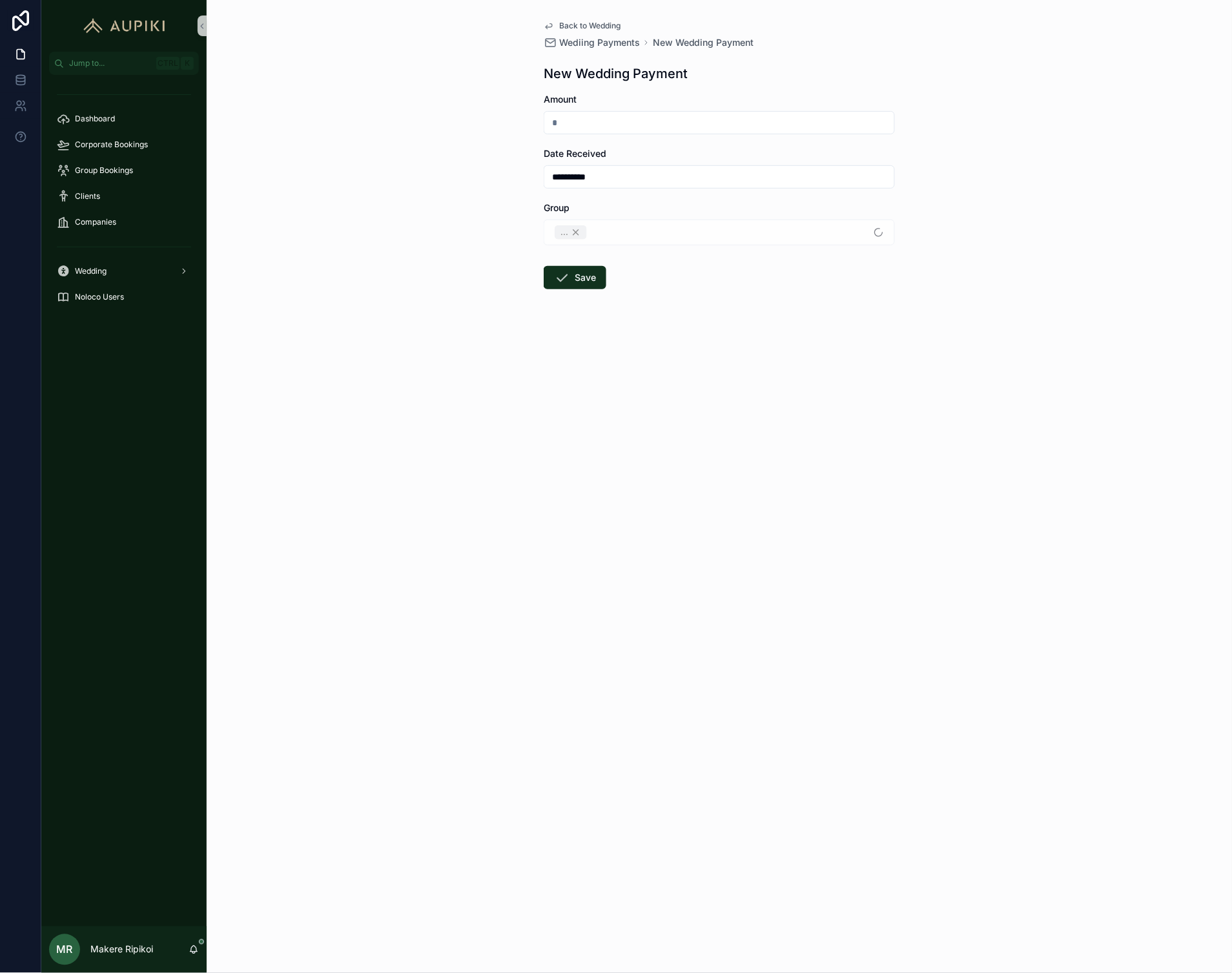
click at [696, 118] on input "scrollable content" at bounding box center [719, 123] width 350 height 18
type input "*********"
click at [306, 614] on div "**********" at bounding box center [719, 486] width 1025 height 973
click at [584, 278] on button "Save" at bounding box center [575, 277] width 63 height 23
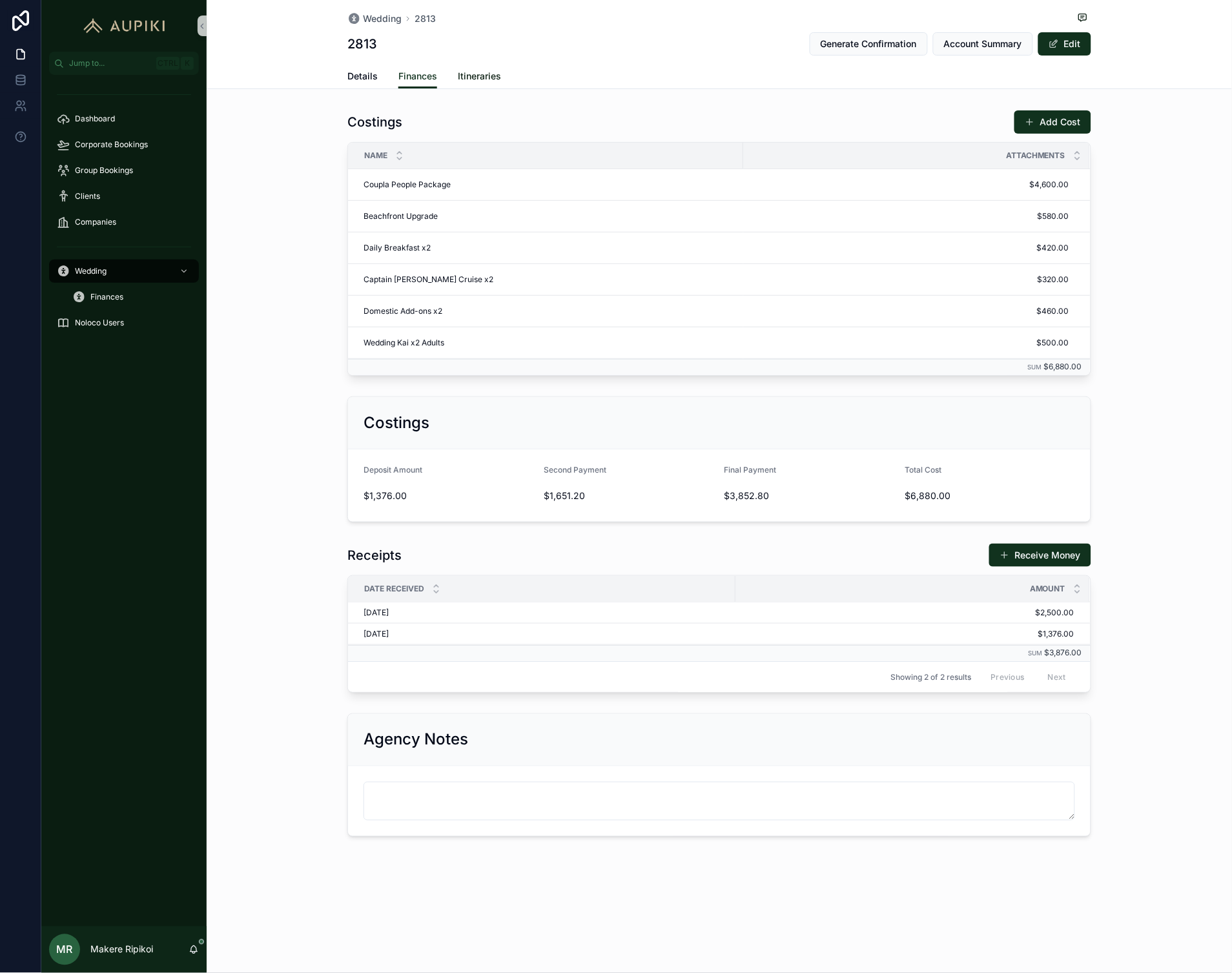
click at [470, 73] on span "Itineraries" at bounding box center [480, 76] width 43 height 13
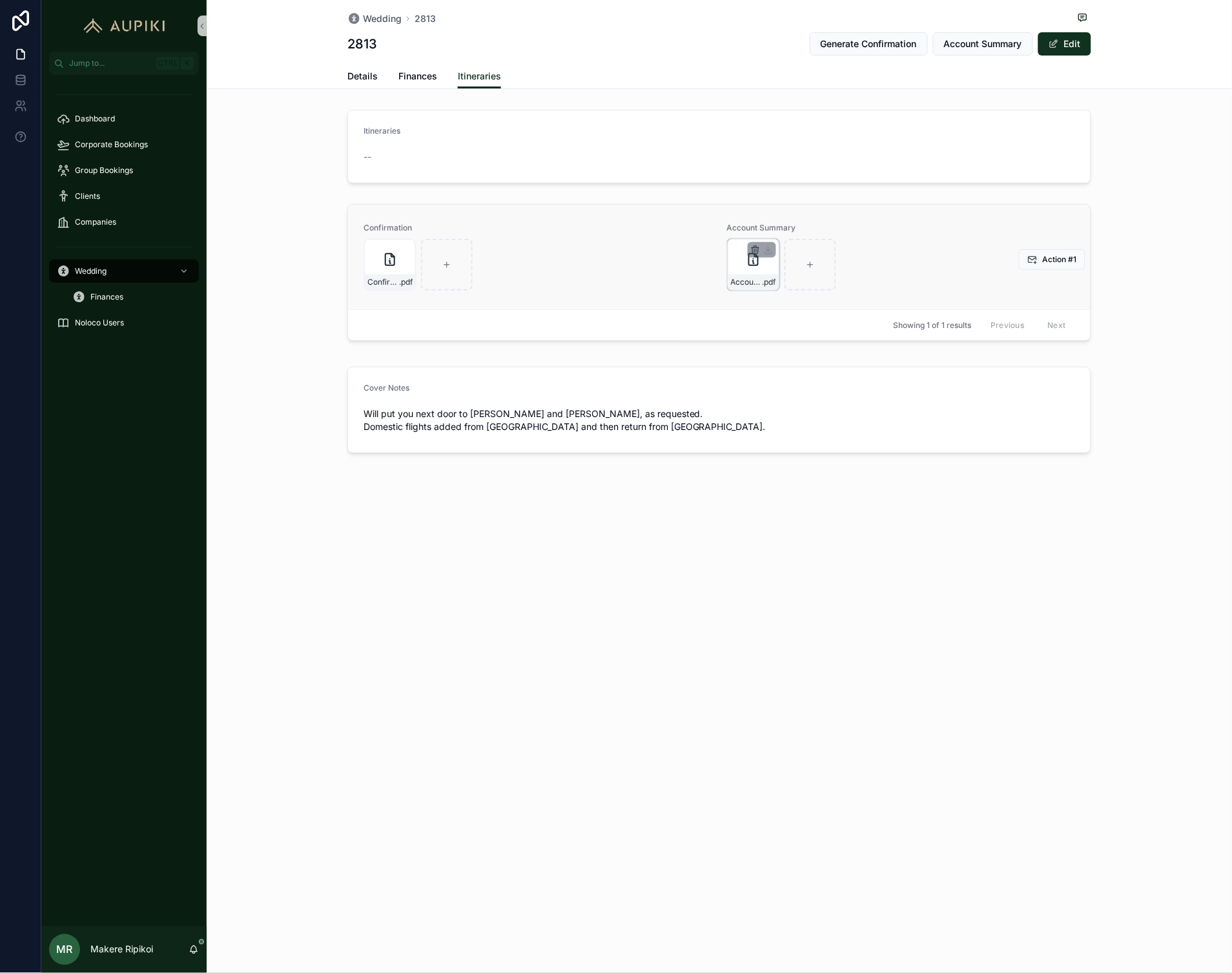
click at [753, 248] on icon "scrollable content" at bounding box center [755, 250] width 10 height 10
click at [784, 227] on icon "scrollable content" at bounding box center [784, 228] width 0 height 3
click at [736, 17] on div "Wedding 2813" at bounding box center [720, 18] width 744 height 16
click at [988, 43] on span "Account Summary" at bounding box center [983, 44] width 78 height 13
drag, startPoint x: 1132, startPoint y: 1, endPoint x: 817, endPoint y: 74, distance: 323.3
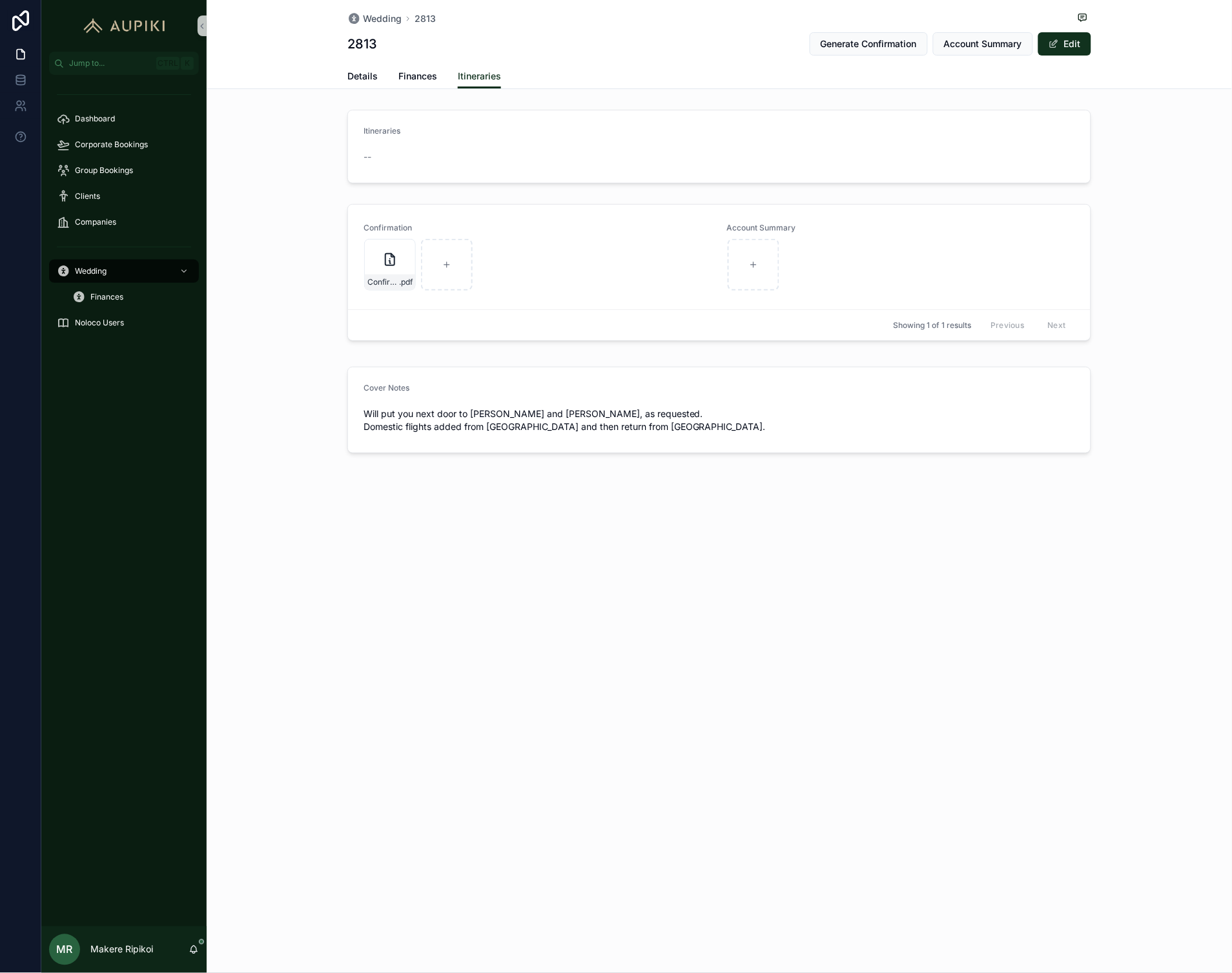
click at [817, 74] on div "Details Finances Itineraries" at bounding box center [720, 76] width 744 height 24
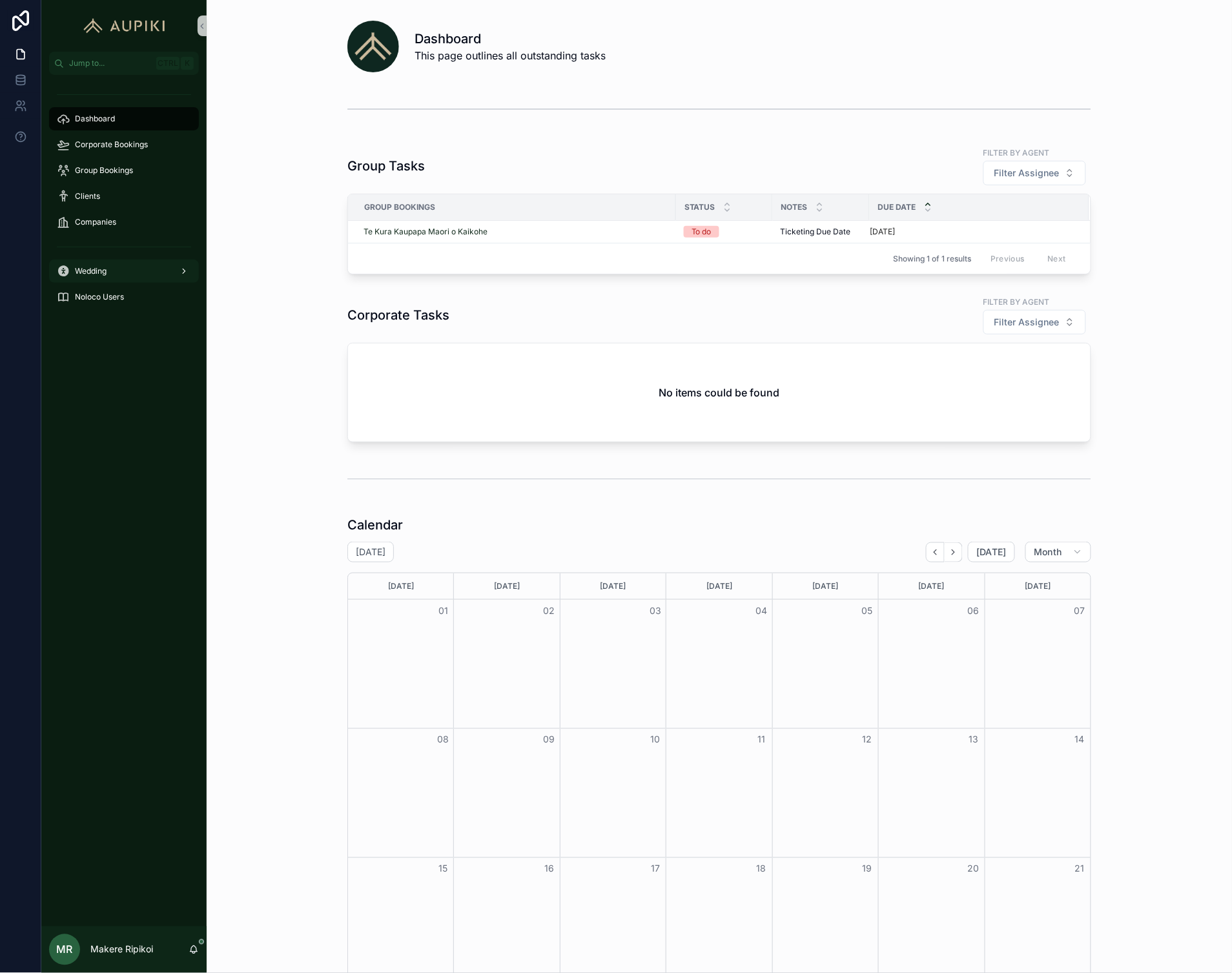
click at [121, 272] on div "Wedding" at bounding box center [124, 272] width 134 height 21
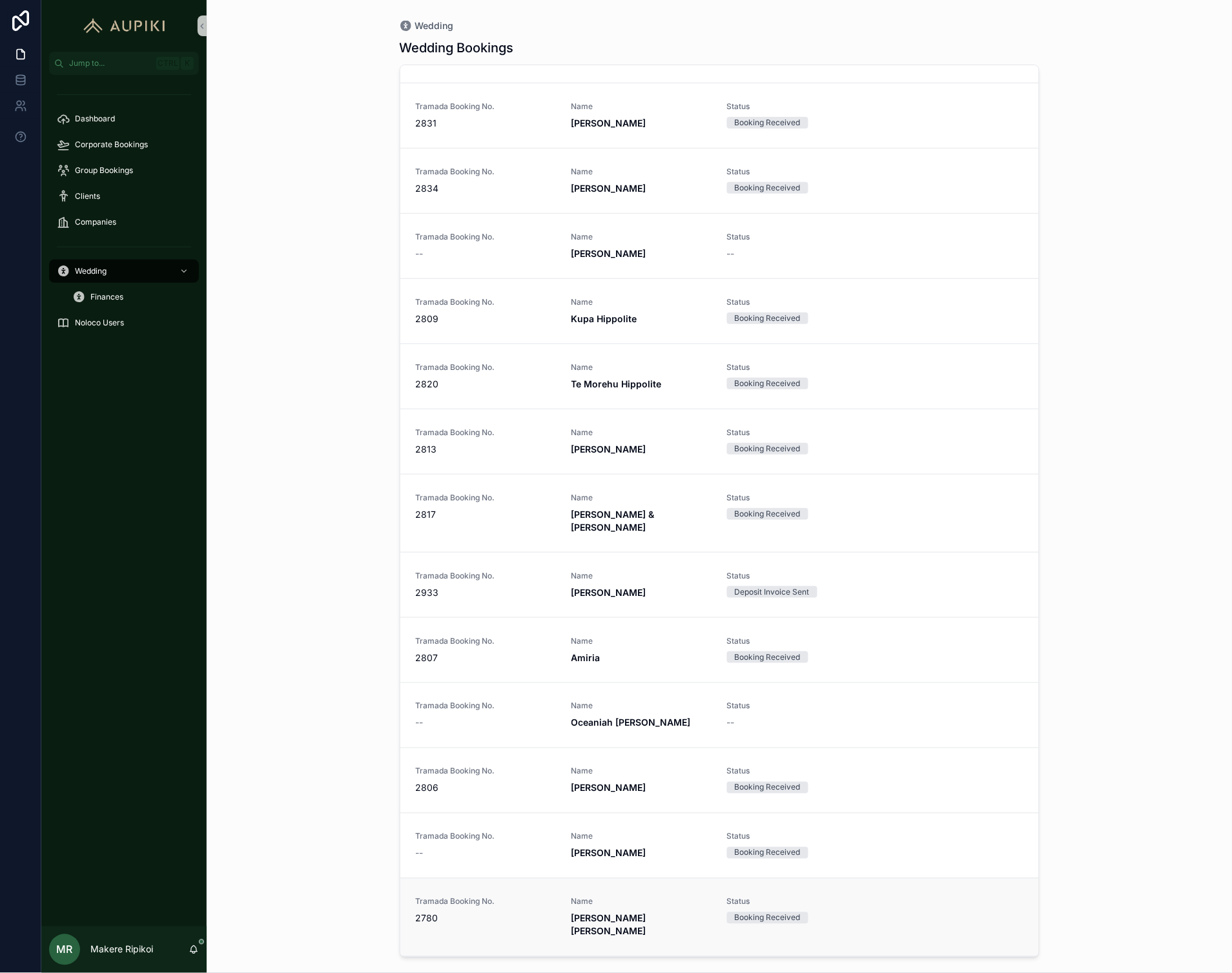
scroll to position [143, 0]
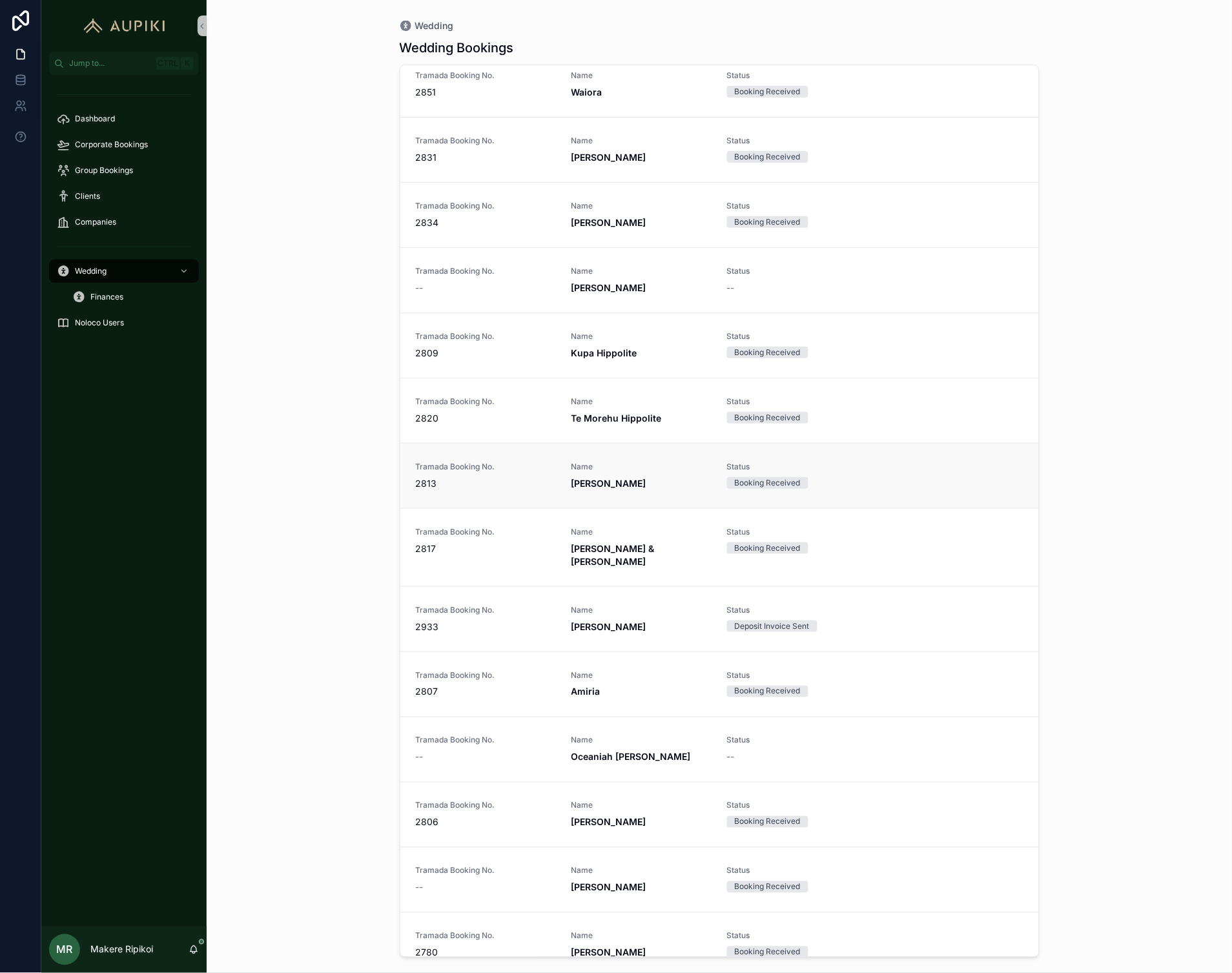
click at [498, 481] on span "2813" at bounding box center [486, 484] width 140 height 13
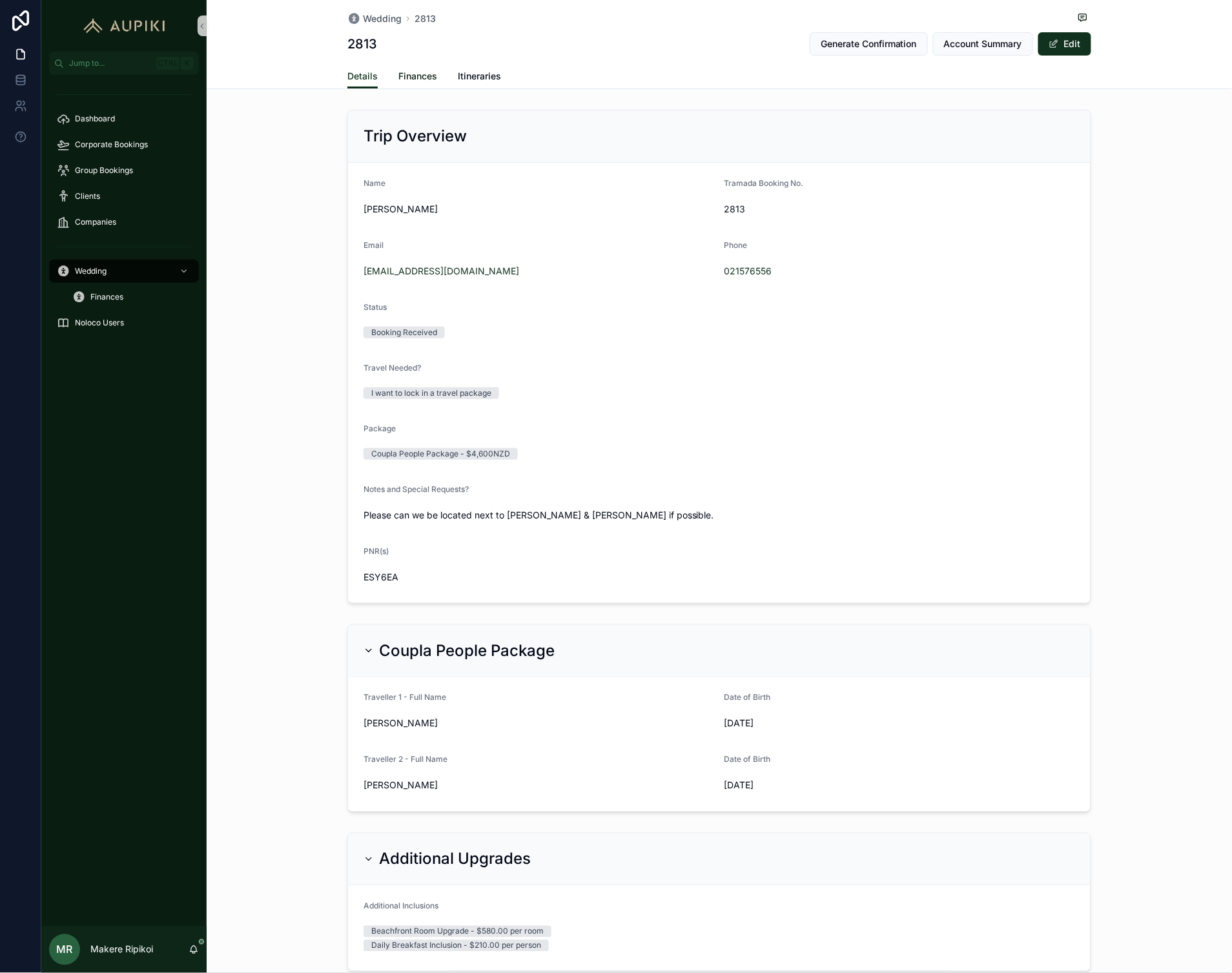
click at [408, 72] on span "Finances" at bounding box center [418, 76] width 39 height 13
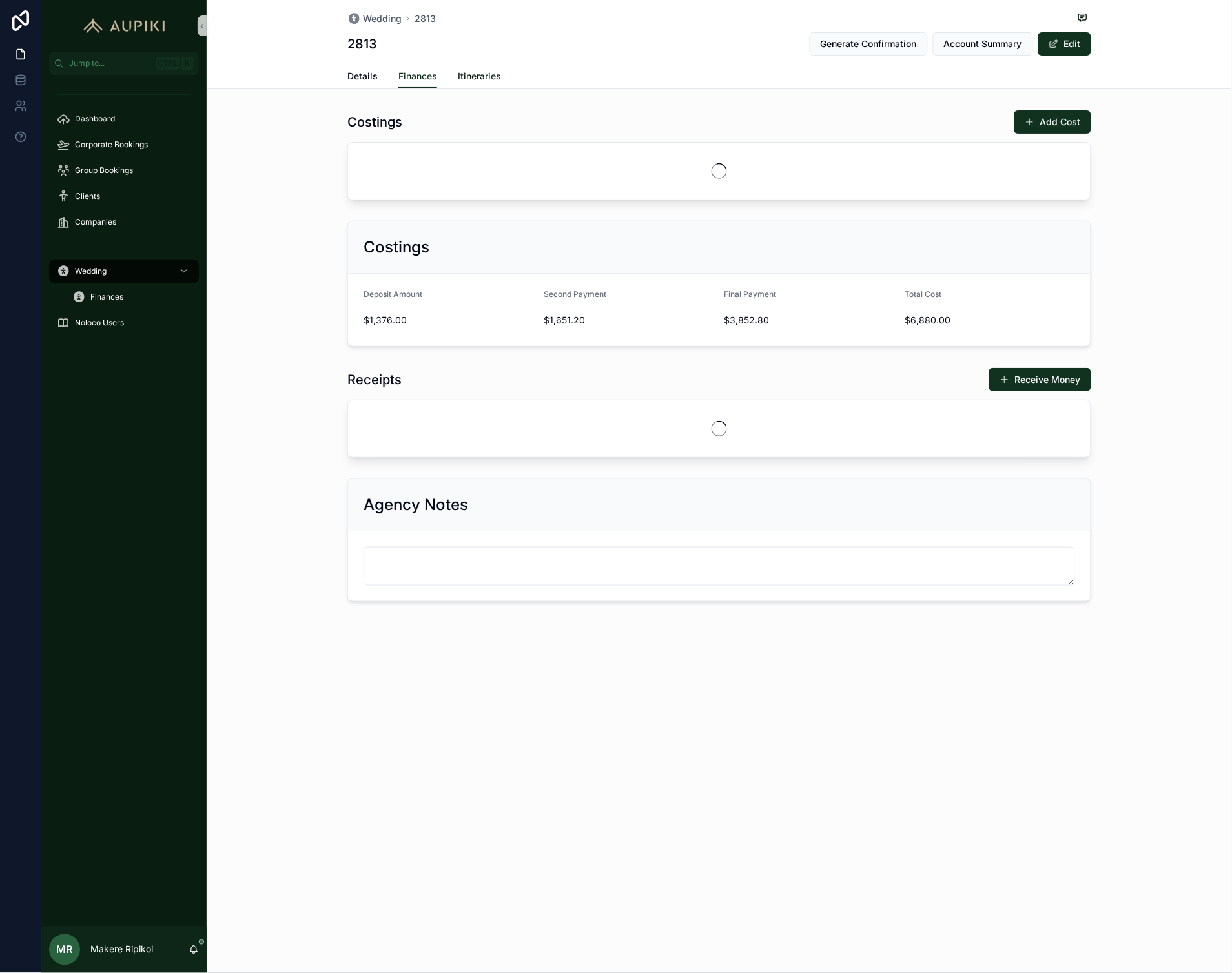
click at [496, 70] on span "Itineraries" at bounding box center [480, 76] width 43 height 13
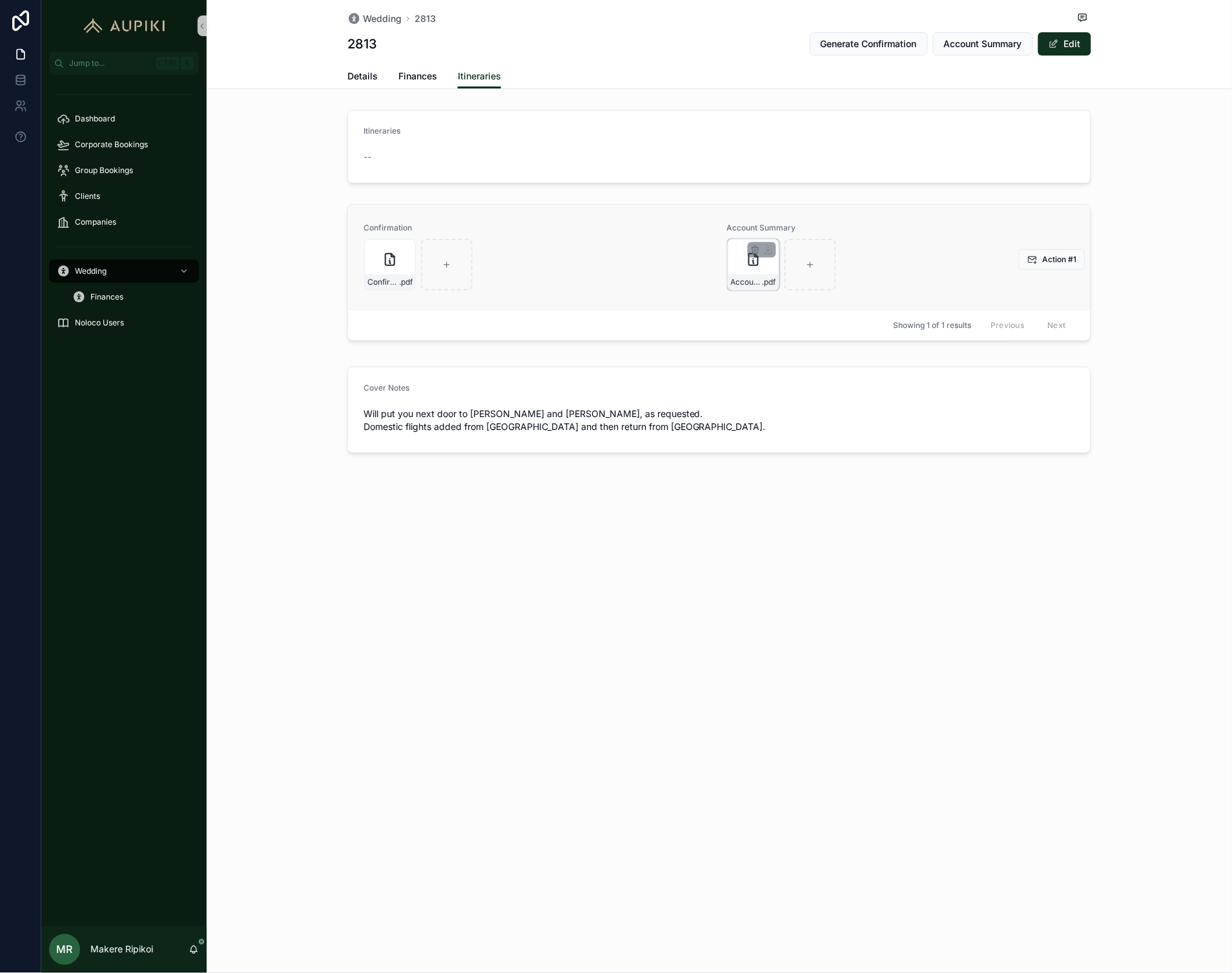
click at [760, 268] on div "Account-Summary---B2813 .pdf" at bounding box center [754, 265] width 52 height 52
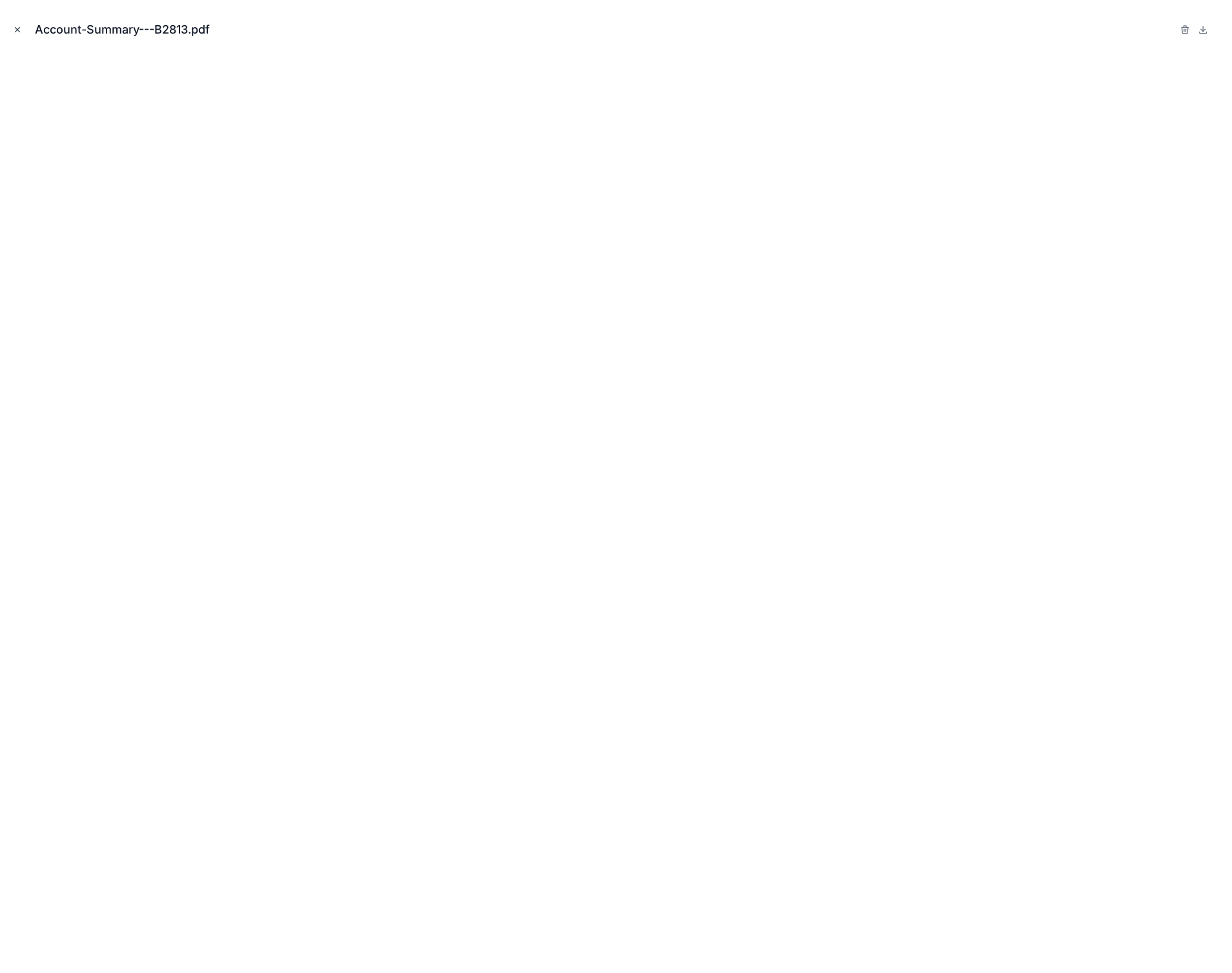
click at [15, 31] on icon "Close modal" at bounding box center [17, 30] width 4 height 4
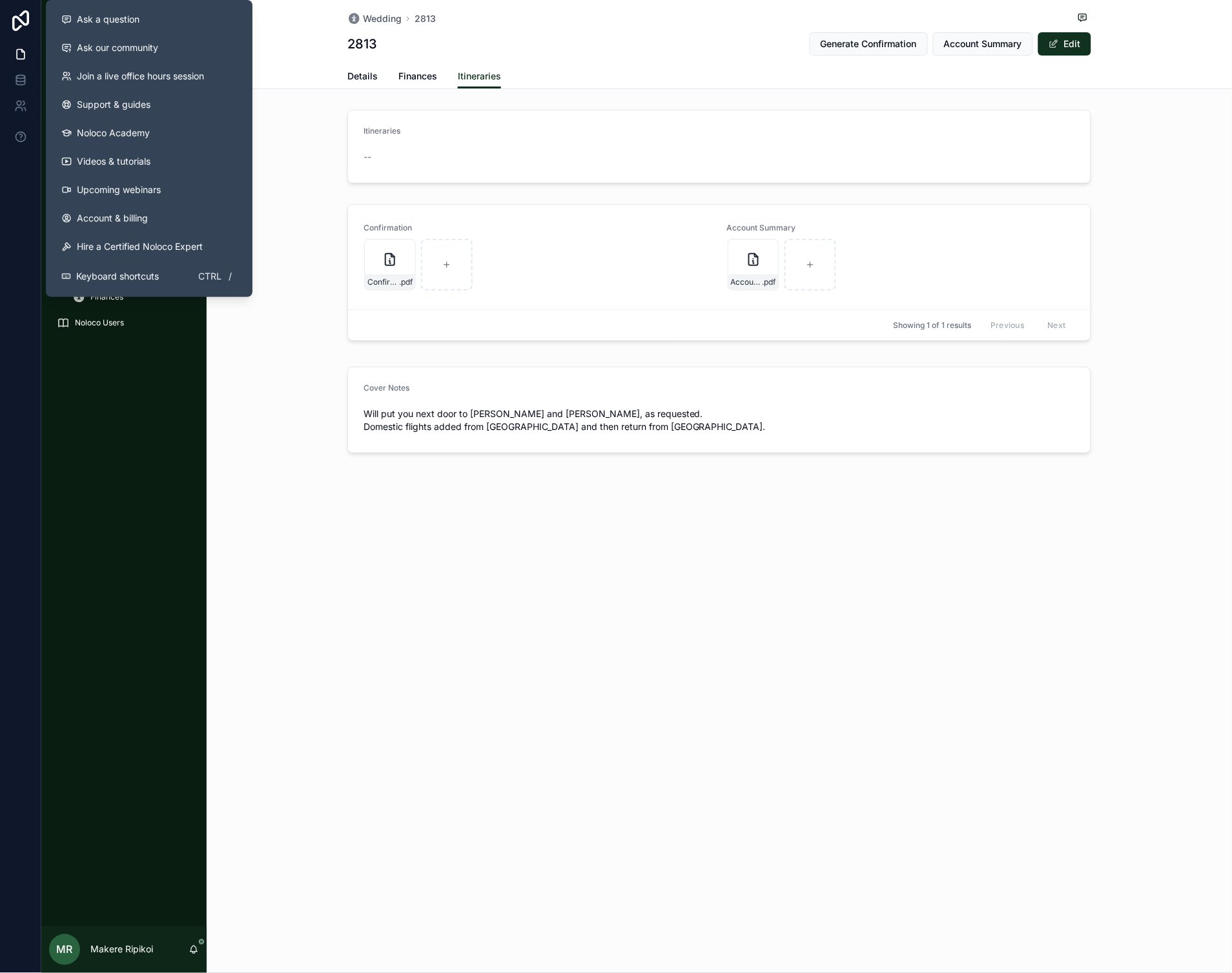
click at [237, 514] on div "Wedding 2813 2813 Generate Confirmation Account Summary Edit Itineraries Detail…" at bounding box center [719, 270] width 1025 height 541
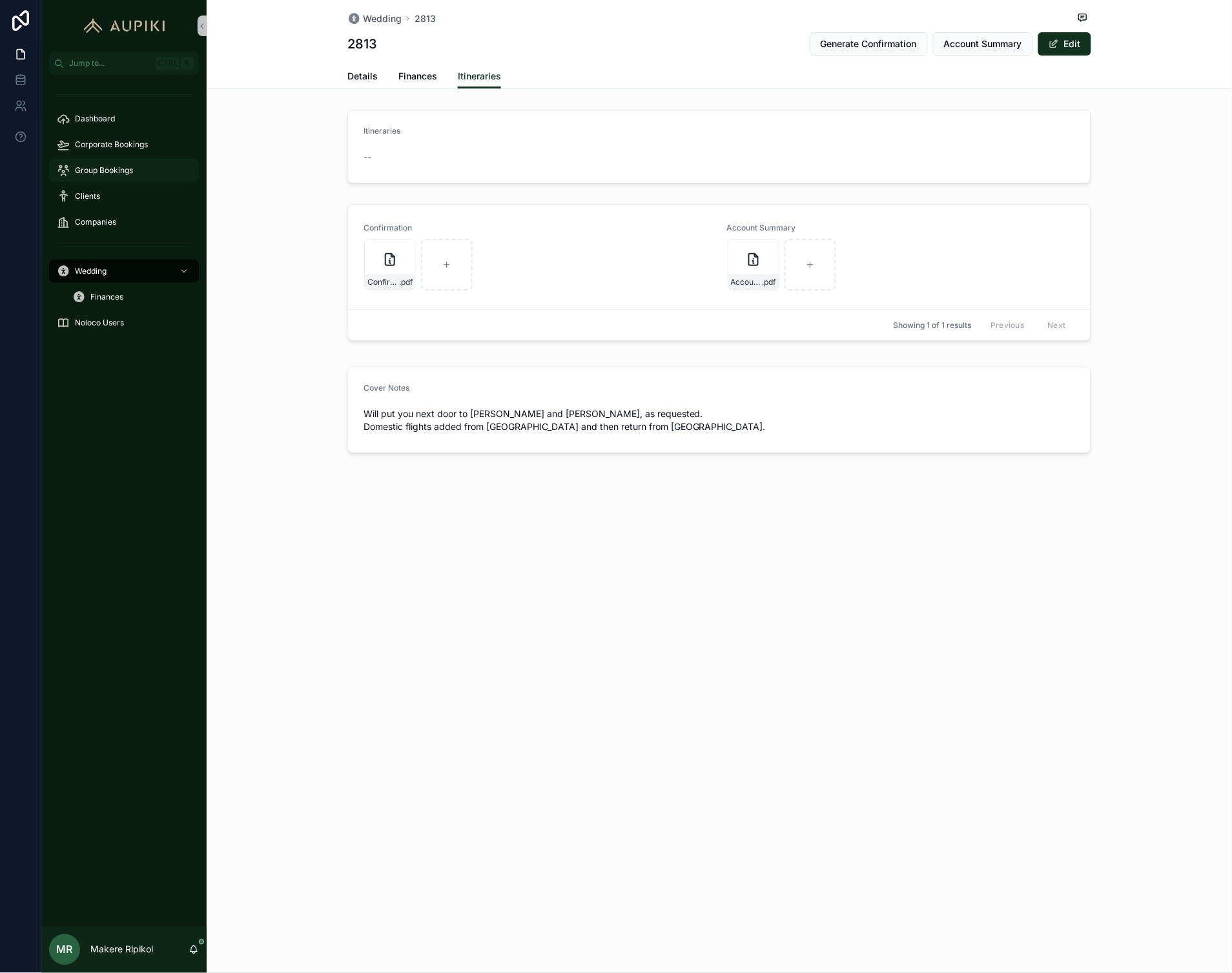
click at [118, 168] on span "Group Bookings" at bounding box center [103, 170] width 58 height 10
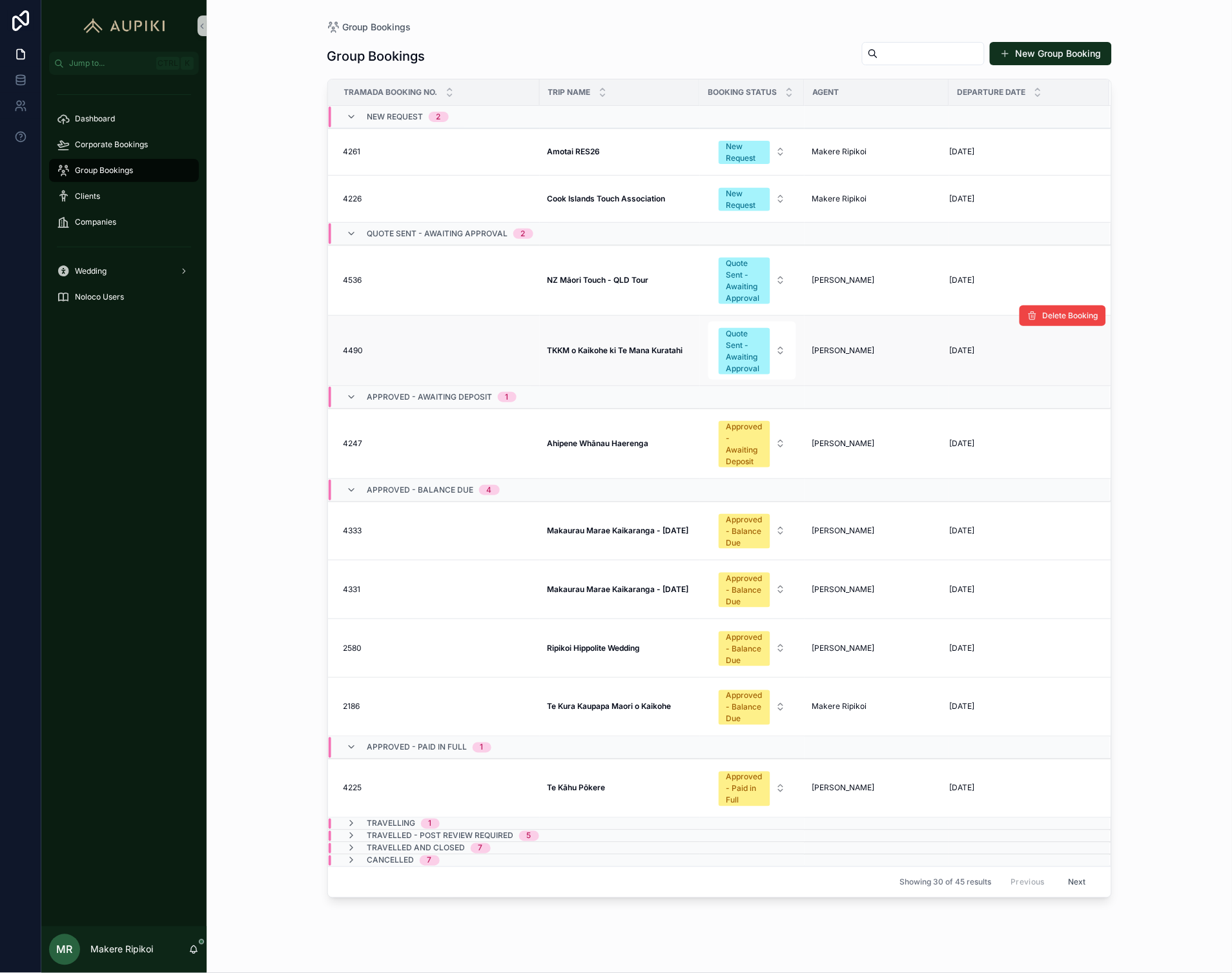
click at [623, 352] on strong "TKKM o Kaikohe ki Te Mana Kuratahi" at bounding box center [615, 350] width 135 height 10
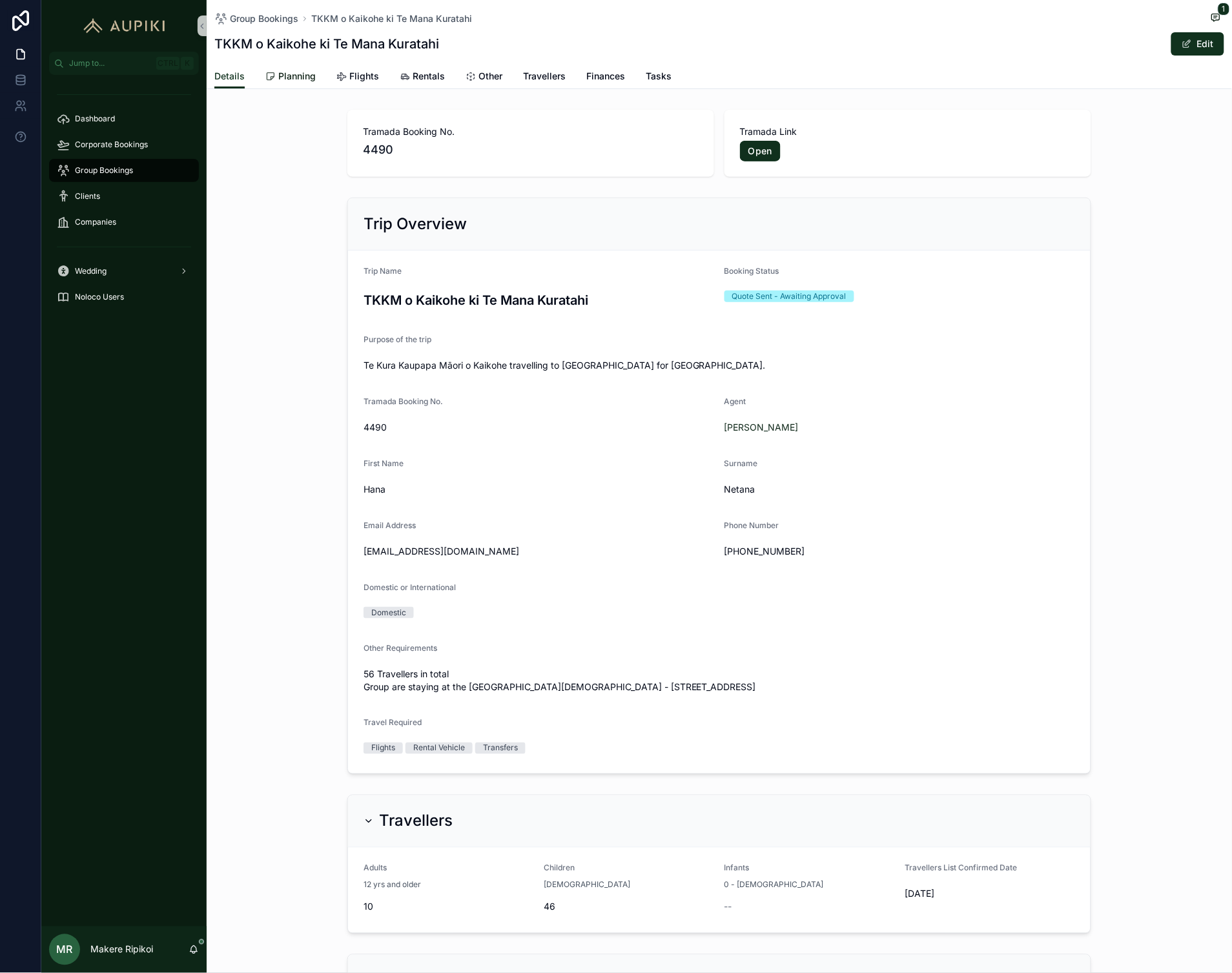
click at [304, 79] on span "Planning" at bounding box center [297, 76] width 38 height 13
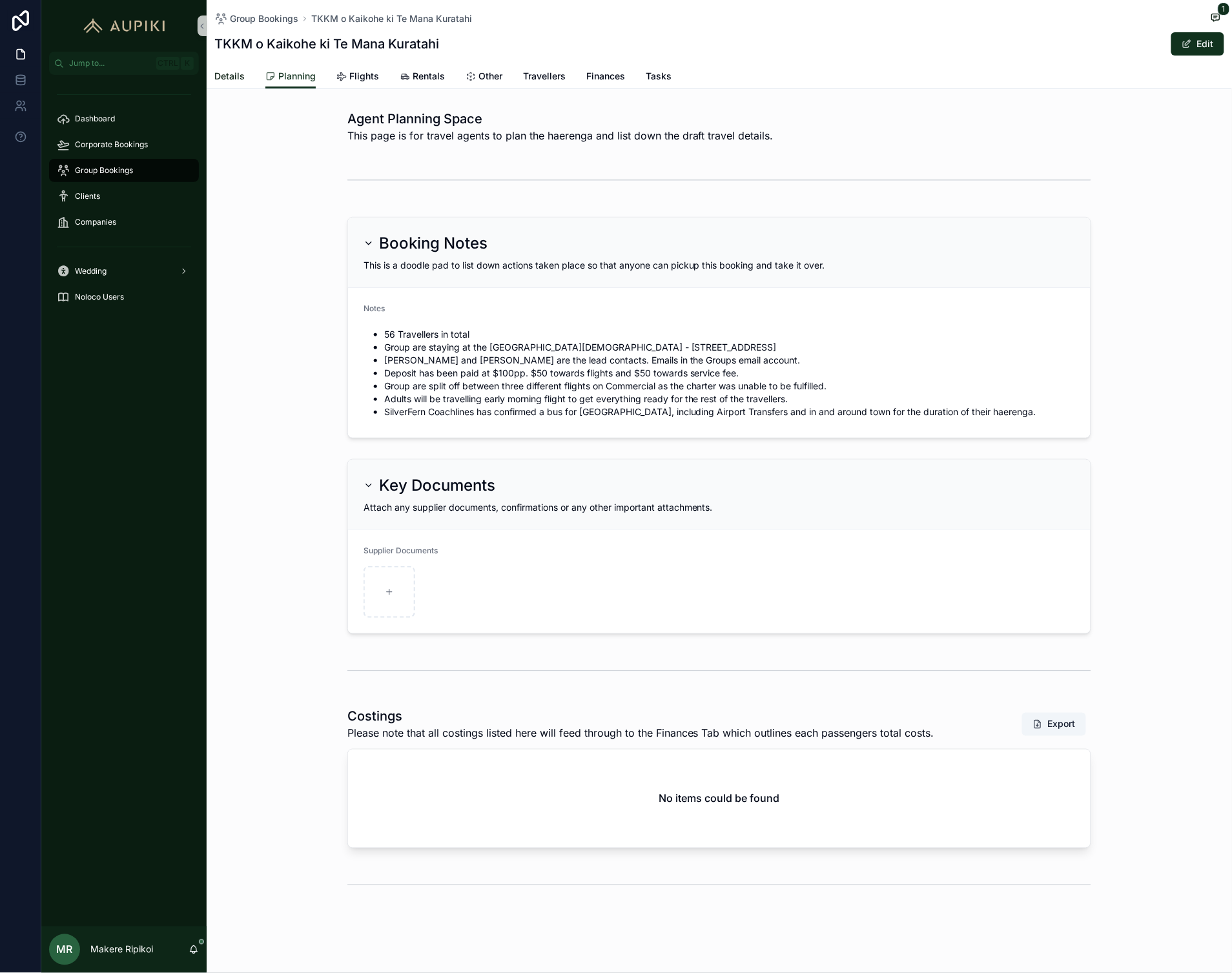
click at [224, 82] on link "Details" at bounding box center [229, 77] width 30 height 26
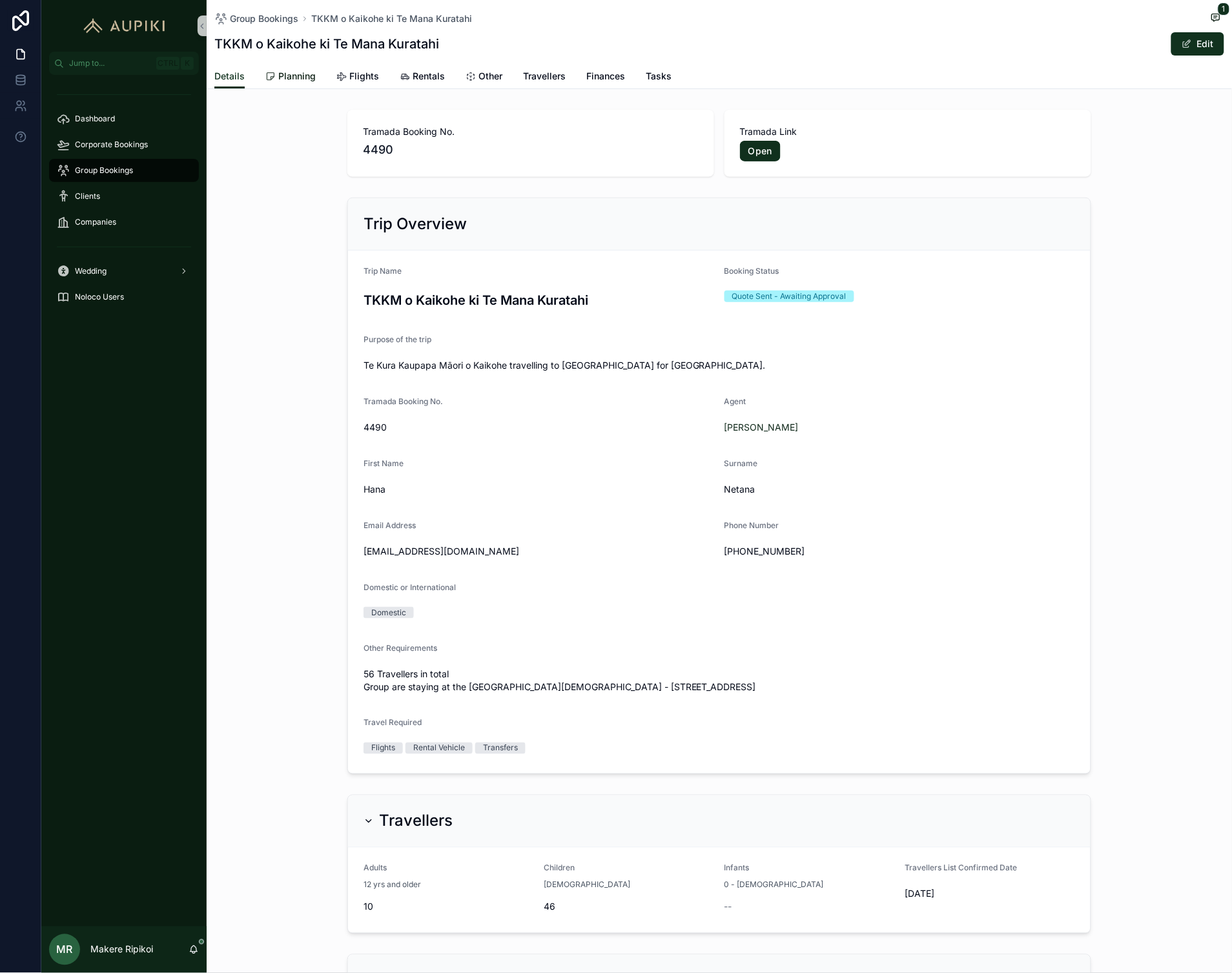
drag, startPoint x: 288, startPoint y: 70, endPoint x: 296, endPoint y: 73, distance: 8.5
click at [288, 70] on span "Planning" at bounding box center [297, 76] width 38 height 13
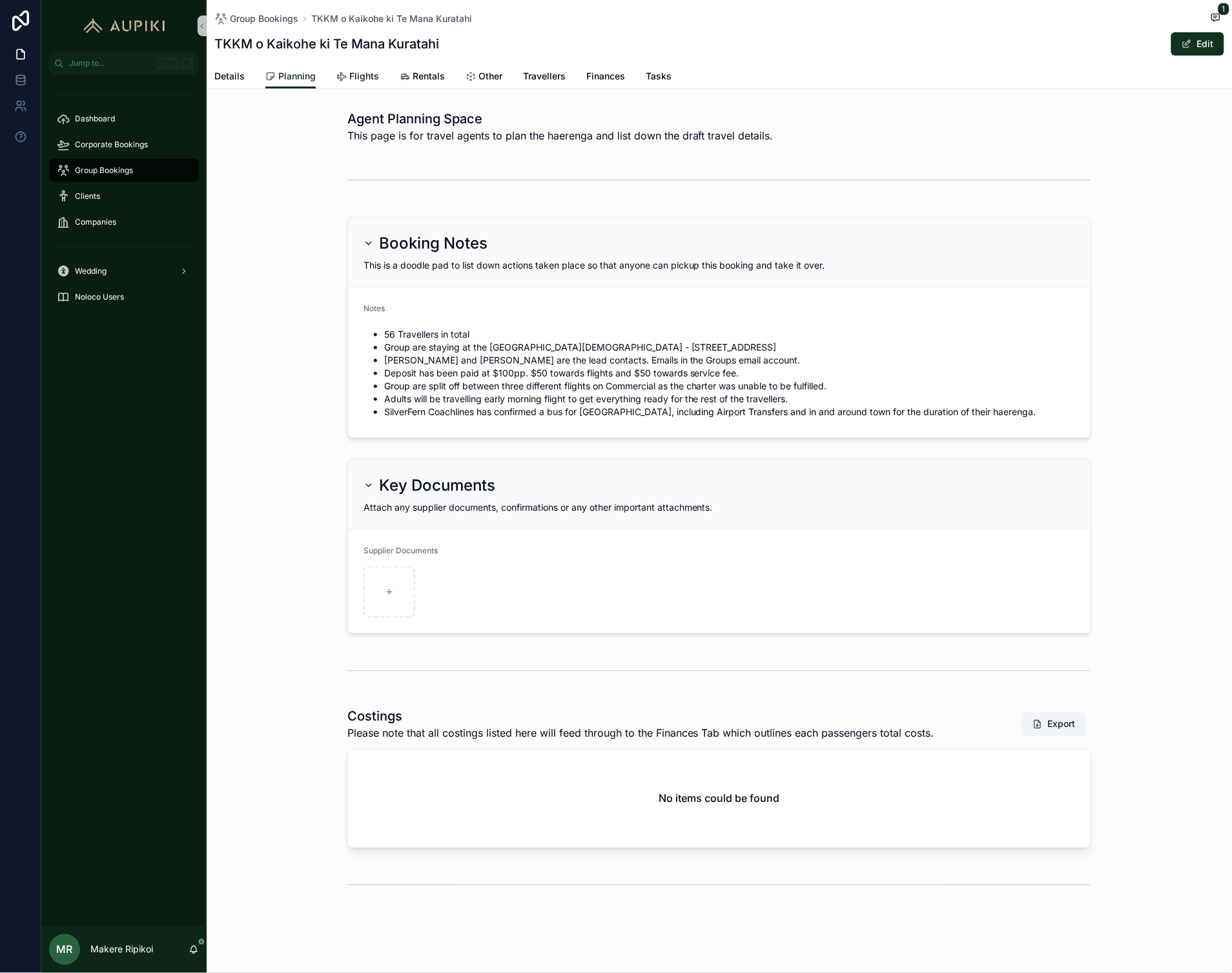
click at [352, 75] on span "Flights" at bounding box center [364, 76] width 30 height 13
